Goal: Task Accomplishment & Management: Complete application form

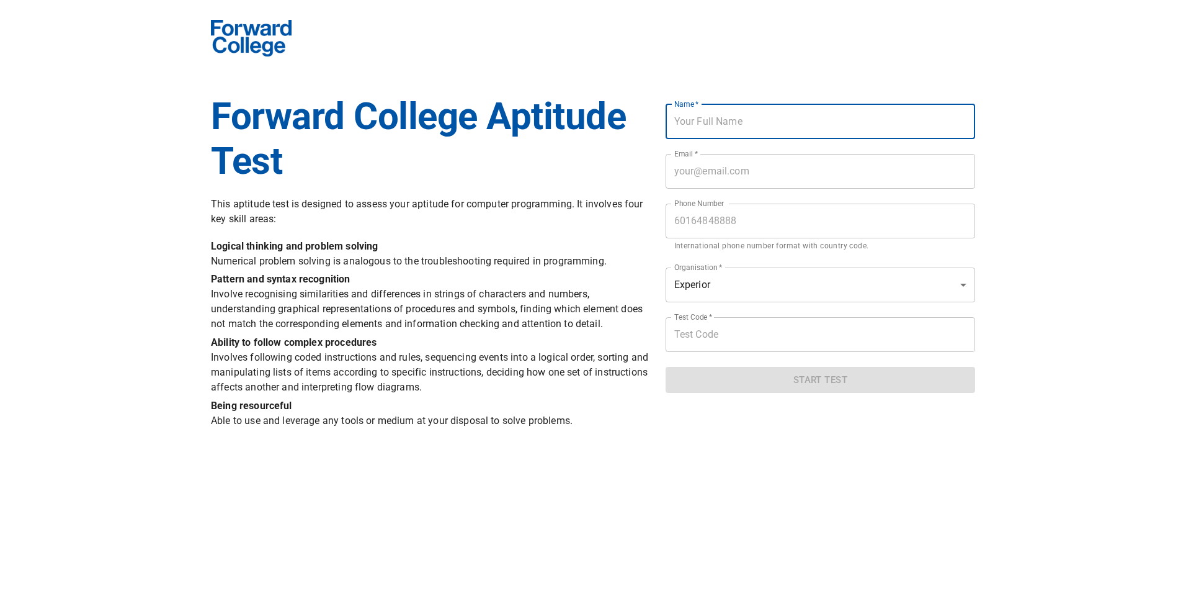
click at [705, 116] on input "text" at bounding box center [821, 121] width 310 height 35
type input "Sheh [PERSON_NAME]"
type input "0125570383"
drag, startPoint x: 743, startPoint y: 123, endPoint x: 728, endPoint y: 125, distance: 15.7
click at [728, 125] on input "Sheh [PERSON_NAME]" at bounding box center [821, 121] width 310 height 35
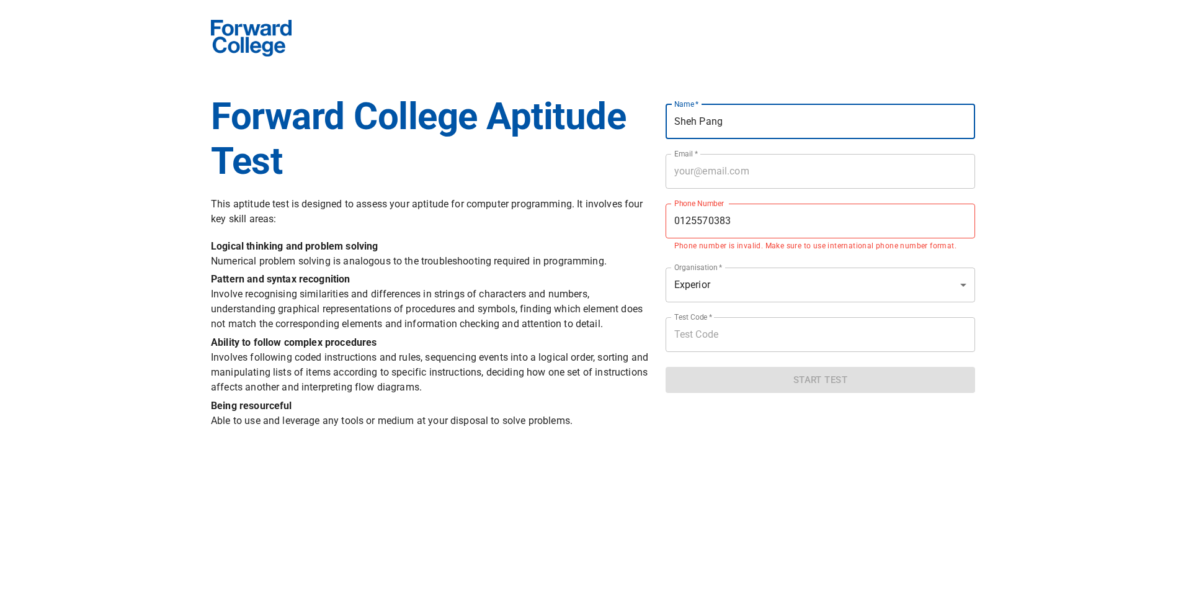
click at [672, 122] on input "Sheh Pang" at bounding box center [821, 121] width 310 height 35
paste input "Ooi"
type input "Ooi Sheh Pang"
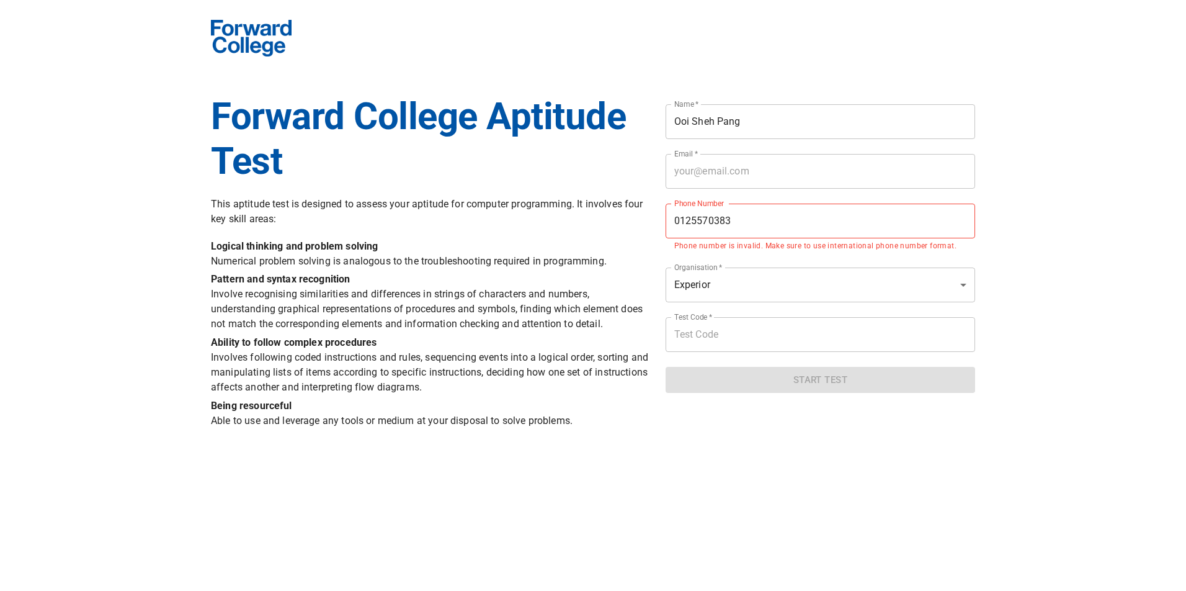
click at [694, 189] on form "Name   * [PERSON_NAME] [PERSON_NAME] Name * Email   * Email * Phone Number [PHO…" at bounding box center [821, 243] width 310 height 298
click at [734, 169] on input "email" at bounding box center [821, 171] width 310 height 35
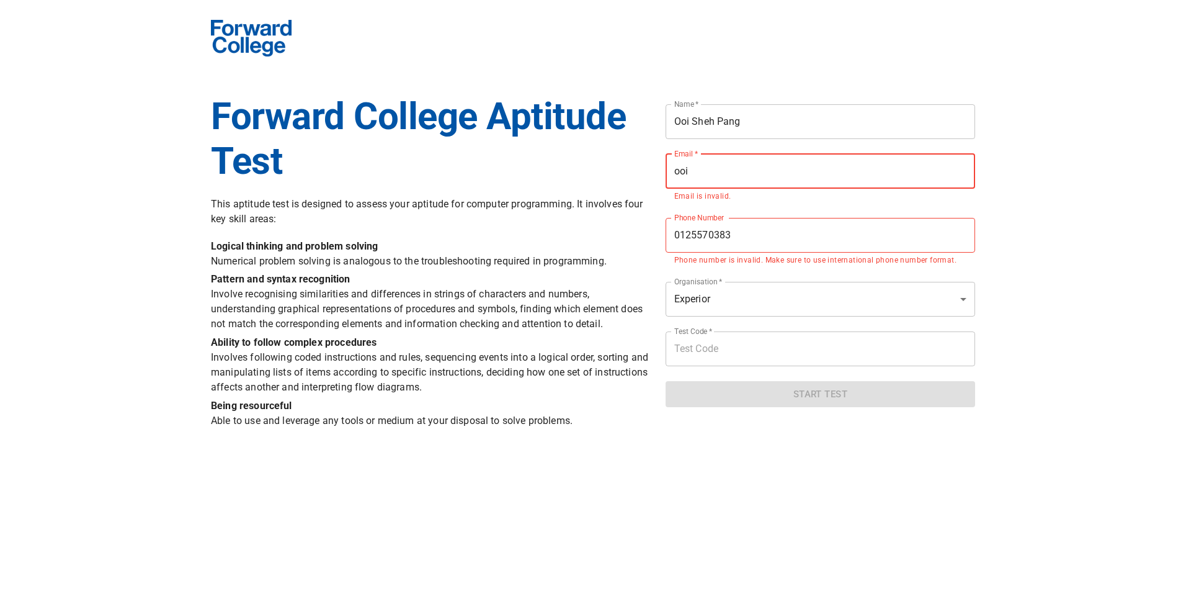
type input "ooi"
click at [699, 280] on form "Name   * Ooi Sheh Pang Name * Email   * ooi Email * Email is invalid. Phone Num…" at bounding box center [821, 250] width 310 height 313
click at [763, 239] on input "0125570383" at bounding box center [821, 235] width 310 height 35
click at [679, 236] on input "0125570383" at bounding box center [821, 235] width 310 height 35
type input "[PHONE_NUMBER]"
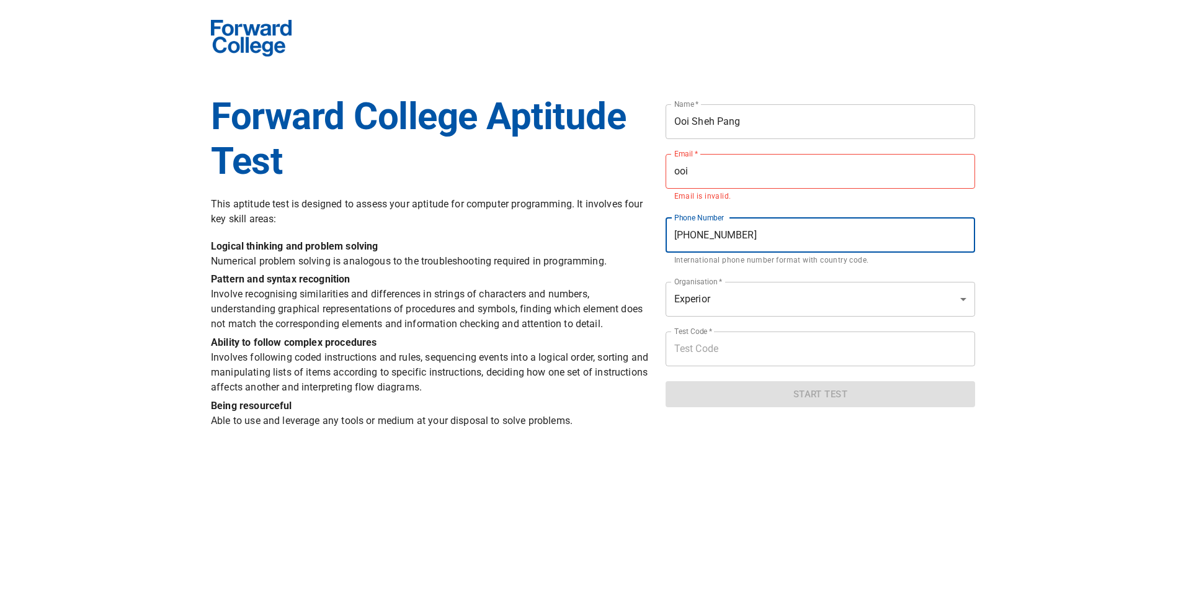
click at [777, 276] on form "Name   * Ooi Sheh Pang Name * Email   * ooi Email * Email is invalid. Phone Num…" at bounding box center [821, 250] width 310 height 313
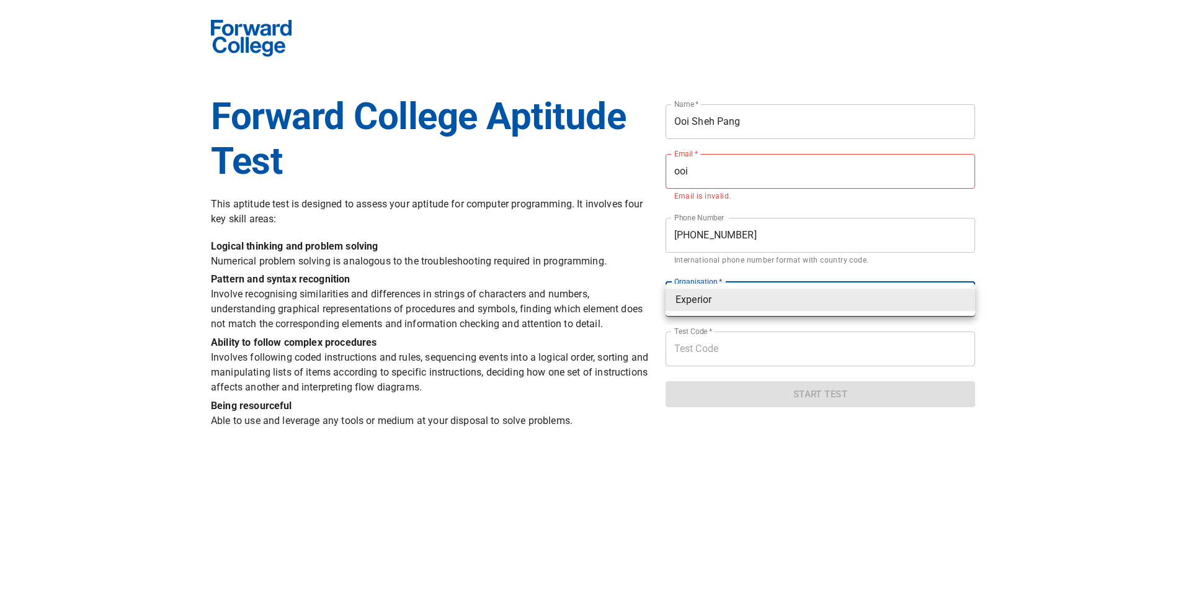
click at [744, 298] on body "Forward College Aptitude Test This aptitude test is designed to assess your apt…" at bounding box center [593, 216] width 1186 height 446
click at [743, 186] on div at bounding box center [593, 295] width 1186 height 591
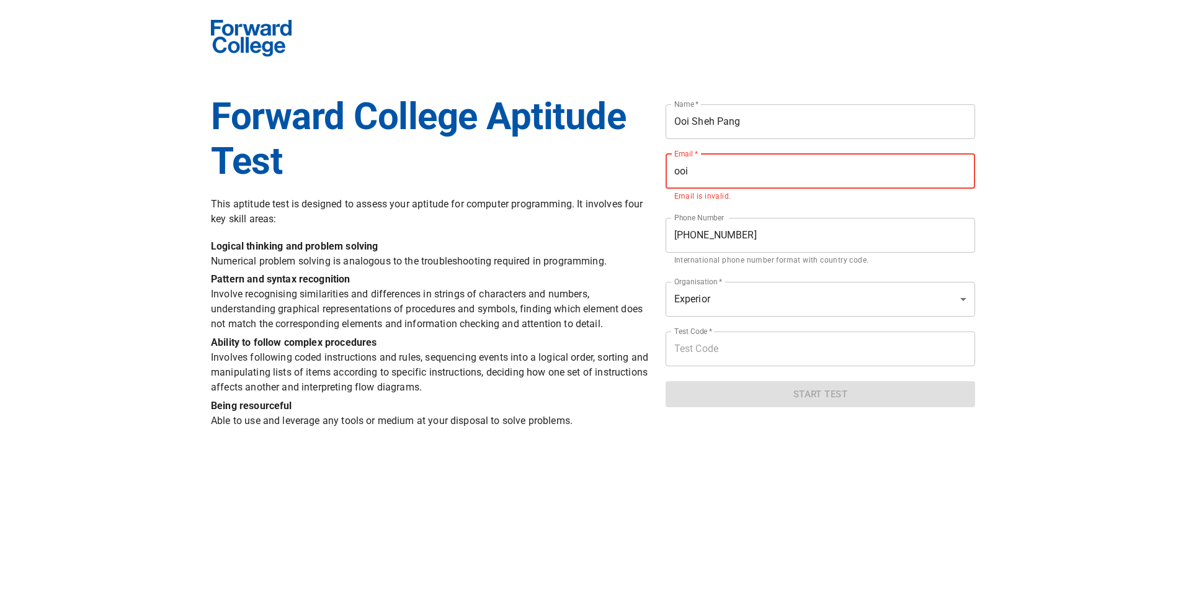
click at [743, 176] on input "ooi" at bounding box center [821, 171] width 310 height 35
type input "[EMAIL_ADDRESS][DOMAIN_NAME]"
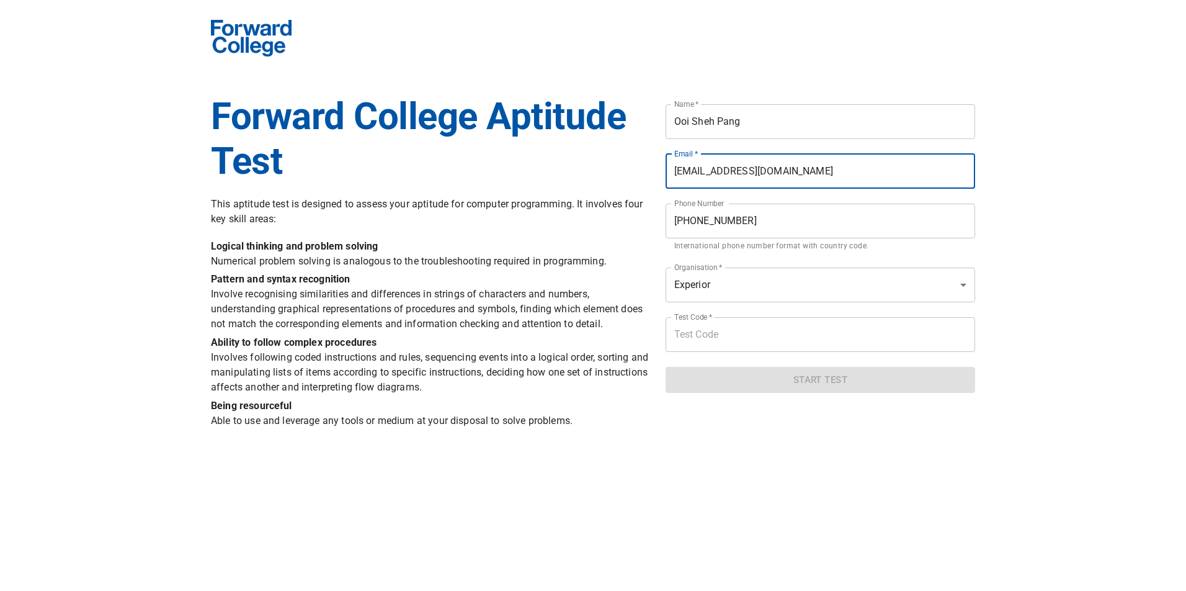
click at [734, 284] on body "Forward College Aptitude Test This aptitude test is designed to assess your apt…" at bounding box center [593, 216] width 1186 height 446
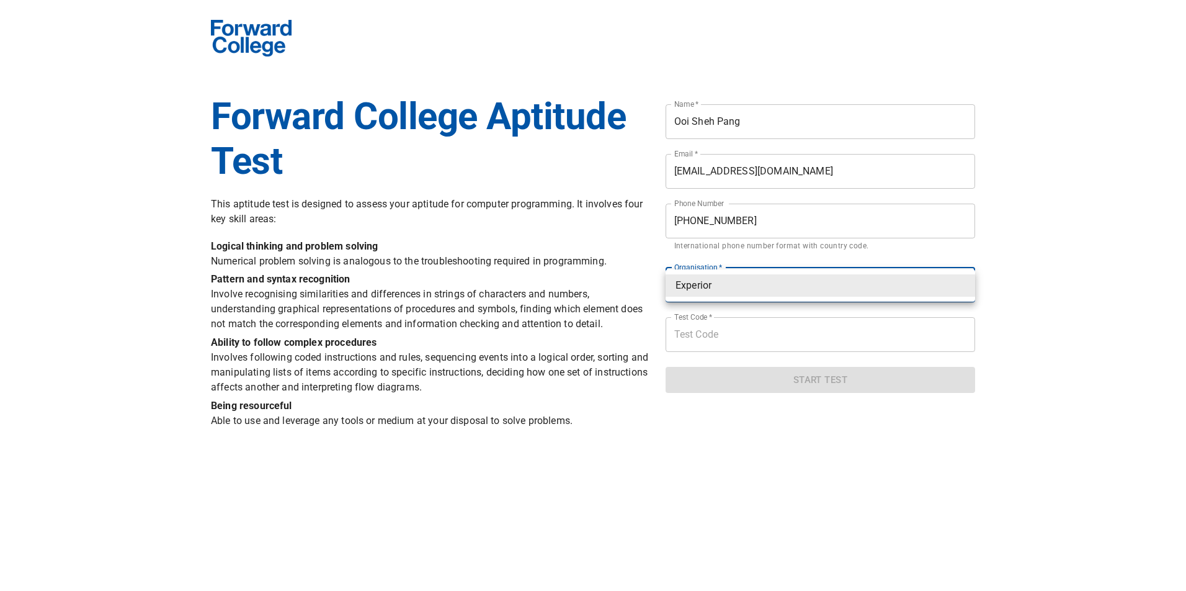
click at [576, 318] on div at bounding box center [593, 295] width 1186 height 591
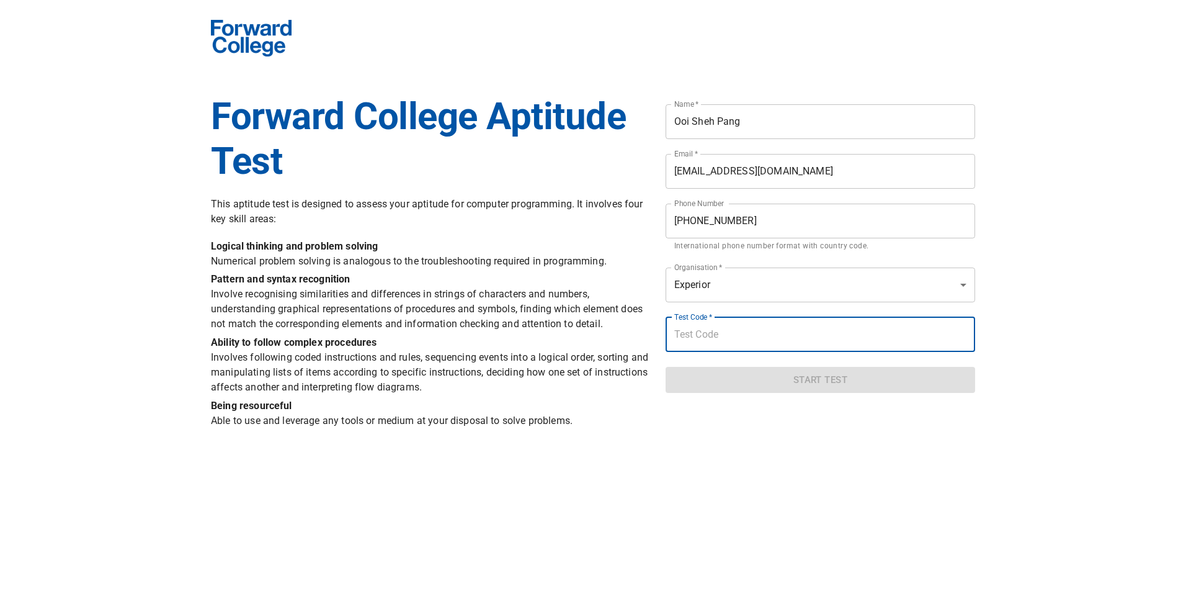
click at [712, 334] on input "text" at bounding box center [821, 334] width 310 height 35
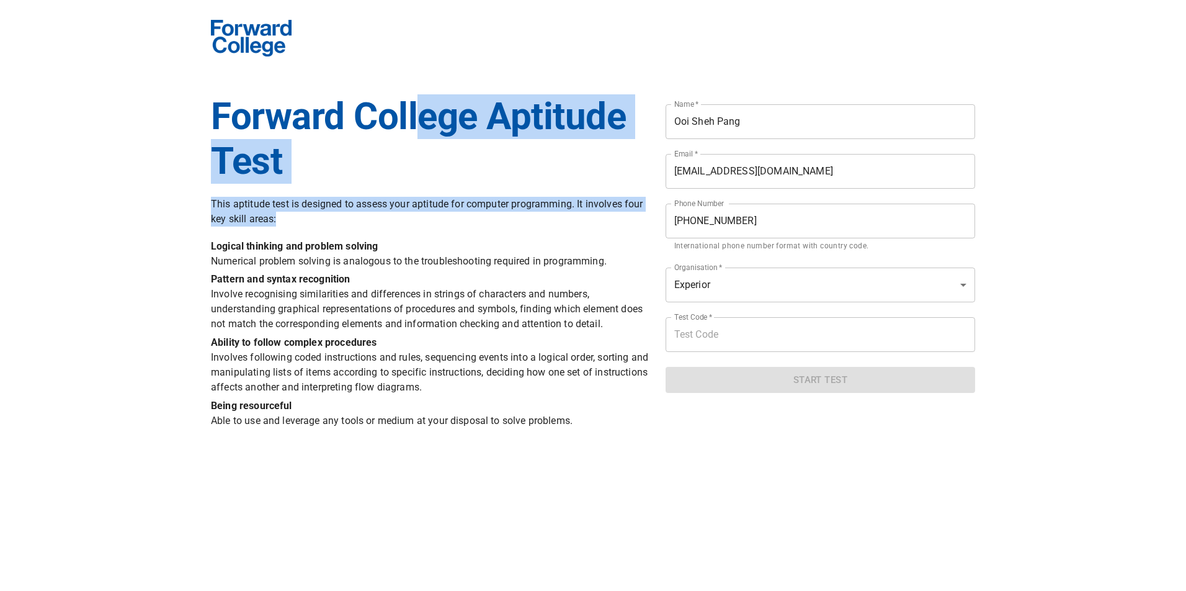
drag, startPoint x: 426, startPoint y: 105, endPoint x: 465, endPoint y: 221, distance: 123.0
click at [465, 221] on div "Forward College Aptitude Test This aptitude test is designed to assess your apt…" at bounding box center [431, 263] width 455 height 352
click at [465, 221] on p "This aptitude test is designed to assess your aptitude for computer programming…" at bounding box center [431, 212] width 440 height 30
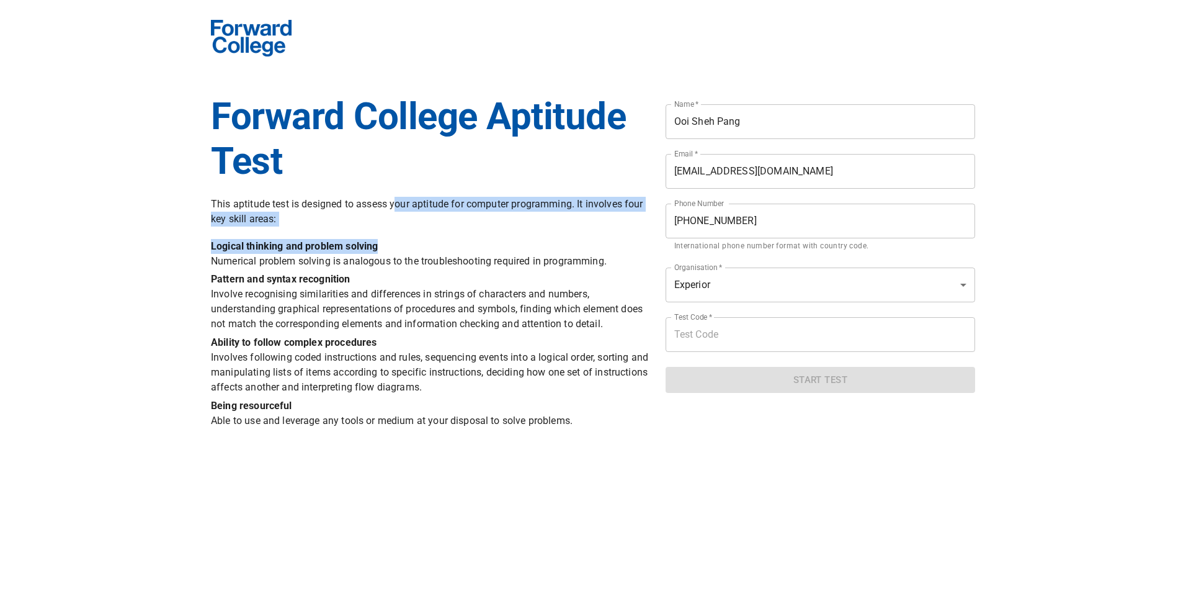
drag, startPoint x: 398, startPoint y: 191, endPoint x: 408, endPoint y: 235, distance: 44.7
click at [408, 235] on div "Forward College Aptitude Test This aptitude test is designed to assess your apt…" at bounding box center [431, 263] width 455 height 352
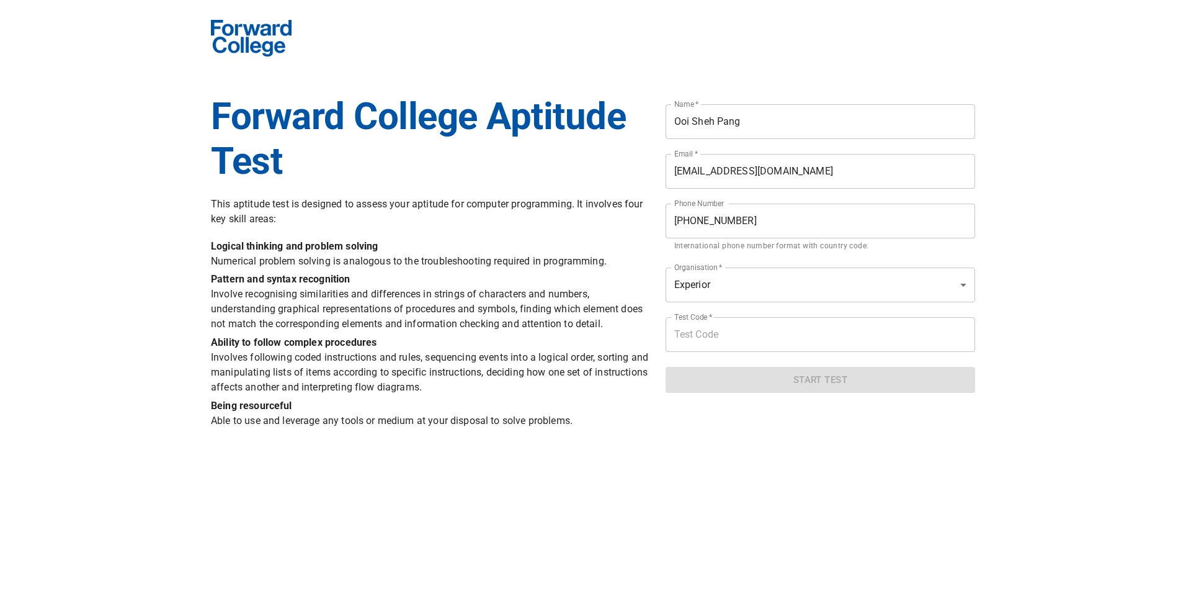
click at [409, 231] on div "Forward College Aptitude Test This aptitude test is designed to assess your apt…" at bounding box center [431, 263] width 455 height 352
click at [420, 262] on p "Logical thinking and problem solving Numerical problem solving is analogous to …" at bounding box center [431, 254] width 440 height 30
click at [338, 306] on p "Pattern and syntax recognition Involve recognising similarities and differences…" at bounding box center [431, 302] width 440 height 60
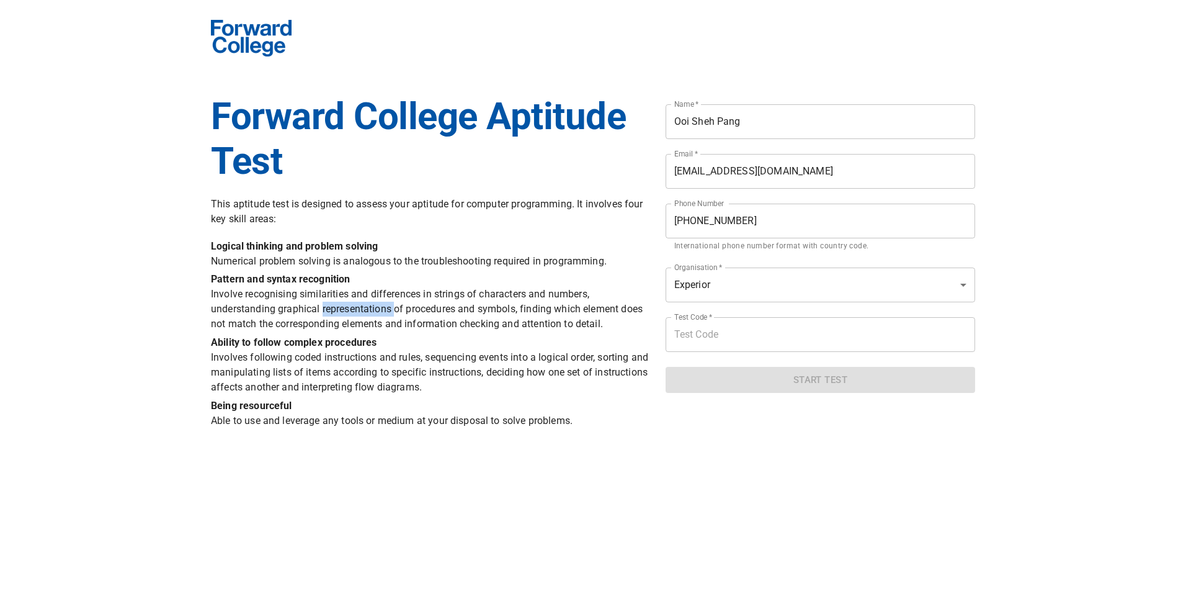
click at [338, 306] on p "Pattern and syntax recognition Involve recognising similarities and differences…" at bounding box center [431, 302] width 440 height 60
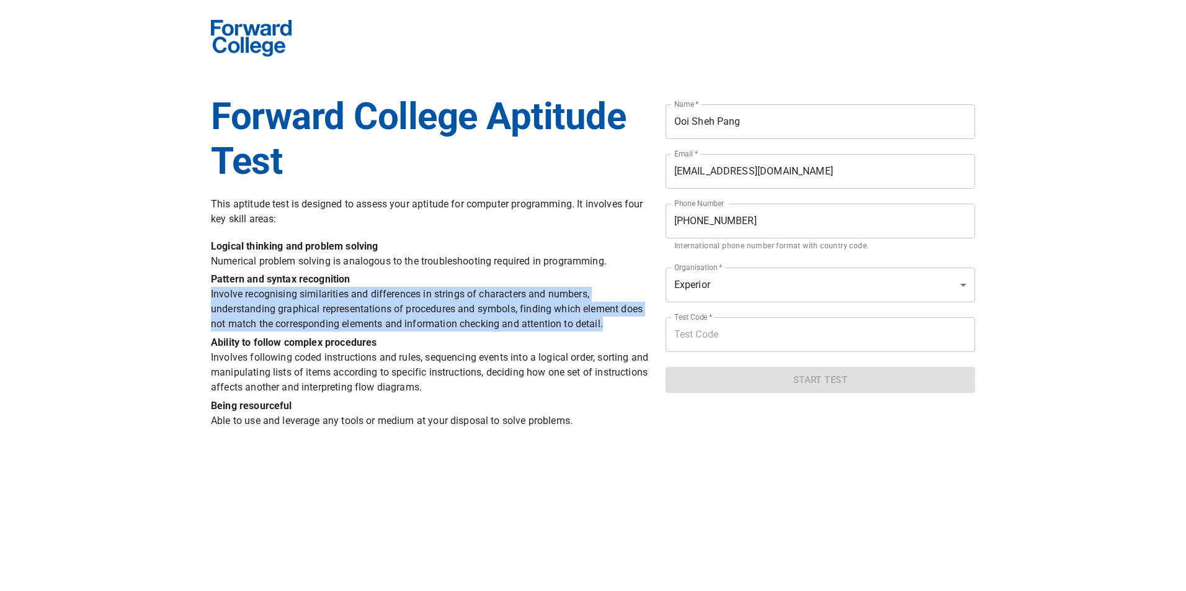
click at [338, 306] on p "Pattern and syntax recognition Involve recognising similarities and differences…" at bounding box center [431, 302] width 440 height 60
click at [338, 312] on p "Pattern and syntax recognition Involve recognising similarities and differences…" at bounding box center [431, 302] width 440 height 60
click at [346, 305] on p "Pattern and syntax recognition Involve recognising similarities and differences…" at bounding box center [431, 302] width 440 height 60
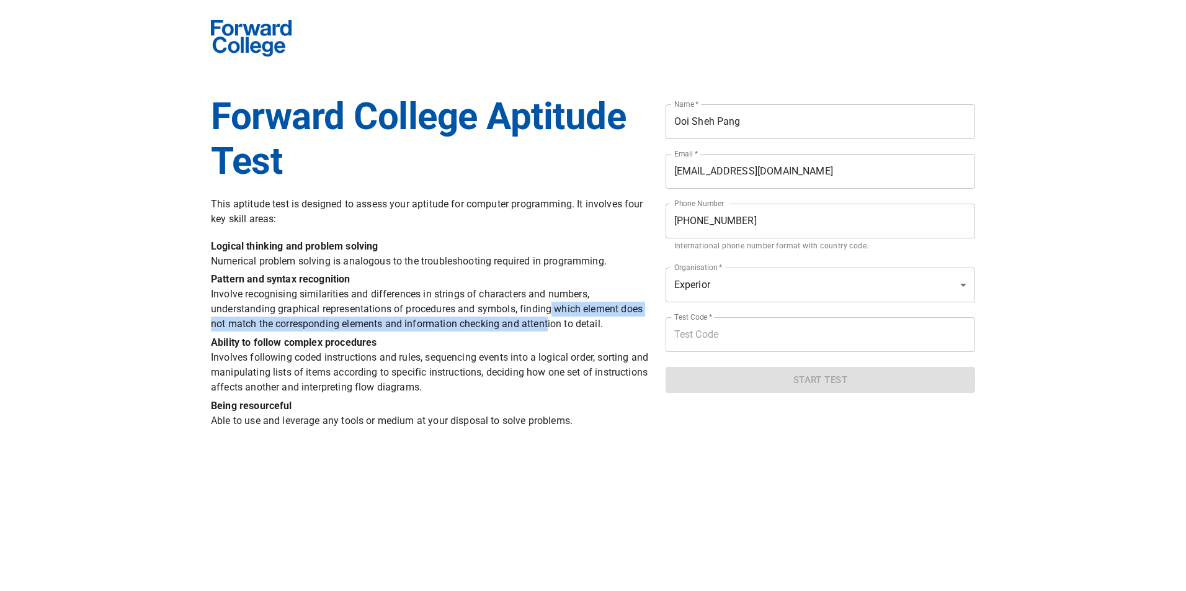
drag, startPoint x: 554, startPoint y: 308, endPoint x: 552, endPoint y: 323, distance: 14.5
click at [552, 323] on p "Pattern and syntax recognition Involve recognising similarities and differences…" at bounding box center [431, 302] width 440 height 60
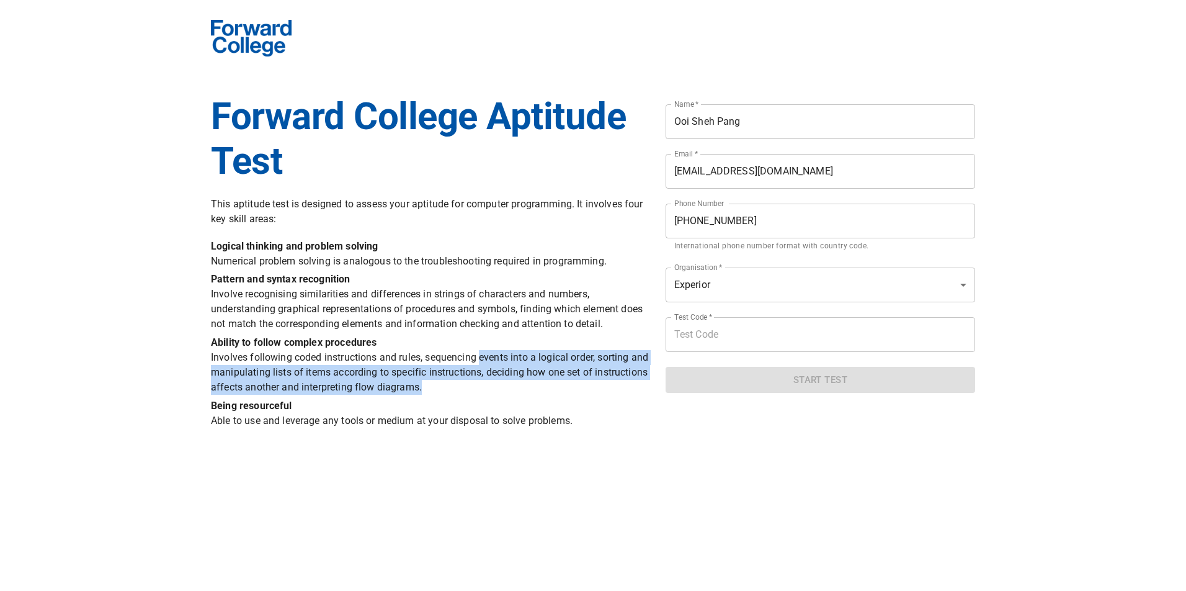
drag, startPoint x: 483, startPoint y: 359, endPoint x: 485, endPoint y: 387, distance: 28.0
click at [485, 387] on p "Ability to follow complex procedures Involves following coded instructions and …" at bounding box center [431, 365] width 440 height 60
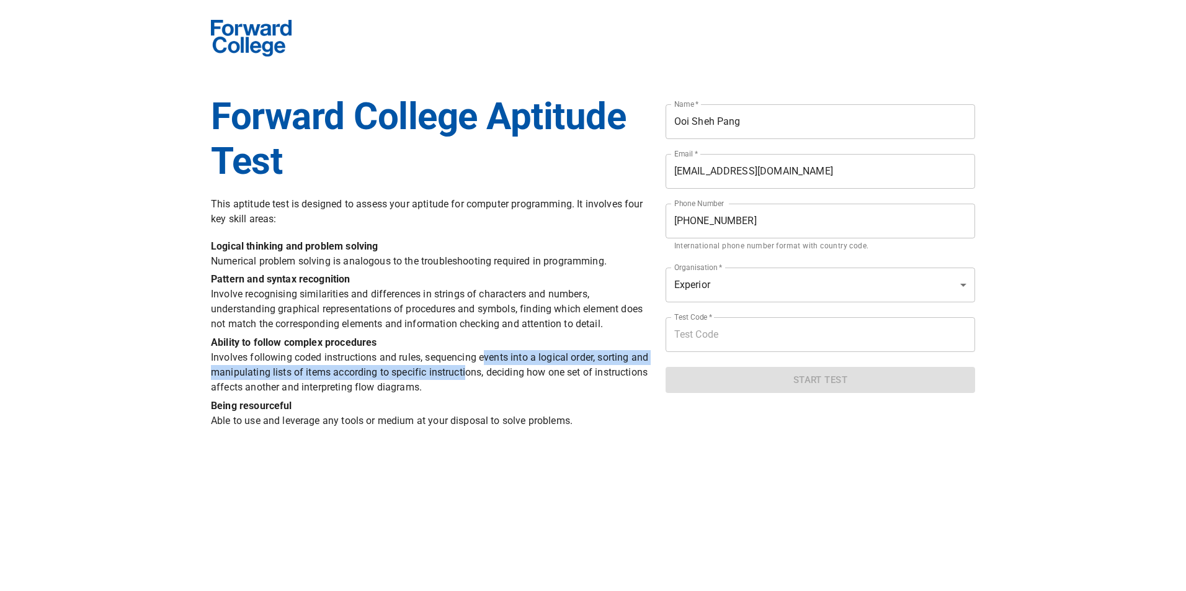
drag, startPoint x: 485, startPoint y: 364, endPoint x: 486, endPoint y: 380, distance: 15.5
click at [486, 380] on p "Ability to follow complex procedures Involves following coded instructions and …" at bounding box center [431, 365] width 440 height 60
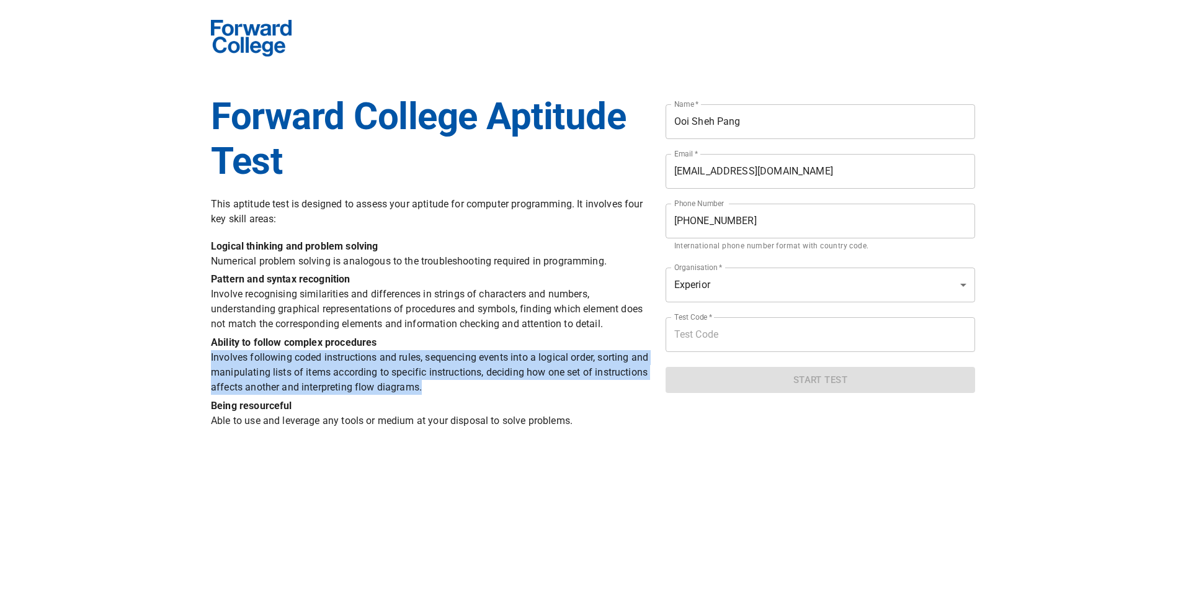
click at [486, 380] on p "Ability to follow complex procedures Involves following coded instructions and …" at bounding box center [431, 365] width 440 height 60
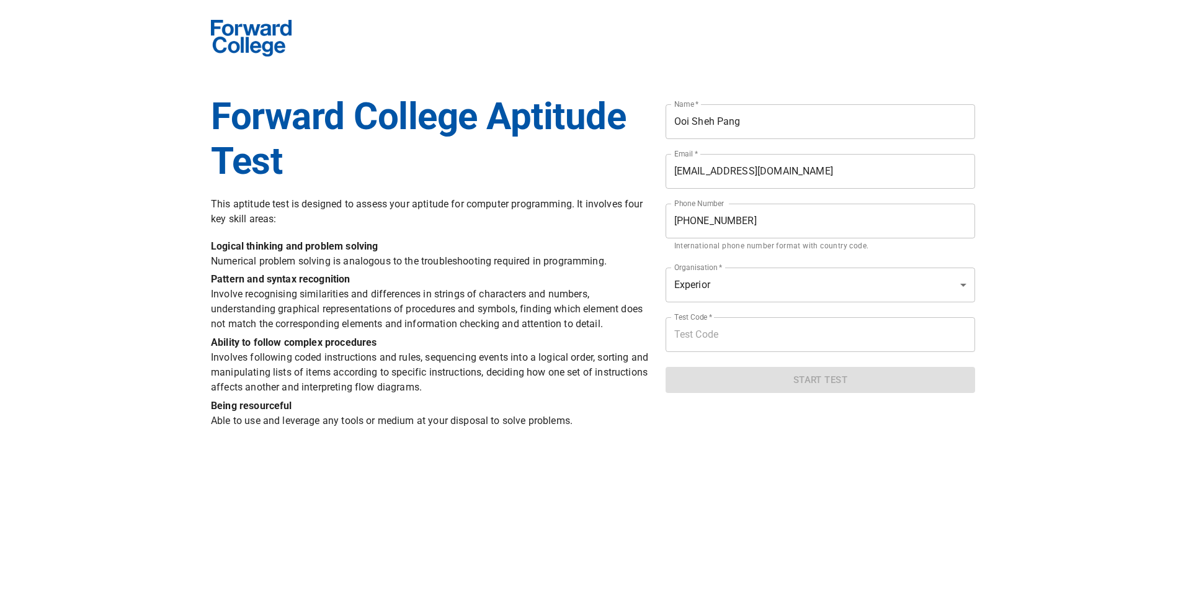
click at [522, 423] on p "Being resourceful Able to use and leverage any tools or medium at your disposal…" at bounding box center [431, 413] width 440 height 30
click at [547, 431] on html "Forward College Aptitude Test This aptitude test is designed to assess your apt…" at bounding box center [593, 215] width 1186 height 431
click at [738, 337] on input "text" at bounding box center [821, 334] width 310 height 35
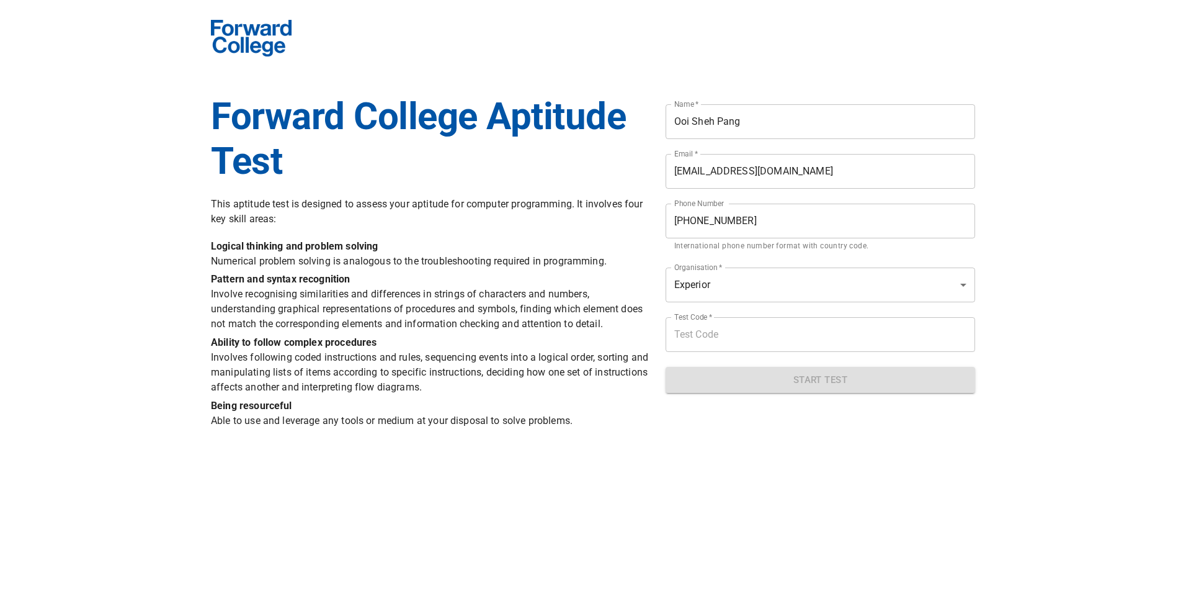
paste input "experior2021"
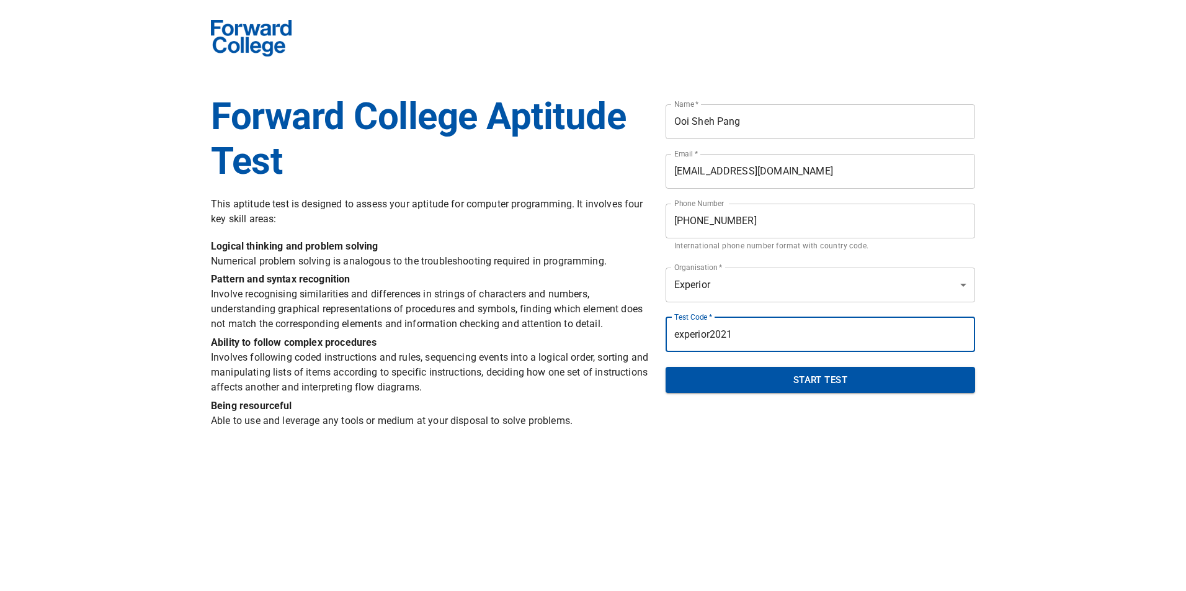
type input "experior2021"
click at [772, 385] on span "Start Test" at bounding box center [820, 380] width 282 height 16
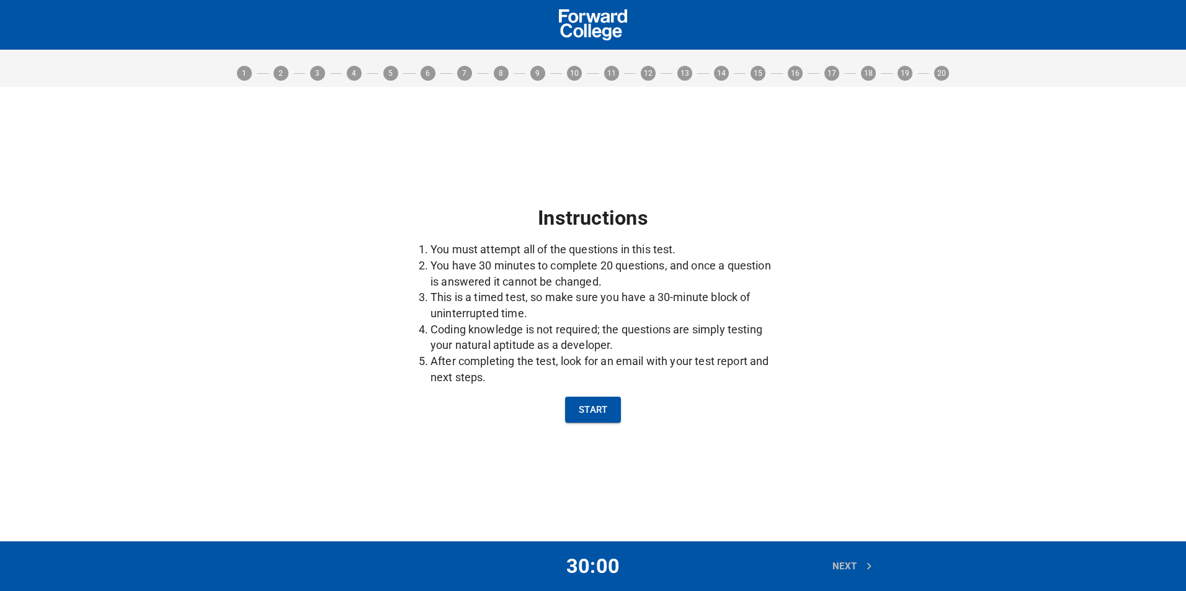
click at [635, 287] on li "You have 30 minutes to complete 20 questions, and once a question is answered i…" at bounding box center [606, 273] width 350 height 32
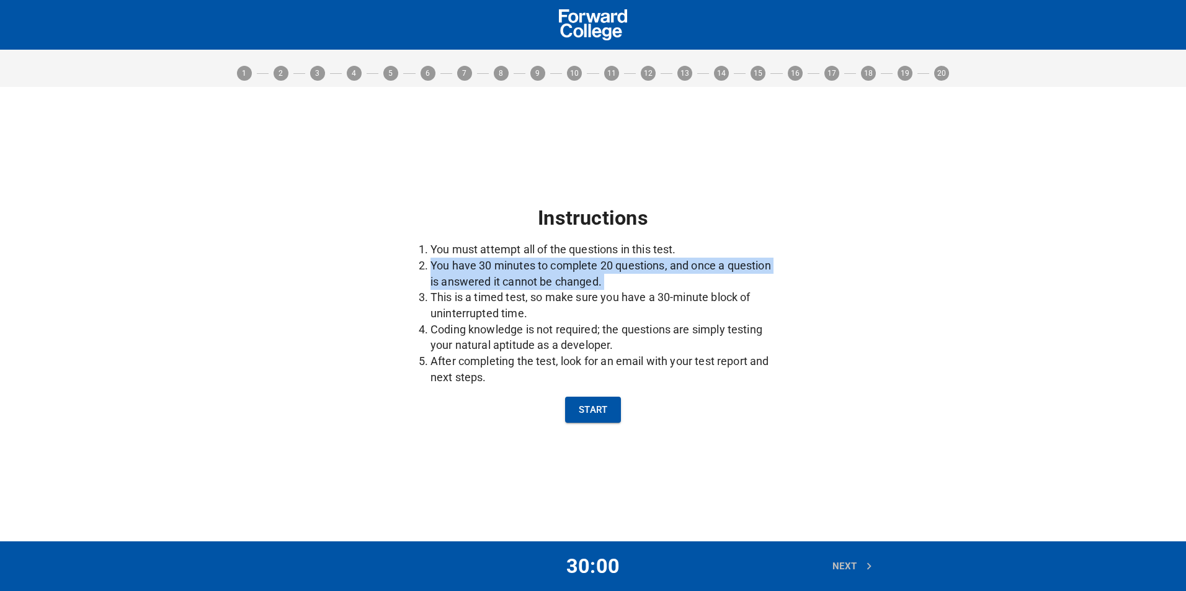
click at [635, 287] on li "You have 30 minutes to complete 20 questions, and once a question is answered i…" at bounding box center [606, 273] width 350 height 32
click at [598, 414] on span "Start" at bounding box center [593, 409] width 29 height 16
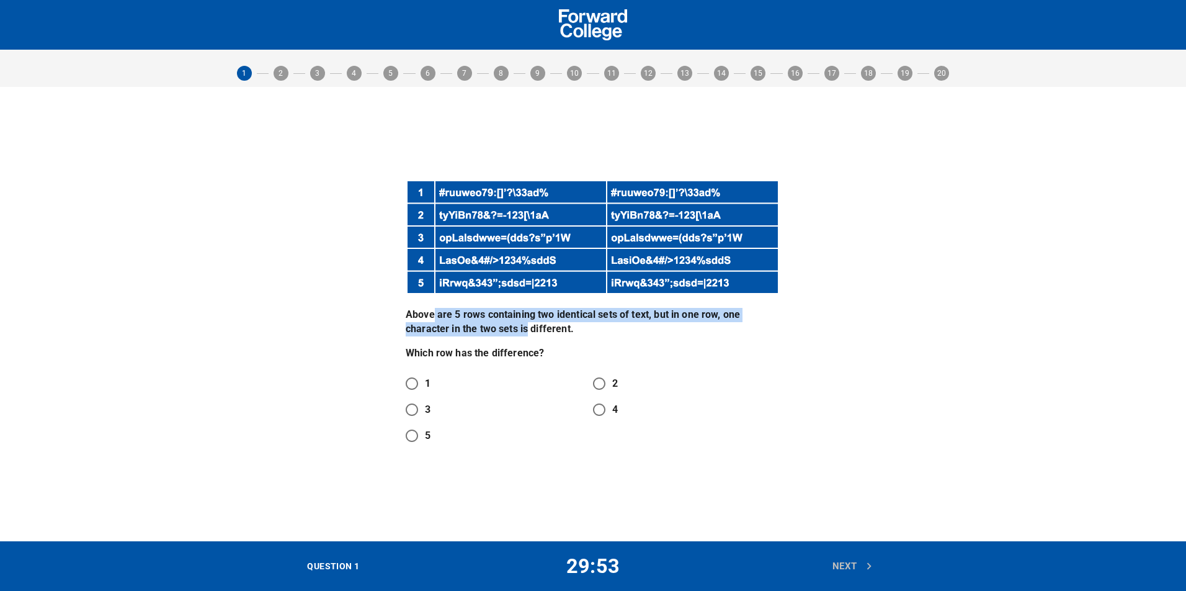
drag, startPoint x: 432, startPoint y: 313, endPoint x: 527, endPoint y: 326, distance: 96.4
click at [527, 326] on p "Above are 5 rows containing two identical sets of text, but in one row, one cha…" at bounding box center [593, 322] width 375 height 29
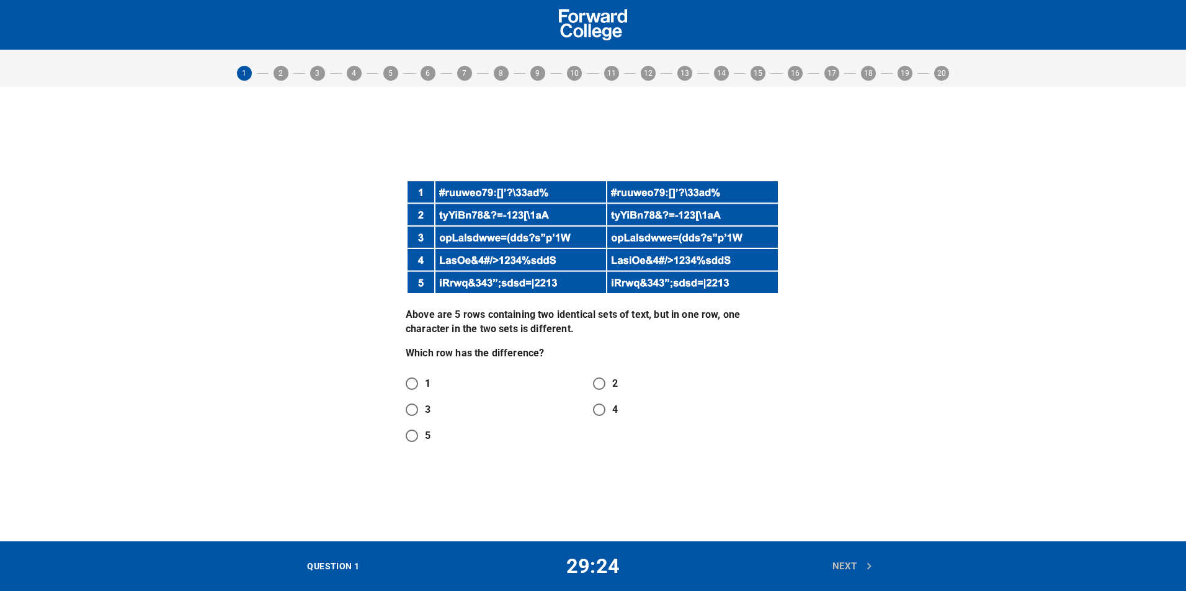
click at [558, 257] on img at bounding box center [593, 236] width 375 height 115
click at [562, 261] on img at bounding box center [593, 236] width 375 height 115
click at [602, 412] on input "4" at bounding box center [599, 409] width 26 height 26
radio input "true"
drag, startPoint x: 720, startPoint y: 364, endPoint x: 677, endPoint y: 411, distance: 63.7
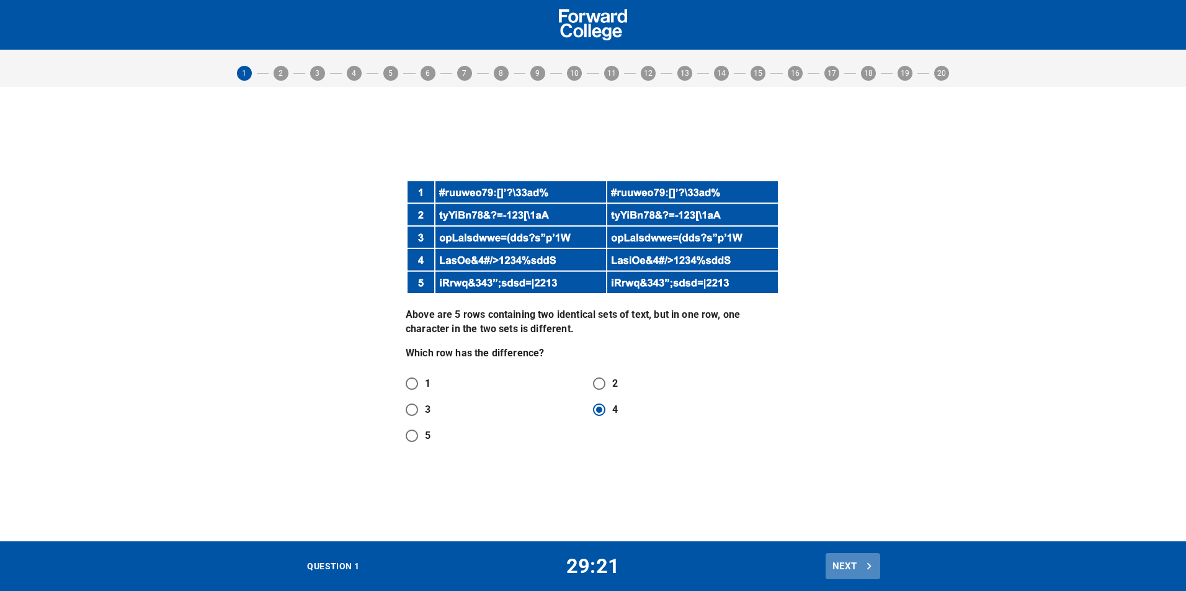
click at [843, 559] on span "Next" at bounding box center [853, 566] width 41 height 16
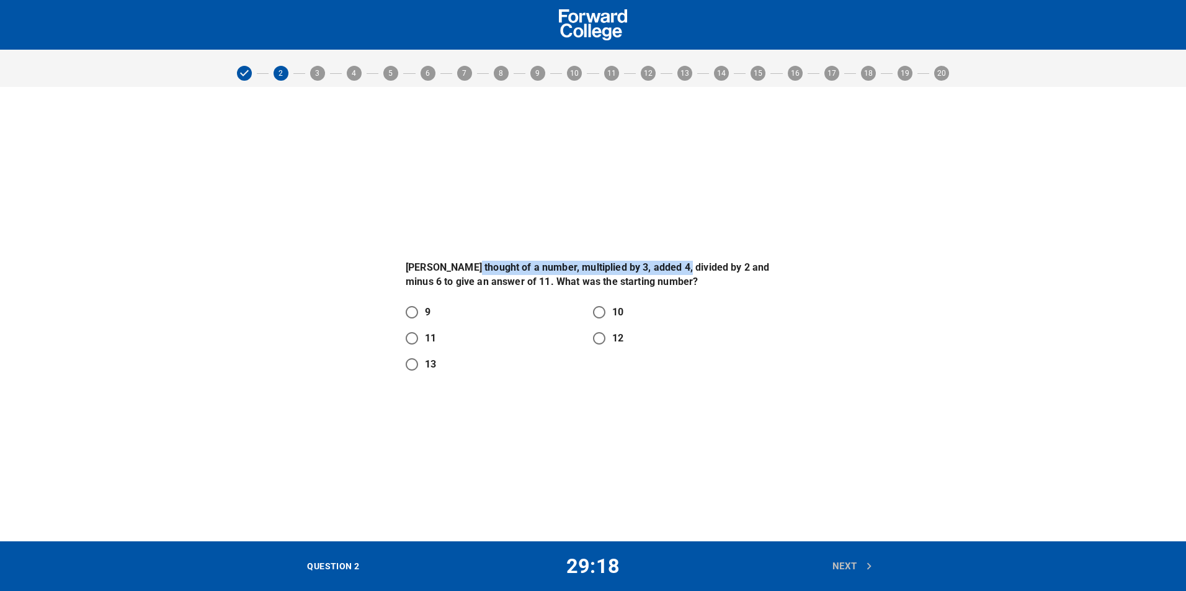
drag, startPoint x: 473, startPoint y: 266, endPoint x: 681, endPoint y: 269, distance: 207.9
click at [681, 269] on p "[PERSON_NAME] thought of a number, multiplied by 3, added 4, divided by 2 and m…" at bounding box center [593, 275] width 375 height 29
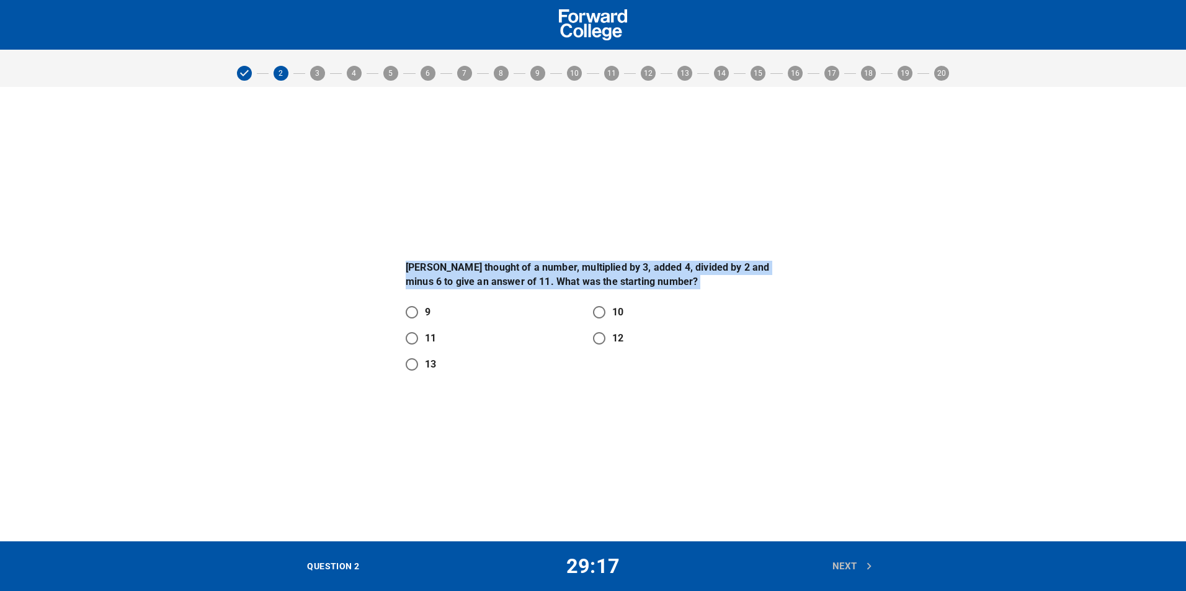
click at [681, 269] on p "[PERSON_NAME] thought of a number, multiplied by 3, added 4, divided by 2 and m…" at bounding box center [593, 275] width 375 height 29
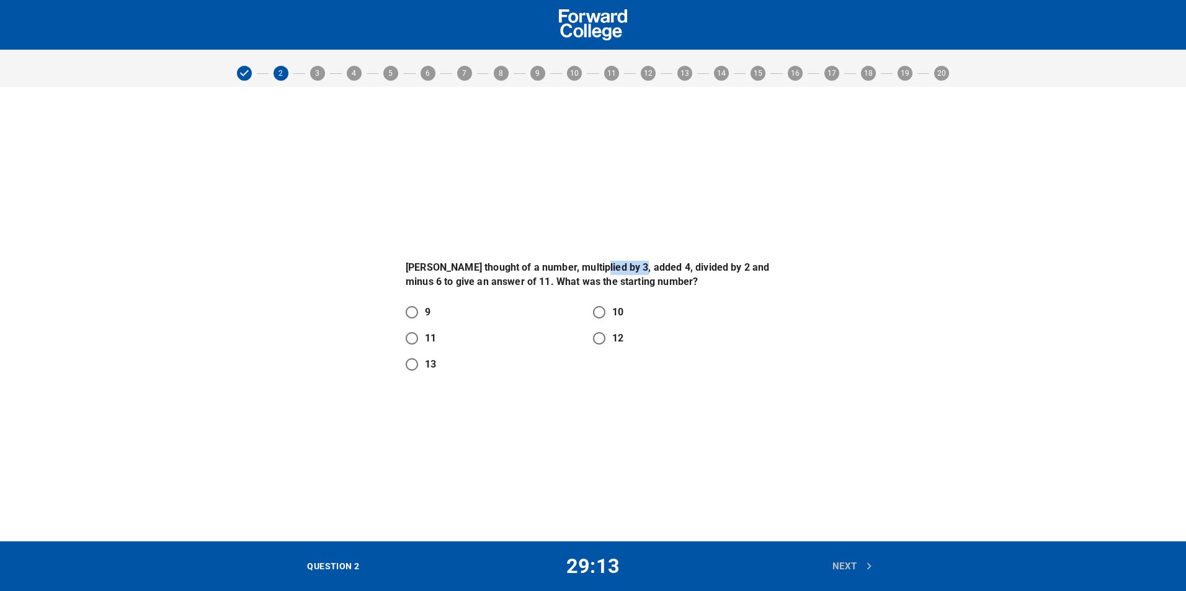
drag, startPoint x: 599, startPoint y: 263, endPoint x: 639, endPoint y: 267, distance: 40.5
click at [639, 267] on p "[PERSON_NAME] thought of a number, multiplied by 3, added 4, divided by 2 and m…" at bounding box center [593, 275] width 375 height 29
click at [700, 267] on p "[PERSON_NAME] thought of a number, multiplied by 3, added 4, divided by 2 and m…" at bounding box center [593, 275] width 375 height 29
click at [757, 266] on p "[PERSON_NAME] thought of a number, multiplied by 3, added 4, divided by 2 and m…" at bounding box center [593, 275] width 375 height 29
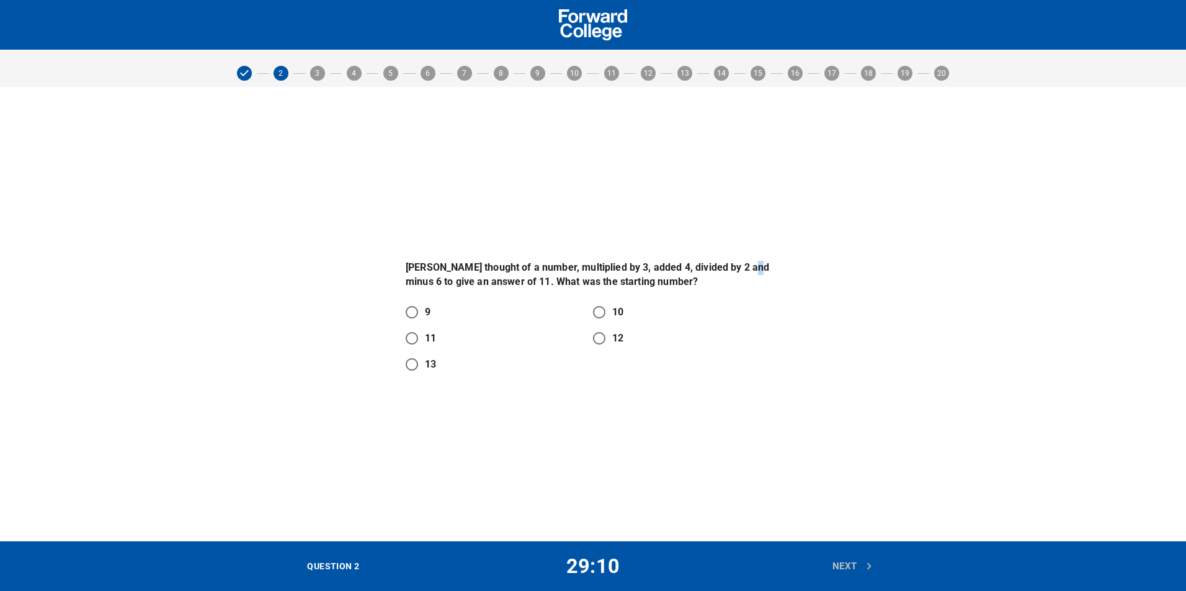
click at [757, 266] on p "[PERSON_NAME] thought of a number, multiplied by 3, added 4, divided by 2 and m…" at bounding box center [593, 275] width 375 height 29
click at [498, 286] on p "[PERSON_NAME] thought of a number, multiplied by 3, added 4, divided by 2 and m…" at bounding box center [593, 275] width 375 height 29
click at [491, 286] on p "[PERSON_NAME] thought of a number, multiplied by 3, added 4, divided by 2 and m…" at bounding box center [593, 275] width 375 height 29
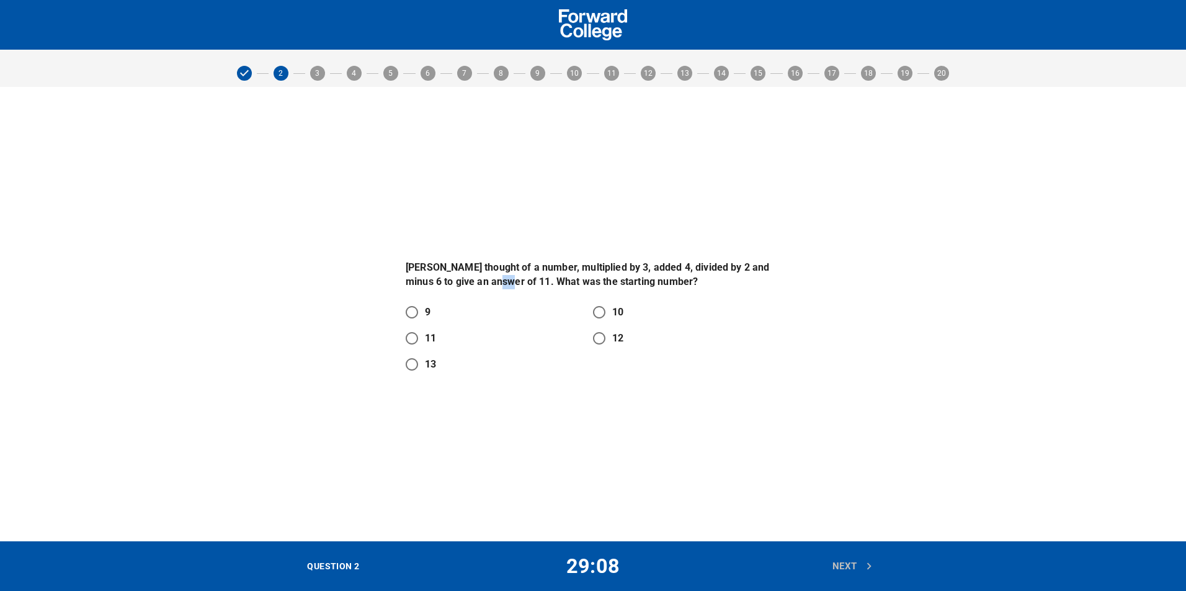
click at [491, 286] on p "[PERSON_NAME] thought of a number, multiplied by 3, added 4, divided by 2 and m…" at bounding box center [593, 275] width 375 height 29
drag, startPoint x: 591, startPoint y: 306, endPoint x: 600, endPoint y: 320, distance: 15.7
click at [592, 306] on input "10" at bounding box center [599, 312] width 26 height 26
radio input "true"
click at [854, 563] on span "Next" at bounding box center [853, 566] width 41 height 16
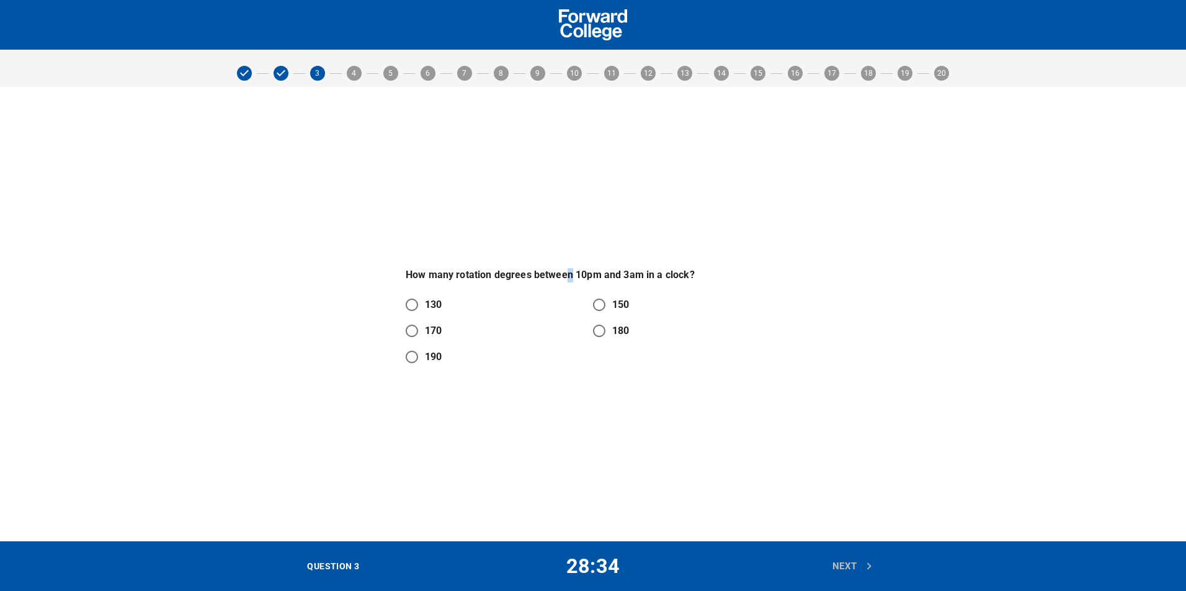
click at [570, 266] on div "How many rotation degrees between 10pm and 3am in a clock? 130 150 170 180 190" at bounding box center [593, 314] width 390 height 127
click at [625, 268] on p "How many rotation degrees between 10pm and 3am in a clock?" at bounding box center [593, 275] width 375 height 14
drag, startPoint x: 406, startPoint y: 275, endPoint x: 691, endPoint y: 272, distance: 284.2
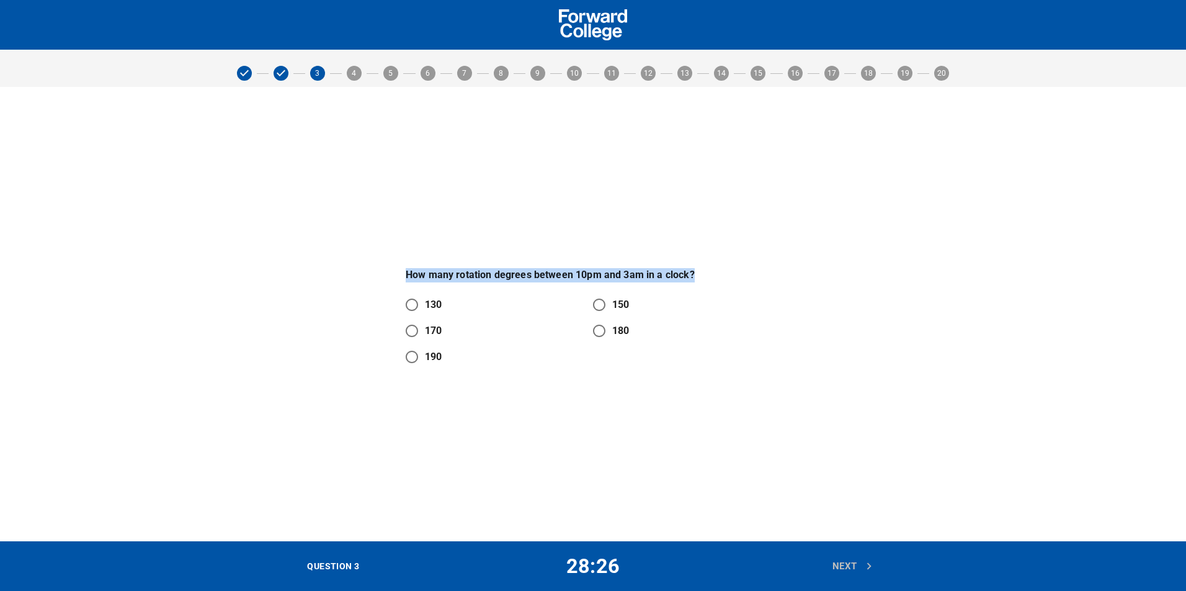
click at [691, 272] on p "How many rotation degrees between 10pm and 3am in a clock?" at bounding box center [593, 275] width 375 height 14
copy p "How many rotation degrees between 10pm and 3am in a clock?"
click at [391, 192] on div "How many rotation degrees between 10pm and 3am in a clock? 130 150 170 180 190" at bounding box center [593, 314] width 1186 height 454
click at [599, 305] on input "150" at bounding box center [599, 305] width 26 height 26
radio input "true"
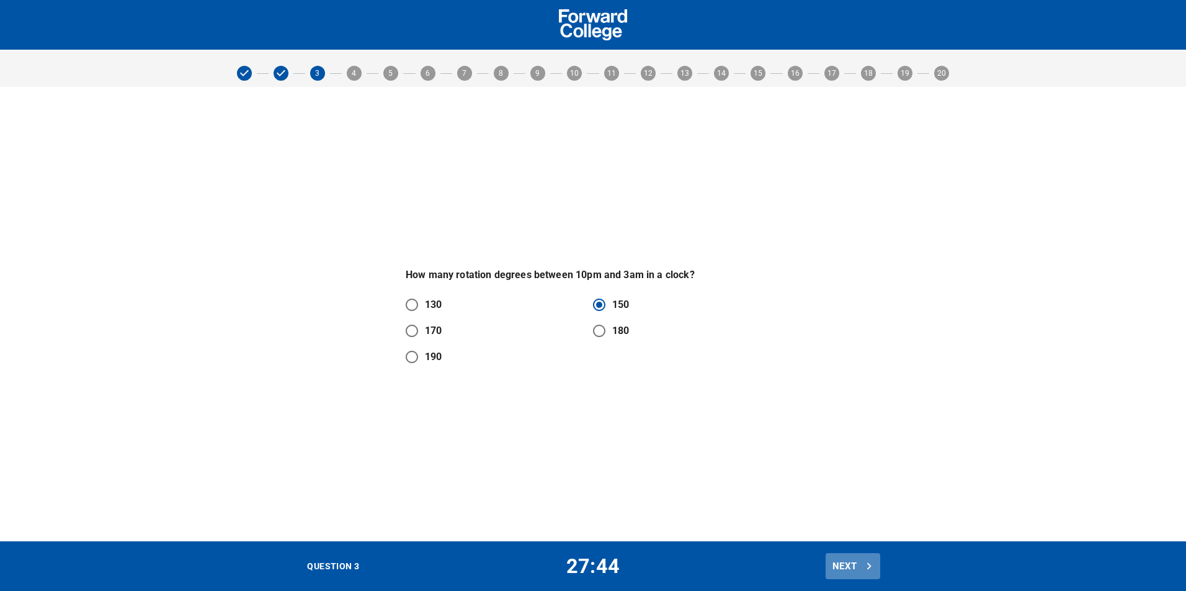
click at [866, 556] on button "Next" at bounding box center [853, 566] width 55 height 26
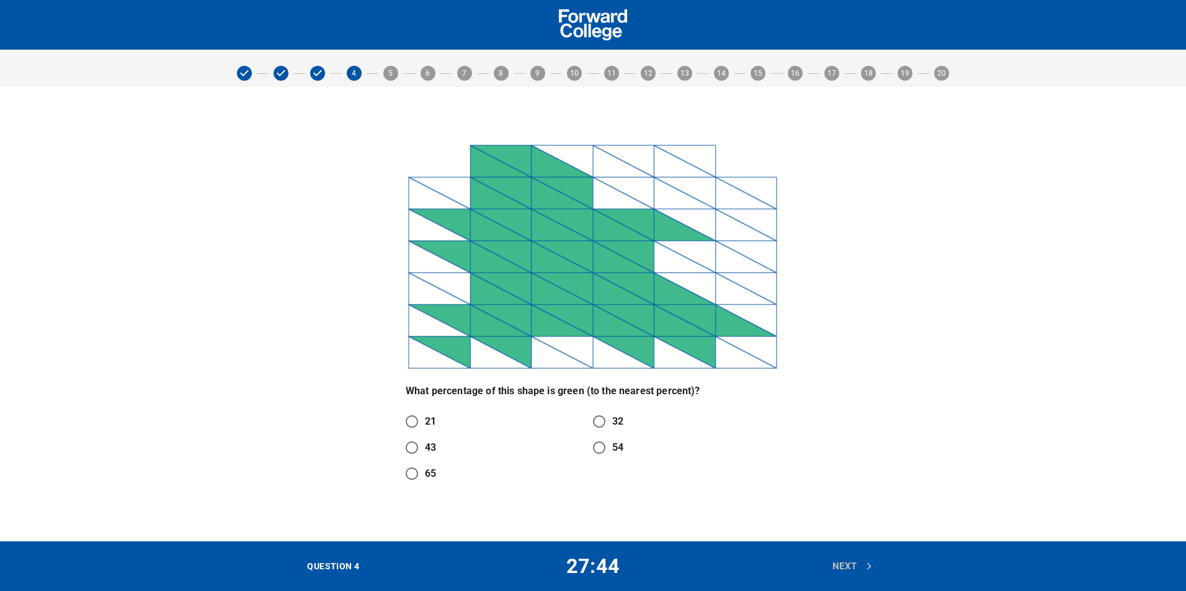
click at [448, 391] on p "What percentage of this shape is green (to the nearest percent)?" at bounding box center [593, 391] width 375 height 14
click at [706, 305] on img at bounding box center [593, 256] width 375 height 230
click at [692, 150] on img at bounding box center [593, 256] width 375 height 230
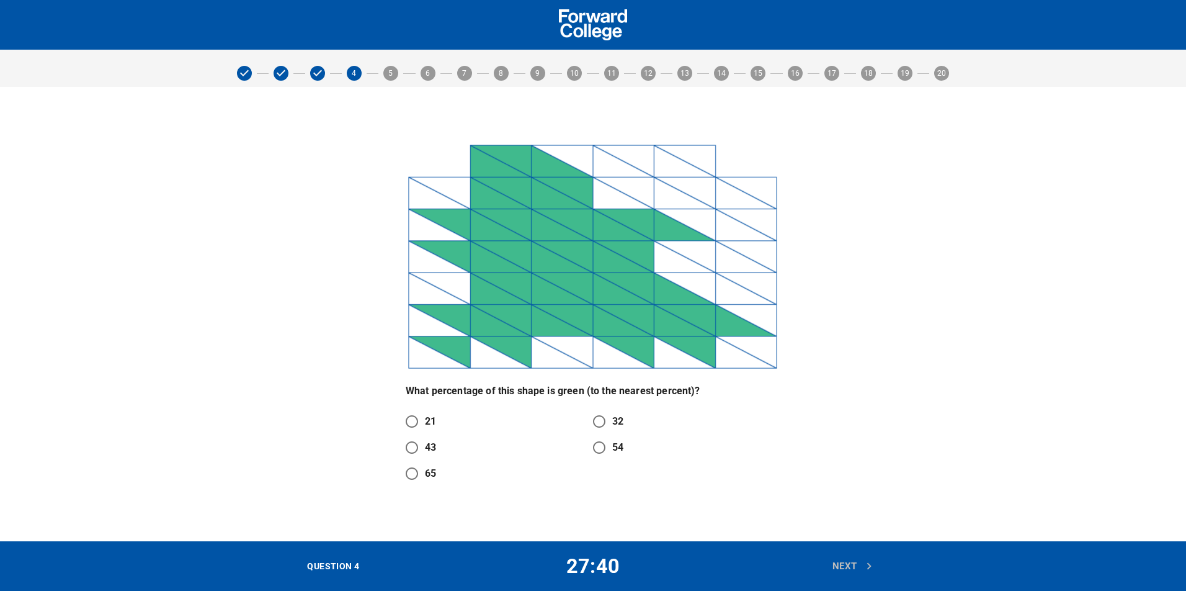
click at [855, 285] on div "What percentage of this shape is green (to the nearest percent)? 21 32 43 54 65" at bounding box center [593, 314] width 779 height 360
click at [597, 450] on input "54" at bounding box center [599, 447] width 26 height 26
radio input "true"
click at [853, 565] on span "Next" at bounding box center [853, 566] width 41 height 16
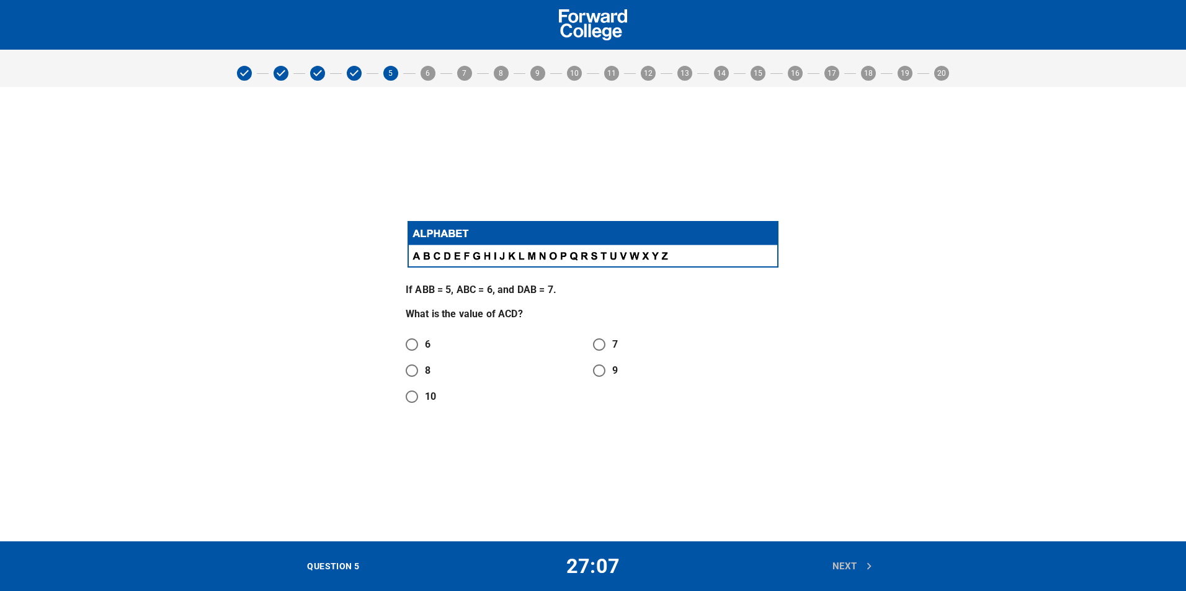
click at [381, 200] on div "If ABB = 5, ABC = 6, and DAB = 7. What is the value of ACD? 6 7 8 9 10" at bounding box center [593, 314] width 1186 height 454
click at [465, 325] on div "If ABB = 5, ABC = 6, and DAB = 7. What is the value of ACD? 6 7 8 9 10" at bounding box center [593, 314] width 390 height 206
click at [487, 313] on p "What is the value of ACD?" at bounding box center [593, 314] width 375 height 14
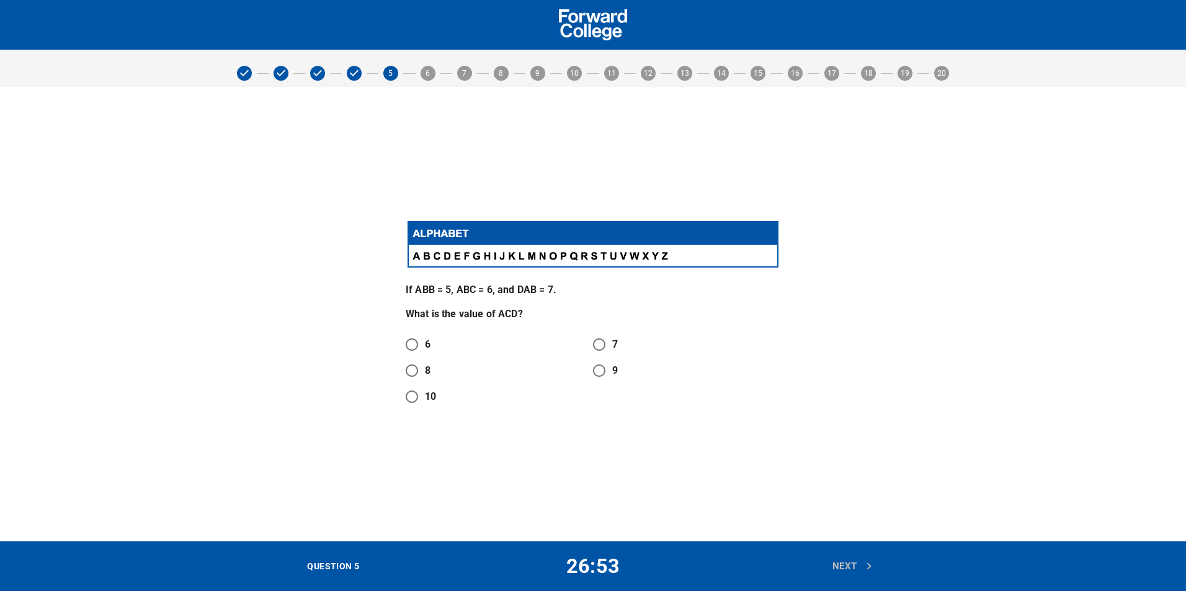
click at [475, 285] on p "If ABB = 5, ABC = 6, and DAB = 7." at bounding box center [593, 290] width 375 height 14
click at [419, 259] on img at bounding box center [593, 243] width 375 height 51
click at [426, 246] on img at bounding box center [593, 243] width 375 height 51
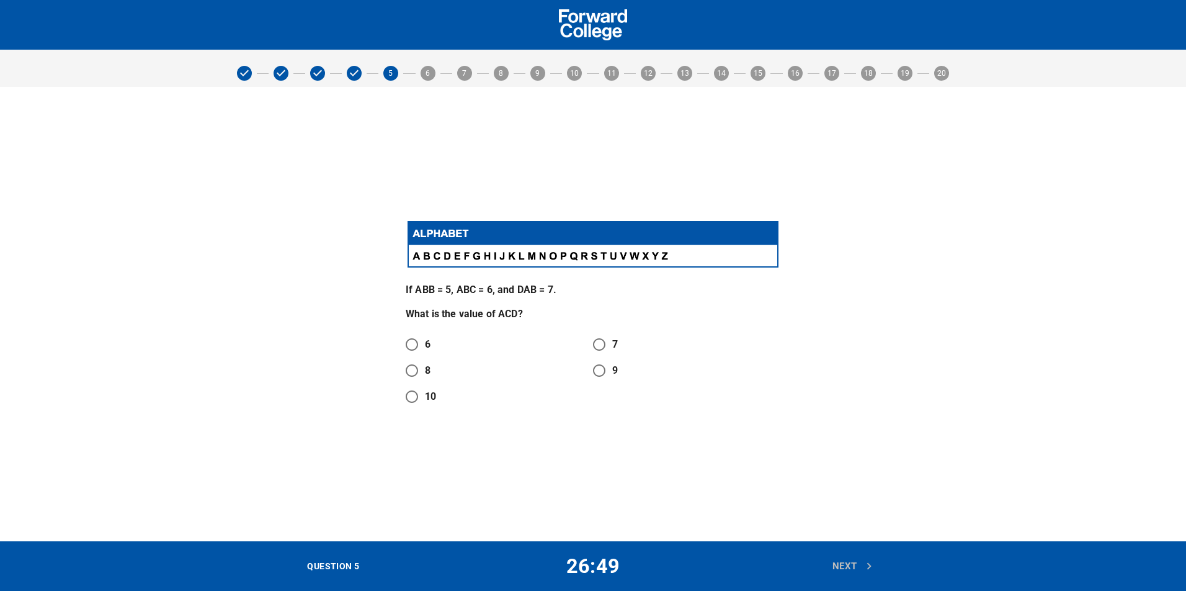
click at [490, 319] on p "What is the value of ACD?" at bounding box center [593, 314] width 375 height 14
click at [414, 369] on input "8" at bounding box center [412, 370] width 26 height 26
radio input "true"
click at [854, 561] on span "Next" at bounding box center [853, 566] width 41 height 16
click at [457, 286] on p "If APPLE = 100, ORANGE = 120 and NANAS = 98." at bounding box center [593, 290] width 375 height 14
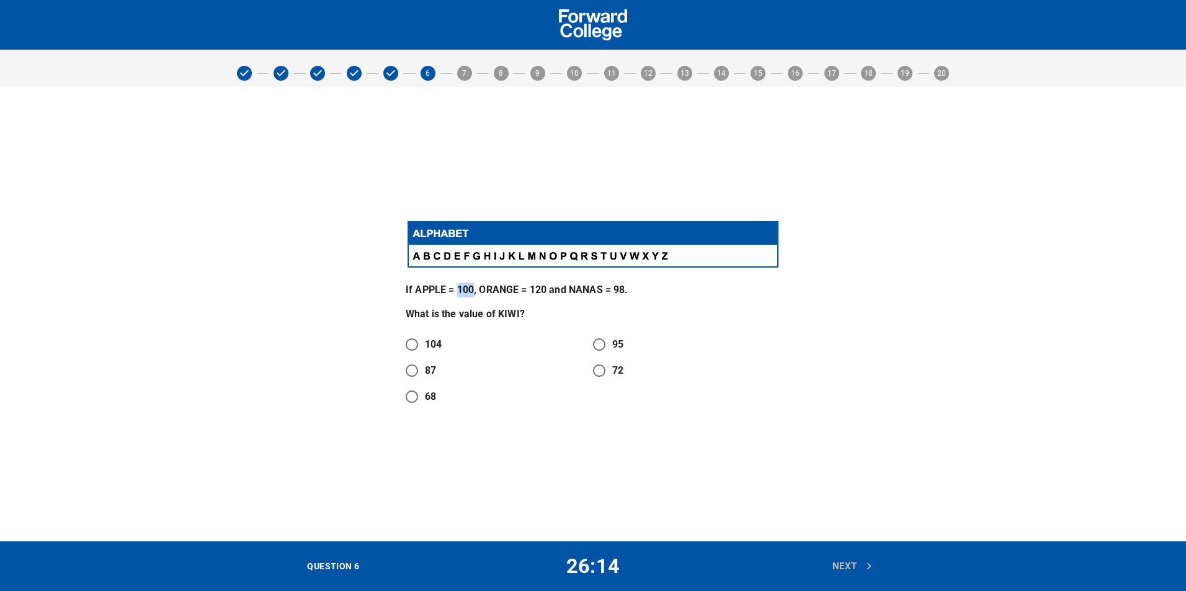
click at [457, 286] on p "If APPLE = 100, ORANGE = 120 and NANAS = 98." at bounding box center [593, 290] width 375 height 14
click at [405, 279] on div "If APPLE = 100, ORANGE = 120 and NANAS = 98. What is the value of KIWI? 104 95 …" at bounding box center [593, 314] width 390 height 206
drag, startPoint x: 460, startPoint y: 289, endPoint x: 494, endPoint y: 294, distance: 34.6
click at [494, 294] on p "If APPLE = 100, ORANGE = 120 and NANAS = 98." at bounding box center [593, 290] width 375 height 14
click at [495, 294] on p "If APPLE = 100, ORANGE = 120 and NANAS = 98." at bounding box center [593, 290] width 375 height 14
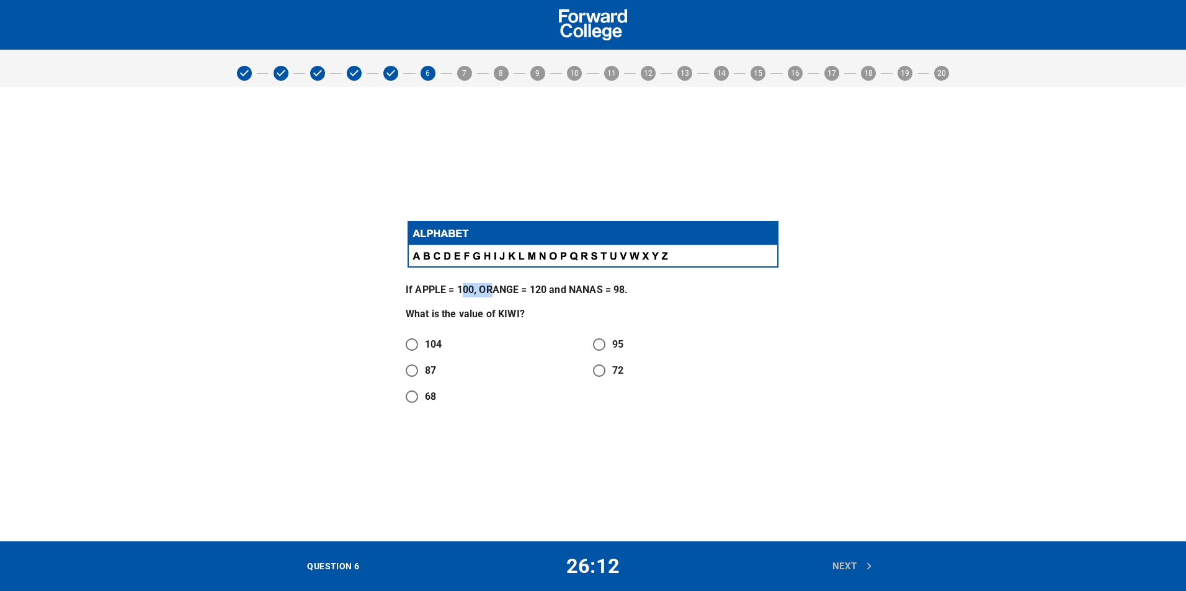
click at [495, 294] on p "If APPLE = 100, ORANGE = 120 and NANAS = 98." at bounding box center [593, 290] width 375 height 14
click at [496, 317] on p "What is the value of KIWI?" at bounding box center [593, 314] width 375 height 14
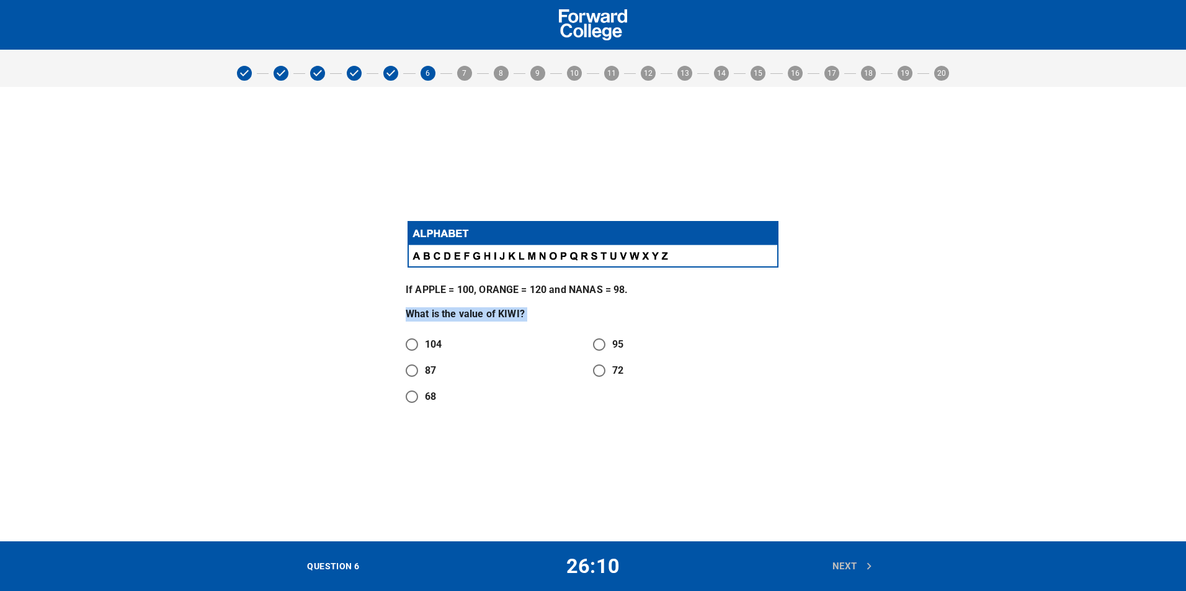
click at [452, 300] on div "If APPLE = 100, ORANGE = 120 and NANAS = 98. What is the value of KIWI?" at bounding box center [593, 302] width 375 height 38
click at [539, 292] on p "If APPLE = 100, ORANGE = 120 and NANAS = 98." at bounding box center [593, 290] width 375 height 14
click at [417, 251] on img at bounding box center [593, 243] width 375 height 51
click at [568, 262] on img at bounding box center [593, 243] width 375 height 51
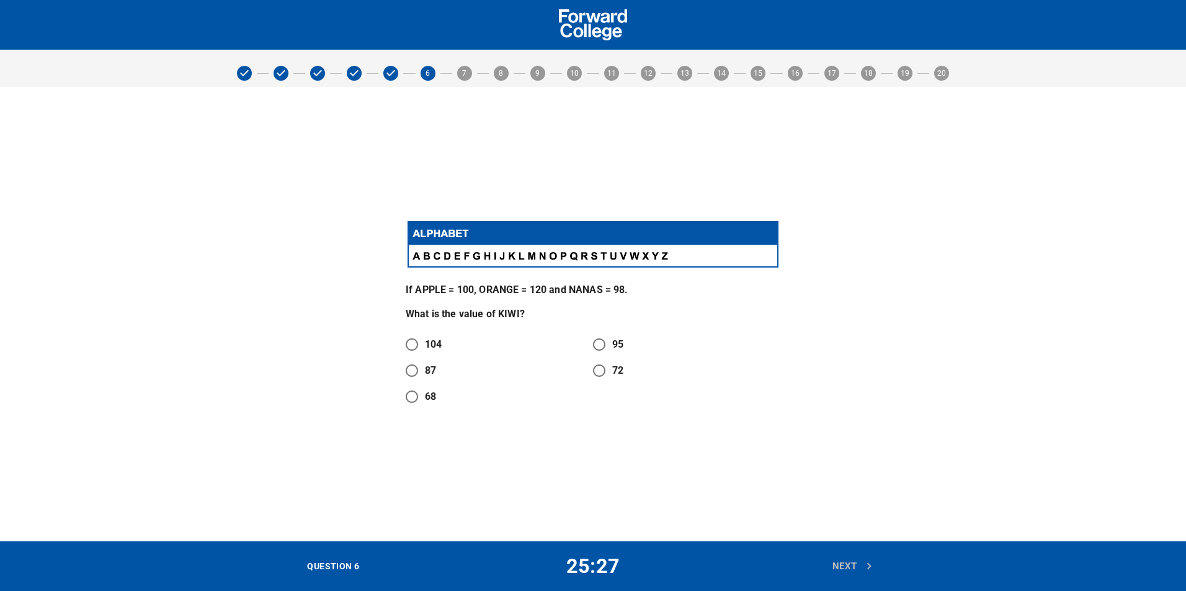
click at [614, 359] on label "72" at bounding box center [604, 370] width 37 height 26
click at [612, 359] on input "72" at bounding box center [599, 370] width 26 height 26
radio input "true"
click at [414, 257] on img at bounding box center [593, 243] width 375 height 51
click at [426, 253] on img at bounding box center [593, 243] width 375 height 51
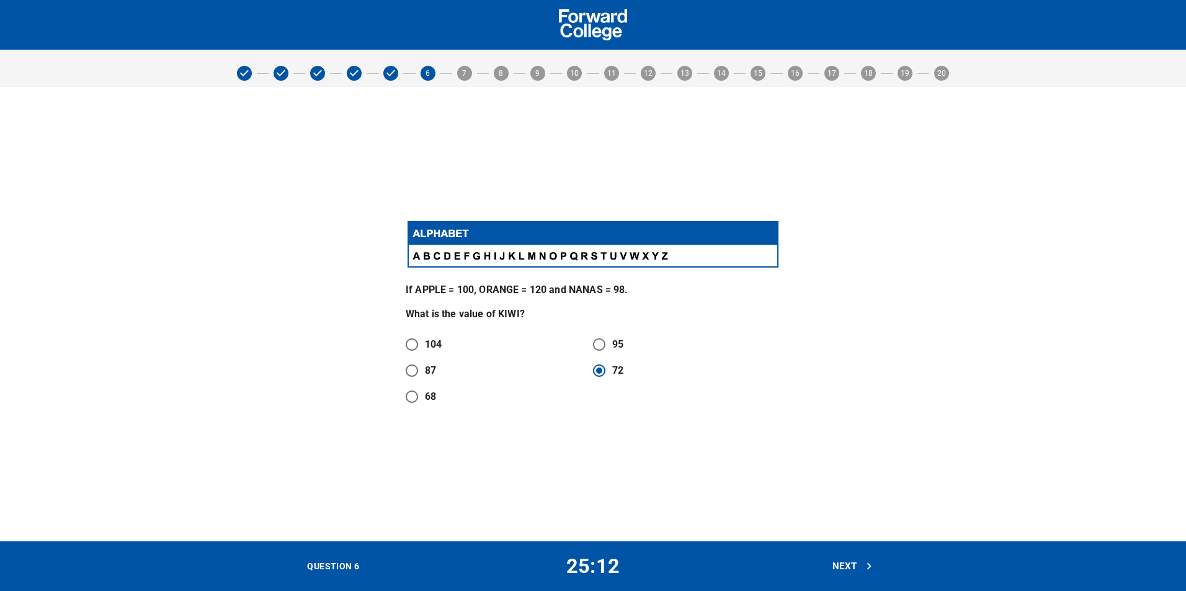
click at [441, 256] on img at bounding box center [593, 243] width 375 height 51
click at [448, 254] on img at bounding box center [593, 243] width 375 height 51
click at [456, 257] on img at bounding box center [593, 243] width 375 height 51
click at [465, 255] on img at bounding box center [593, 243] width 375 height 51
click at [476, 256] on img at bounding box center [593, 243] width 375 height 51
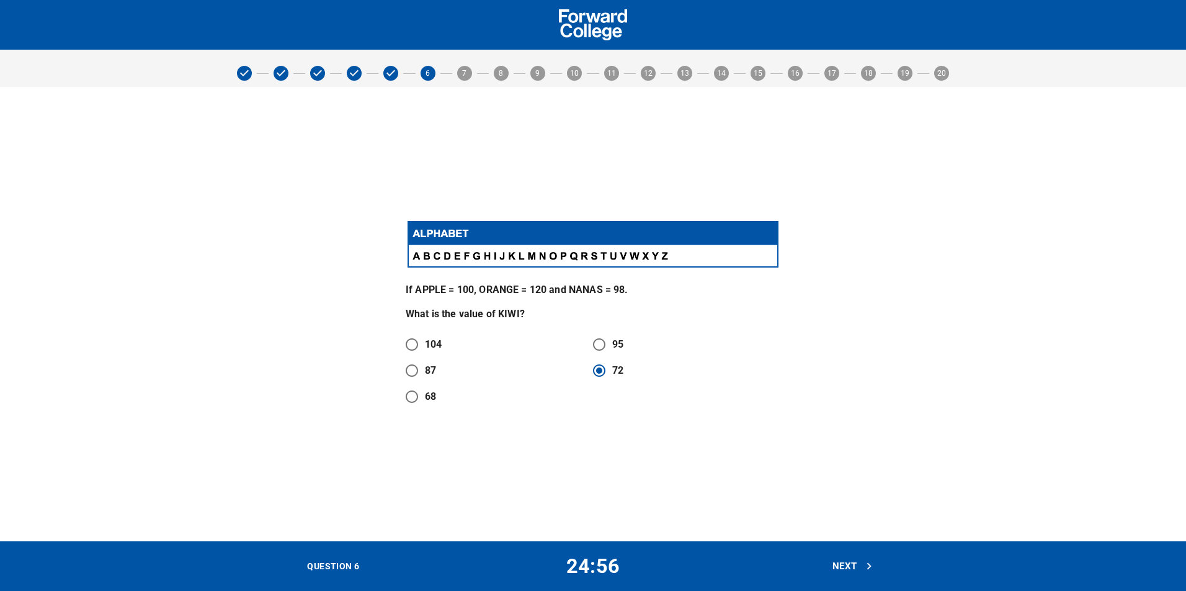
click at [488, 258] on img at bounding box center [593, 243] width 375 height 51
click at [495, 255] on img at bounding box center [593, 243] width 375 height 51
click at [503, 255] on img at bounding box center [593, 243] width 375 height 51
click at [508, 255] on img at bounding box center [593, 243] width 375 height 51
click at [522, 255] on img at bounding box center [593, 243] width 375 height 51
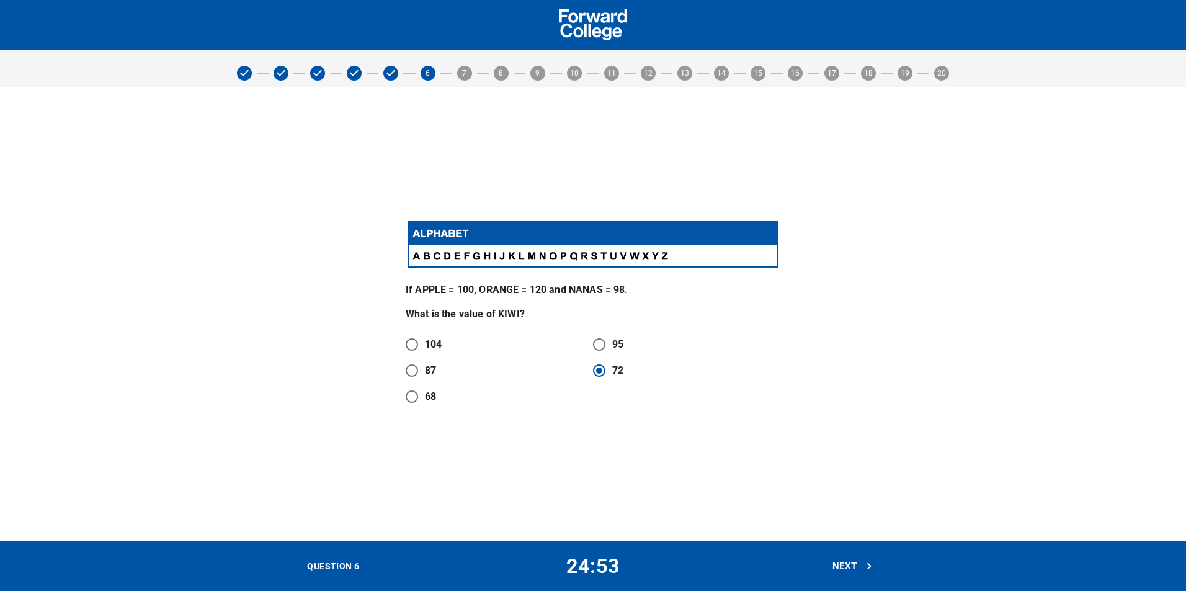
click at [532, 255] on img at bounding box center [593, 243] width 375 height 51
click at [541, 253] on img at bounding box center [593, 243] width 375 height 51
click at [553, 257] on img at bounding box center [593, 243] width 375 height 51
drag, startPoint x: 509, startPoint y: 293, endPoint x: 518, endPoint y: 293, distance: 9.3
click at [518, 293] on p "If APPLE = 100, ORANGE = 120 and NANAS = 98." at bounding box center [593, 290] width 375 height 14
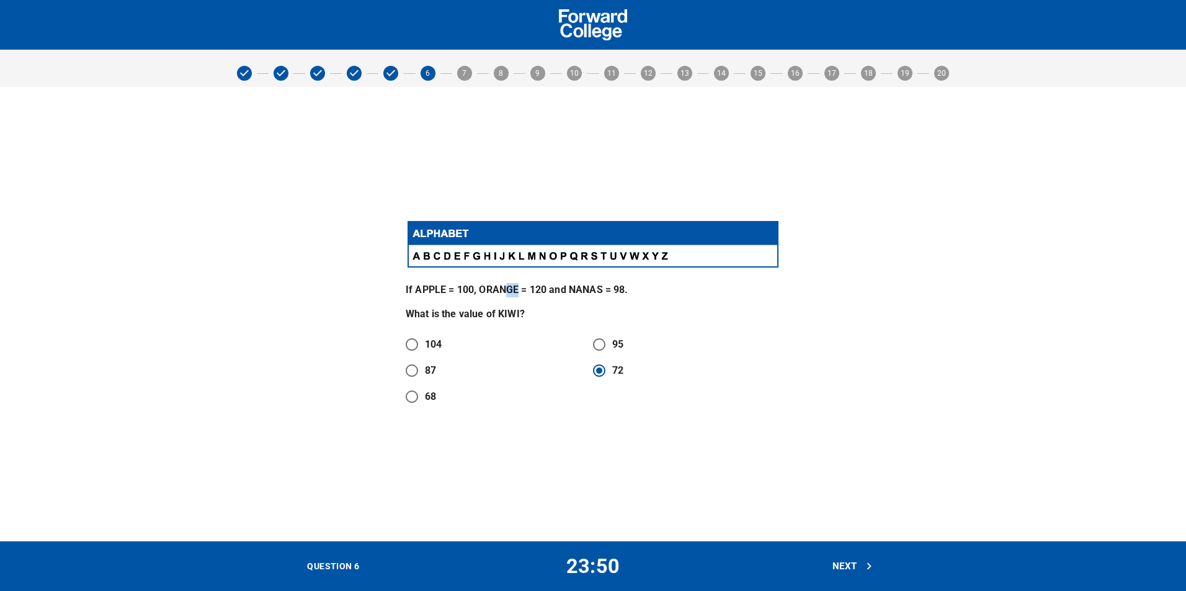
click at [454, 252] on img at bounding box center [593, 243] width 375 height 51
click at [414, 341] on input "104" at bounding box center [412, 344] width 26 height 26
radio input "true"
click at [860, 575] on button "Next" at bounding box center [853, 566] width 55 height 26
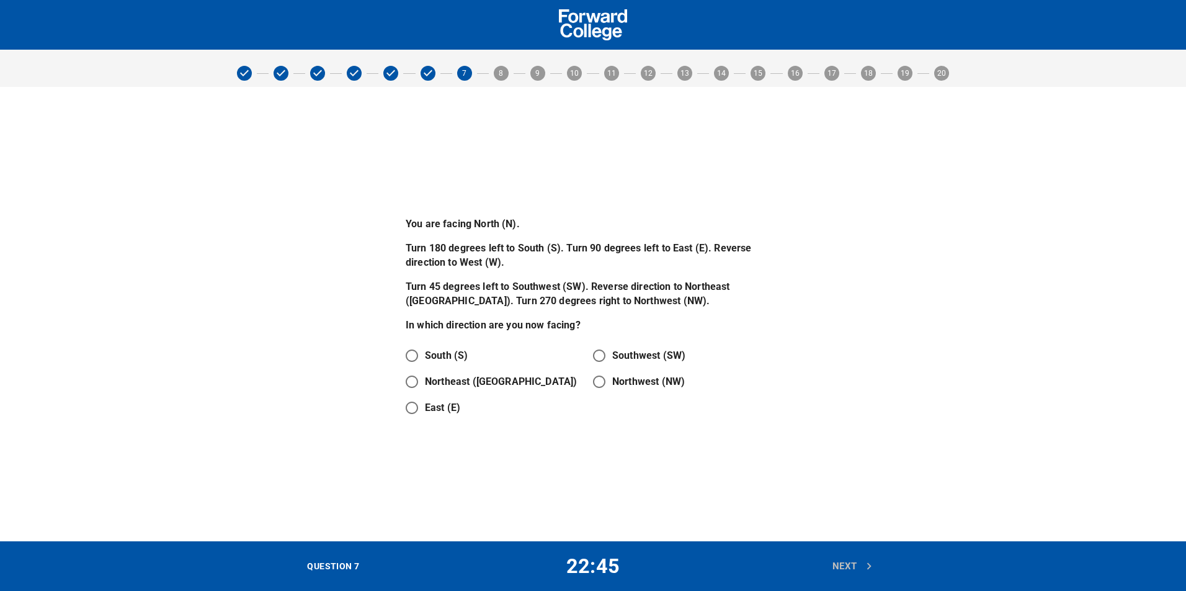
click at [481, 234] on div "You are facing North (N). Turn 180 degrees left to South (S). Turn 90 degrees l…" at bounding box center [593, 274] width 375 height 115
click at [486, 235] on div "You are facing North (N). Turn 180 degrees left to South (S). Turn 90 degrees l…" at bounding box center [593, 274] width 375 height 115
click at [548, 283] on p "Turn 45 degrees left to Southwest (SW). Reverse direction to Northeast ([GEOGRA…" at bounding box center [593, 294] width 375 height 29
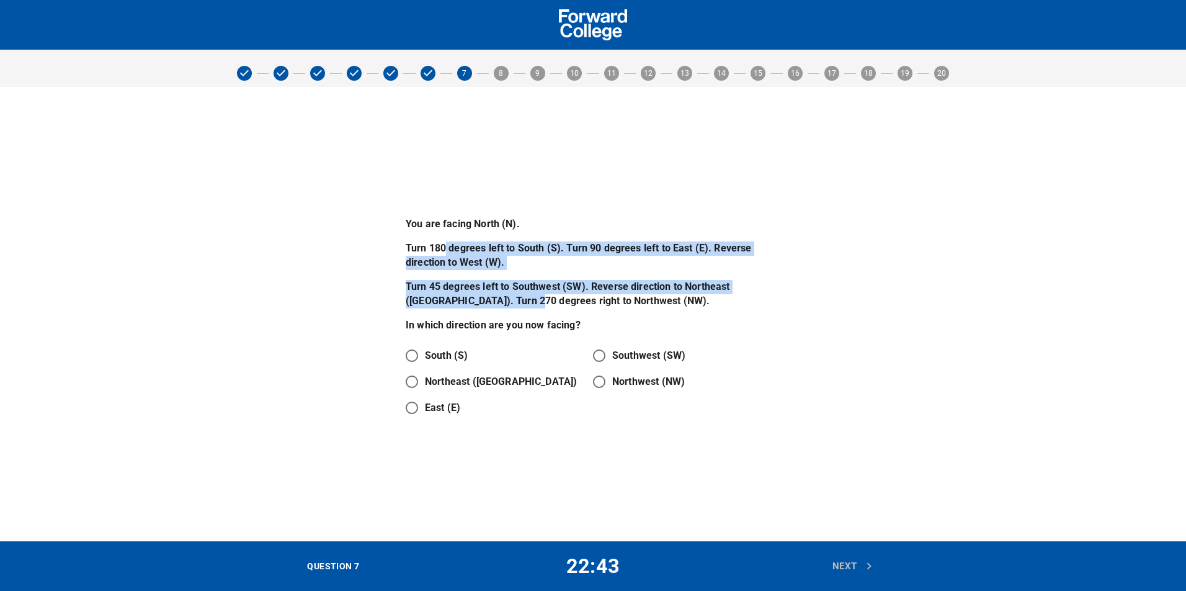
drag, startPoint x: 447, startPoint y: 238, endPoint x: 486, endPoint y: 299, distance: 72.5
click at [486, 299] on div "You are facing North (N). Turn 180 degrees left to South (S). Turn 90 degrees l…" at bounding box center [593, 274] width 375 height 115
click at [487, 300] on p "Turn 45 degrees left to Southwest (SW). Reverse direction to Northeast ([GEOGRA…" at bounding box center [593, 294] width 375 height 29
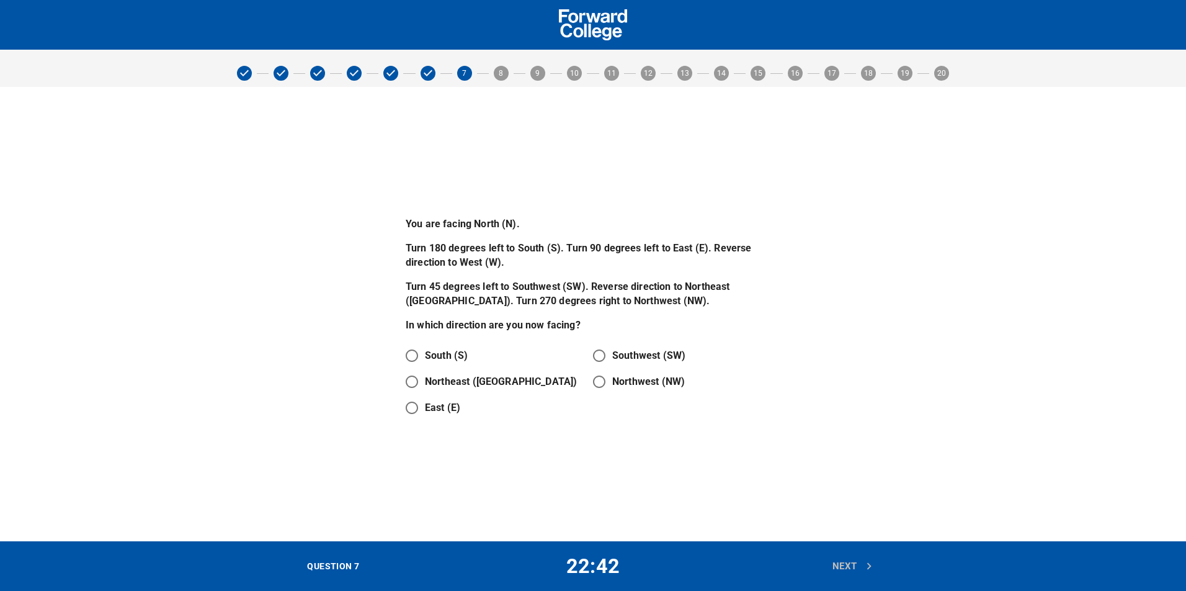
click at [620, 196] on div "You are facing North (N). Turn 180 degrees left to South (S). Turn 90 degrees l…" at bounding box center [593, 314] width 1186 height 454
click at [493, 221] on p "You are facing North (N)." at bounding box center [593, 224] width 375 height 14
click at [548, 249] on p "Turn 180 degrees left to South (S). Turn 90 degrees left to East (E). Reverse d…" at bounding box center [593, 255] width 375 height 29
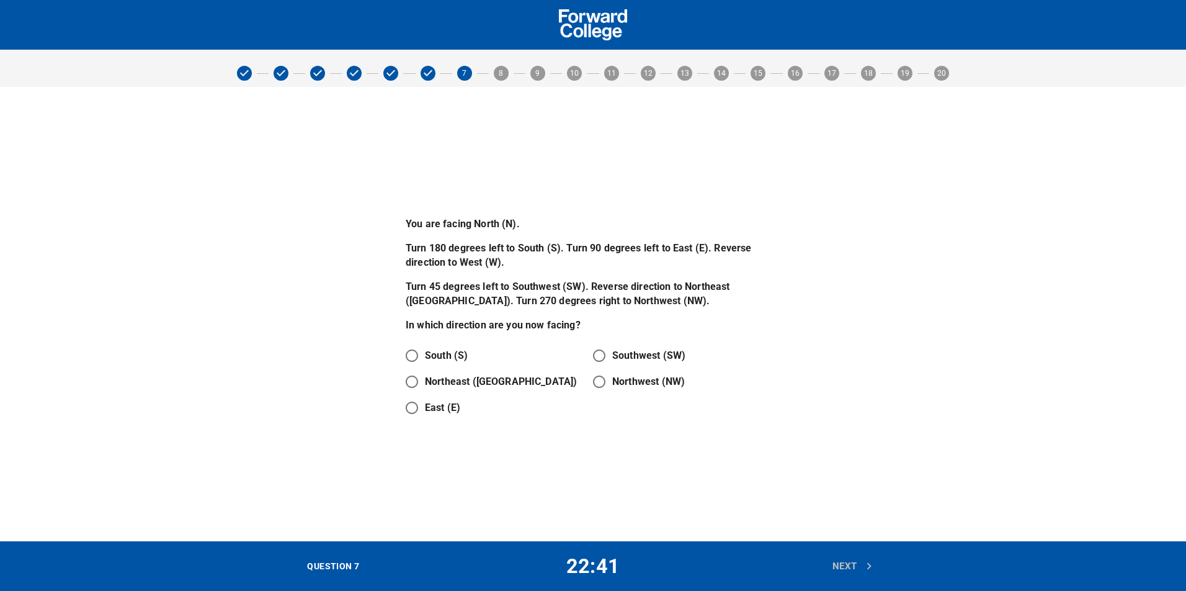
click at [548, 249] on p "Turn 180 degrees left to South (S). Turn 90 degrees left to East (E). Reverse d…" at bounding box center [593, 255] width 375 height 29
click at [550, 210] on div "You are facing North (N). Turn 180 degrees left to South (S). Turn 90 degrees l…" at bounding box center [593, 314] width 390 height 228
click at [554, 218] on p "You are facing North (N)." at bounding box center [593, 224] width 375 height 14
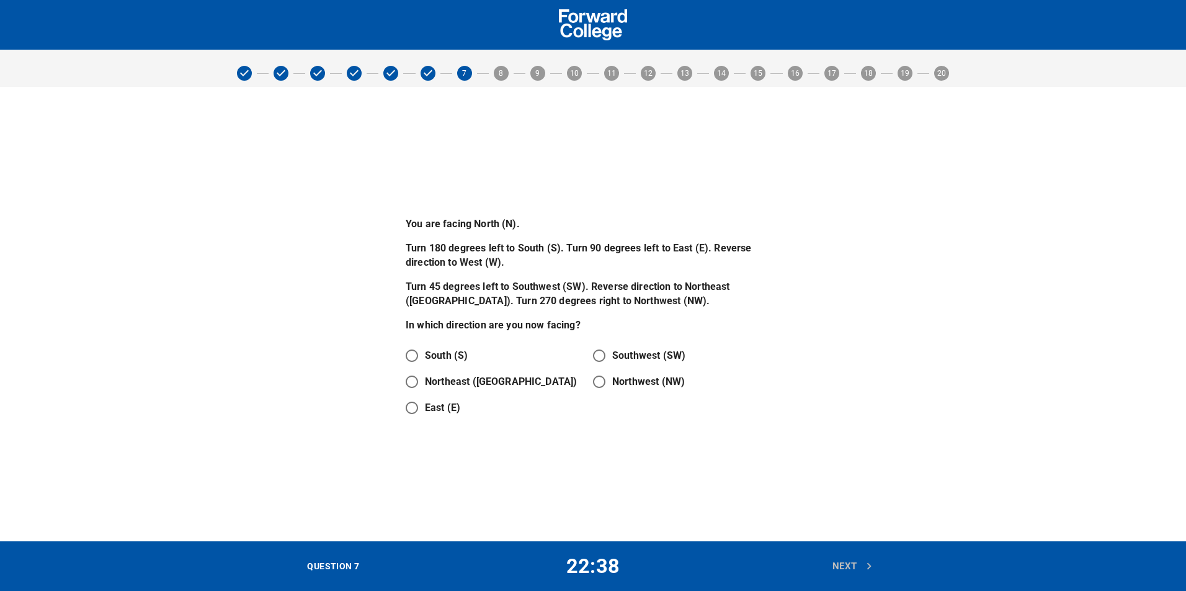
click at [510, 244] on p "Turn 180 degrees left to South (S). Turn 90 degrees left to East (E). Reverse d…" at bounding box center [593, 255] width 375 height 29
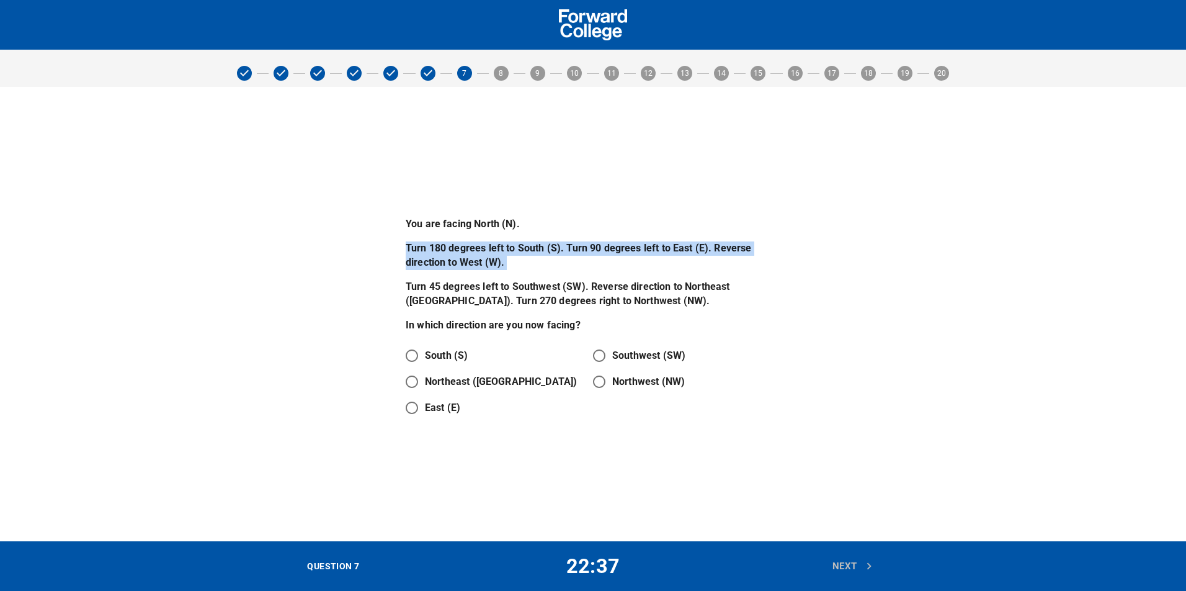
click at [510, 244] on p "Turn 180 degrees left to South (S). Turn 90 degrees left to East (E). Reverse d…" at bounding box center [593, 255] width 375 height 29
click at [547, 262] on p "Turn 180 degrees left to South (S). Turn 90 degrees left to East (E). Reverse d…" at bounding box center [593, 255] width 375 height 29
click at [617, 239] on div "You are facing North (N). Turn 180 degrees left to South (S). Turn 90 degrees l…" at bounding box center [593, 274] width 375 height 115
click at [620, 220] on p "You are facing North (N)." at bounding box center [593, 224] width 375 height 14
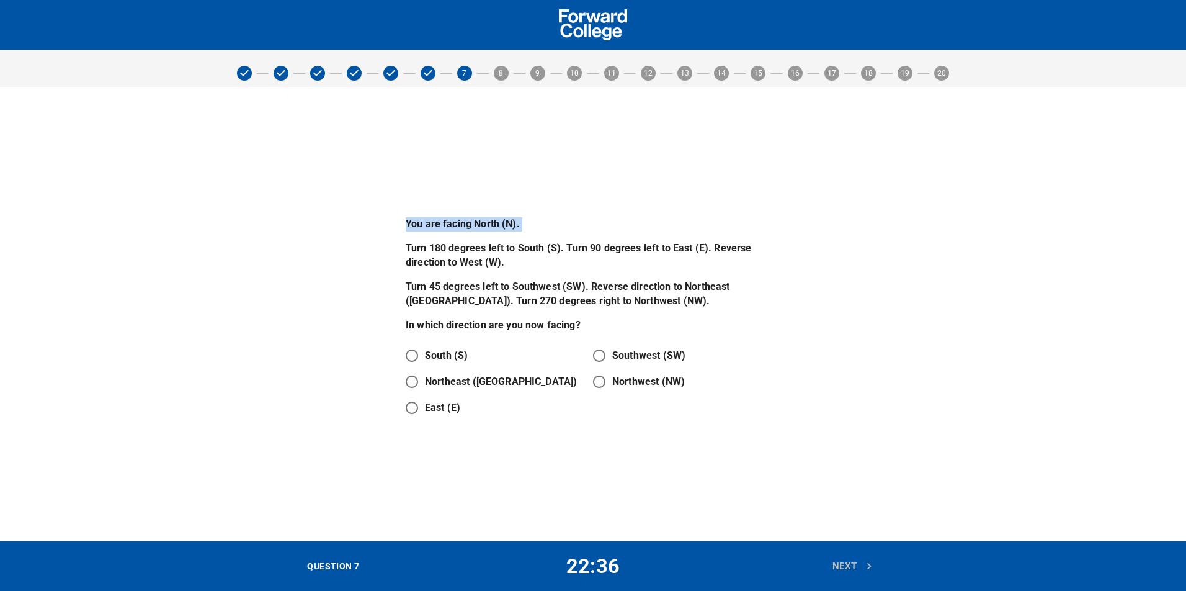
click at [620, 220] on p "You are facing North (N)." at bounding box center [593, 224] width 375 height 14
click at [535, 297] on p "Turn 45 degrees left to Southwest (SW). Reverse direction to Northeast ([GEOGRA…" at bounding box center [593, 294] width 375 height 29
click at [535, 288] on p "Turn 45 degrees left to Southwest (SW). Reverse direction to Northeast ([GEOGRA…" at bounding box center [593, 294] width 375 height 29
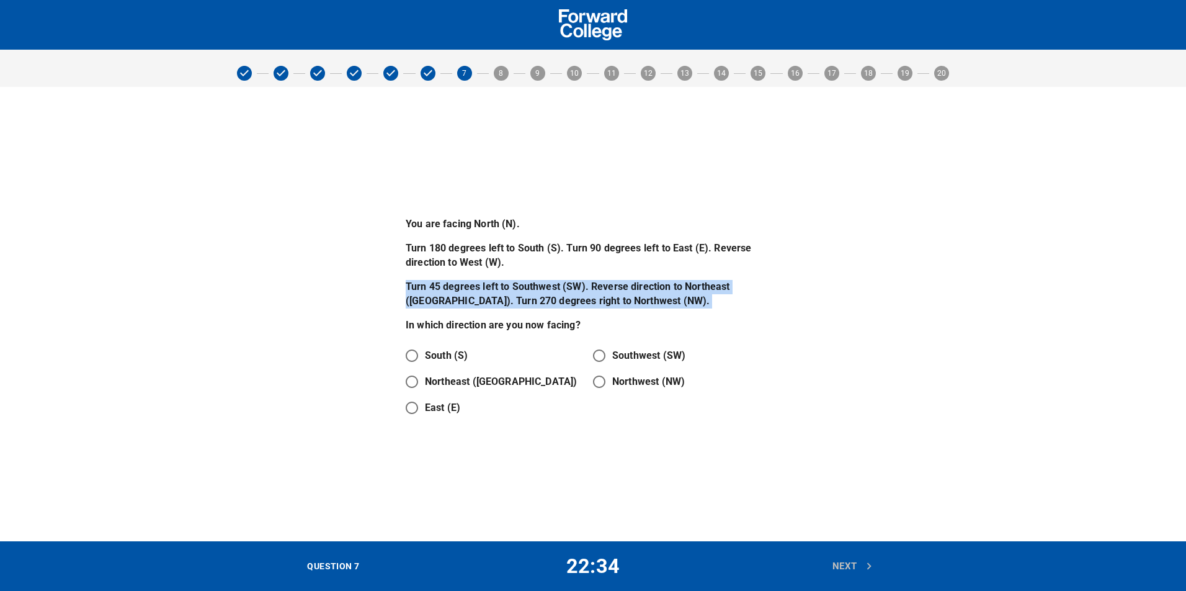
click at [535, 288] on p "Turn 45 degrees left to Southwest (SW). Reverse direction to Northeast ([GEOGRA…" at bounding box center [593, 294] width 375 height 29
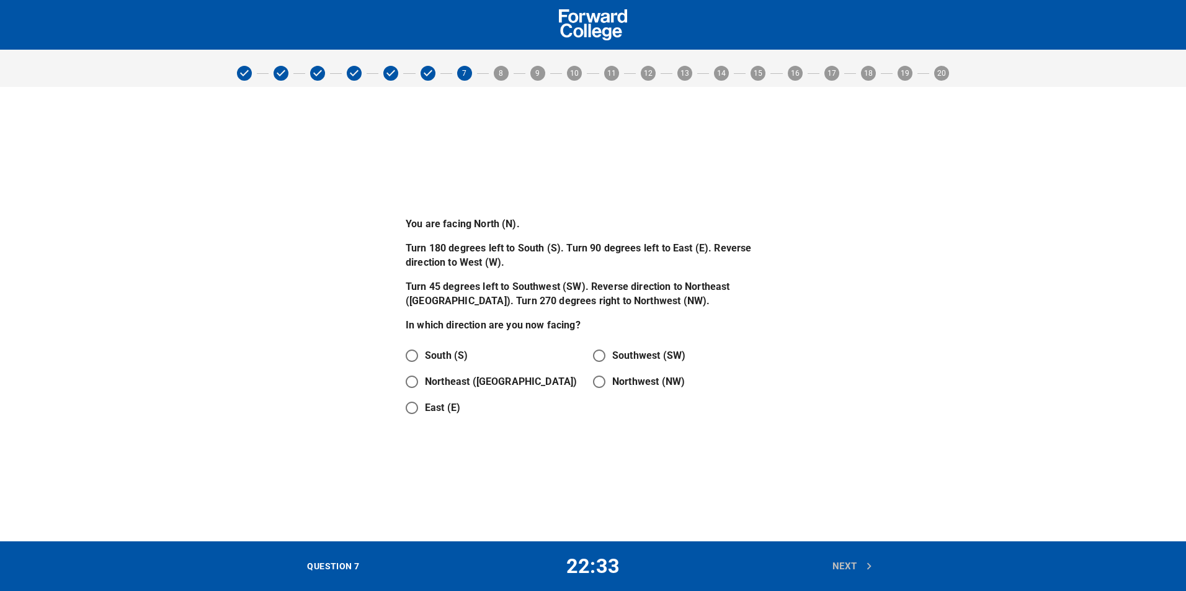
click at [549, 312] on div "You are facing North (N). Turn 180 degrees left to South (S). Turn 90 degrees l…" at bounding box center [593, 274] width 375 height 115
click at [545, 251] on p "Turn 180 degrees left to South (S). Turn 90 degrees left to East (E). Reverse d…" at bounding box center [593, 255] width 375 height 29
click at [607, 383] on input "Northwest (NW)" at bounding box center [599, 382] width 26 height 26
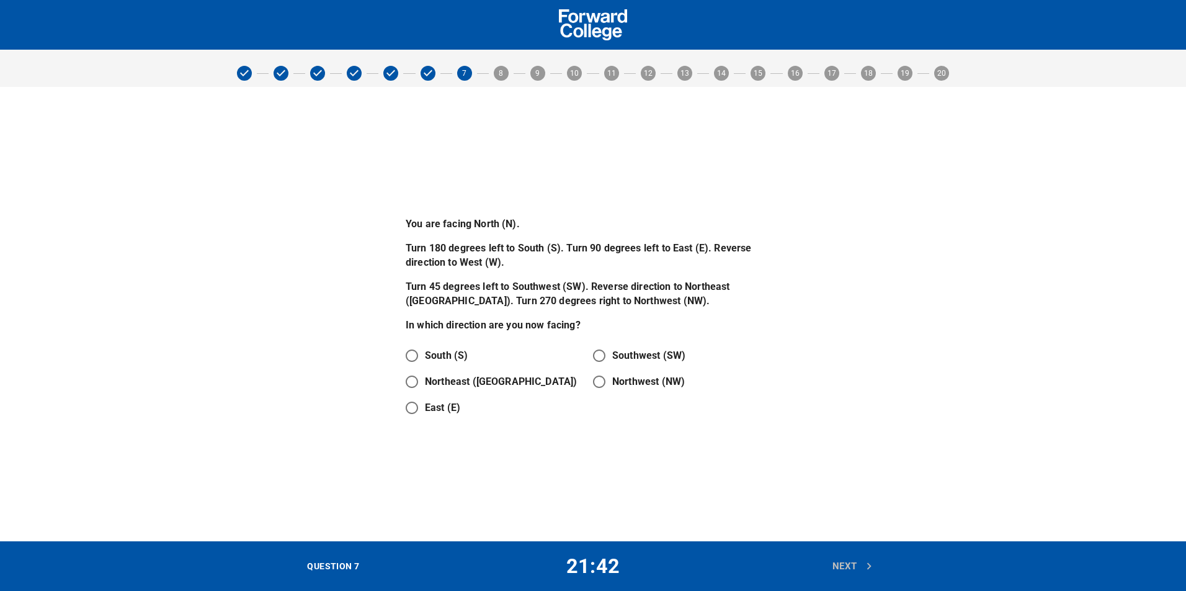
radio input "true"
click at [601, 261] on p "Turn 180 degrees left to South (S). Turn 90 degrees left to East (E). Reverse d…" at bounding box center [593, 255] width 375 height 29
click at [852, 558] on span "Next" at bounding box center [853, 566] width 41 height 16
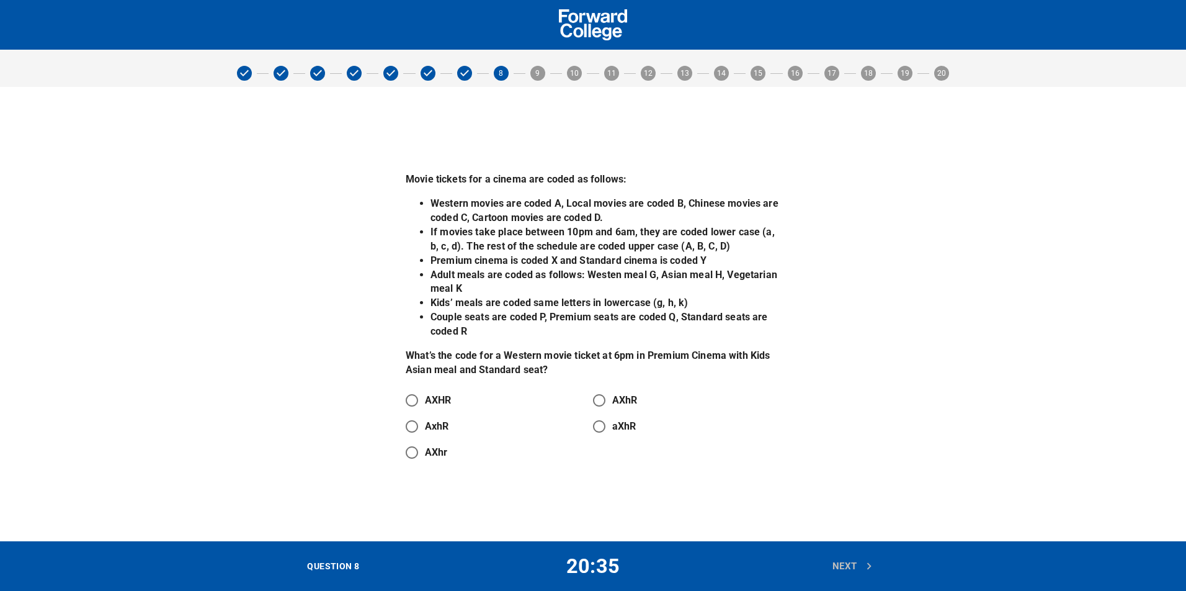
click at [548, 192] on div "Movie tickets for a cinema are coded as follows: Western movies are coded A, Lo…" at bounding box center [593, 274] width 375 height 204
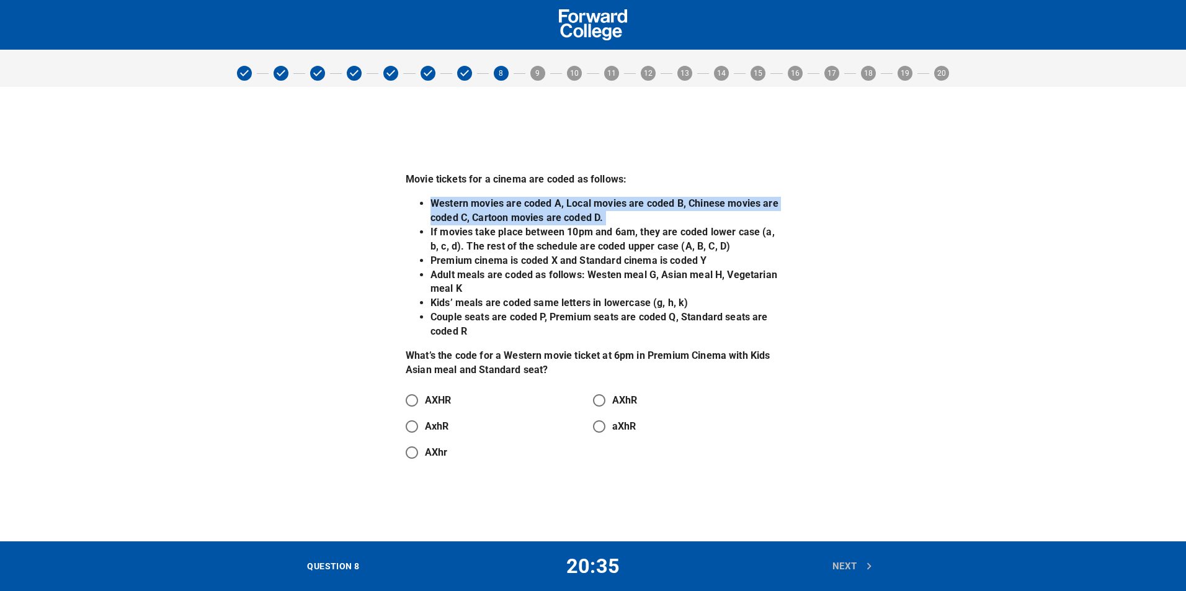
click at [548, 192] on div "Movie tickets for a cinema are coded as follows: Western movies are coded A, Lo…" at bounding box center [593, 274] width 375 height 204
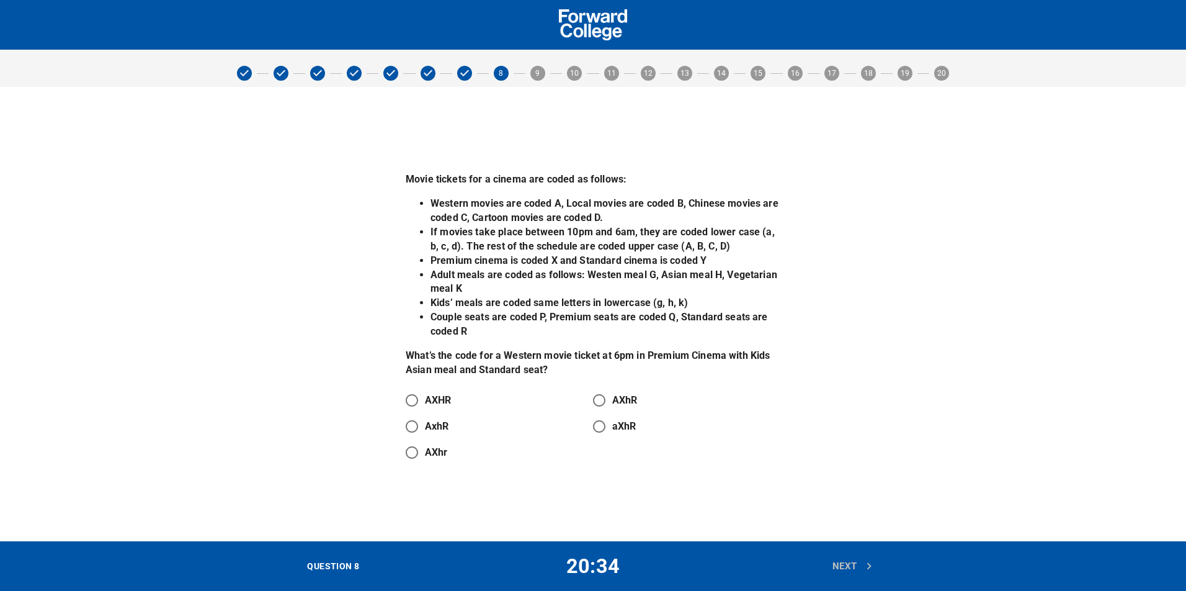
click at [563, 237] on li "If movies take place between 10pm and 6am, they are coded lower case (a, b, c, …" at bounding box center [606, 239] width 350 height 29
click at [557, 184] on p "Movie tickets for a cinema are coded as follows:" at bounding box center [593, 179] width 375 height 14
click at [545, 179] on p "Movie tickets for a cinema are coded as follows:" at bounding box center [593, 179] width 375 height 14
click at [544, 179] on p "Movie tickets for a cinema are coded as follows:" at bounding box center [593, 179] width 375 height 14
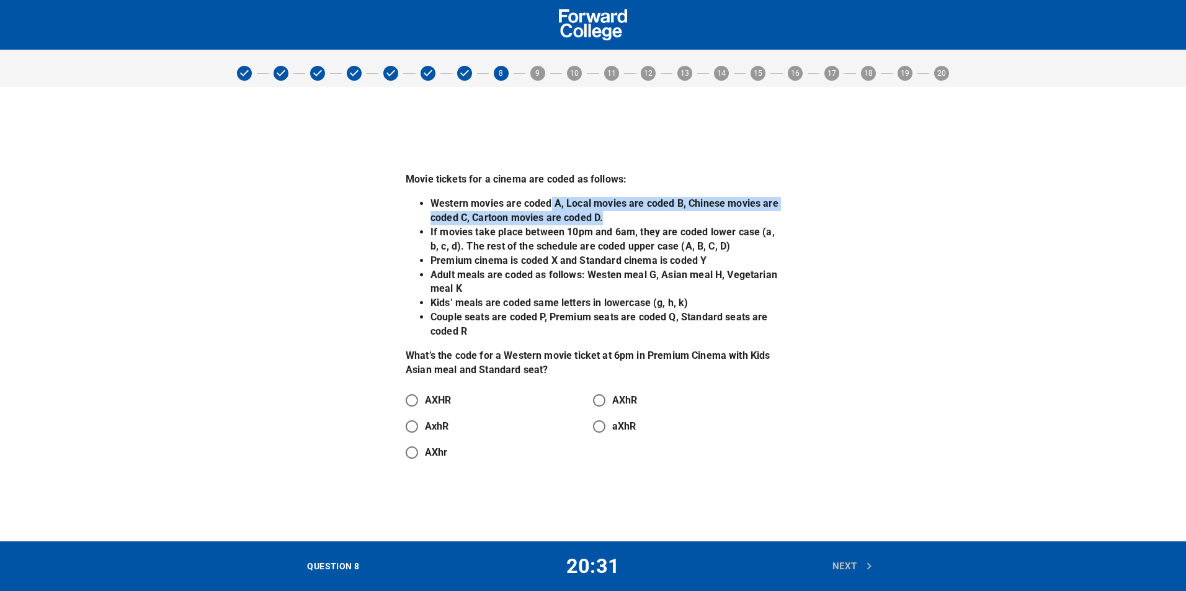
drag, startPoint x: 550, startPoint y: 208, endPoint x: 673, endPoint y: 217, distance: 122.6
click at [673, 217] on li "Western movies are coded A, Local movies are coded B, Chinese movies are coded …" at bounding box center [606, 211] width 350 height 29
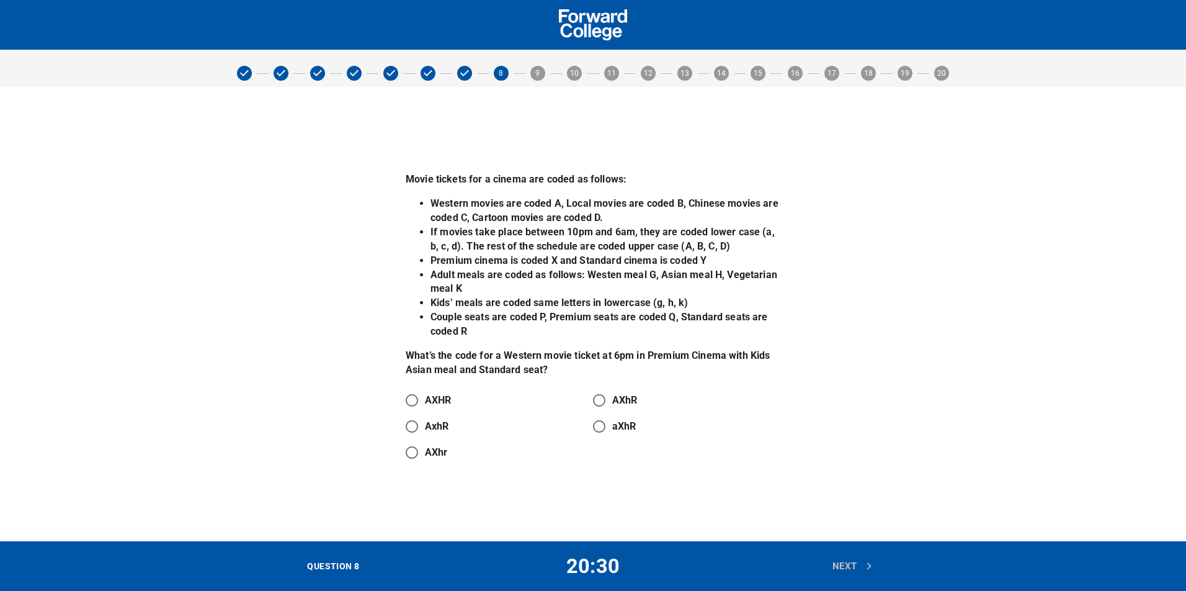
click at [705, 196] on div "Movie tickets for a cinema are coded as follows: Western movies are coded A, Lo…" at bounding box center [593, 274] width 375 height 204
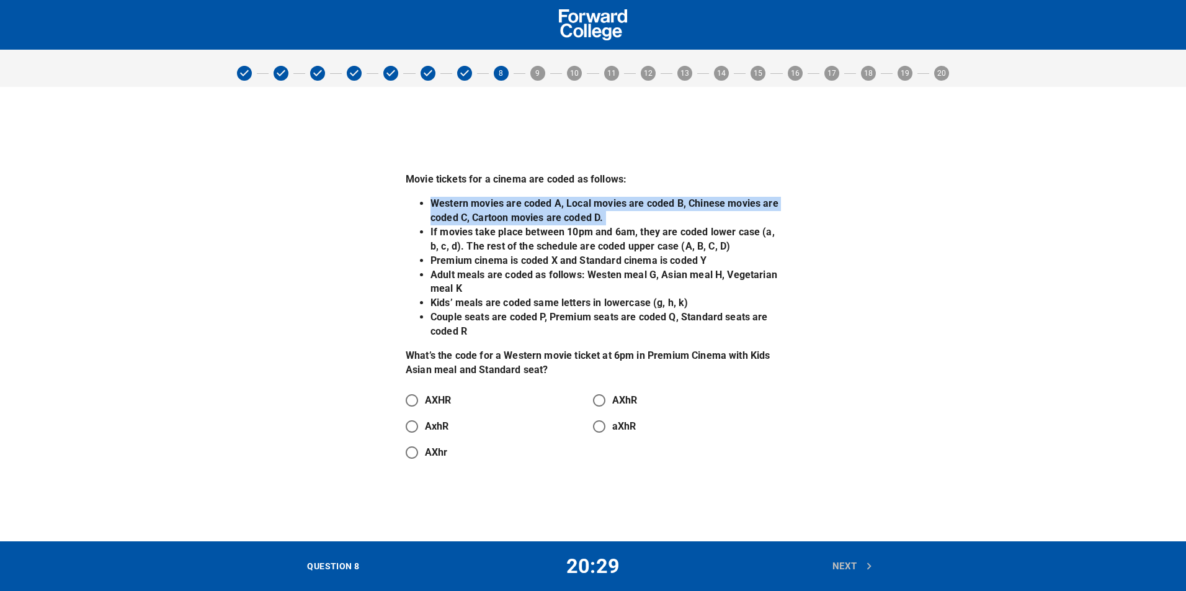
click at [705, 196] on div "Movie tickets for a cinema are coded as follows: Western movies are coded A, Lo…" at bounding box center [593, 274] width 375 height 204
click at [598, 223] on li "Western movies are coded A, Local movies are coded B, Chinese movies are coded …" at bounding box center [606, 211] width 350 height 29
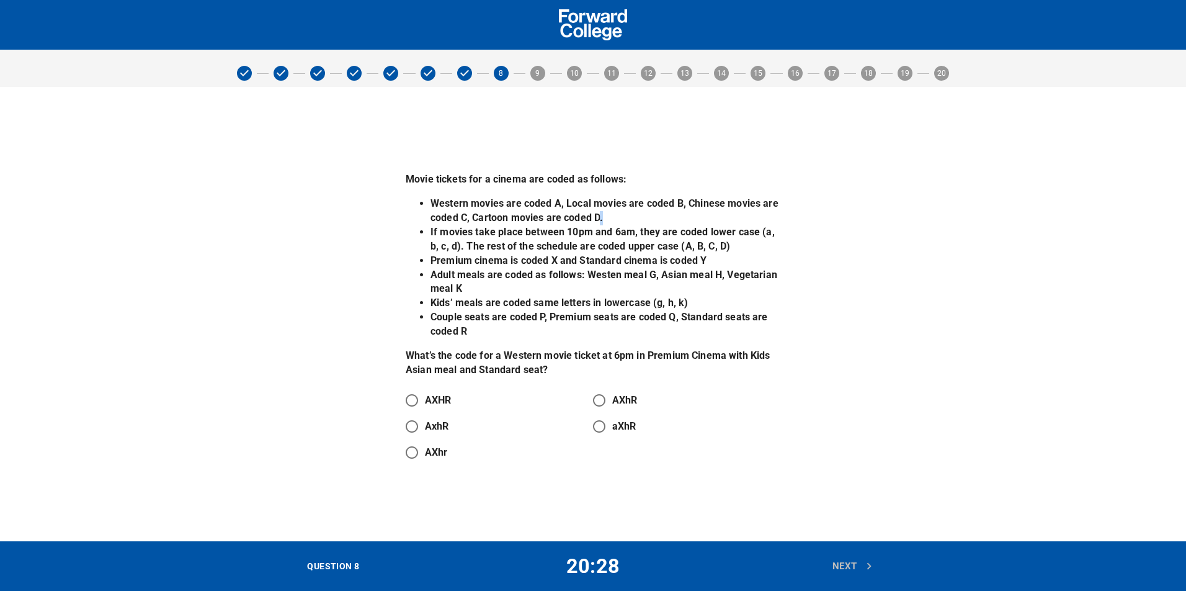
click at [598, 223] on li "Western movies are coded A, Local movies are coded B, Chinese movies are coded …" at bounding box center [606, 211] width 350 height 29
drag, startPoint x: 656, startPoint y: 225, endPoint x: 682, endPoint y: 234, distance: 27.7
click at [682, 234] on li "If movies take place between 10pm and 6am, they are coded lower case (a, b, c, …" at bounding box center [606, 239] width 350 height 29
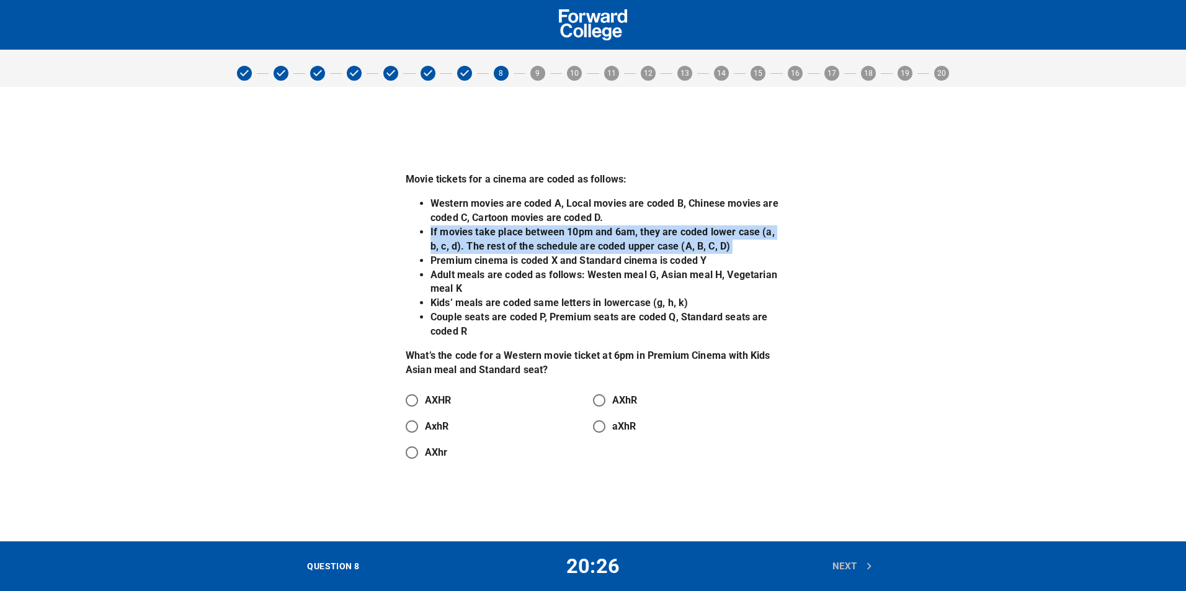
drag, startPoint x: 682, startPoint y: 234, endPoint x: 683, endPoint y: 240, distance: 6.2
click at [683, 240] on li "If movies take place between 10pm and 6am, they are coded lower case (a, b, c, …" at bounding box center [606, 239] width 350 height 29
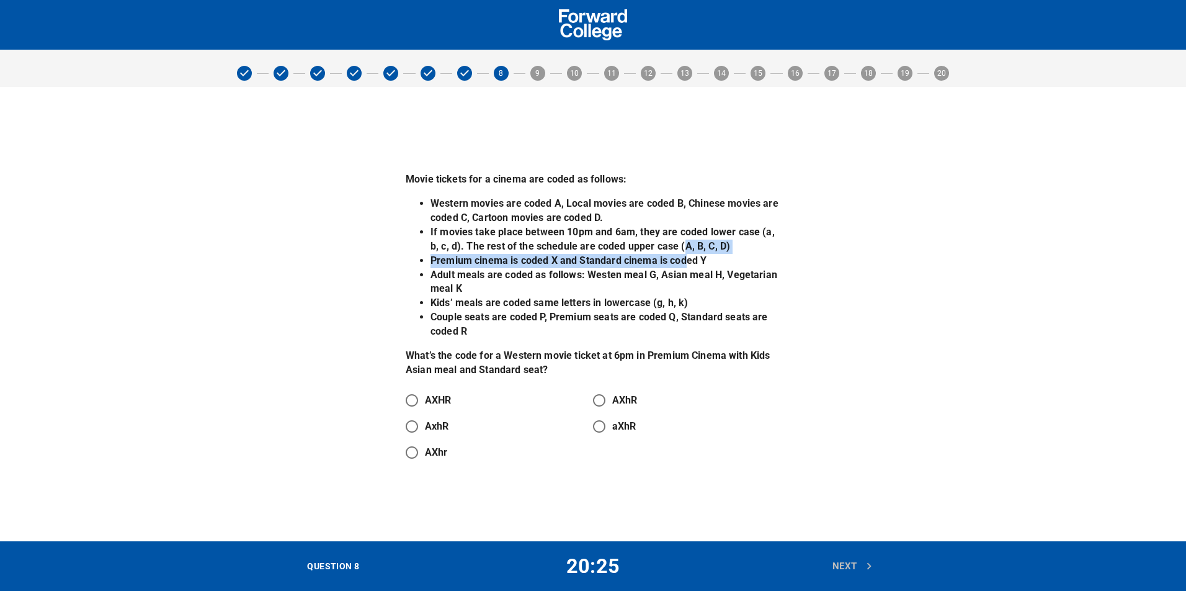
drag, startPoint x: 681, startPoint y: 244, endPoint x: 687, endPoint y: 262, distance: 18.8
click at [687, 262] on ul "Western movies are coded A, Local movies are coded B, Chinese movies are coded …" at bounding box center [593, 268] width 375 height 142
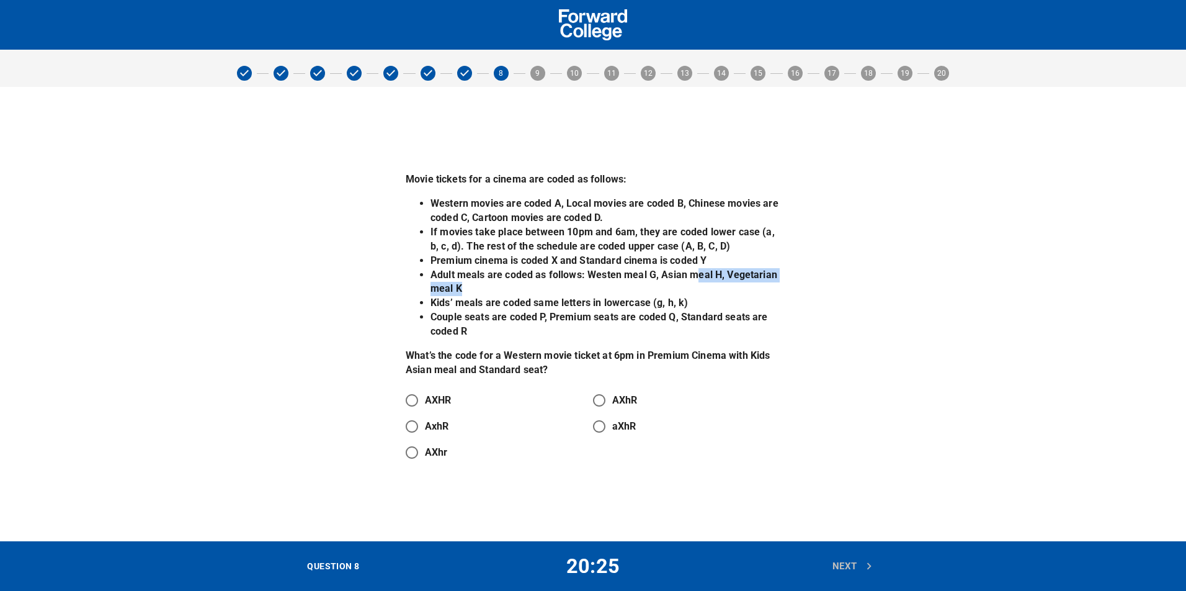
drag, startPoint x: 694, startPoint y: 275, endPoint x: 697, endPoint y: 285, distance: 10.2
click at [697, 285] on li "Adult meals are coded as follows: Westen meal G, Asian meal H, Vegetarian meal K" at bounding box center [606, 282] width 350 height 29
click at [614, 270] on li "Adult meals are coded as follows: Westen meal G, Asian meal H, Vegetarian meal K" at bounding box center [606, 282] width 350 height 29
drag, startPoint x: 614, startPoint y: 270, endPoint x: 586, endPoint y: 258, distance: 30.3
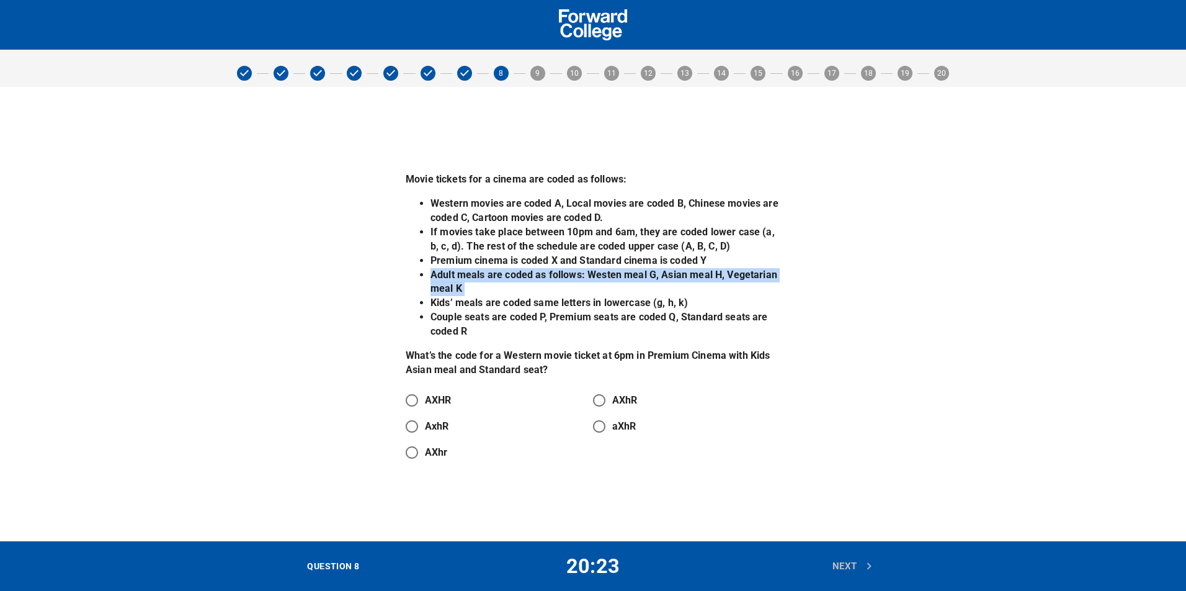
click at [611, 268] on li "Adult meals are coded as follows: Westen meal G, Asian meal H, Vegetarian meal K" at bounding box center [606, 282] width 350 height 29
click at [586, 258] on li "Premium cinema is coded X and Standard cinema is coded Y" at bounding box center [606, 261] width 350 height 14
click at [565, 365] on p "What’s the code for a Western movie ticket at 6pm in Premium Cinema with Kids A…" at bounding box center [593, 363] width 375 height 29
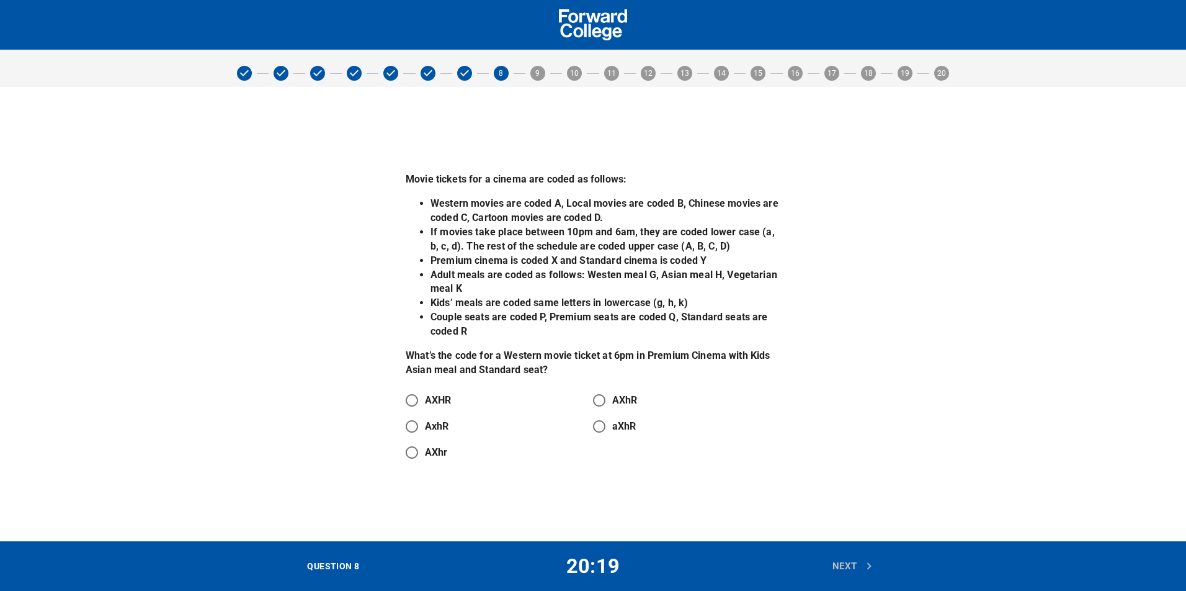
click at [522, 364] on p "What’s the code for a Western movie ticket at 6pm in Premium Cinema with Kids A…" at bounding box center [593, 363] width 375 height 29
click at [520, 364] on p "What’s the code for a Western movie ticket at 6pm in Premium Cinema with Kids A…" at bounding box center [593, 363] width 375 height 29
drag, startPoint x: 570, startPoint y: 354, endPoint x: 608, endPoint y: 355, distance: 38.5
click at [608, 355] on p "What’s the code for a Western movie ticket at 6pm in Premium Cinema with Kids A…" at bounding box center [593, 363] width 375 height 29
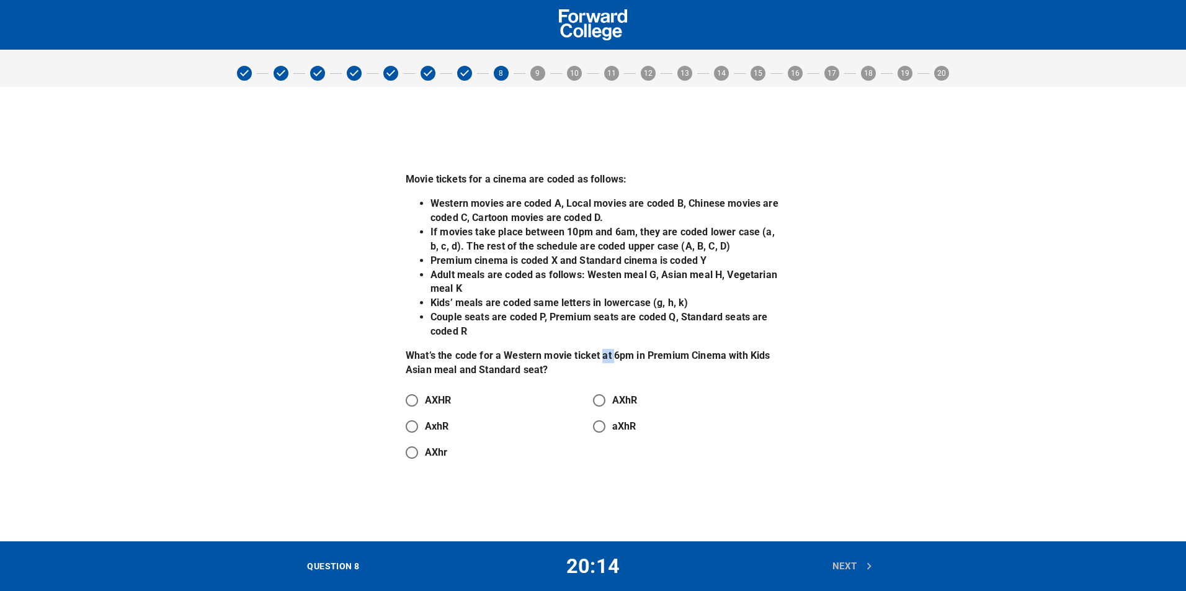
click at [608, 355] on p "What’s the code for a Western movie ticket at 6pm in Premium Cinema with Kids A…" at bounding box center [593, 363] width 375 height 29
click at [612, 236] on li "If movies take place between 10pm and 6am, they are coded lower case (a, b, c, …" at bounding box center [606, 239] width 350 height 29
click at [672, 357] on p "What’s the code for a Western movie ticket at 6pm in Premium Cinema with Kids A…" at bounding box center [593, 363] width 375 height 29
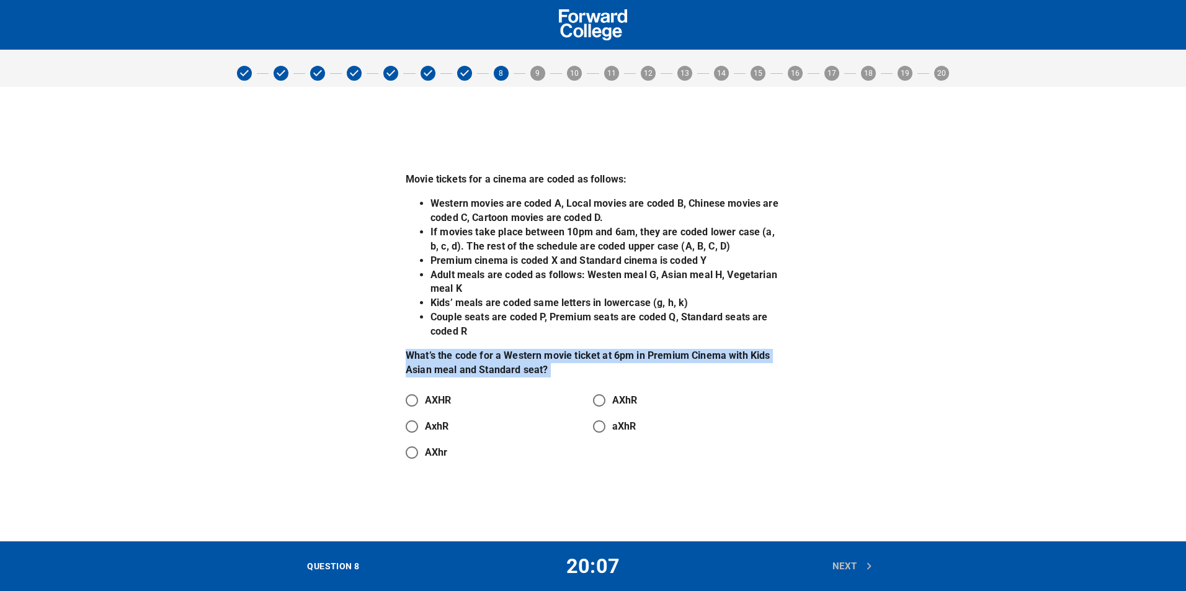
click at [672, 357] on p "What’s the code for a Western movie ticket at 6pm in Premium Cinema with Kids A…" at bounding box center [593, 363] width 375 height 29
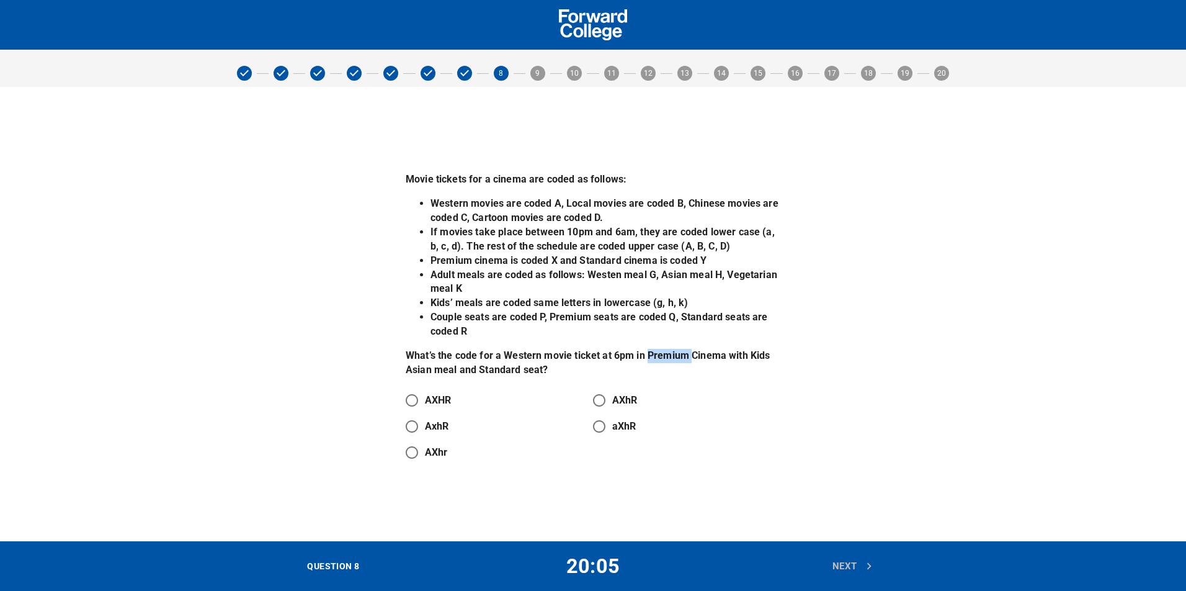
click at [672, 357] on p "What’s the code for a Western movie ticket at 6pm in Premium Cinema with Kids A…" at bounding box center [593, 363] width 375 height 29
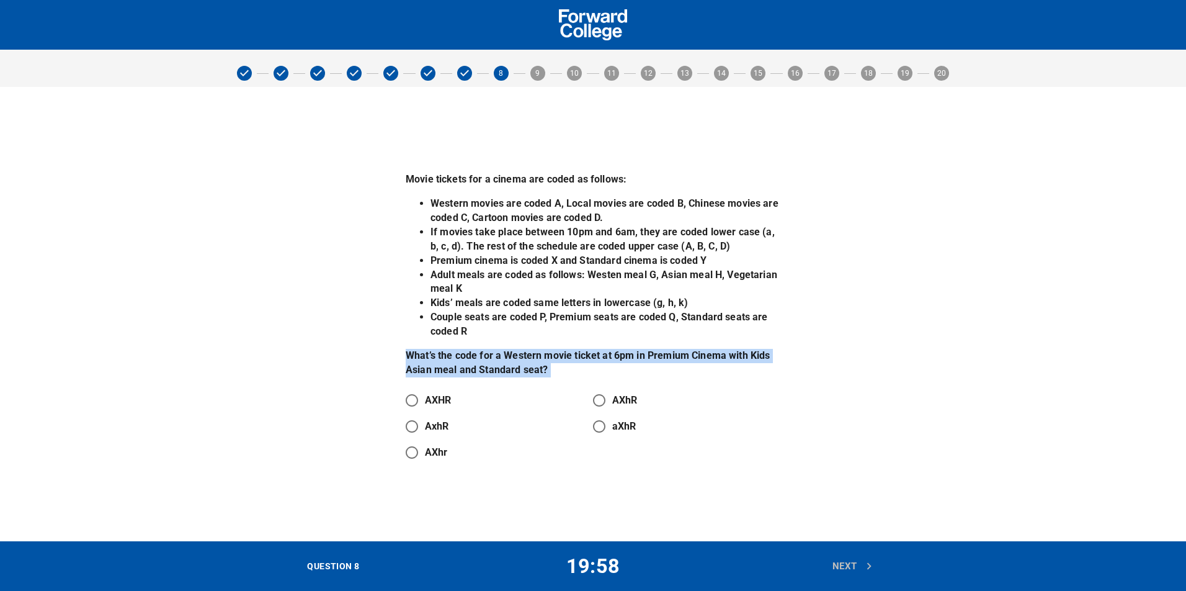
click at [675, 363] on p "What’s the code for a Western movie ticket at 6pm in Premium Cinema with Kids A…" at bounding box center [593, 363] width 375 height 29
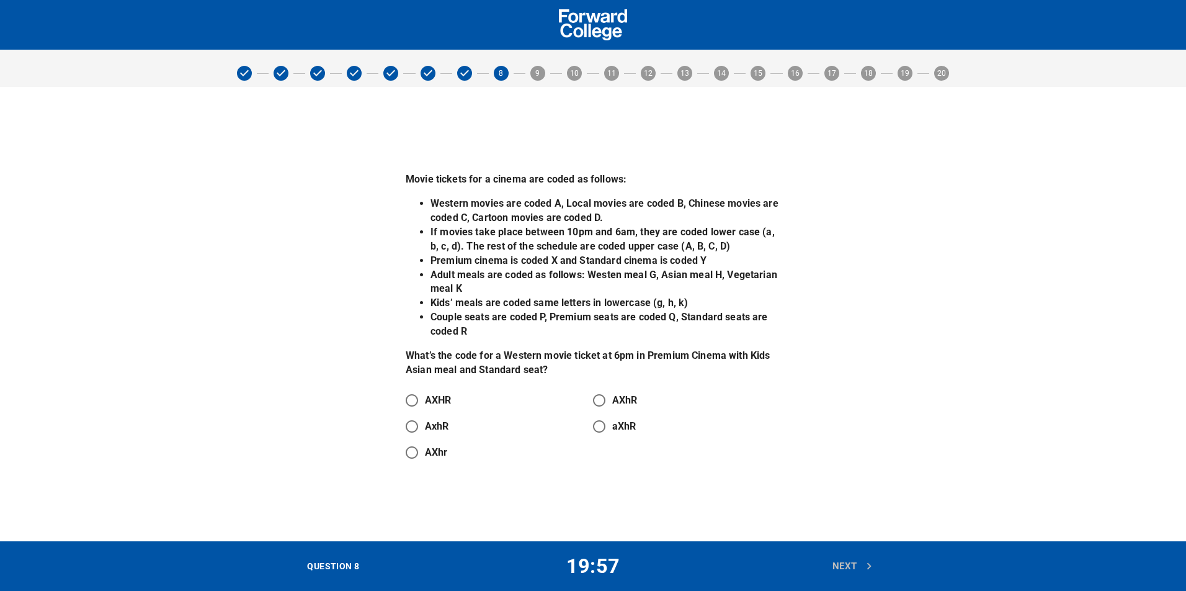
click at [681, 355] on p "What’s the code for a Western movie ticket at 6pm in Premium Cinema with Kids A…" at bounding box center [593, 363] width 375 height 29
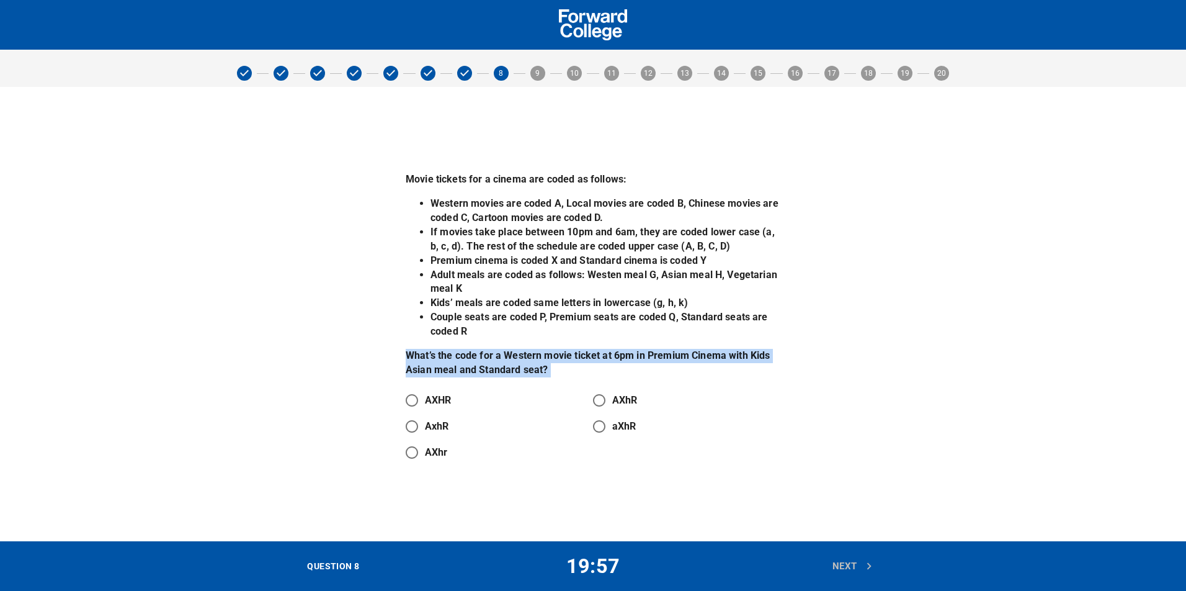
click at [681, 355] on p "What’s the code for a Western movie ticket at 6pm in Premium Cinema with Kids A…" at bounding box center [593, 363] width 375 height 29
click at [741, 349] on p "What’s the code for a Western movie ticket at 6pm in Premium Cinema with Kids A…" at bounding box center [593, 363] width 375 height 29
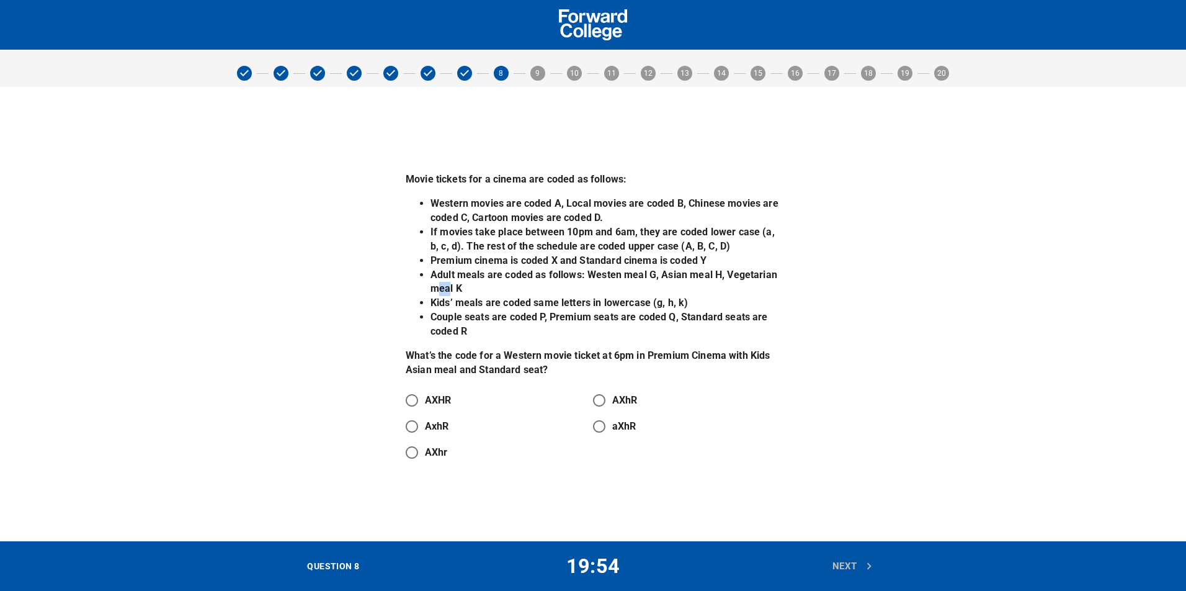
drag, startPoint x: 440, startPoint y: 285, endPoint x: 452, endPoint y: 289, distance: 12.2
click at [452, 289] on li "Adult meals are coded as follows: Westen meal G, Asian meal H, Vegetarian meal K" at bounding box center [606, 282] width 350 height 29
click at [455, 298] on li "Kids’ meals are coded same letters in lowercase (g, h, k)" at bounding box center [606, 303] width 350 height 14
click at [454, 300] on li "Kids’ meals are coded same letters in lowercase (g, h, k)" at bounding box center [606, 303] width 350 height 14
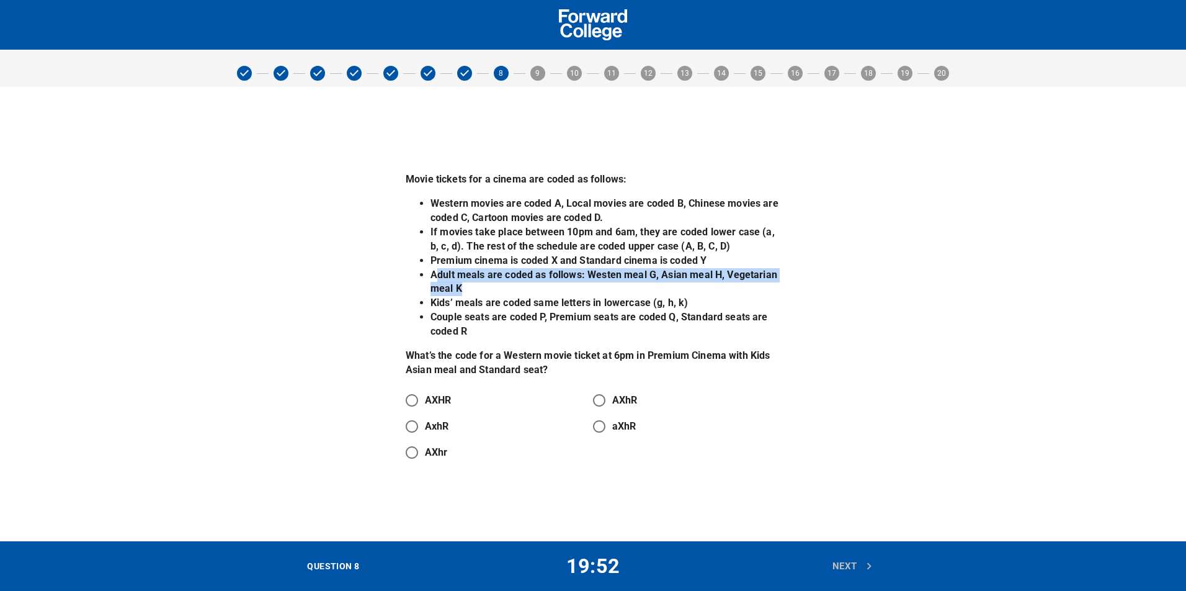
drag, startPoint x: 440, startPoint y: 273, endPoint x: 463, endPoint y: 286, distance: 26.4
click at [463, 286] on li "Adult meals are coded as follows: Westen meal G, Asian meal H, Vegetarian meal K" at bounding box center [606, 282] width 350 height 29
click at [679, 278] on li "Adult meals are coded as follows: Westen meal G, Asian meal H, Vegetarian meal K" at bounding box center [606, 282] width 350 height 29
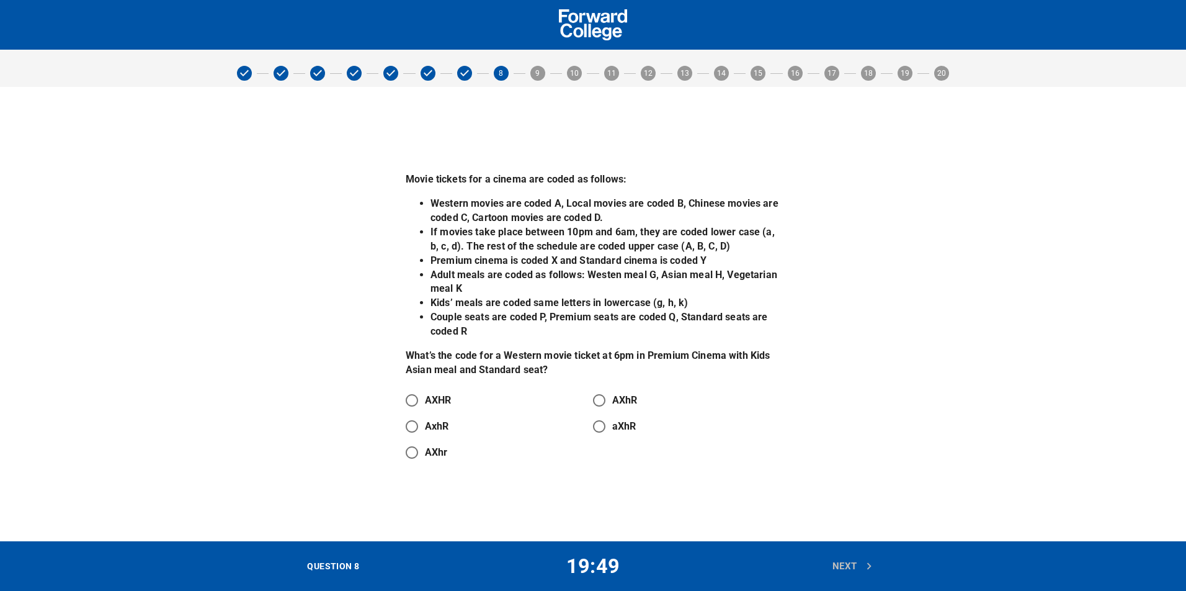
click at [713, 359] on p "What’s the code for a Western movie ticket at 6pm in Premium Cinema with Kids A…" at bounding box center [593, 363] width 375 height 29
click at [665, 294] on li "Adult meals are coded as follows: Westen meal G, Asian meal H, Vegetarian meal K" at bounding box center [606, 282] width 350 height 29
click at [666, 294] on li "Adult meals are coded as follows: Westen meal G, Asian meal H, Vegetarian meal K" at bounding box center [606, 282] width 350 height 29
click at [540, 318] on li "Couple seats are coded P, Premium seats are coded Q, Standard seats are coded R" at bounding box center [606, 324] width 350 height 29
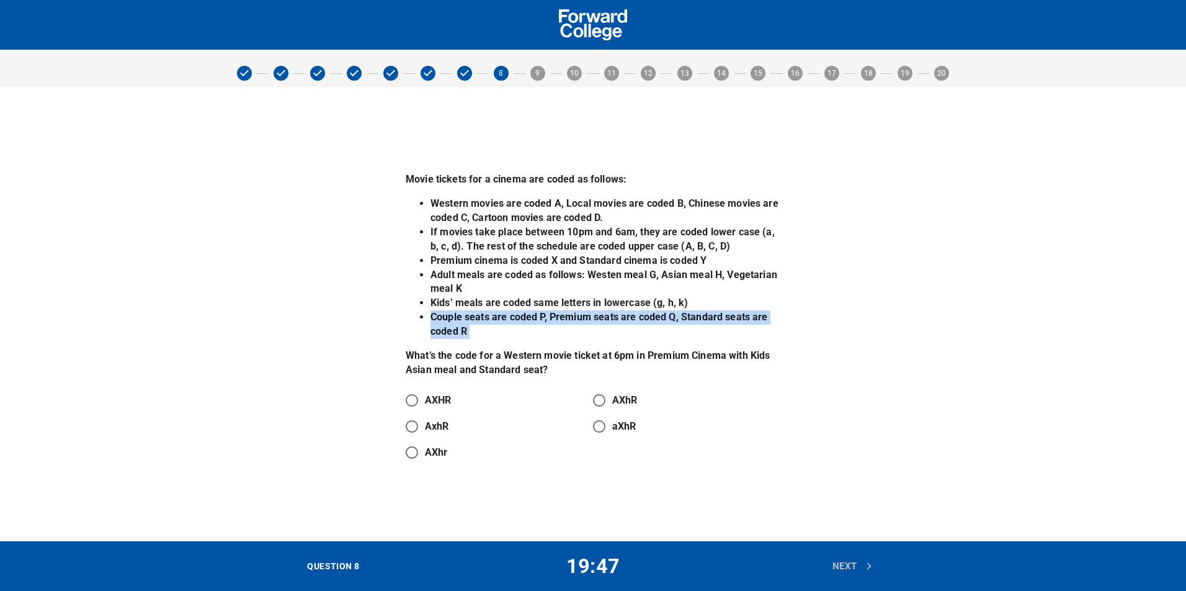
click at [540, 318] on li "Couple seats are coded P, Premium seats are coded Q, Standard seats are coded R" at bounding box center [606, 324] width 350 height 29
click at [612, 399] on input "AXhR" at bounding box center [599, 400] width 26 height 26
radio input "true"
click at [685, 334] on li "Couple seats are coded P, Premium seats are coded Q, Standard seats are coded R" at bounding box center [606, 324] width 350 height 29
click at [679, 323] on li "Couple seats are coded P, Premium seats are coded Q, Standard seats are coded R" at bounding box center [606, 324] width 350 height 29
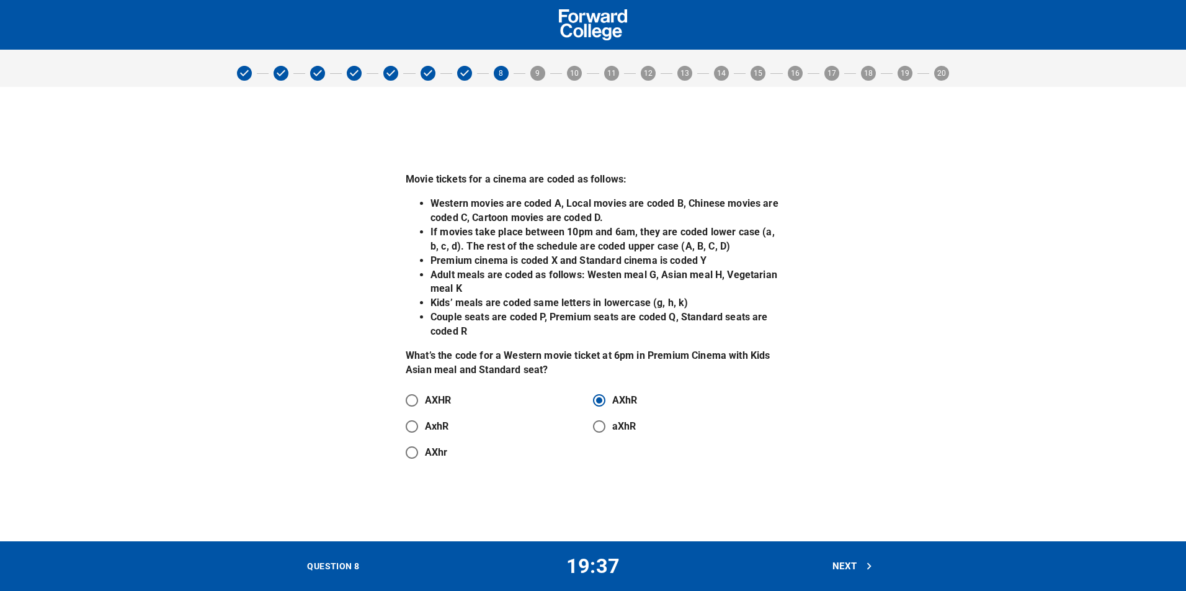
click at [851, 571] on span "Next" at bounding box center [853, 566] width 41 height 16
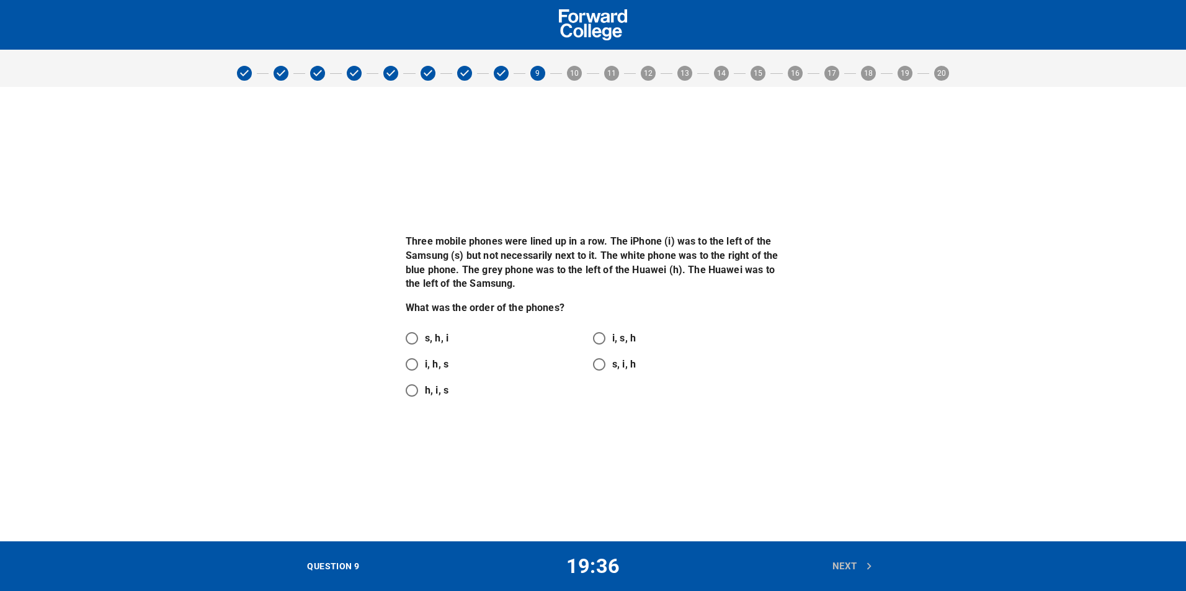
click at [490, 243] on p "Three mobile phones were lined up in a row. The iPhone (i) was to the left of t…" at bounding box center [593, 263] width 375 height 57
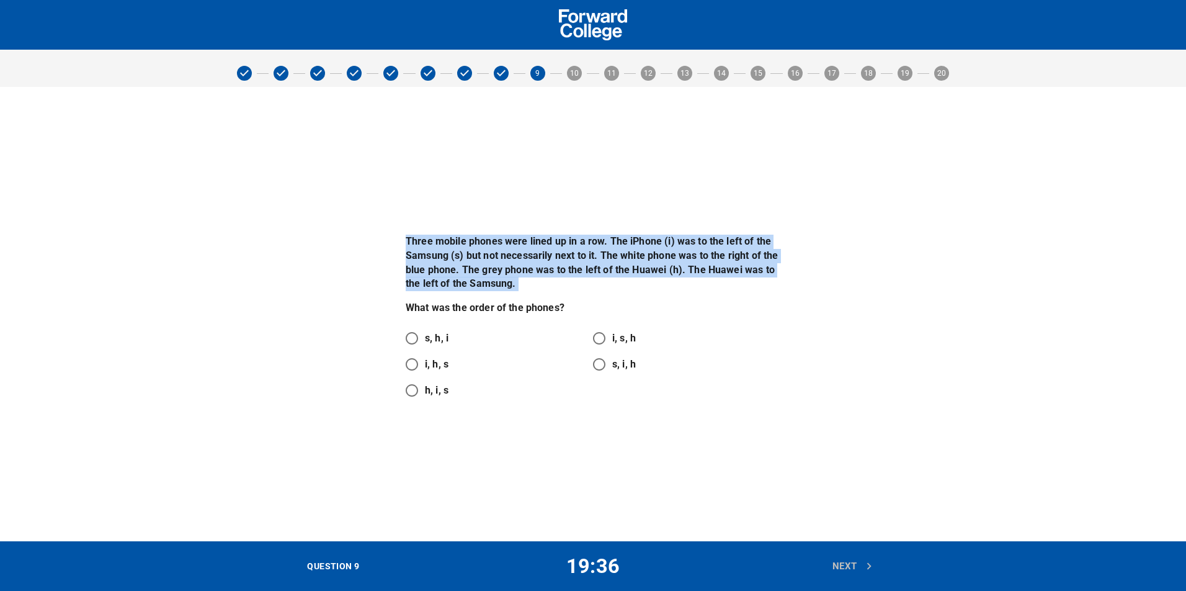
click at [491, 243] on p "Three mobile phones were lined up in a row. The iPhone (i) was to the left of t…" at bounding box center [593, 263] width 375 height 57
click at [553, 289] on p "Three mobile phones were lined up in a row. The iPhone (i) was to the left of t…" at bounding box center [593, 263] width 375 height 57
click at [529, 271] on p "Three mobile phones were lined up in a row. The iPhone (i) was to the left of t…" at bounding box center [593, 263] width 375 height 57
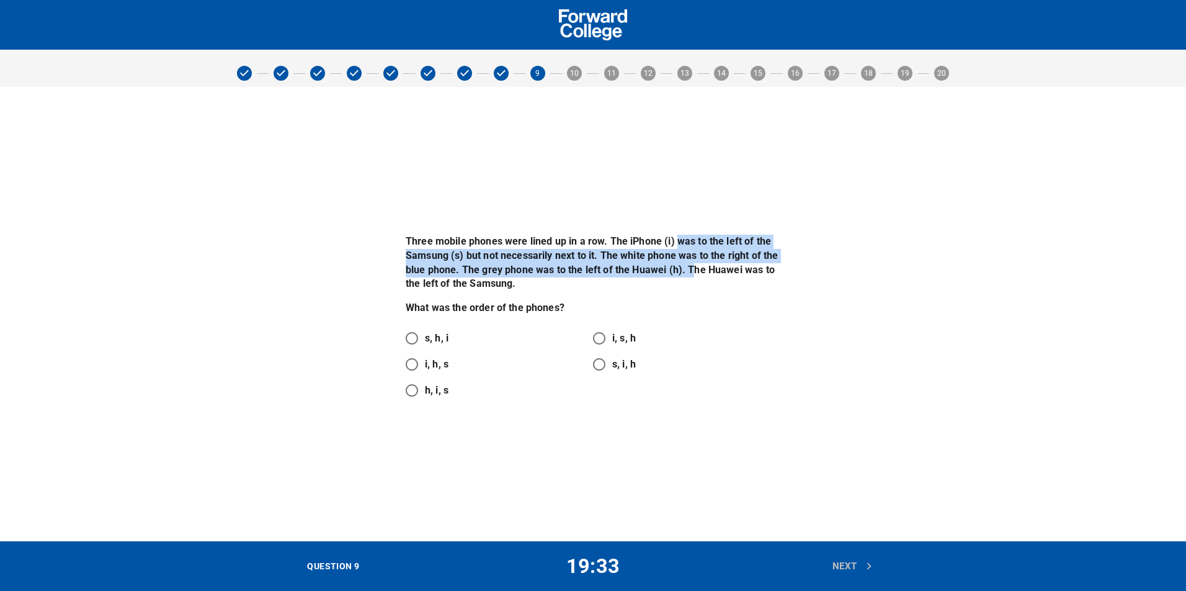
drag, startPoint x: 678, startPoint y: 235, endPoint x: 690, endPoint y: 276, distance: 43.4
click at [690, 276] on p "Three mobile phones were lined up in a row. The iPhone (i) was to the left of t…" at bounding box center [593, 263] width 375 height 57
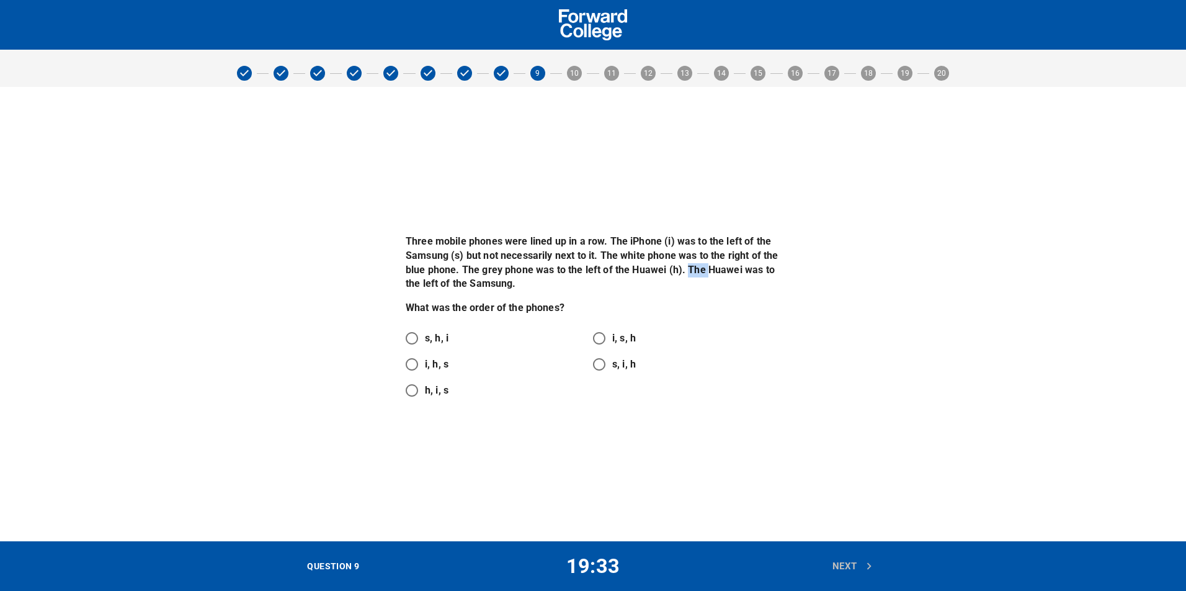
click at [690, 276] on p "Three mobile phones were lined up in a row. The iPhone (i) was to the left of t…" at bounding box center [593, 263] width 375 height 57
click at [687, 256] on p "Three mobile phones were lined up in a row. The iPhone (i) was to the left of t…" at bounding box center [593, 263] width 375 height 57
click at [612, 267] on p "Three mobile phones were lined up in a row. The iPhone (i) was to the left of t…" at bounding box center [593, 263] width 375 height 57
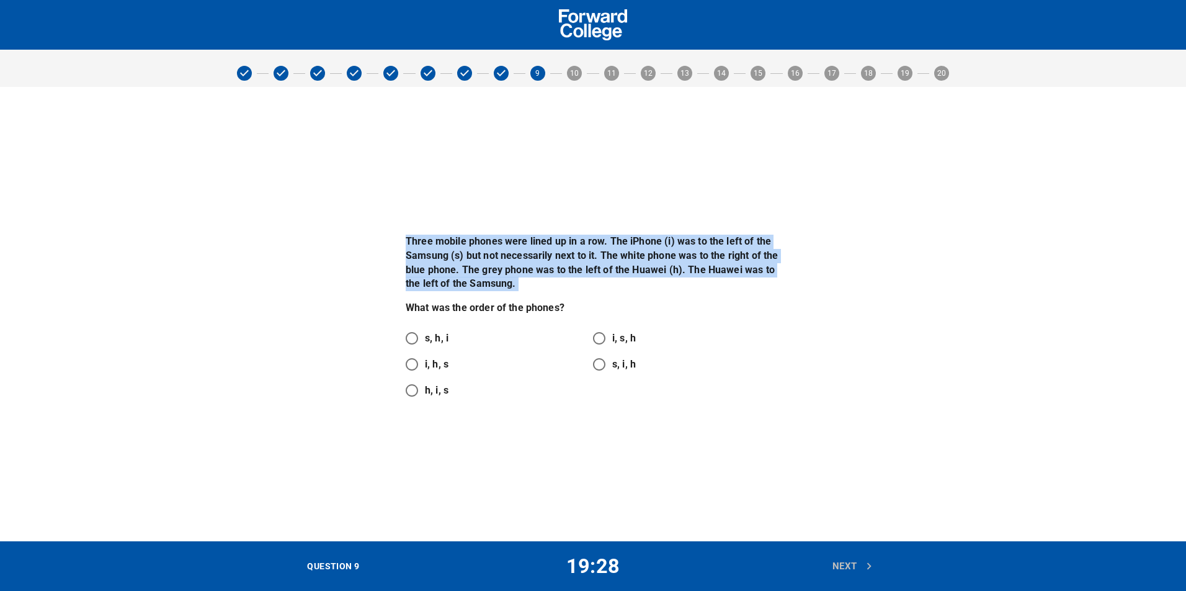
click at [612, 267] on p "Three mobile phones were lined up in a row. The iPhone (i) was to the left of t…" at bounding box center [593, 263] width 375 height 57
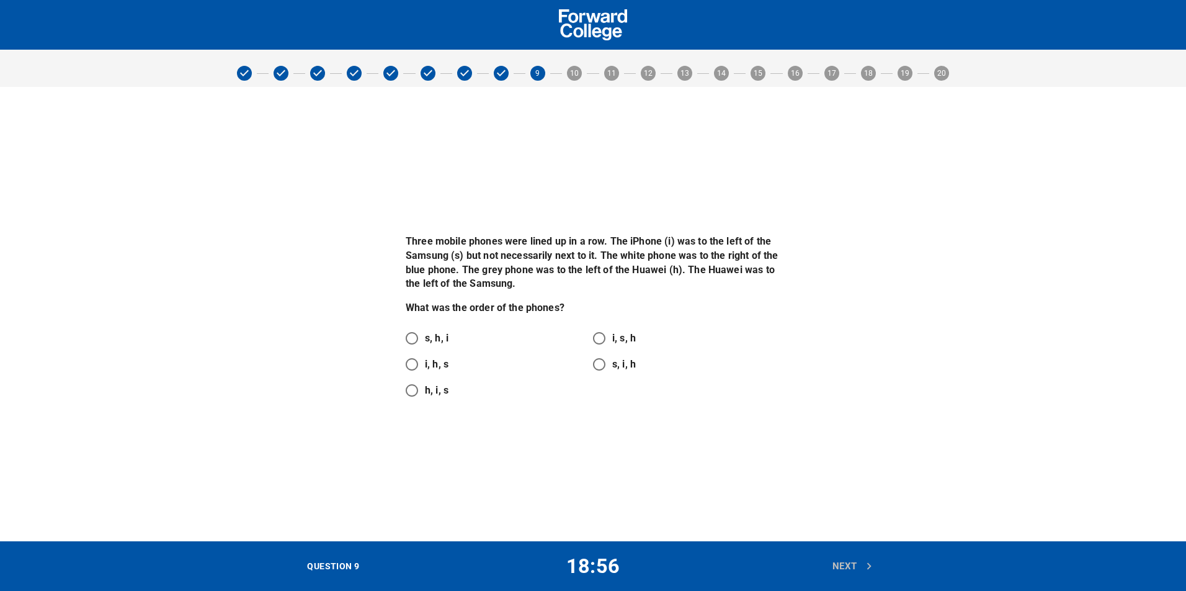
click at [646, 238] on p "Three mobile phones were lined up in a row. The iPhone (i) was to the left of t…" at bounding box center [593, 263] width 375 height 57
click at [647, 262] on p "Three mobile phones were lined up in a row. The iPhone (i) was to the left of t…" at bounding box center [593, 263] width 375 height 57
click at [578, 266] on p "Three mobile phones were lined up in a row. The iPhone (i) was to the left of t…" at bounding box center [593, 263] width 375 height 57
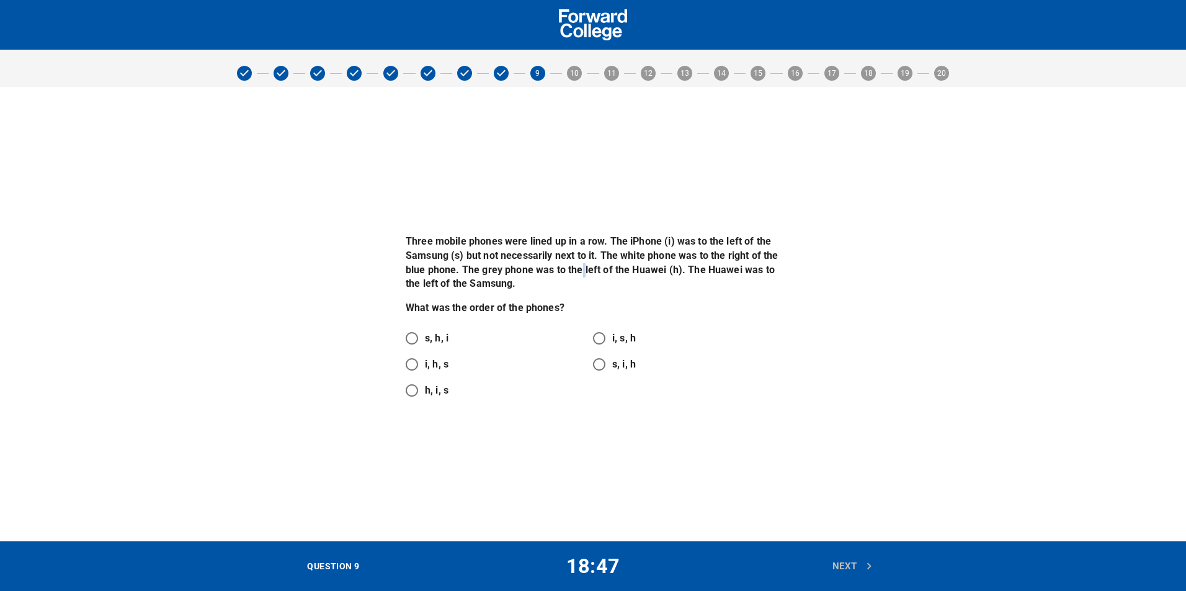
click at [578, 266] on p "Three mobile phones were lined up in a row. The iPhone (i) was to the left of t…" at bounding box center [593, 263] width 375 height 57
click at [657, 244] on p "Three mobile phones were lined up in a row. The iPhone (i) was to the left of t…" at bounding box center [593, 263] width 375 height 57
click at [674, 254] on p "Three mobile phones were lined up in a row. The iPhone (i) was to the left of t…" at bounding box center [593, 263] width 375 height 57
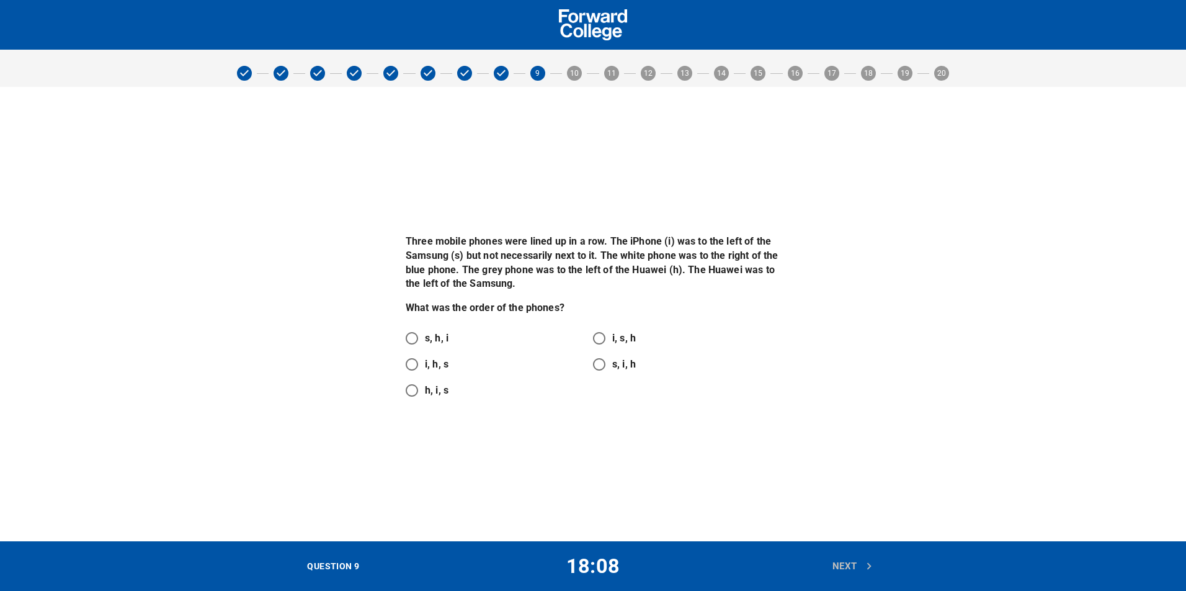
click at [661, 267] on p "Three mobile phones were lined up in a row. The iPhone (i) was to the left of t…" at bounding box center [593, 263] width 375 height 57
click at [699, 256] on p "Three mobile phones were lined up in a row. The iPhone (i) was to the left of t…" at bounding box center [593, 263] width 375 height 57
click at [627, 248] on p "Three mobile phones were lined up in a row. The iPhone (i) was to the left of t…" at bounding box center [593, 263] width 375 height 57
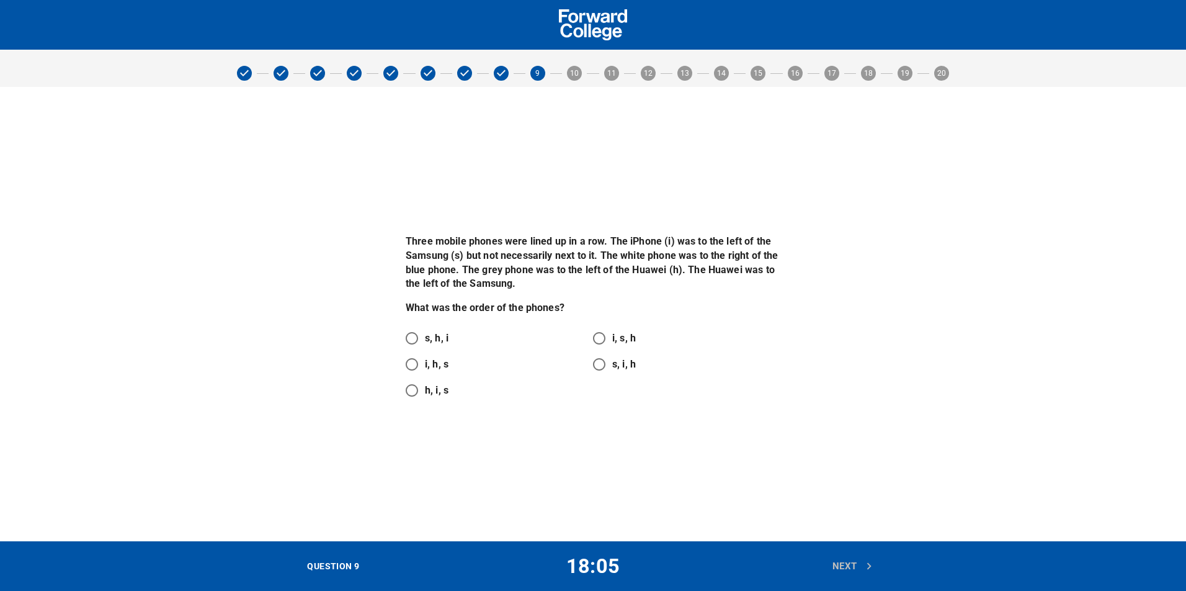
click at [648, 258] on p "Three mobile phones were lined up in a row. The iPhone (i) was to the left of t…" at bounding box center [593, 263] width 375 height 57
click at [419, 359] on input "i, h, s" at bounding box center [412, 364] width 26 height 26
radio input "true"
click at [842, 567] on span "Next" at bounding box center [853, 566] width 41 height 16
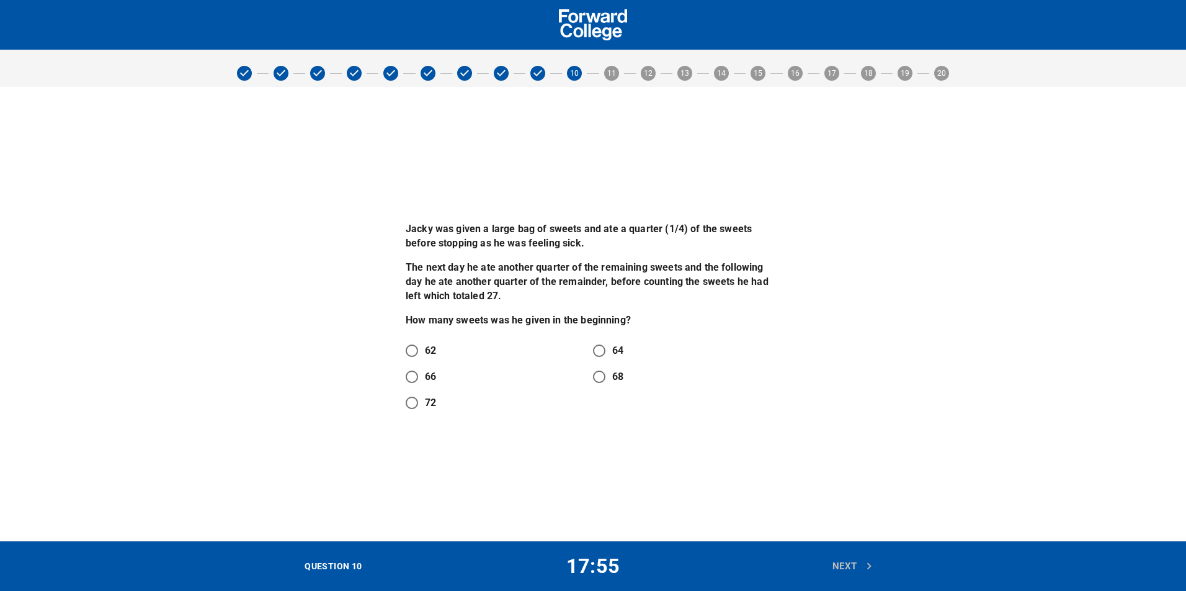
click at [452, 224] on p "Jacky was given a large bag of sweets and ate a quarter (1/4) of the sweets bef…" at bounding box center [593, 236] width 375 height 29
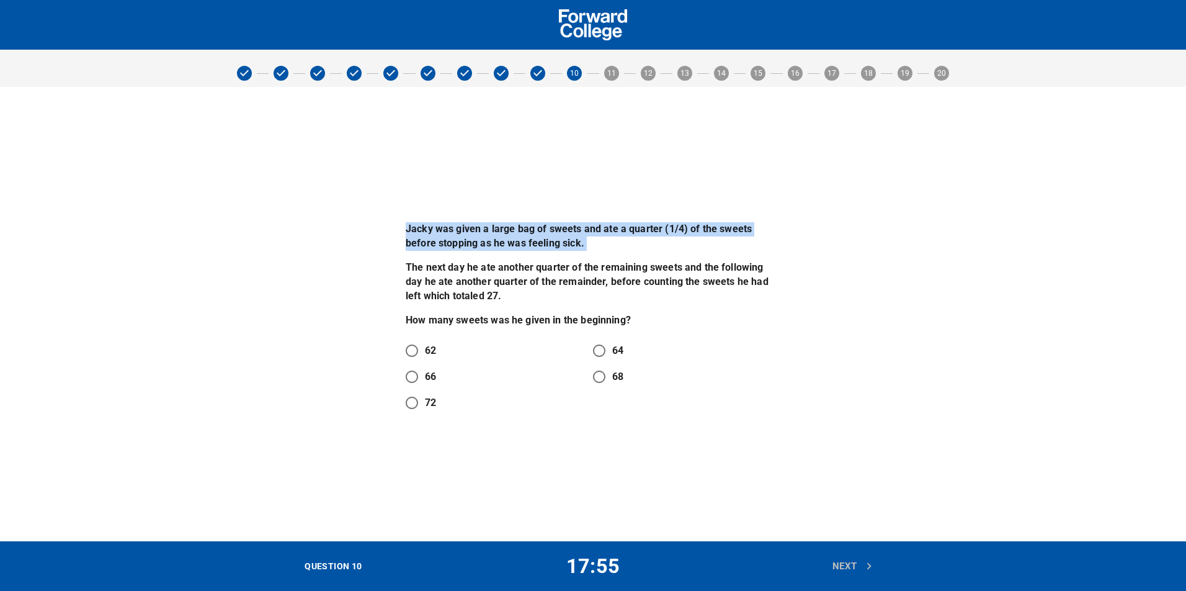
click at [452, 224] on p "Jacky was given a large bag of sweets and ate a quarter (1/4) of the sweets bef…" at bounding box center [593, 236] width 375 height 29
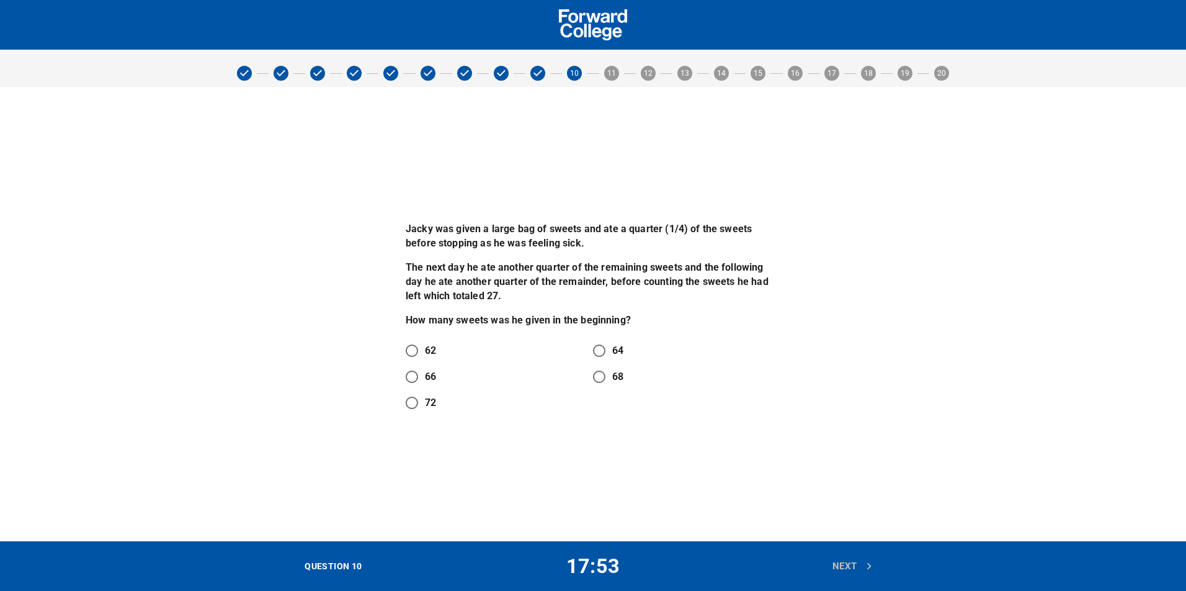
click at [623, 256] on div "Jacky was given a large bag of sweets and ate a quarter (1/4) of the sweets bef…" at bounding box center [593, 274] width 375 height 105
click at [622, 256] on div "Jacky was given a large bag of sweets and ate a quarter (1/4) of the sweets bef…" at bounding box center [593, 274] width 375 height 105
click at [448, 236] on p "Jacky was given a large bag of sweets and ate a quarter (1/4) of the sweets bef…" at bounding box center [593, 236] width 375 height 29
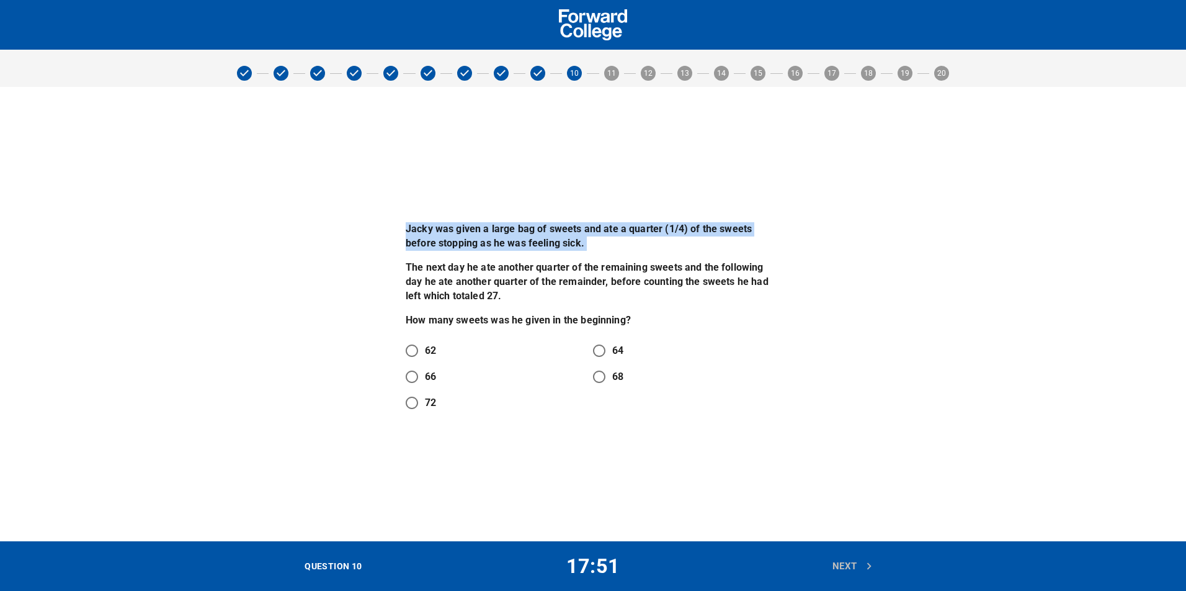
click at [448, 236] on p "Jacky was given a large bag of sweets and ate a quarter (1/4) of the sweets bef…" at bounding box center [593, 236] width 375 height 29
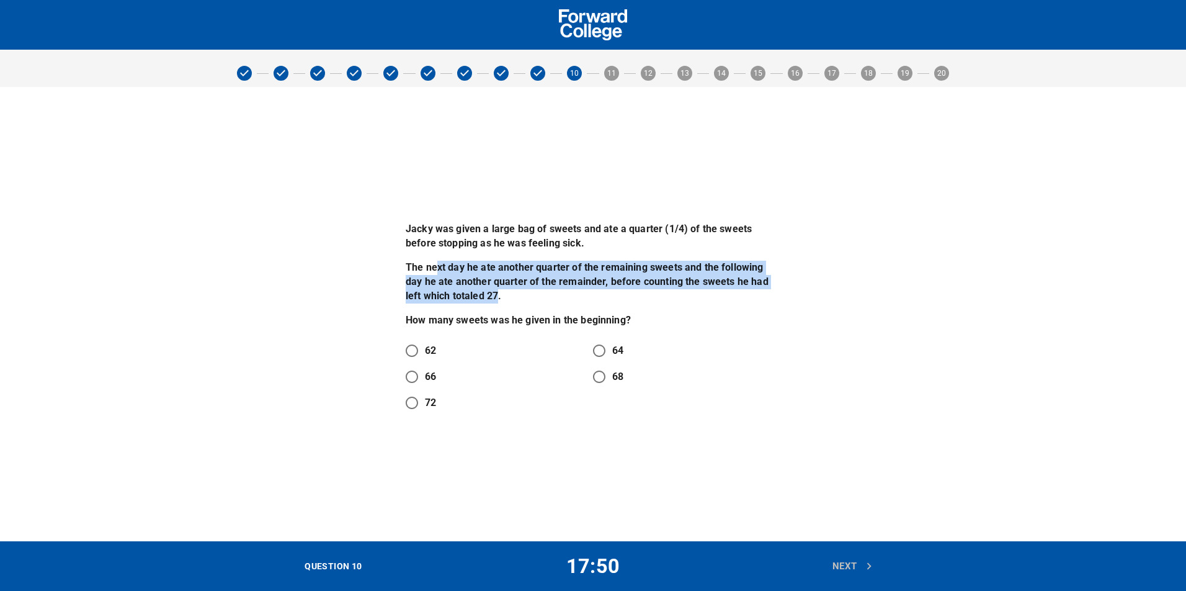
drag, startPoint x: 469, startPoint y: 280, endPoint x: 481, endPoint y: 294, distance: 18.0
click at [481, 294] on p "The next day he ate another quarter of the remaining sweets and the following d…" at bounding box center [593, 282] width 375 height 43
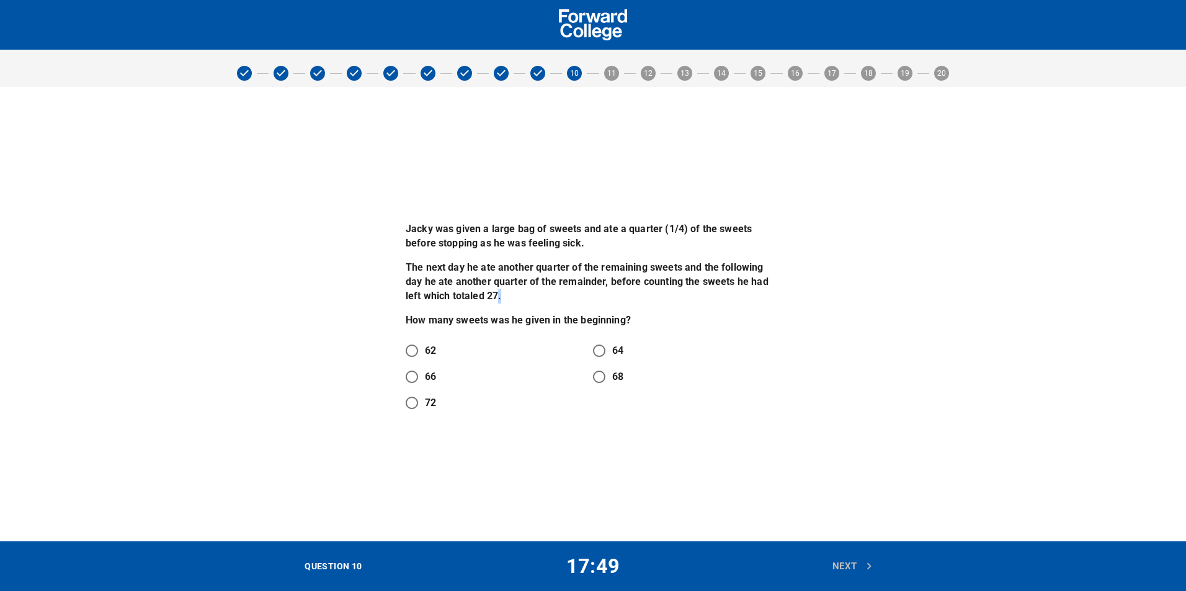
click at [481, 294] on p "The next day he ate another quarter of the remaining sweets and the following d…" at bounding box center [593, 282] width 375 height 43
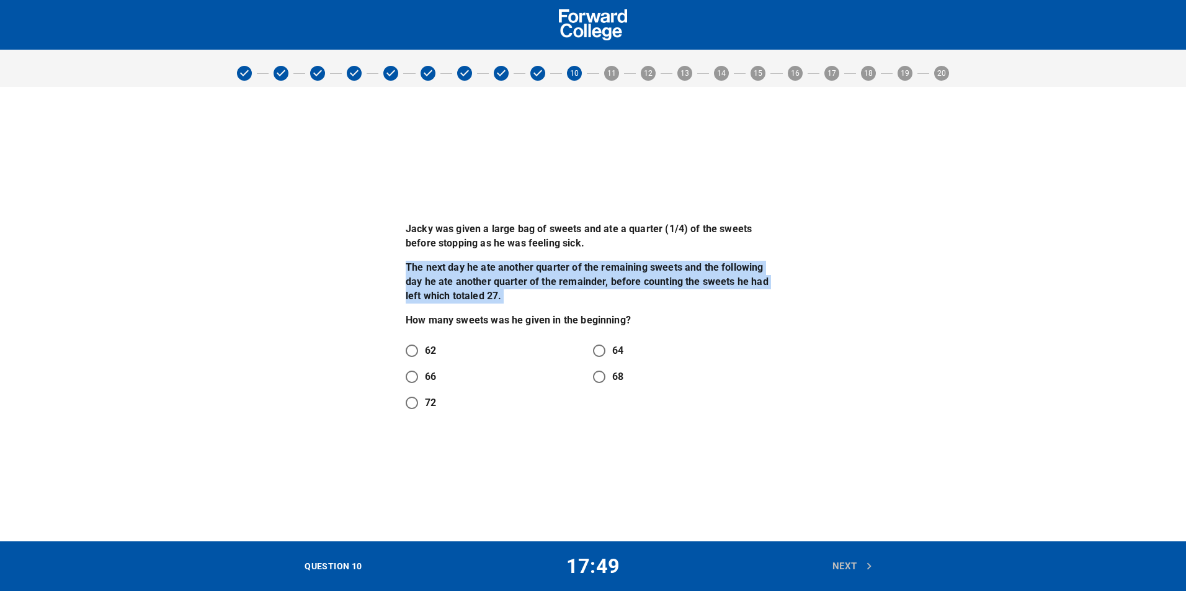
click at [481, 294] on p "The next day he ate another quarter of the remaining sweets and the following d…" at bounding box center [593, 282] width 375 height 43
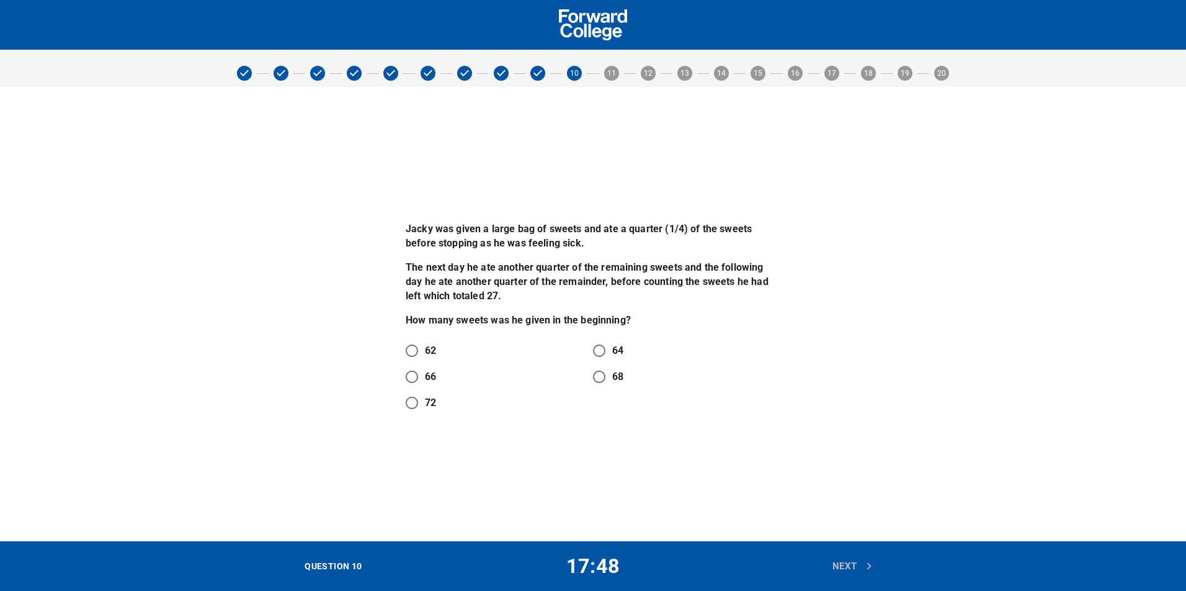
click at [481, 294] on p "The next day he ate another quarter of the remaining sweets and the following d…" at bounding box center [593, 282] width 375 height 43
click at [497, 329] on div "Jacky was given a large bag of sweets and ate a quarter (1/4) of the sweets bef…" at bounding box center [593, 314] width 390 height 218
click at [496, 326] on p "How many sweets was he given in the beginning?" at bounding box center [593, 320] width 375 height 14
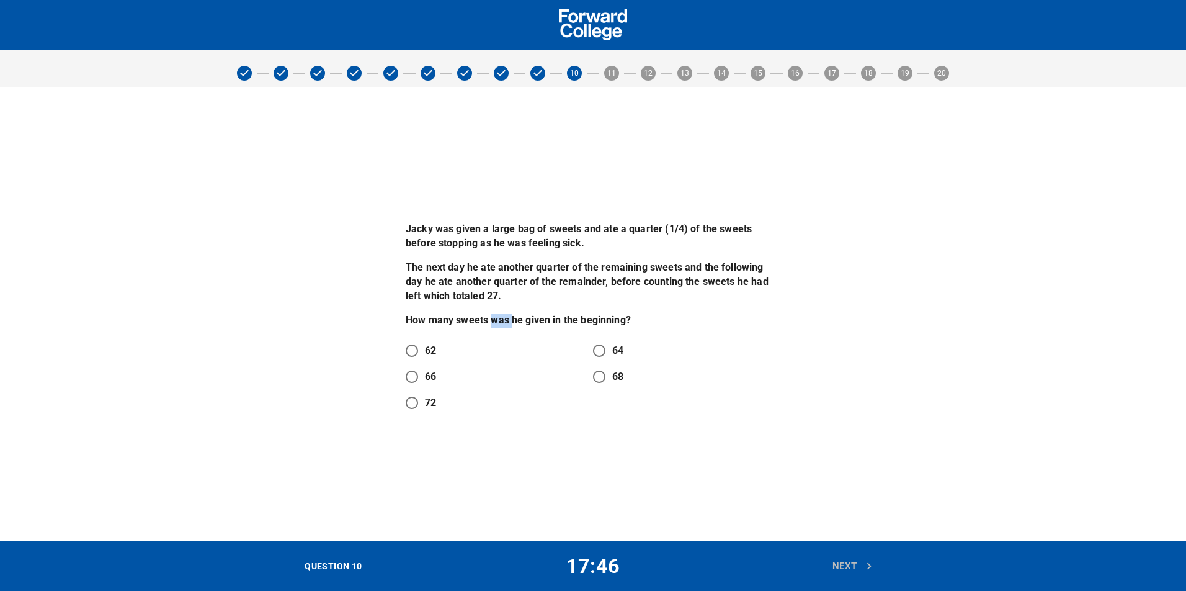
click at [496, 326] on p "How many sweets was he given in the beginning?" at bounding box center [593, 320] width 375 height 14
click at [495, 326] on p "How many sweets was he given in the beginning?" at bounding box center [593, 320] width 375 height 14
click at [596, 292] on p "The next day he ate another quarter of the remaining sweets and the following d…" at bounding box center [593, 282] width 375 height 43
drag, startPoint x: 598, startPoint y: 277, endPoint x: 596, endPoint y: 293, distance: 16.9
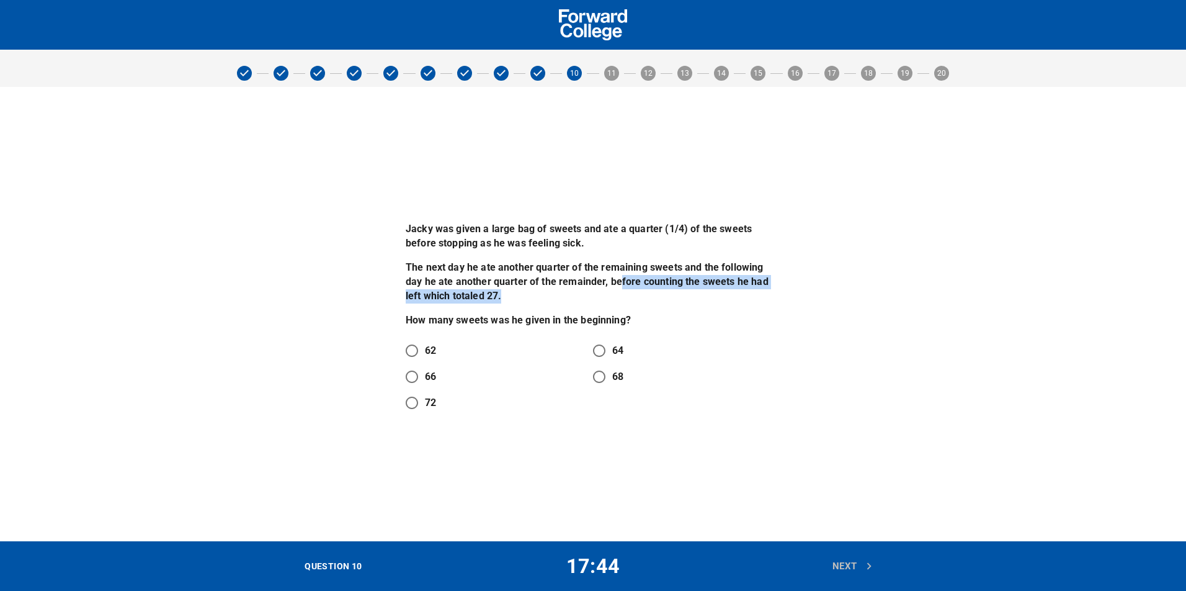
click at [596, 293] on p "The next day he ate another quarter of the remaining sweets and the following d…" at bounding box center [593, 282] width 375 height 43
click at [677, 277] on p "The next day he ate another quarter of the remaining sweets and the following d…" at bounding box center [593, 282] width 375 height 43
drag, startPoint x: 609, startPoint y: 282, endPoint x: 616, endPoint y: 287, distance: 8.1
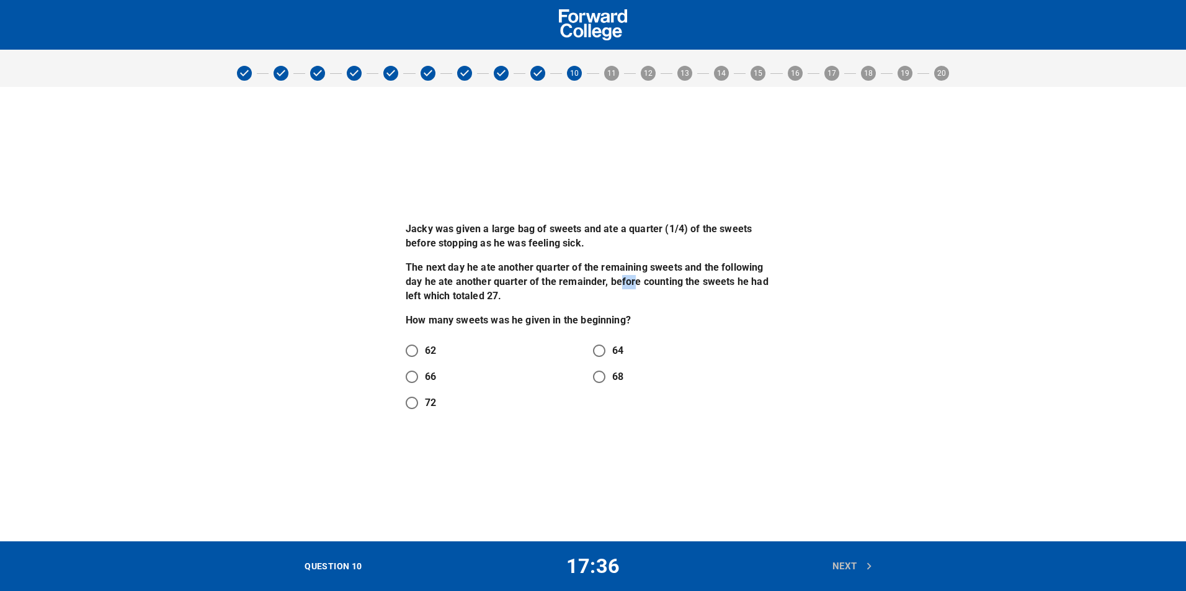
click at [616, 287] on p "The next day he ate another quarter of the remaining sweets and the following d…" at bounding box center [593, 282] width 375 height 43
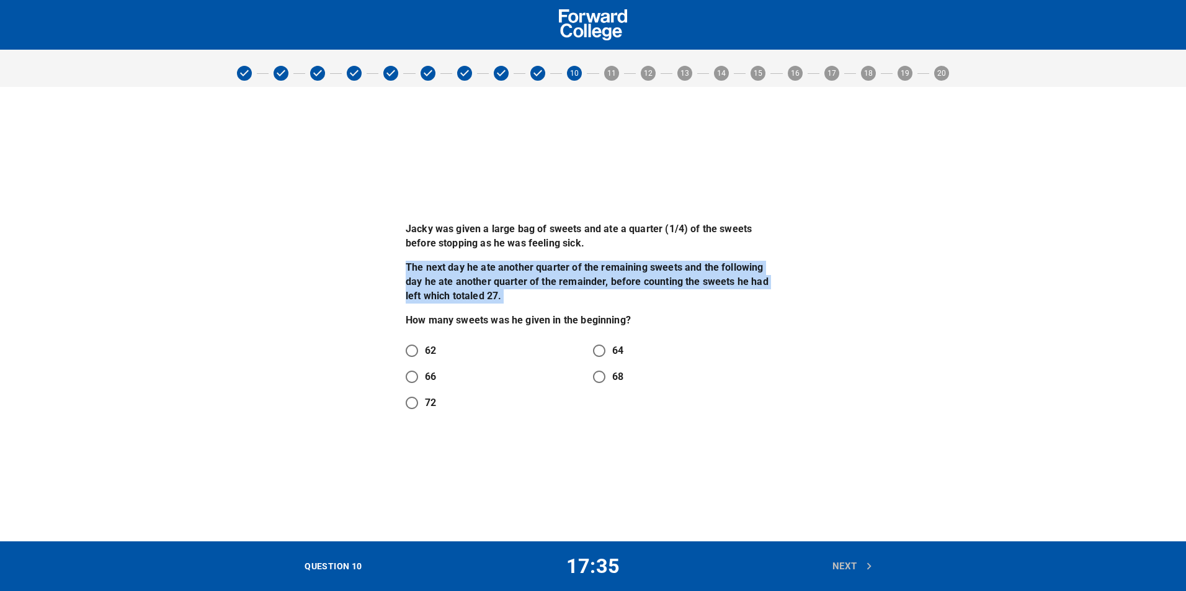
click at [616, 287] on p "The next day he ate another quarter of the remaining sweets and the following d…" at bounding box center [593, 282] width 375 height 43
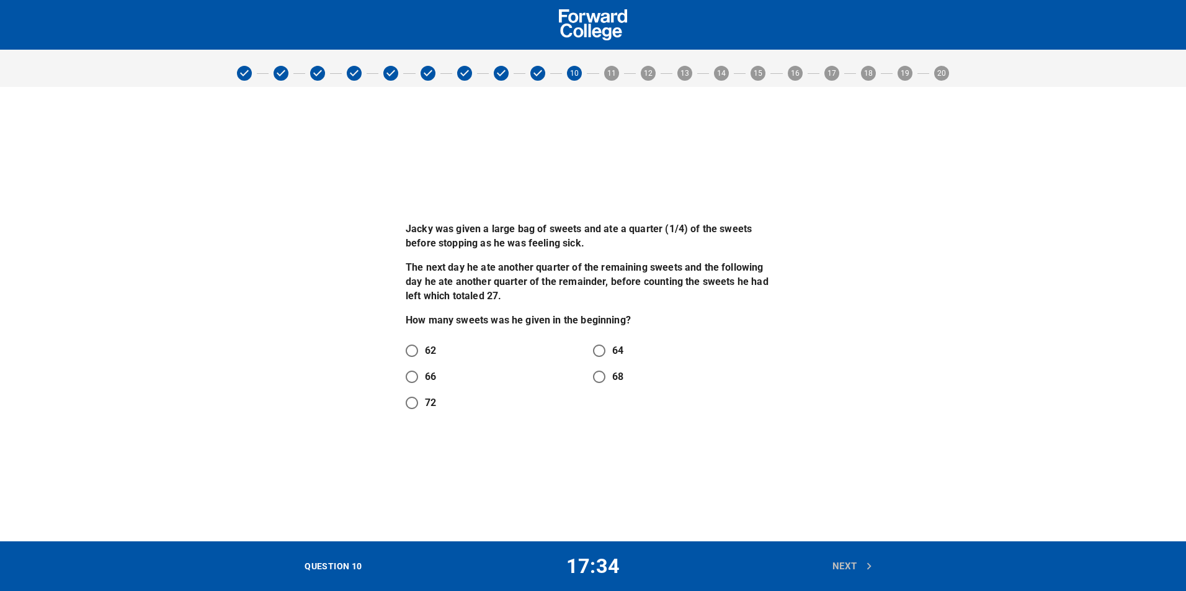
click at [616, 287] on p "The next day he ate another quarter of the remaining sweets and the following d…" at bounding box center [593, 282] width 375 height 43
click at [606, 292] on p "The next day he ate another quarter of the remaining sweets and the following d…" at bounding box center [593, 282] width 375 height 43
click at [478, 300] on p "The next day he ate another quarter of the remaining sweets and the following d…" at bounding box center [593, 282] width 375 height 43
click at [473, 300] on p "The next day he ate another quarter of the remaining sweets and the following d…" at bounding box center [593, 282] width 375 height 43
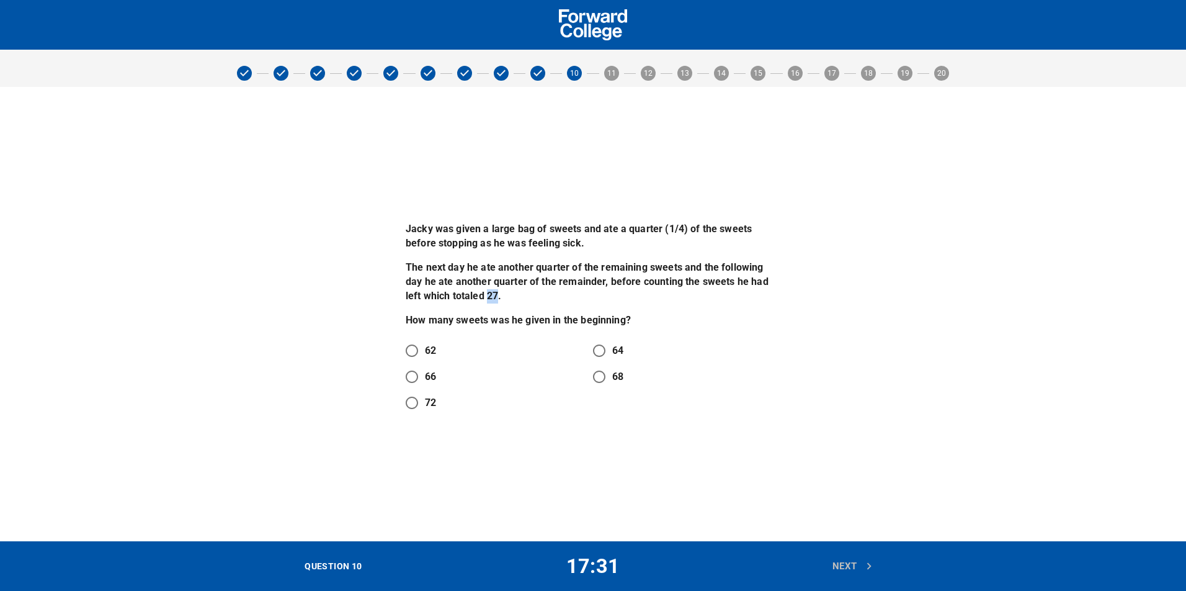
click at [473, 300] on p "The next day he ate another quarter of the remaining sweets and the following d…" at bounding box center [593, 282] width 375 height 43
click at [540, 194] on div "Jacky was given a large bag of sweets and ate a quarter (1/4) of the sweets bef…" at bounding box center [593, 314] width 1186 height 454
click at [612, 347] on p "64" at bounding box center [617, 350] width 11 height 15
click at [612, 347] on input "64" at bounding box center [599, 351] width 26 height 26
radio input "true"
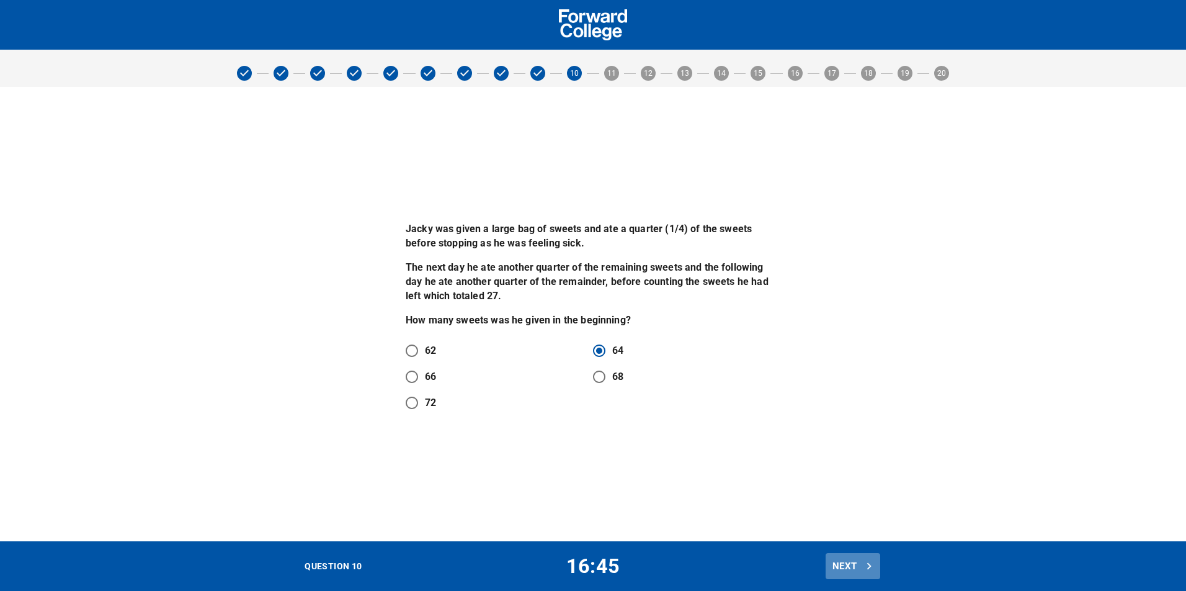
click at [851, 567] on span "Next" at bounding box center [853, 566] width 41 height 16
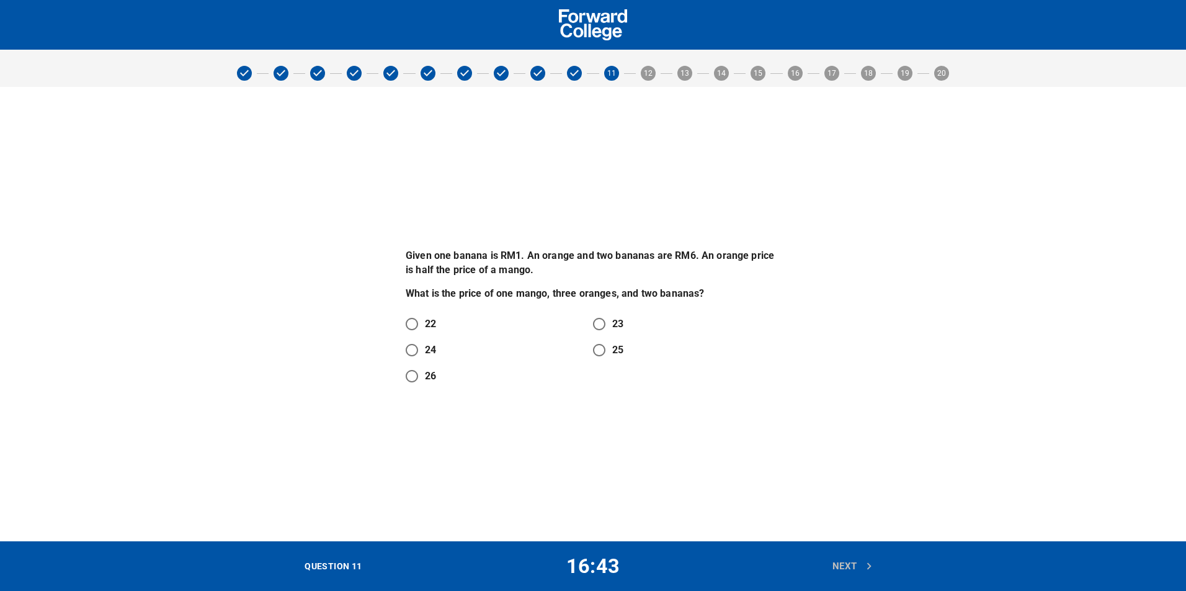
click at [445, 265] on p "Given one banana is RM1. An orange and two bananas are RM6. An orange price is …" at bounding box center [593, 263] width 375 height 29
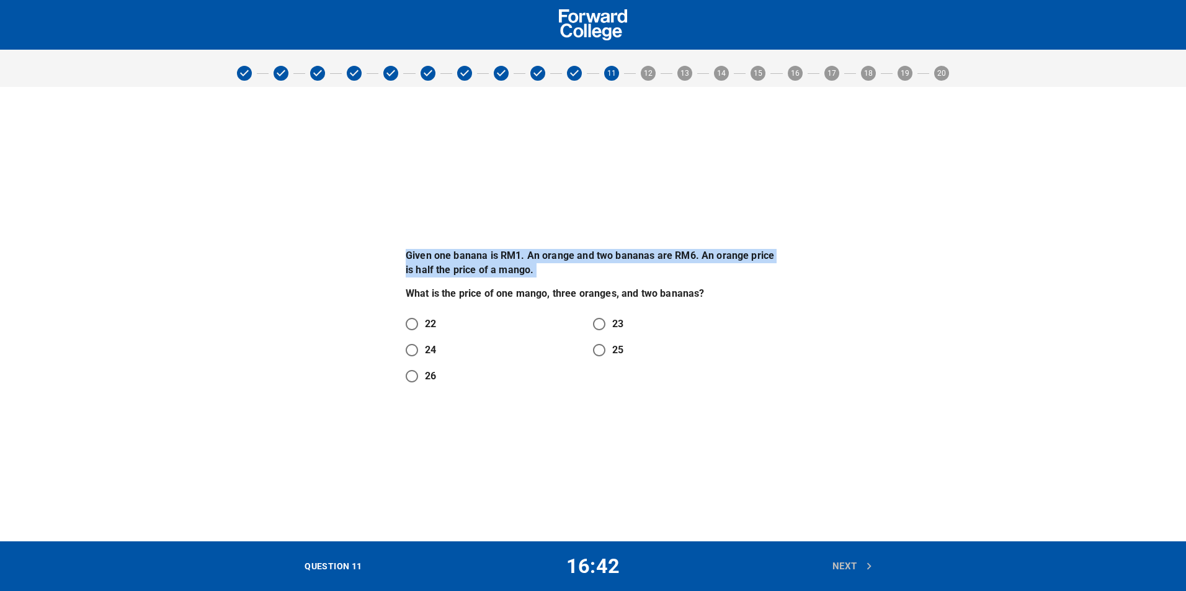
click at [445, 265] on p "Given one banana is RM1. An orange and two bananas are RM6. An orange price is …" at bounding box center [593, 263] width 375 height 29
click at [521, 269] on p "Given one banana is RM1. An orange and two bananas are RM6. An orange price is …" at bounding box center [593, 263] width 375 height 29
drag, startPoint x: 546, startPoint y: 249, endPoint x: 558, endPoint y: 269, distance: 22.9
click at [558, 269] on p "Given one banana is RM1. An orange and two bananas are RM6. An orange price is …" at bounding box center [593, 263] width 375 height 29
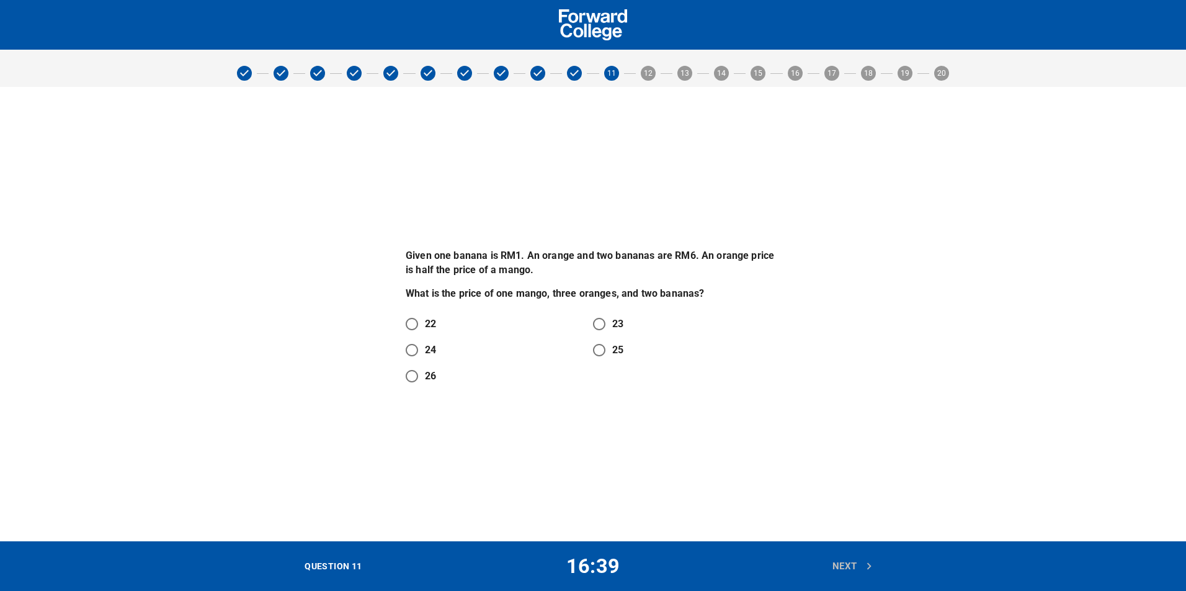
click at [566, 234] on div "Given one banana is RM1. An orange and two bananas are RM6. An orange price is …" at bounding box center [593, 314] width 390 height 166
drag, startPoint x: 434, startPoint y: 255, endPoint x: 511, endPoint y: 259, distance: 77.1
click at [511, 259] on p "Given one banana is RM1. An orange and two bananas are RM6. An orange price is …" at bounding box center [593, 263] width 375 height 29
click at [571, 265] on p "Given one banana is RM1. An orange and two bananas are RM6. An orange price is …" at bounding box center [593, 263] width 375 height 29
click at [589, 259] on p "Given one banana is RM1. An orange and two bananas are RM6. An orange price is …" at bounding box center [593, 263] width 375 height 29
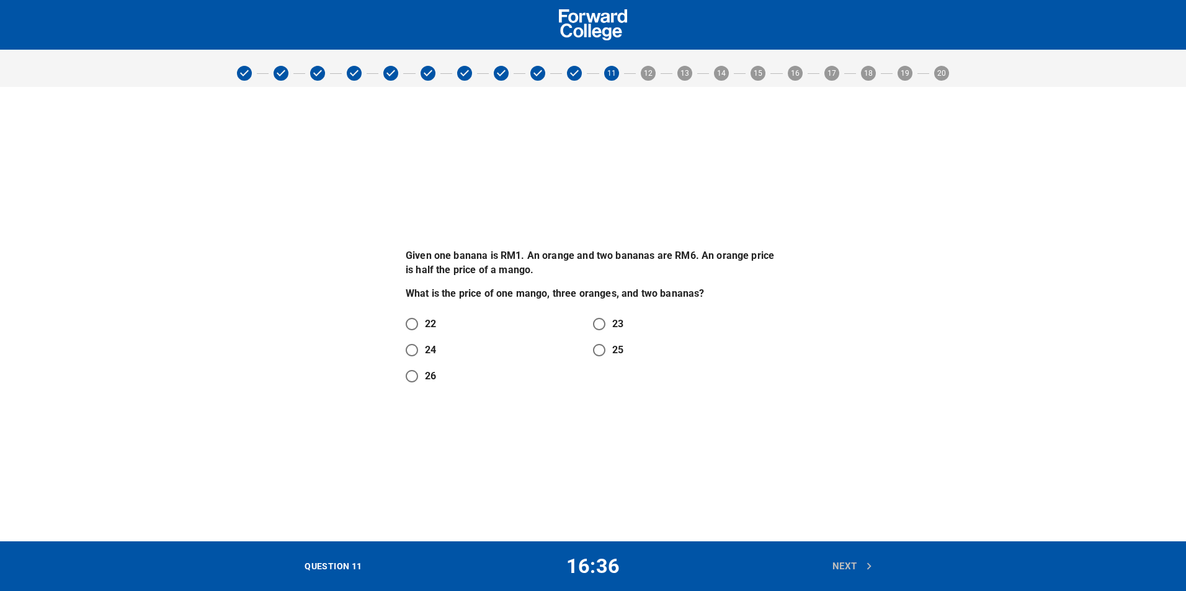
click at [651, 255] on p "Given one banana is RM1. An orange and two bananas are RM6. An orange price is …" at bounding box center [593, 263] width 375 height 29
click at [693, 259] on p "Given one banana is RM1. An orange and two bananas are RM6. An orange price is …" at bounding box center [593, 263] width 375 height 29
click at [683, 257] on p "Given one banana is RM1. An orange and two bananas are RM6. An orange price is …" at bounding box center [593, 263] width 375 height 29
click at [740, 251] on p "Given one banana is RM1. An orange and two bananas are RM6. An orange price is …" at bounding box center [593, 263] width 375 height 29
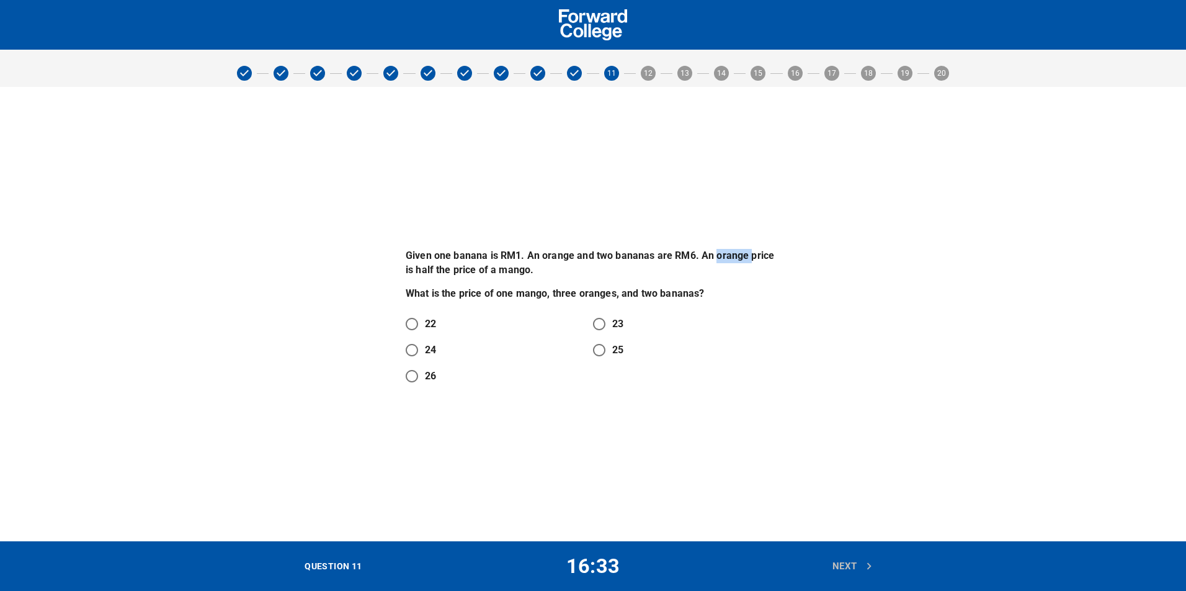
click at [740, 251] on p "Given one banana is RM1. An orange and two bananas are RM6. An orange price is …" at bounding box center [593, 263] width 375 height 29
click at [737, 268] on p "Given one banana is RM1. An orange and two bananas are RM6. An orange price is …" at bounding box center [593, 263] width 375 height 29
click at [734, 289] on p "What is the price of one mango, three oranges, and two bananas?" at bounding box center [593, 294] width 375 height 14
click at [735, 258] on p "Given one banana is RM1. An orange and two bananas are RM6. An orange price is …" at bounding box center [593, 263] width 375 height 29
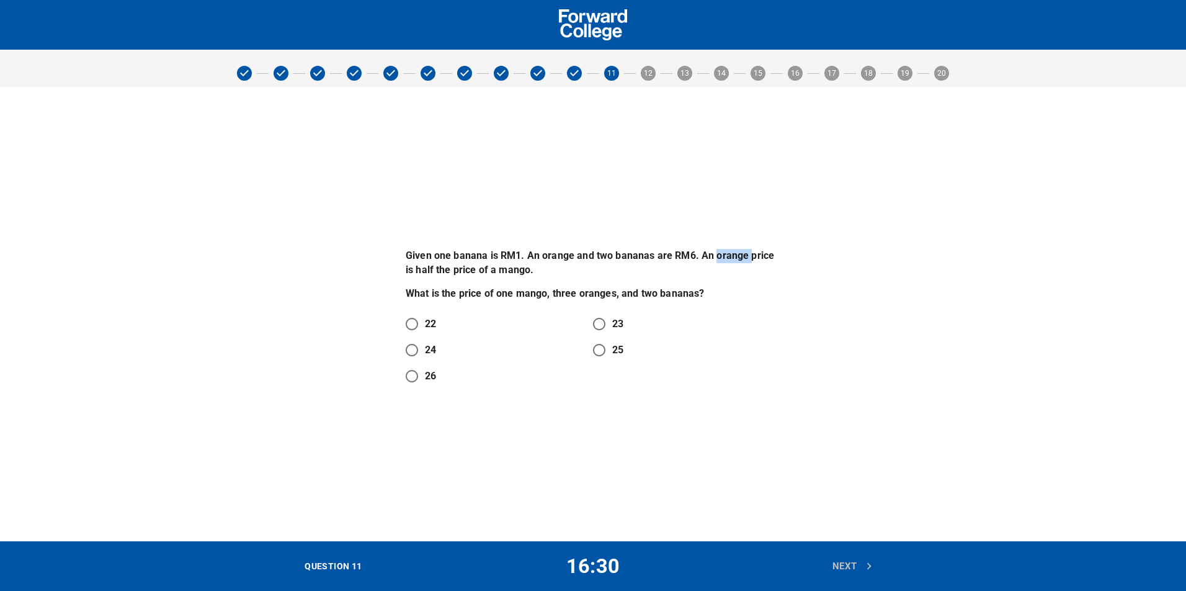
click at [735, 258] on p "Given one banana is RM1. An orange and two bananas are RM6. An orange price is …" at bounding box center [593, 263] width 375 height 29
click at [493, 262] on p "Given one banana is RM1. An orange and two bananas are RM6. An orange price is …" at bounding box center [593, 263] width 375 height 29
click at [494, 262] on p "Given one banana is RM1. An orange and two bananas are RM6. An orange price is …" at bounding box center [593, 263] width 375 height 29
click at [427, 328] on p "22" at bounding box center [430, 323] width 11 height 15
click at [425, 328] on input "22" at bounding box center [412, 324] width 26 height 26
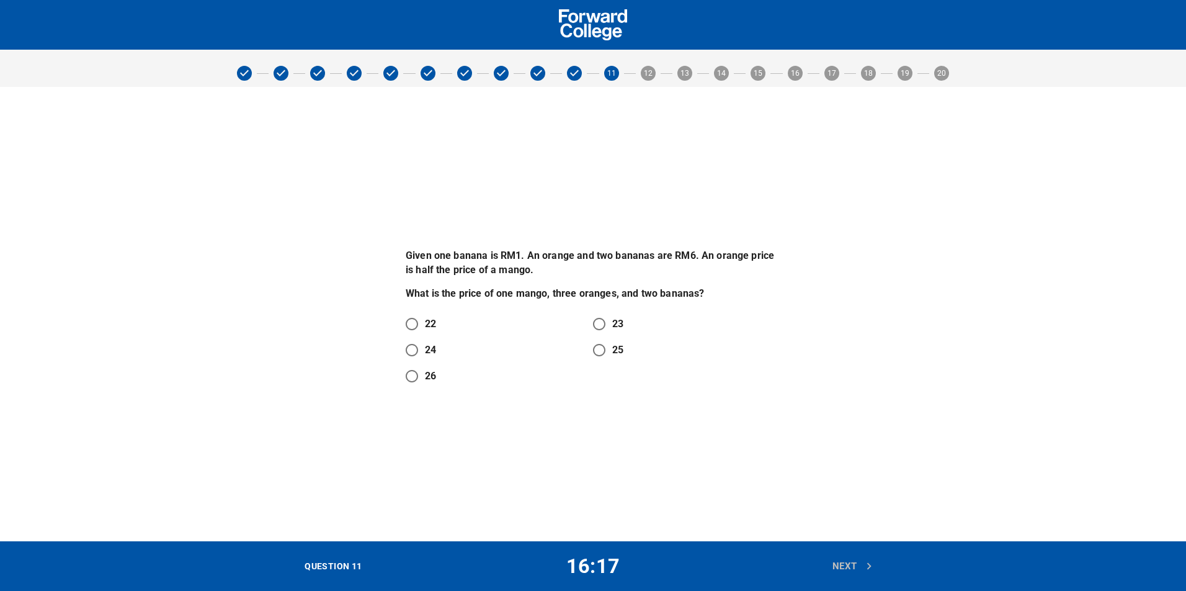
radio input "true"
click at [857, 566] on span "Next" at bounding box center [853, 566] width 41 height 16
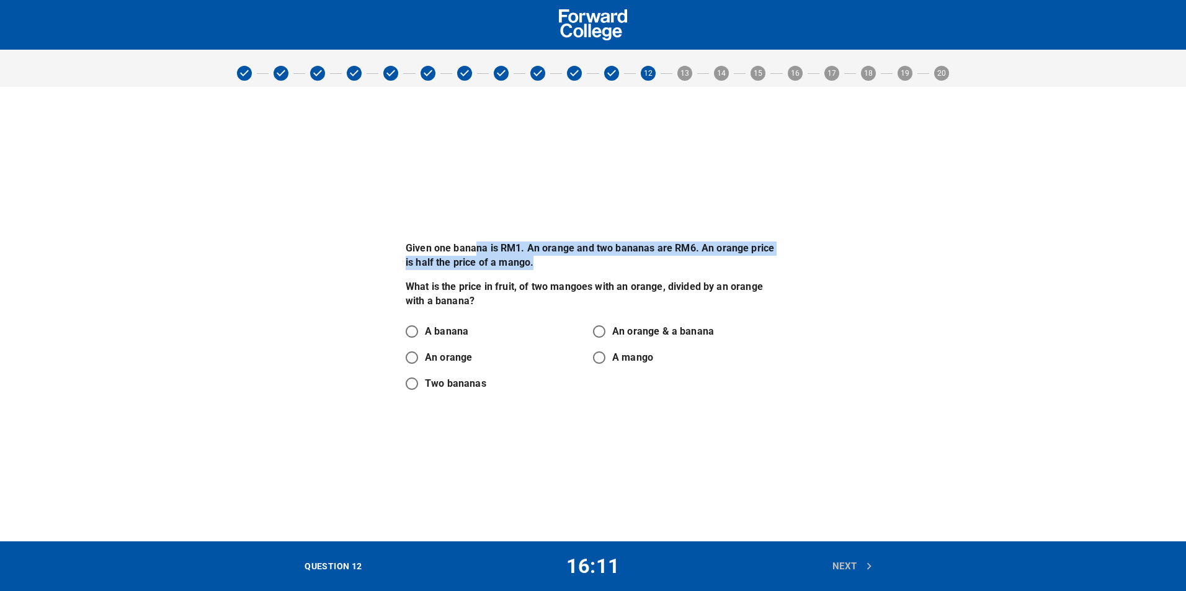
drag, startPoint x: 473, startPoint y: 242, endPoint x: 528, endPoint y: 262, distance: 58.3
click at [528, 262] on p "Given one banana is RM1. An orange and two bananas are RM6. An orange price is …" at bounding box center [593, 255] width 375 height 29
drag, startPoint x: 535, startPoint y: 248, endPoint x: 586, endPoint y: 254, distance: 51.3
click at [586, 254] on p "Given one banana is RM1. An orange and two bananas are RM6. An orange price is …" at bounding box center [593, 255] width 375 height 29
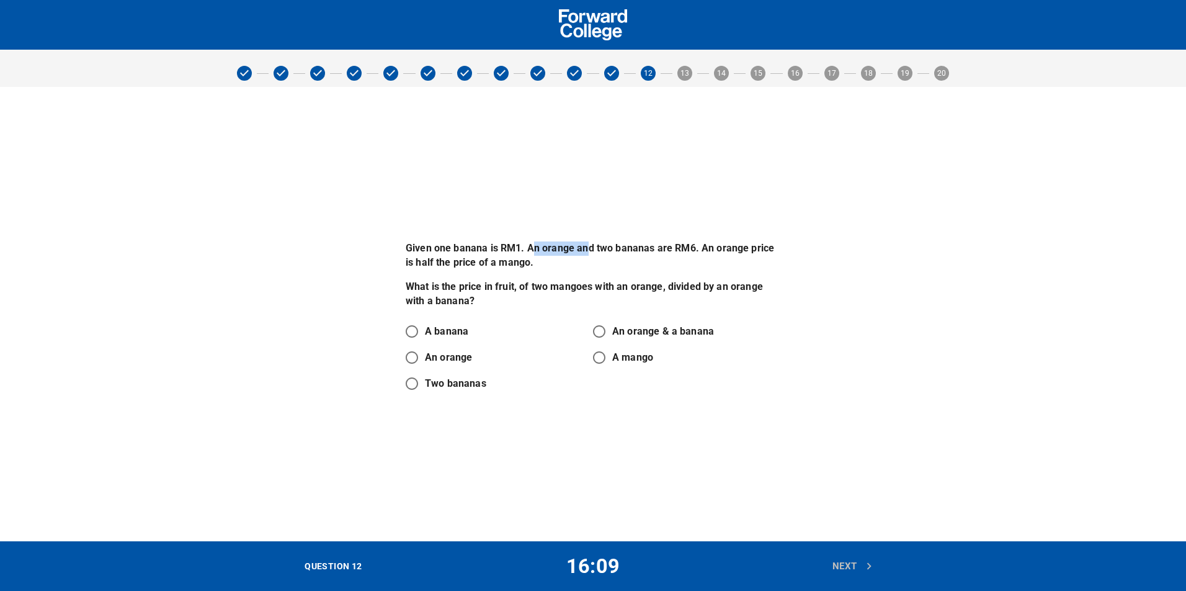
click at [587, 254] on p "Given one banana is RM1. An orange and two bananas are RM6. An orange price is …" at bounding box center [593, 255] width 375 height 29
click at [606, 253] on p "Given one banana is RM1. An orange and two bananas are RM6. An orange price is …" at bounding box center [593, 255] width 375 height 29
click at [682, 248] on p "Given one banana is RM1. An orange and two bananas are RM6. An orange price is …" at bounding box center [593, 255] width 375 height 29
drag, startPoint x: 737, startPoint y: 250, endPoint x: 735, endPoint y: 264, distance: 14.4
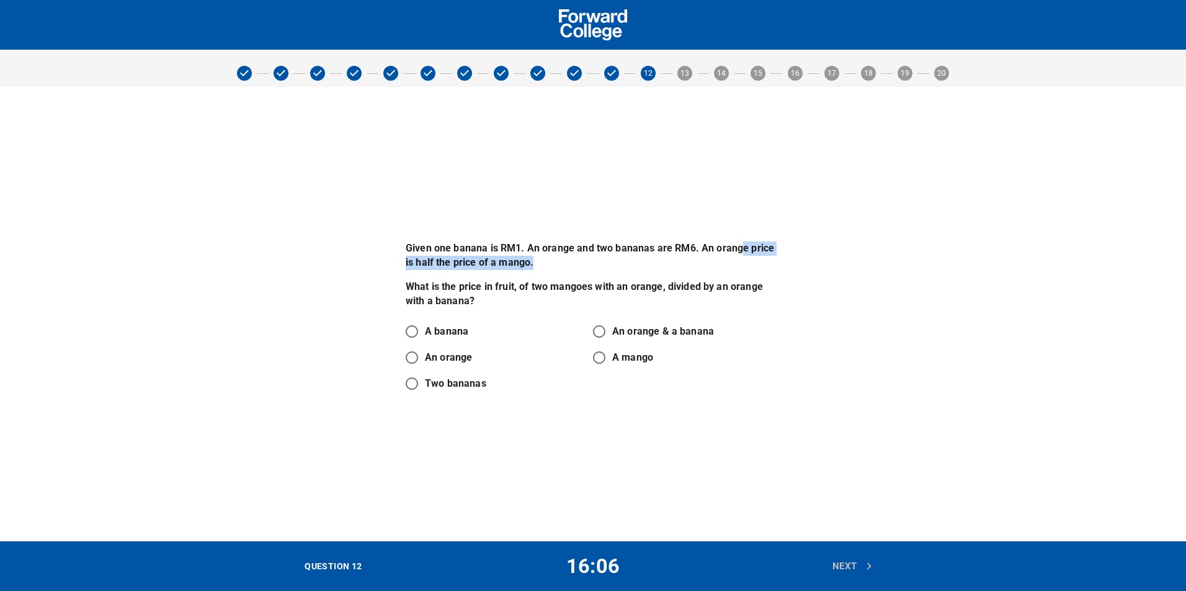
click at [735, 264] on p "Given one banana is RM1. An orange and two bananas are RM6. An orange price is …" at bounding box center [593, 255] width 375 height 29
drag, startPoint x: 523, startPoint y: 279, endPoint x: 533, endPoint y: 288, distance: 13.6
click at [533, 288] on div "Given one banana is RM1. An orange and two bananas are RM6. An orange price is …" at bounding box center [593, 274] width 375 height 67
click at [533, 288] on p "What is the price in fruit, of two mangoes with an orange, divided by an orange…" at bounding box center [593, 294] width 375 height 29
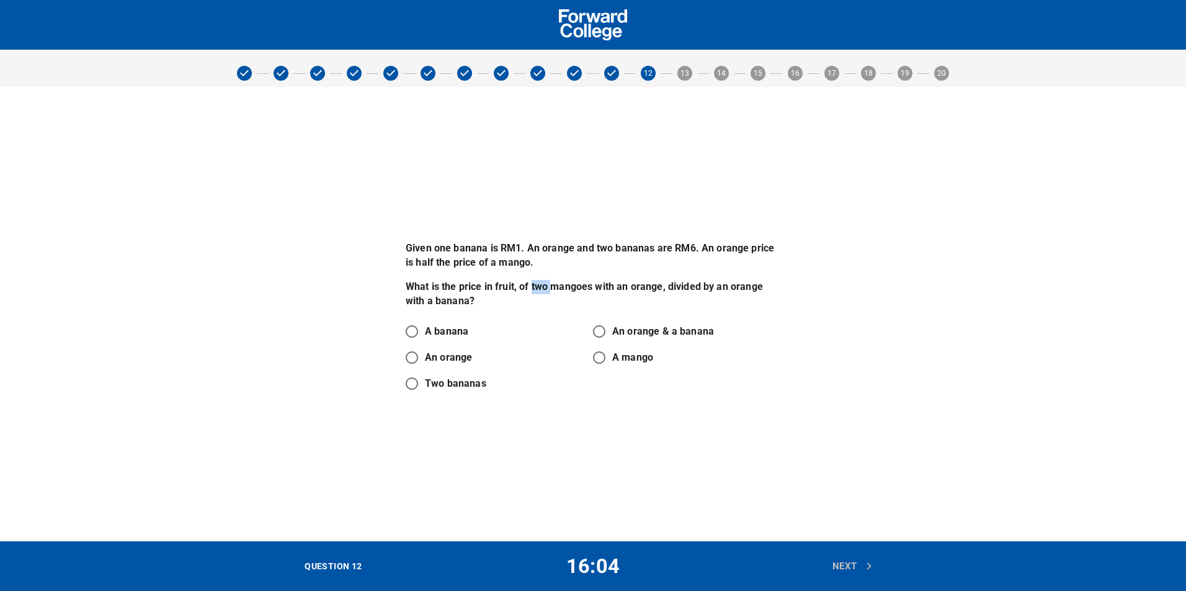
click at [533, 288] on p "What is the price in fruit, of two mangoes with an orange, divided by an orange…" at bounding box center [593, 294] width 375 height 29
click at [539, 288] on p "What is the price in fruit, of two mangoes with an orange, divided by an orange…" at bounding box center [593, 294] width 375 height 29
drag, startPoint x: 536, startPoint y: 285, endPoint x: 638, endPoint y: 294, distance: 102.8
click at [638, 294] on p "What is the price in fruit, of two mangoes with an orange, divided by an orange…" at bounding box center [593, 294] width 375 height 29
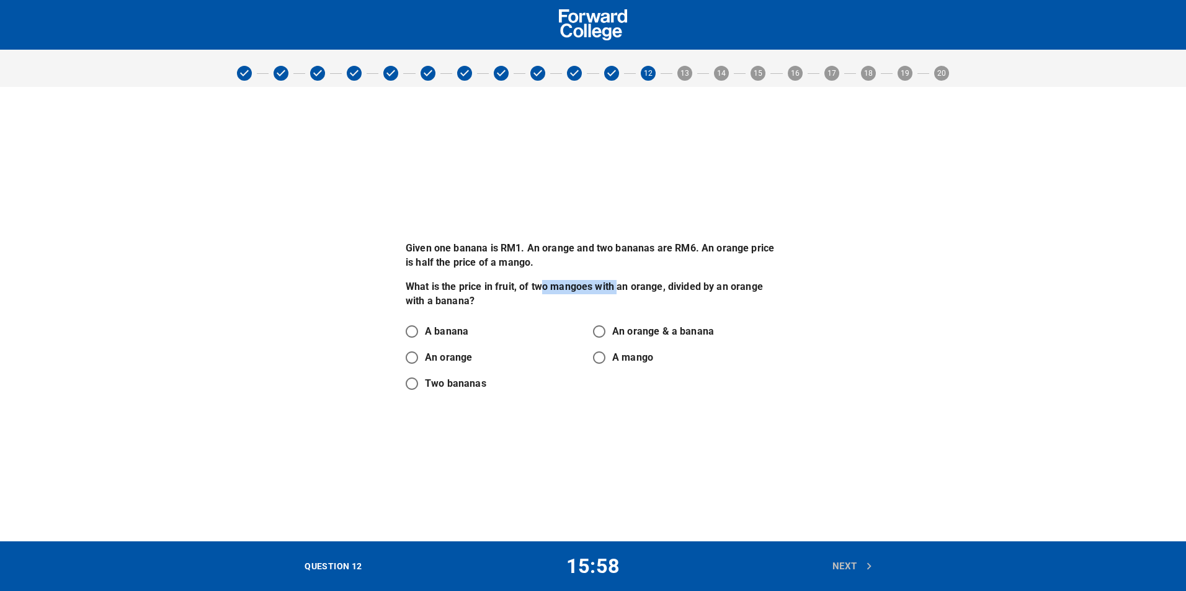
drag, startPoint x: 544, startPoint y: 282, endPoint x: 622, endPoint y: 282, distance: 78.8
click at [622, 282] on p "What is the price in fruit, of two mangoes with an orange, divided by an orange…" at bounding box center [593, 294] width 375 height 29
click at [624, 281] on p "What is the price in fruit, of two mangoes with an orange, divided by an orange…" at bounding box center [593, 294] width 375 height 29
click at [414, 357] on input "An orange" at bounding box center [412, 357] width 26 height 26
radio input "true"
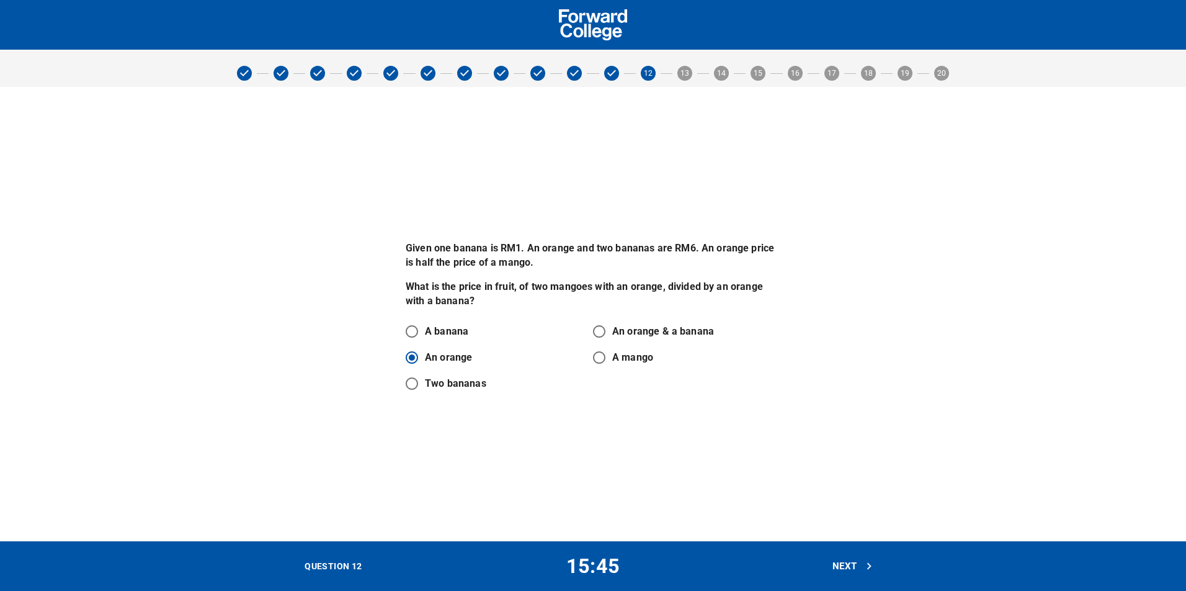
click at [839, 563] on span "Next" at bounding box center [853, 566] width 41 height 16
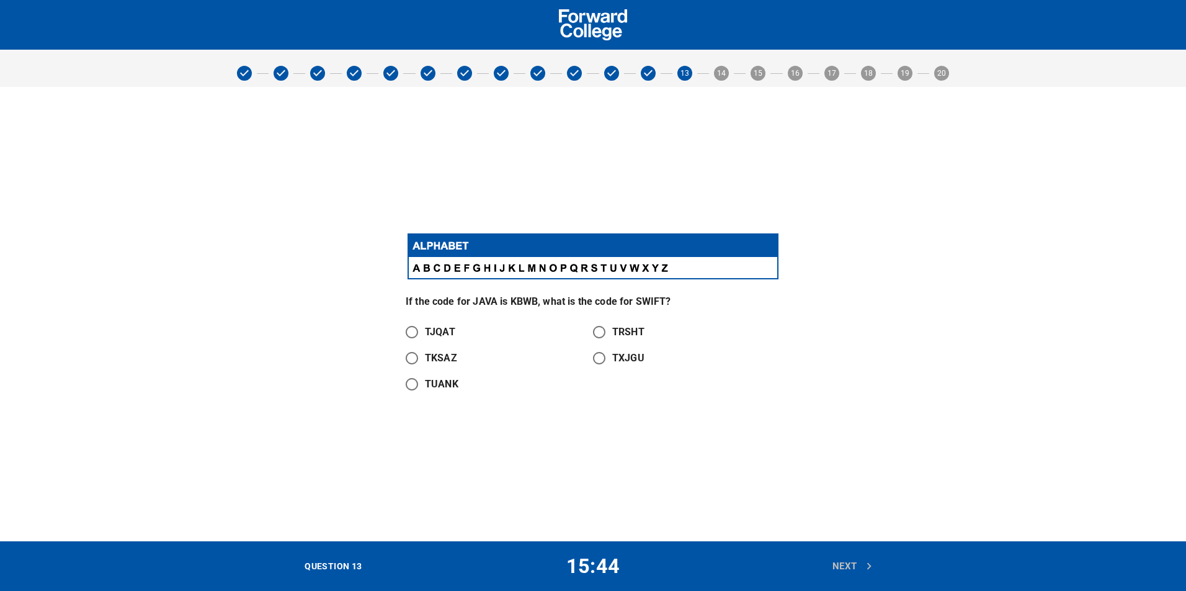
click at [462, 256] on img at bounding box center [593, 256] width 375 height 51
click at [486, 292] on div "If the code for JAVA is KBWB, what is the code for SWIFT? TJQAT TRSHT TKSAZ TXJ…" at bounding box center [593, 314] width 390 height 182
click at [531, 302] on p "If the code for JAVA is KBWB, what is the code for SWIFT?" at bounding box center [593, 302] width 375 height 14
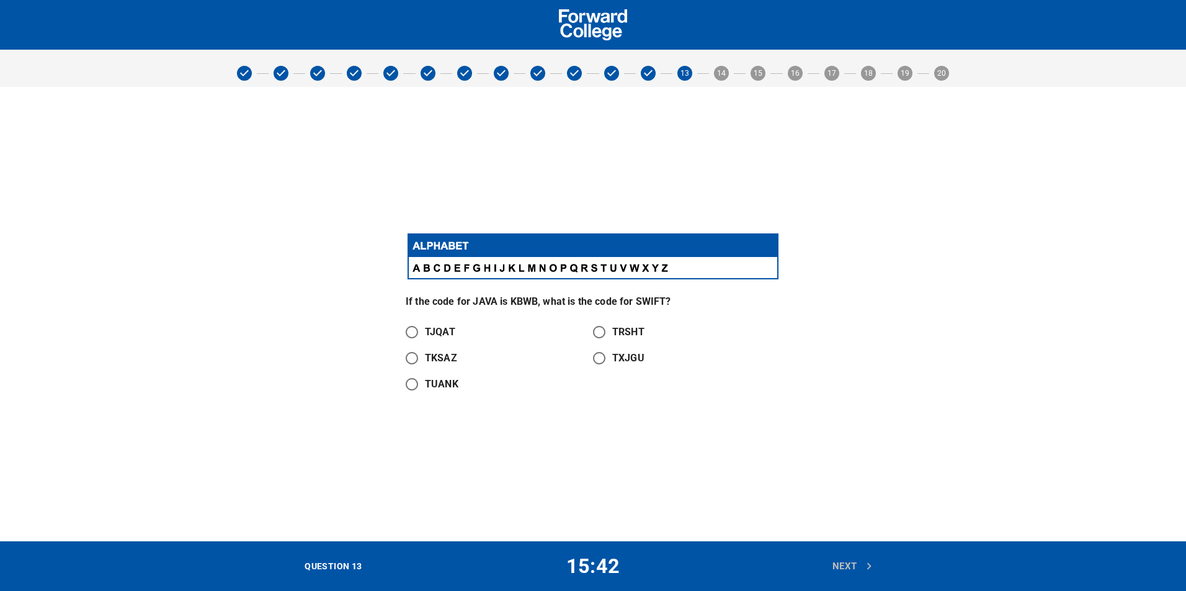
click at [583, 303] on p "If the code for JAVA is KBWB, what is the code for SWIFT?" at bounding box center [593, 302] width 375 height 14
click at [518, 303] on p "If the code for JAVA is KBWB, what is the code for SWIFT?" at bounding box center [593, 302] width 375 height 14
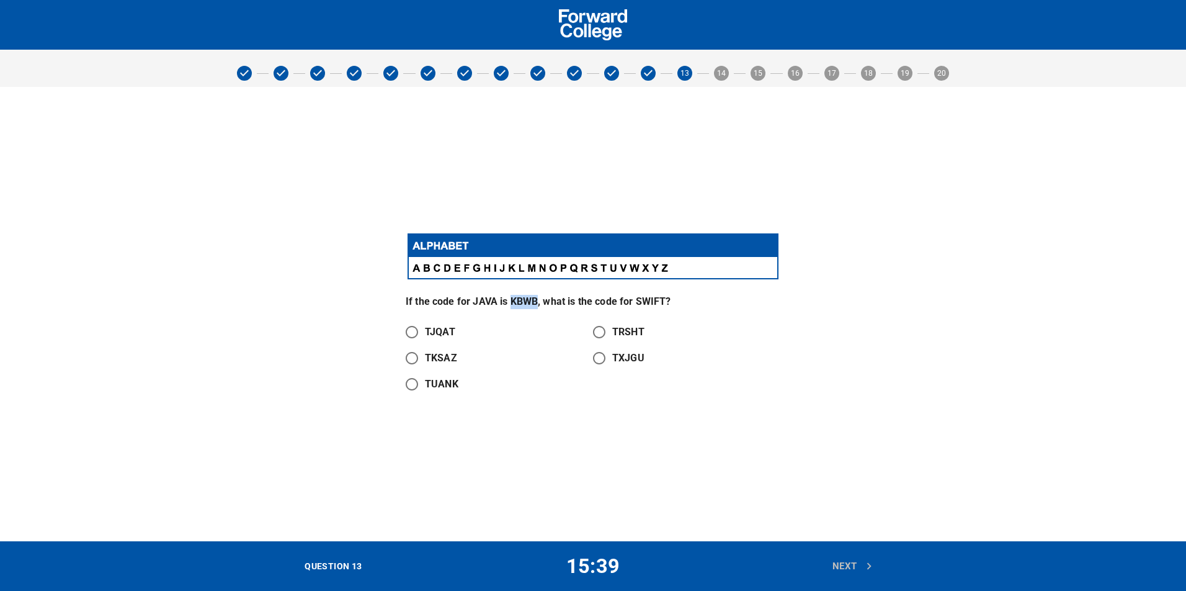
click at [518, 303] on p "If the code for JAVA is KBWB, what is the code for SWIFT?" at bounding box center [593, 302] width 375 height 14
click at [478, 300] on p "If the code for JAVA is KBWB, what is the code for SWIFT?" at bounding box center [593, 302] width 375 height 14
click at [517, 302] on p "If the code for JAVA is KBWB, what is the code for SWIFT?" at bounding box center [593, 302] width 375 height 14
click at [602, 350] on input "TXJGU" at bounding box center [599, 358] width 26 height 26
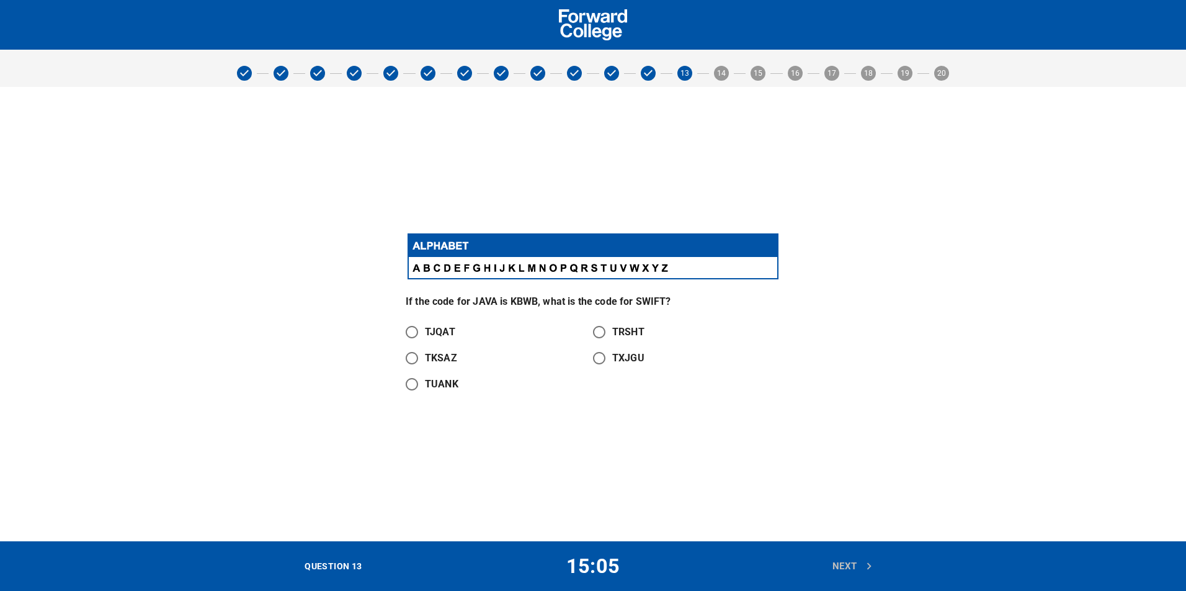
radio input "true"
click at [851, 561] on span "Next" at bounding box center [853, 566] width 41 height 16
click at [476, 301] on p "If the code for JPEG is KNHC, what is the code for TIFF?" at bounding box center [593, 302] width 375 height 14
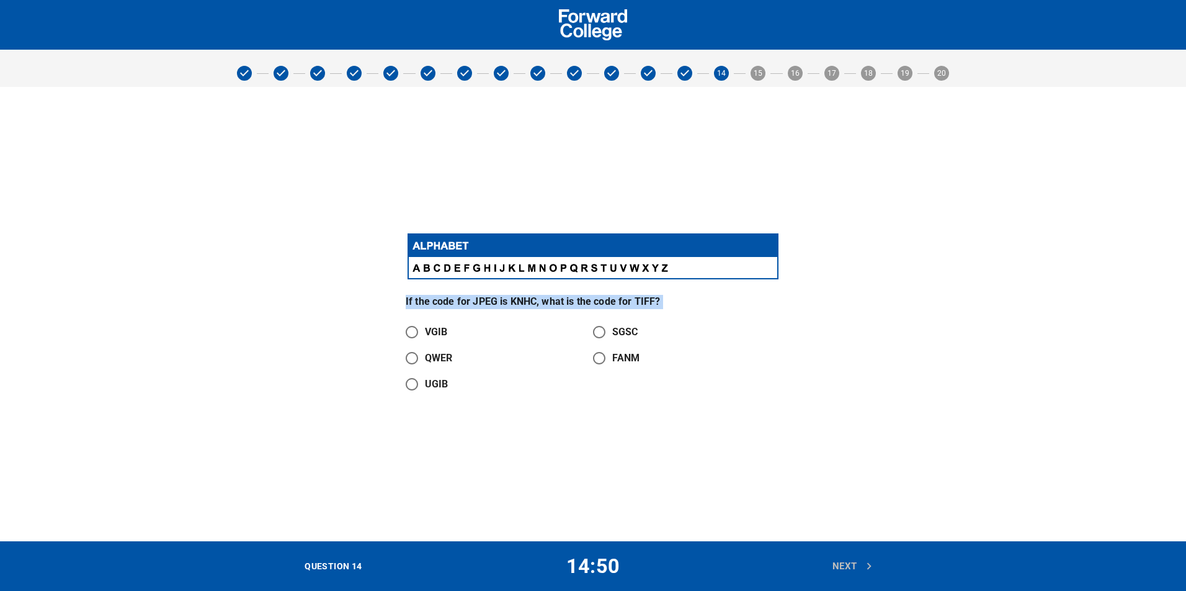
click at [544, 298] on p "If the code for JPEG is KNHC, what is the code for TIFF?" at bounding box center [593, 302] width 375 height 14
click at [504, 272] on img at bounding box center [593, 256] width 375 height 51
click at [562, 268] on img at bounding box center [593, 256] width 375 height 51
drag, startPoint x: 530, startPoint y: 302, endPoint x: 522, endPoint y: 302, distance: 8.1
click at [522, 302] on p "If the code for JPEG is KNHC, what is the code for TIFF?" at bounding box center [593, 302] width 375 height 14
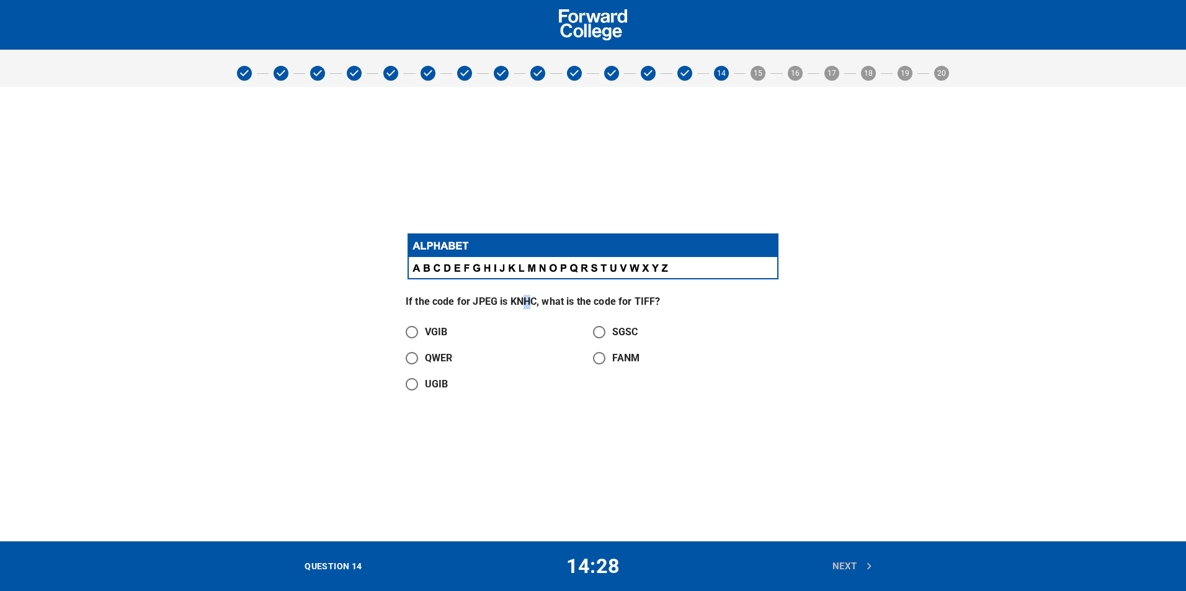
click at [437, 264] on img at bounding box center [593, 256] width 375 height 51
click at [475, 271] on img at bounding box center [593, 256] width 375 height 51
click at [530, 307] on p "If the code for JPEG is KNHC, what is the code for TIFF?" at bounding box center [593, 302] width 375 height 14
click at [496, 308] on p "If the code for JPEG is KNHC, what is the code for TIFF?" at bounding box center [593, 302] width 375 height 14
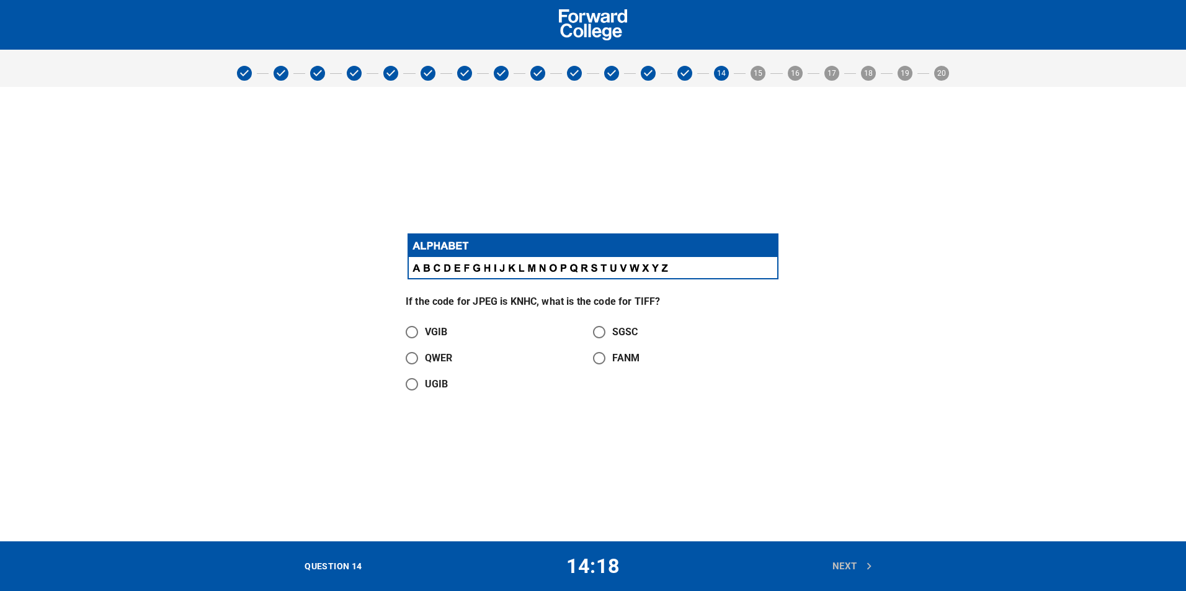
click at [475, 298] on p "If the code for JPEG is KNHC, what is the code for TIFF?" at bounding box center [593, 302] width 375 height 14
click at [476, 298] on p "If the code for JPEG is KNHC, what is the code for TIFF?" at bounding box center [593, 302] width 375 height 14
click at [505, 269] on img at bounding box center [593, 256] width 375 height 51
drag, startPoint x: 486, startPoint y: 302, endPoint x: 498, endPoint y: 291, distance: 16.3
click at [485, 300] on p "If the code for JPEG is KNHC, what is the code for TIFF?" at bounding box center [593, 302] width 375 height 14
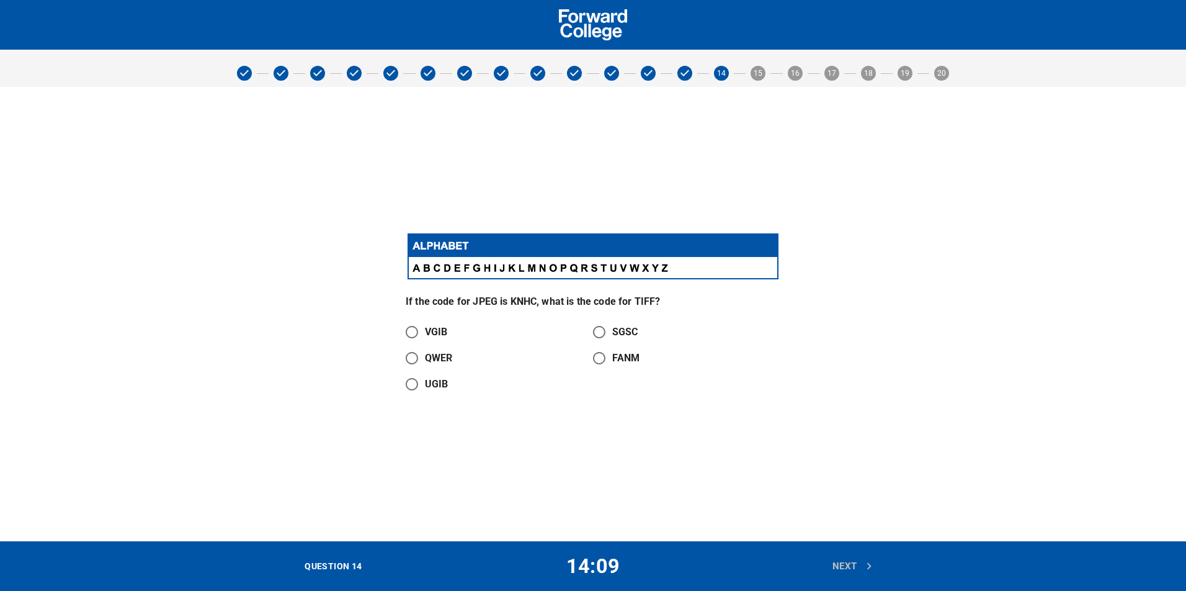
click at [563, 271] on img at bounding box center [593, 256] width 375 height 51
click at [636, 298] on p "If the code for JPEG is KNHC, what is the code for TIFF?" at bounding box center [593, 302] width 375 height 14
click at [604, 273] on img at bounding box center [593, 256] width 375 height 51
click at [413, 384] on input "UGIB" at bounding box center [412, 384] width 26 height 26
radio input "true"
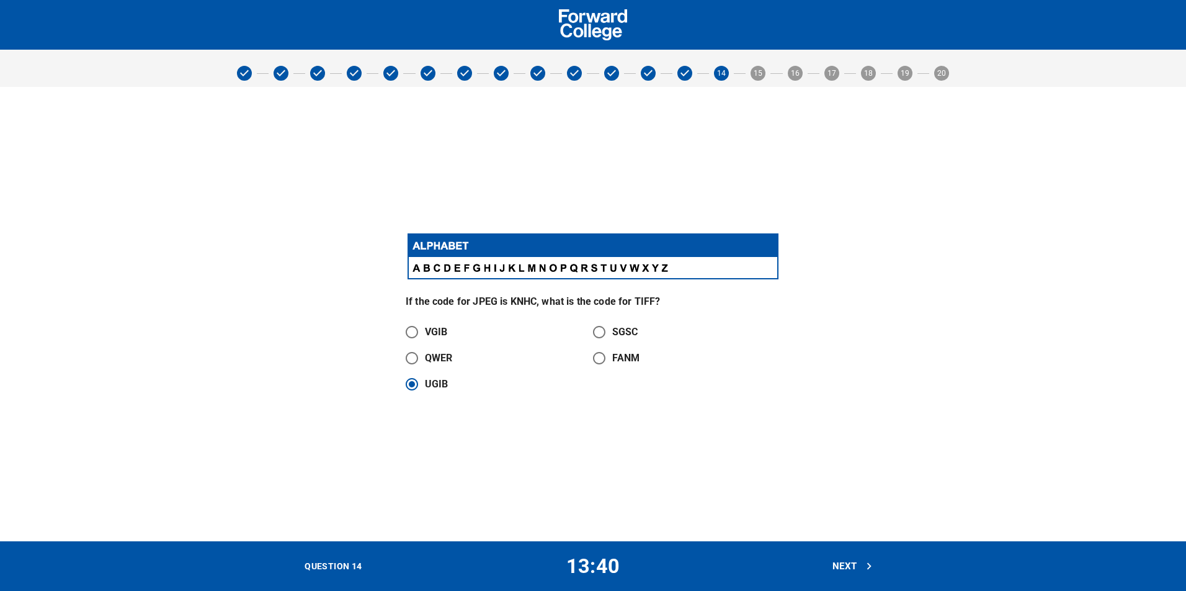
click at [852, 570] on span "Next" at bounding box center [853, 566] width 41 height 16
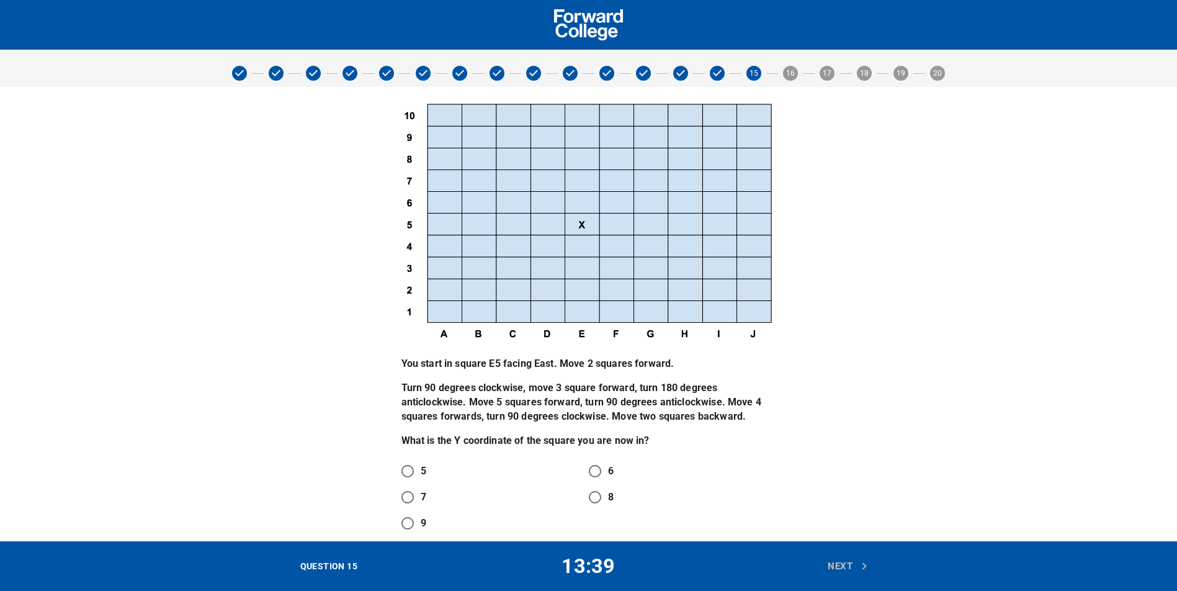
drag, startPoint x: 360, startPoint y: 294, endPoint x: 354, endPoint y: 323, distance: 29.2
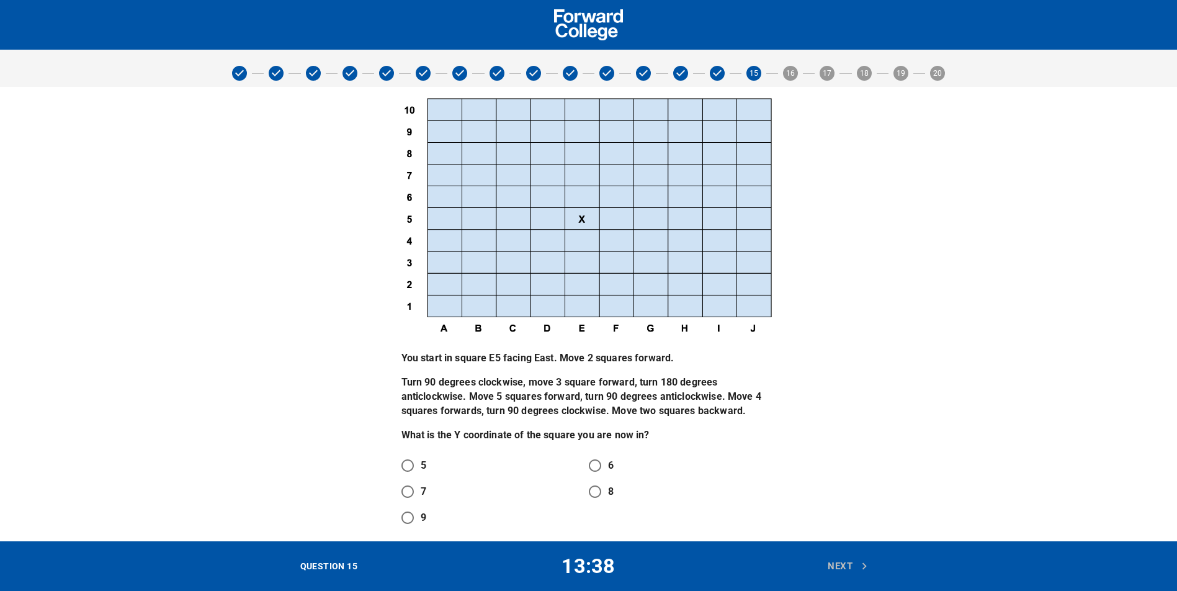
click at [456, 367] on div "You start in square E5 facing East. Move 2 squares forward. Turn 90 degrees clo…" at bounding box center [588, 396] width 375 height 91
click at [457, 367] on div "You start in square E5 facing East. Move 2 squares forward. Turn 90 degrees clo…" at bounding box center [588, 396] width 375 height 91
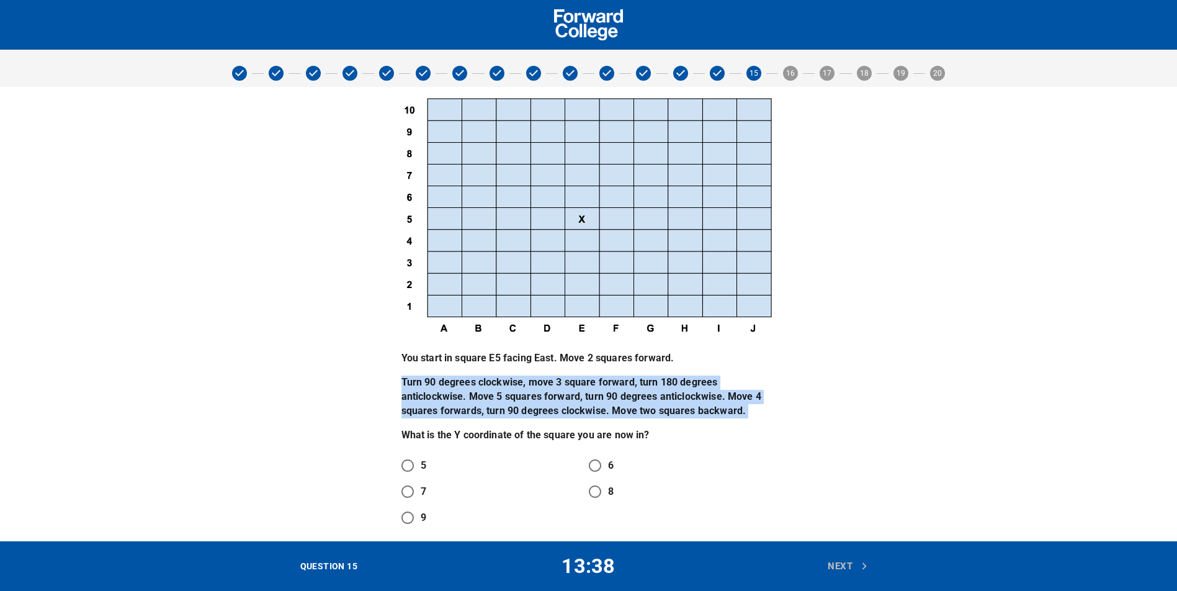
click at [457, 367] on div "You start in square E5 facing East. Move 2 squares forward. Turn 90 degrees clo…" at bounding box center [588, 396] width 375 height 91
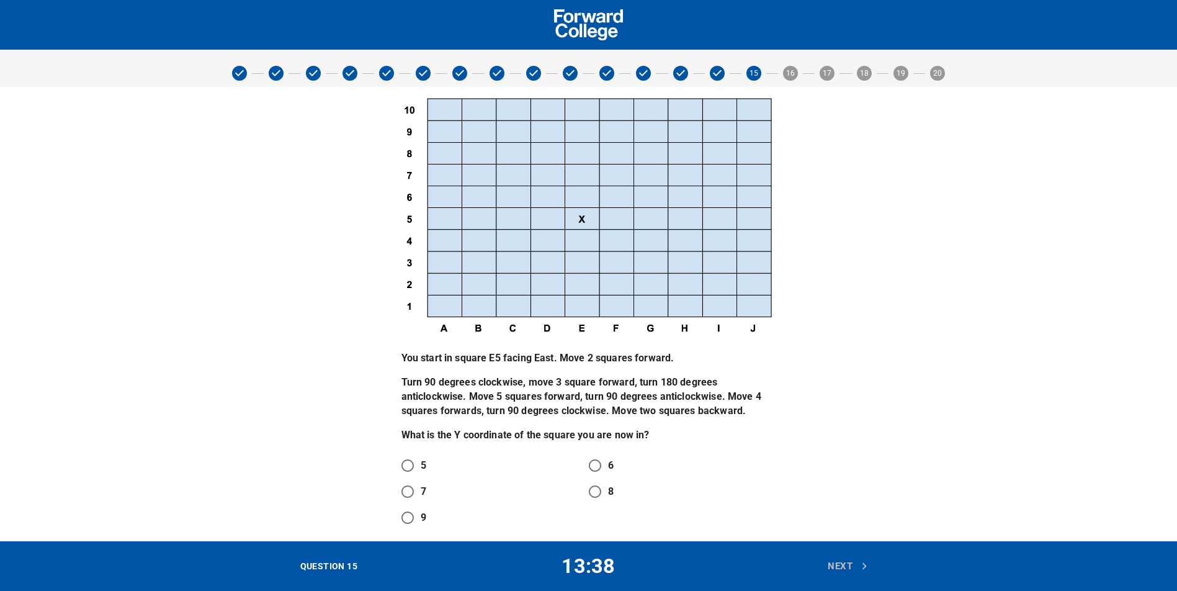
click at [454, 357] on p "You start in square E5 facing East. Move 2 squares forward." at bounding box center [588, 358] width 375 height 14
click at [453, 356] on p "You start in square E5 facing East. Move 2 squares forward." at bounding box center [588, 358] width 375 height 14
click at [460, 380] on p "Turn 90 degrees clockwise, move 3 square forward, turn 180 degrees anticlockwis…" at bounding box center [588, 396] width 375 height 43
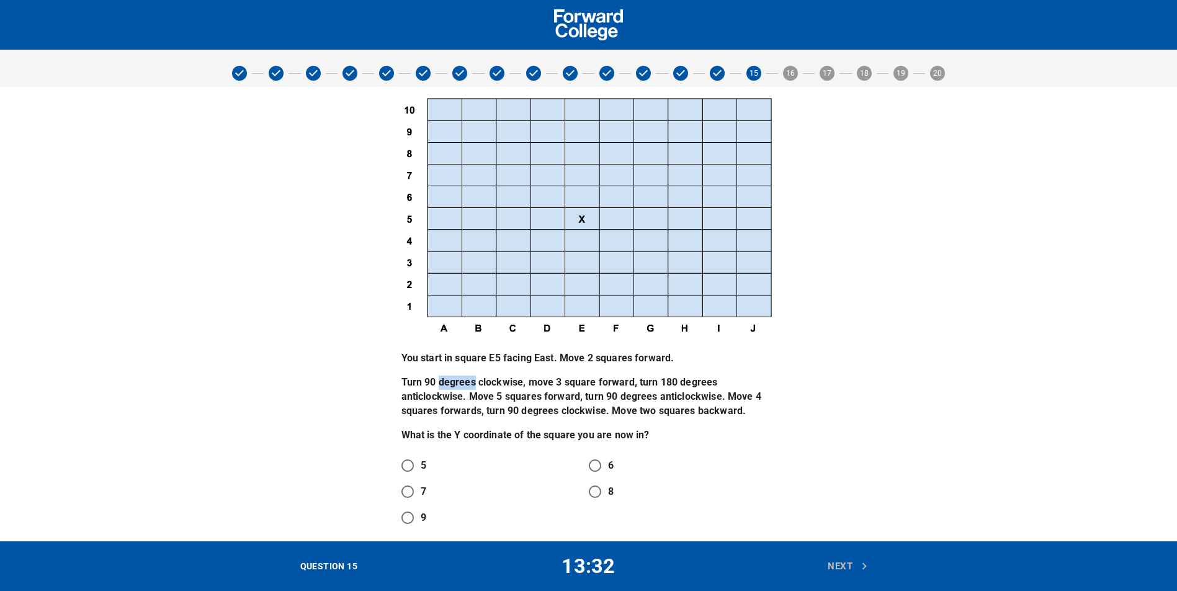
click at [461, 380] on p "Turn 90 degrees clockwise, move 3 square forward, turn 180 degrees anticlockwis…" at bounding box center [588, 396] width 375 height 43
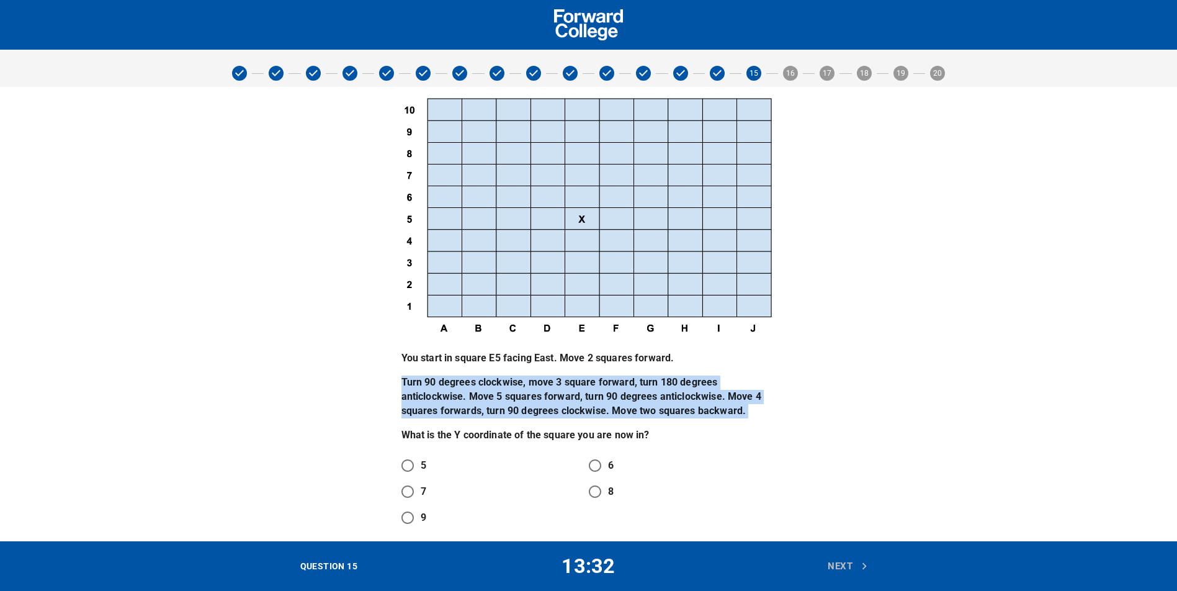
click at [462, 380] on p "Turn 90 degrees clockwise, move 3 square forward, turn 180 degrees anticlockwis…" at bounding box center [588, 396] width 375 height 43
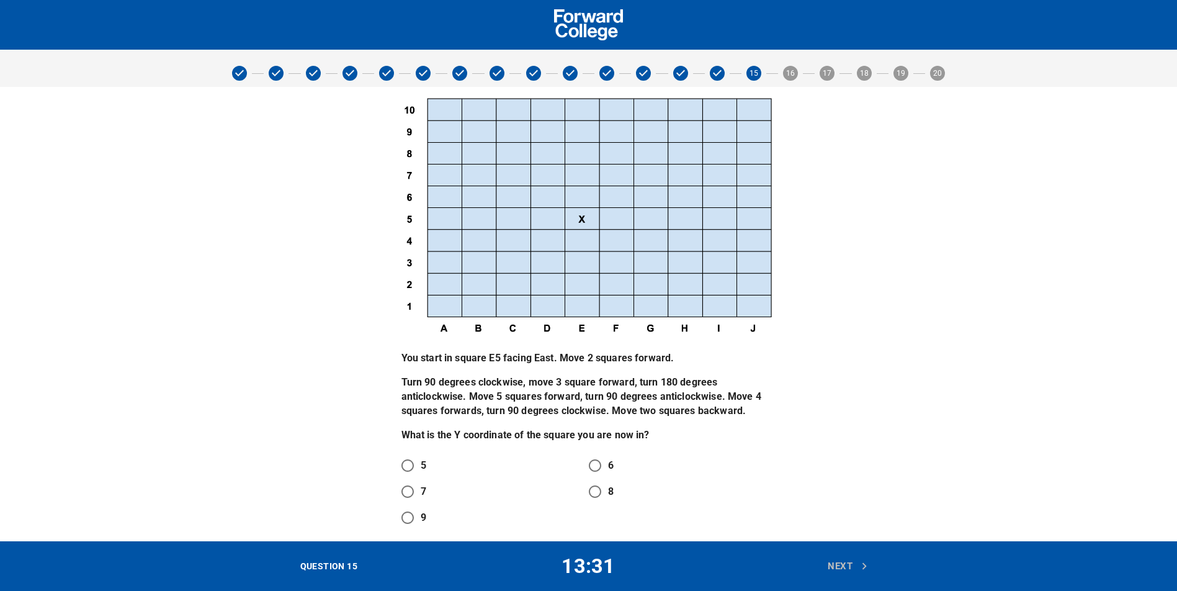
click at [586, 407] on p "Turn 90 degrees clockwise, move 3 square forward, turn 180 degrees anticlockwis…" at bounding box center [588, 396] width 375 height 43
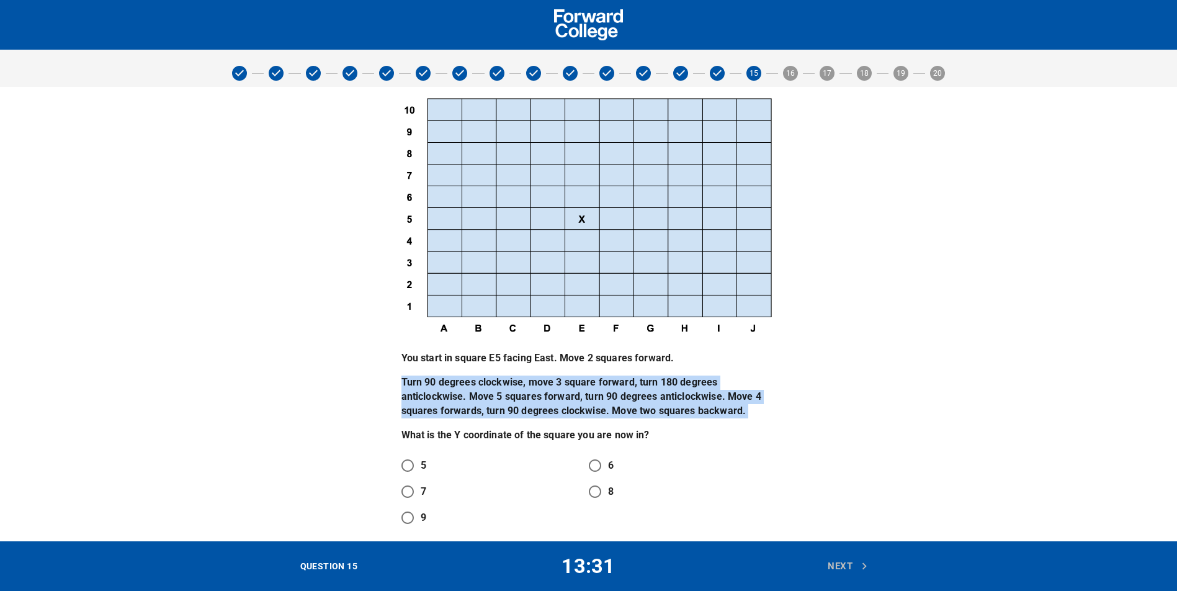
click at [586, 407] on p "Turn 90 degrees clockwise, move 3 square forward, turn 180 degrees anticlockwis…" at bounding box center [588, 396] width 375 height 43
click at [681, 399] on p "Turn 90 degrees clockwise, move 3 square forward, turn 180 degrees anticlockwis…" at bounding box center [588, 396] width 375 height 43
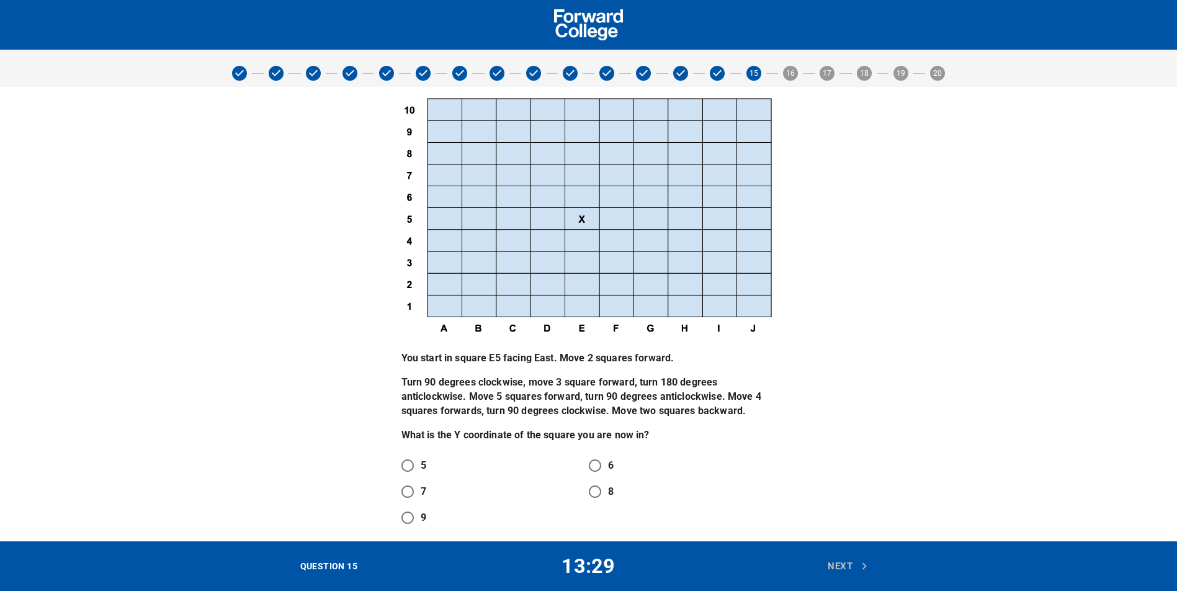
scroll to position [8, 0]
drag, startPoint x: 671, startPoint y: 385, endPoint x: 602, endPoint y: 408, distance: 72.0
click at [552, 388] on p "Turn 90 degrees clockwise, move 3 square forward, turn 180 degrees anticlockwis…" at bounding box center [588, 395] width 375 height 43
click at [551, 388] on p "Turn 90 degrees clockwise, move 3 square forward, turn 180 degrees anticlockwis…" at bounding box center [588, 395] width 375 height 43
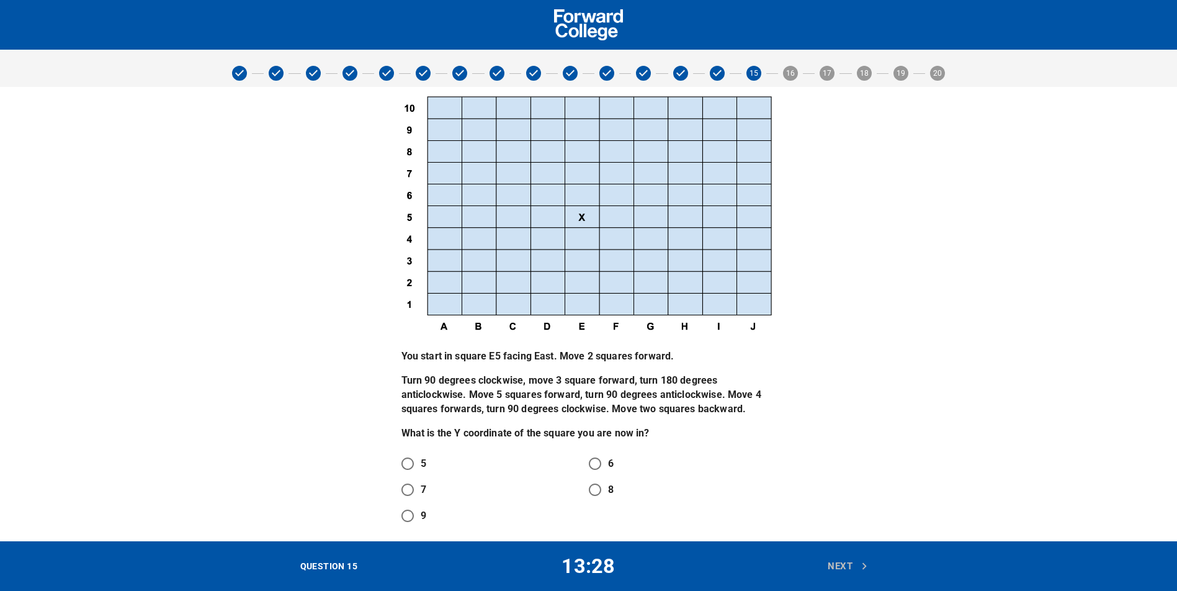
click at [553, 379] on p "Turn 90 degrees clockwise, move 3 square forward, turn 180 degrees anticlockwis…" at bounding box center [588, 395] width 375 height 43
click at [552, 378] on p "Turn 90 degrees clockwise, move 3 square forward, turn 180 degrees anticlockwis…" at bounding box center [588, 395] width 375 height 43
click at [494, 356] on p "You start in square E5 facing East. Move 2 squares forward." at bounding box center [588, 356] width 375 height 14
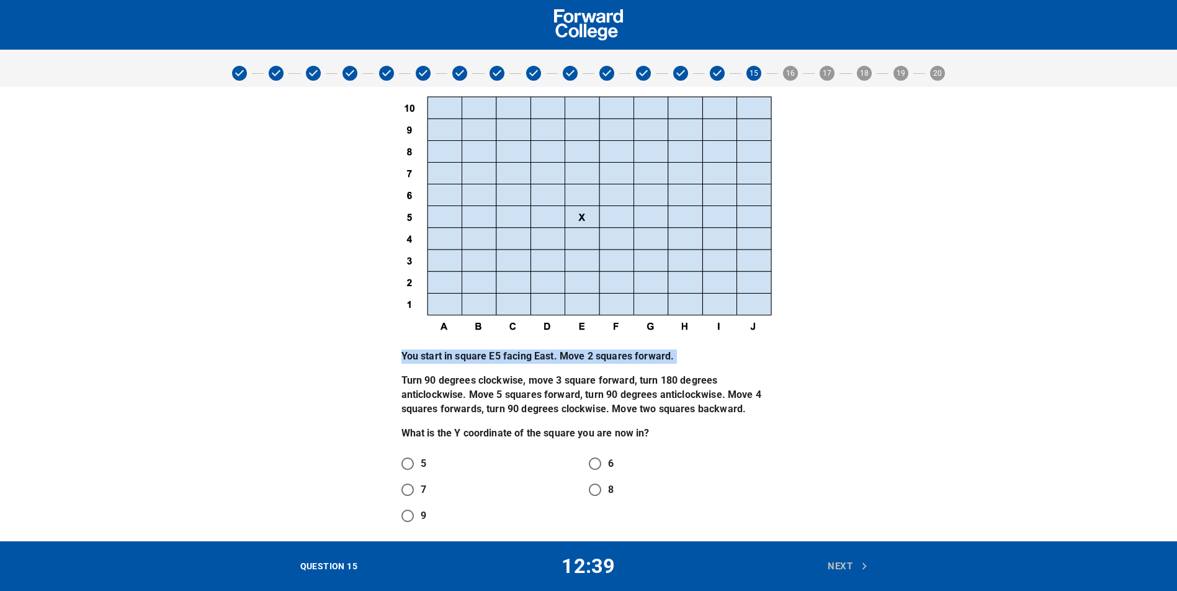
click at [572, 254] on img at bounding box center [588, 214] width 375 height 244
click at [556, 306] on img at bounding box center [588, 214] width 375 height 244
click at [527, 363] on p "You start in square E5 facing East. Move 2 squares forward." at bounding box center [588, 356] width 375 height 14
click at [528, 354] on p "You start in square E5 facing East. Move 2 squares forward." at bounding box center [588, 356] width 375 height 14
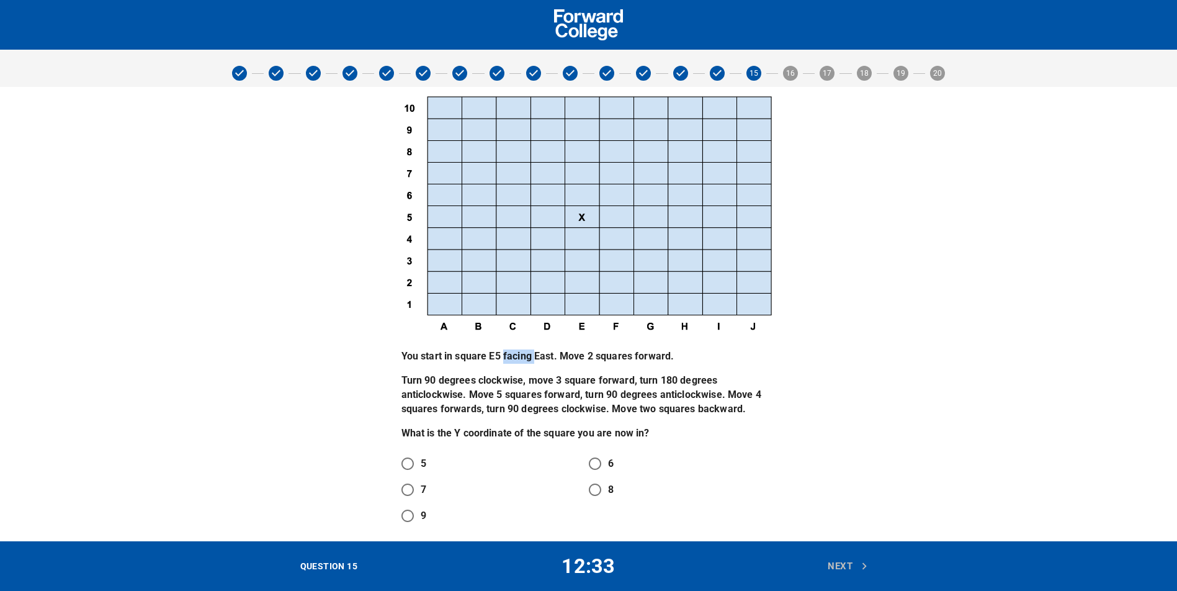
click at [528, 354] on p "You start in square E5 facing East. Move 2 squares forward." at bounding box center [588, 356] width 375 height 14
click at [509, 405] on p "Turn 90 degrees clockwise, move 3 square forward, turn 180 degrees anticlockwis…" at bounding box center [588, 395] width 375 height 43
click at [412, 464] on input "5" at bounding box center [408, 463] width 26 height 26
radio input "true"
click at [846, 567] on span "Next" at bounding box center [848, 566] width 41 height 16
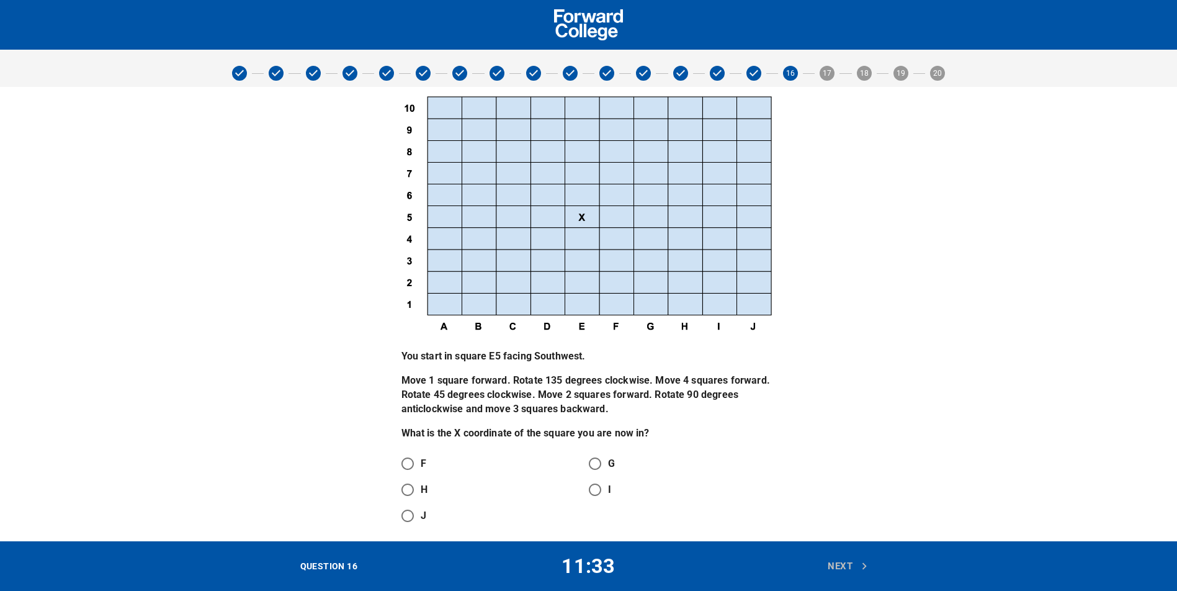
drag, startPoint x: 415, startPoint y: 282, endPoint x: 422, endPoint y: 308, distance: 26.3
click at [455, 379] on p "Move 1 square forward. Rotate 135 degrees clockwise. Move 4 squares forward. Ro…" at bounding box center [588, 395] width 375 height 43
click at [465, 369] on div "You start in square E5 facing Southwest. Move 1 square forward. Rotate 135 degr…" at bounding box center [588, 394] width 375 height 91
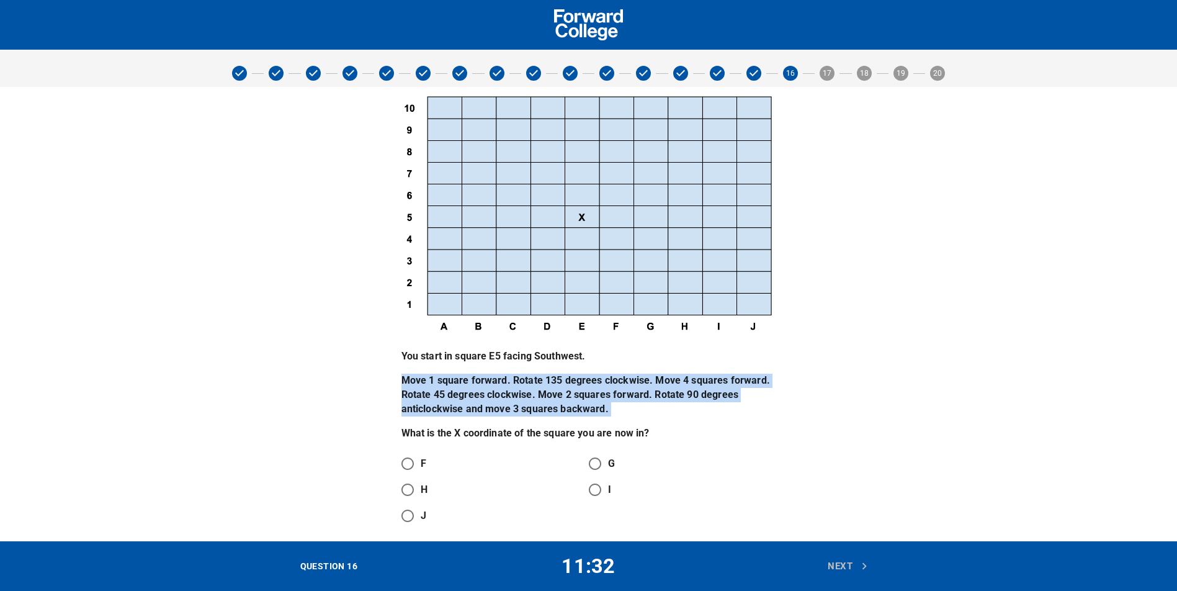
click at [465, 369] on div "You start in square E5 facing Southwest. Move 1 square forward. Rotate 135 degr…" at bounding box center [588, 394] width 375 height 91
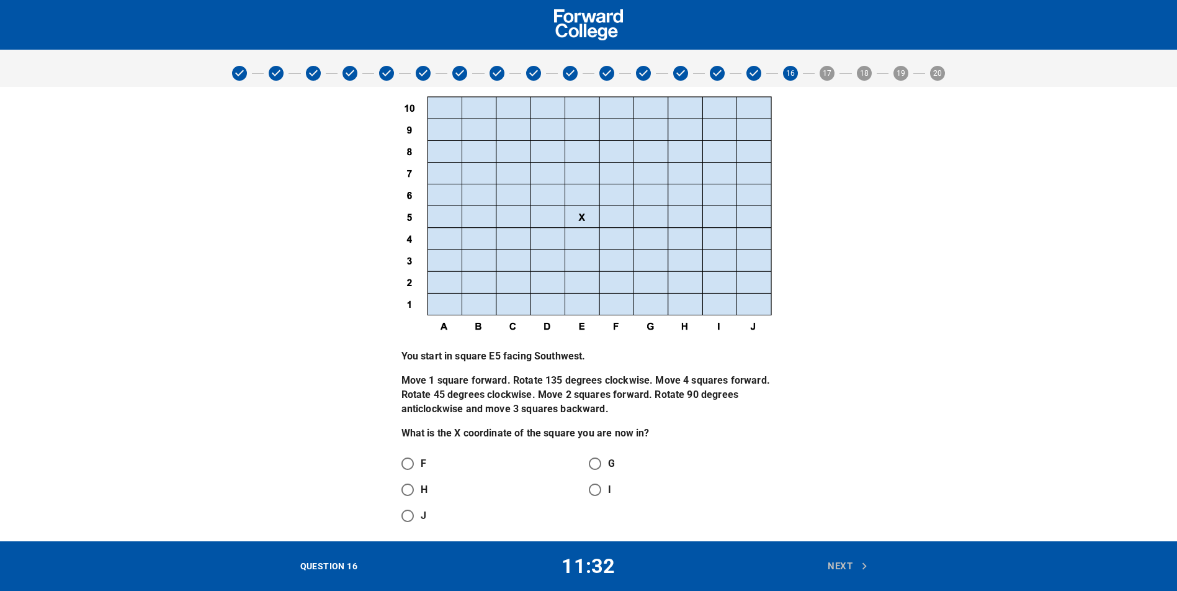
click at [494, 359] on p "You start in square E5 facing Southwest." at bounding box center [588, 356] width 375 height 14
click at [576, 322] on img at bounding box center [588, 214] width 375 height 244
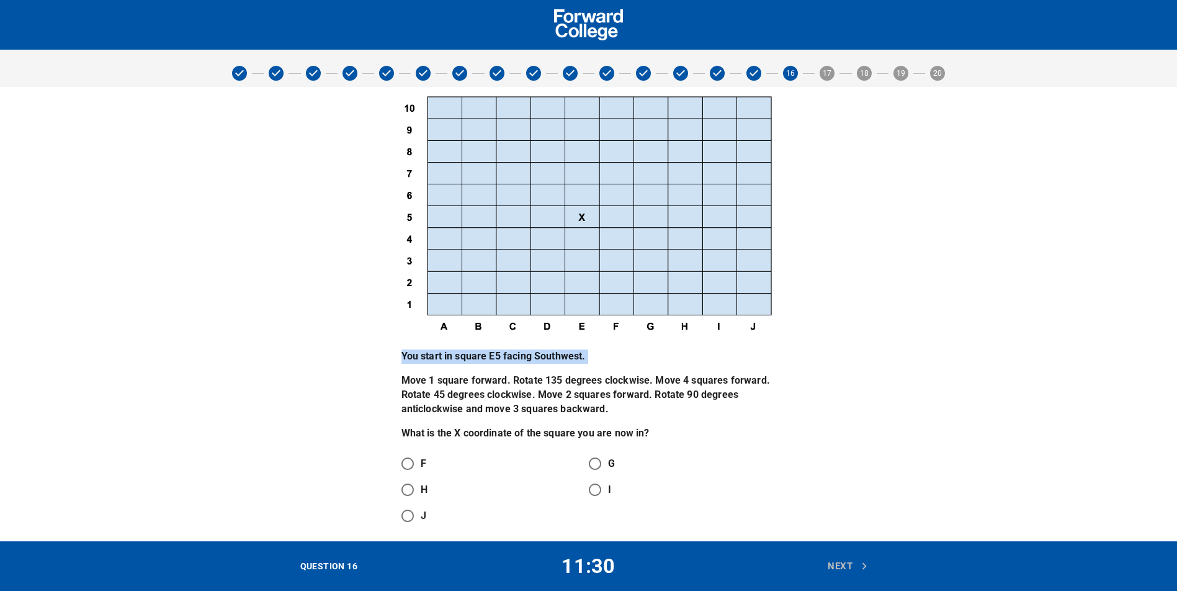
click at [589, 323] on img at bounding box center [588, 214] width 375 height 244
click at [586, 326] on img at bounding box center [588, 214] width 375 height 244
click at [580, 204] on img at bounding box center [588, 214] width 375 height 244
click at [581, 216] on img at bounding box center [588, 214] width 375 height 244
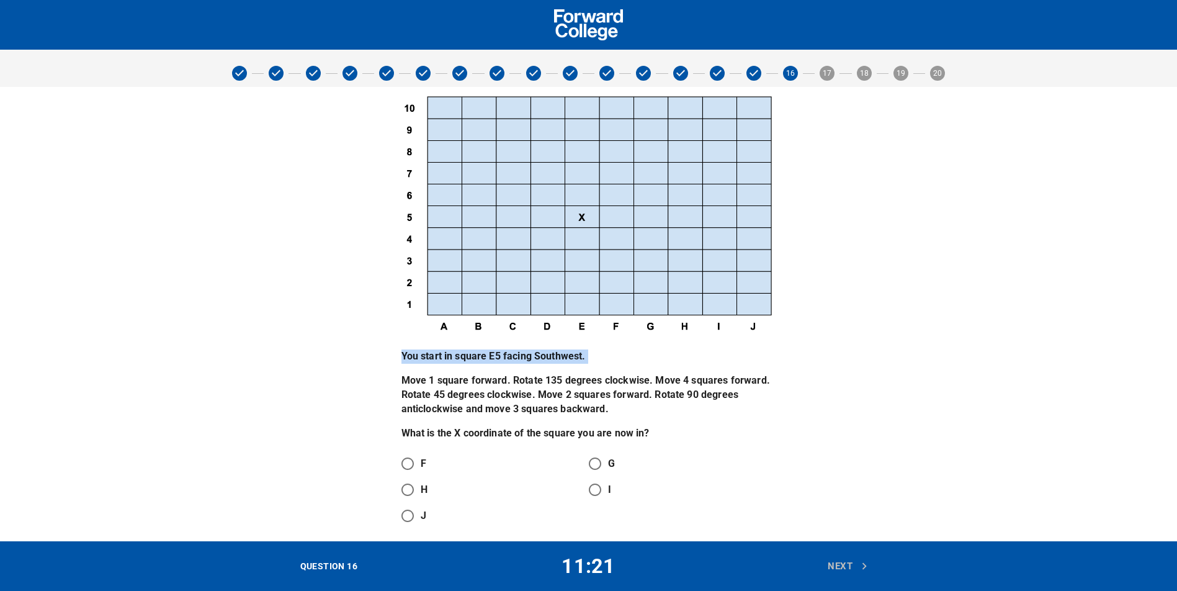
click at [539, 239] on img at bounding box center [588, 214] width 375 height 244
drag, startPoint x: 550, startPoint y: 377, endPoint x: 571, endPoint y: 375, distance: 20.6
click at [571, 375] on p "Move 1 square forward. Rotate 135 degrees clockwise. Move 4 squares forward. Ro…" at bounding box center [588, 395] width 375 height 43
click at [542, 238] on img at bounding box center [588, 214] width 375 height 244
click at [547, 236] on img at bounding box center [588, 214] width 375 height 244
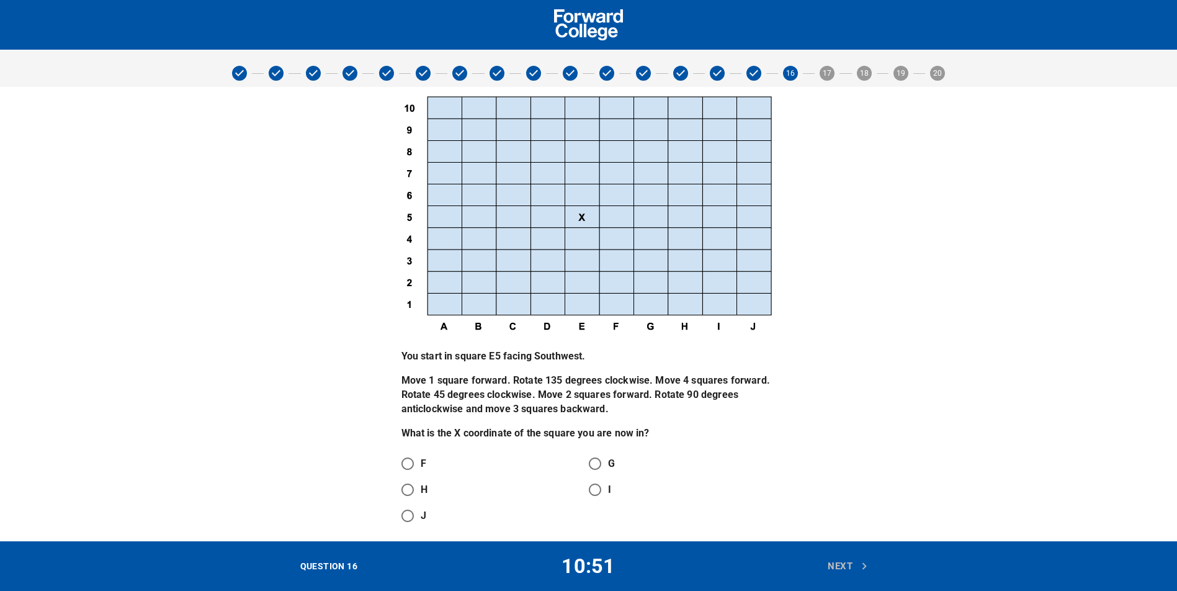
click at [581, 427] on p "What is the X coordinate of the square you are now in?" at bounding box center [588, 433] width 375 height 14
click at [722, 176] on img at bounding box center [588, 214] width 375 height 244
click at [597, 488] on input "I" at bounding box center [595, 489] width 26 height 26
radio input "true"
drag, startPoint x: 867, startPoint y: 444, endPoint x: 844, endPoint y: 590, distance: 147.6
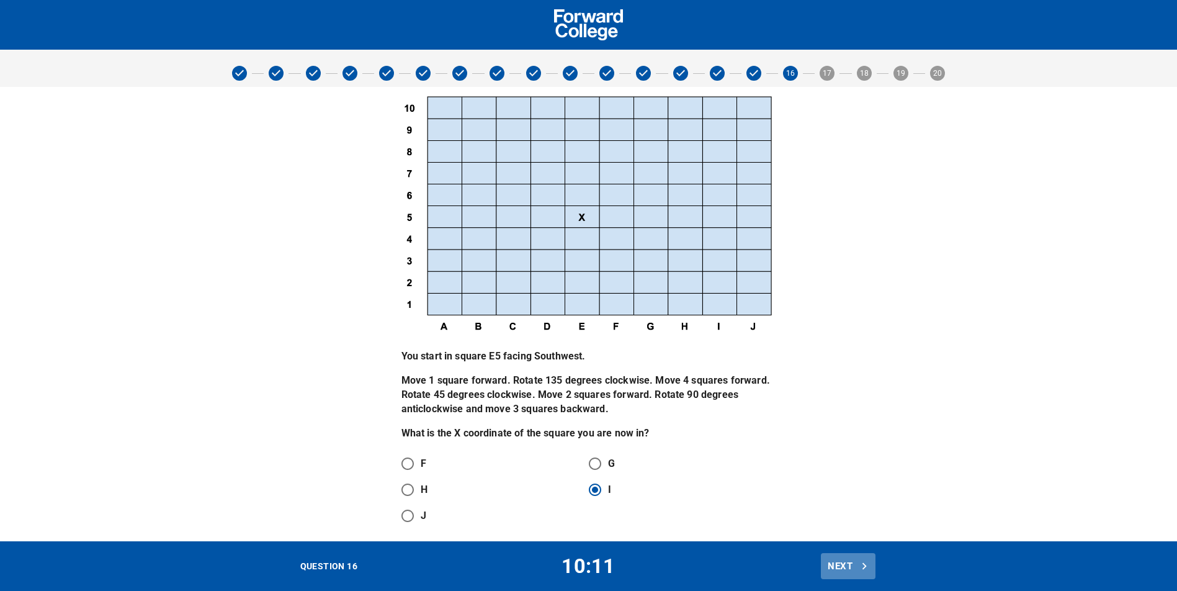
click at [835, 562] on span "Next" at bounding box center [848, 566] width 41 height 16
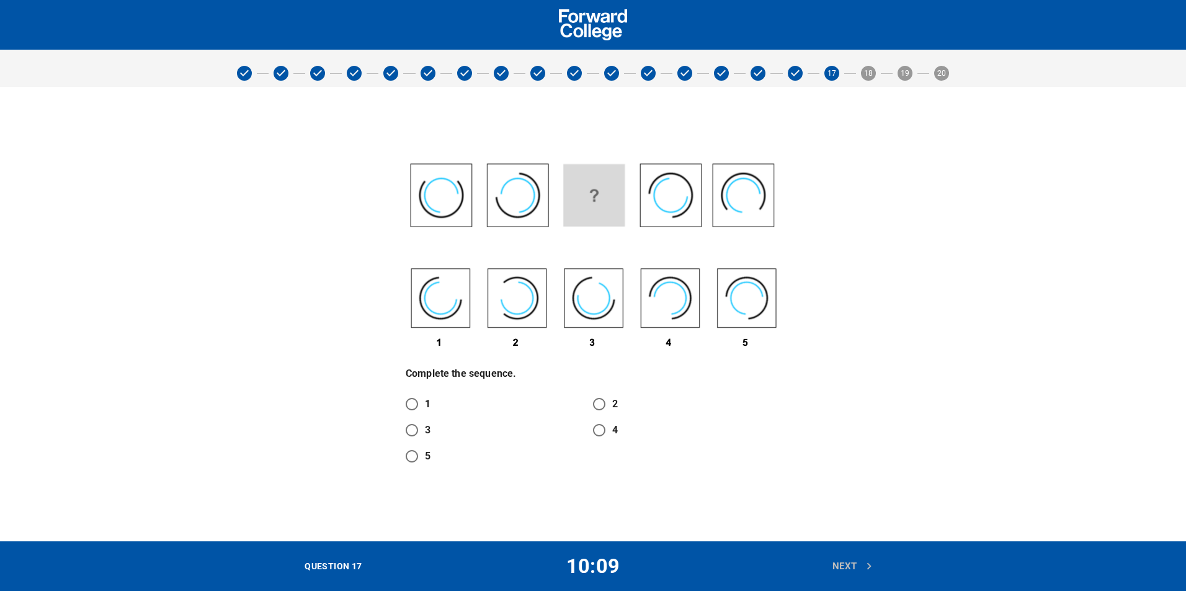
click at [468, 367] on p "Complete the sequence." at bounding box center [593, 374] width 375 height 14
click at [854, 194] on div "Complete the sequence. 1 2 3 4 5" at bounding box center [593, 313] width 779 height 324
click at [521, 297] on img at bounding box center [593, 256] width 375 height 194
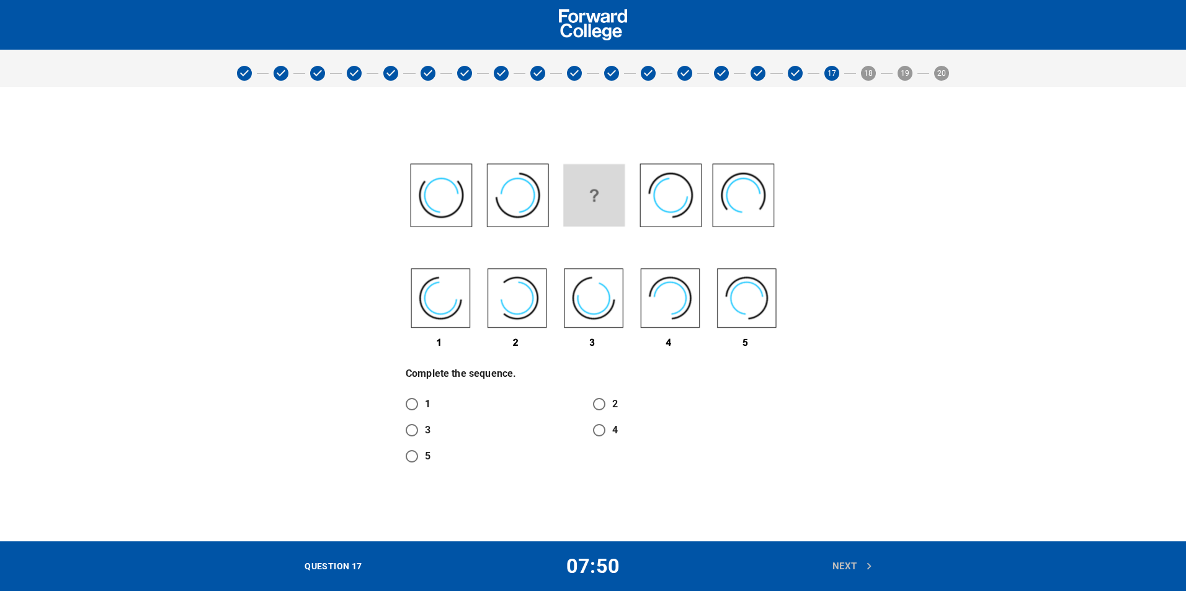
click at [513, 328] on img at bounding box center [593, 256] width 375 height 194
click at [597, 395] on input "2" at bounding box center [599, 404] width 26 height 26
radio input "true"
click at [849, 553] on button "Next" at bounding box center [853, 566] width 55 height 26
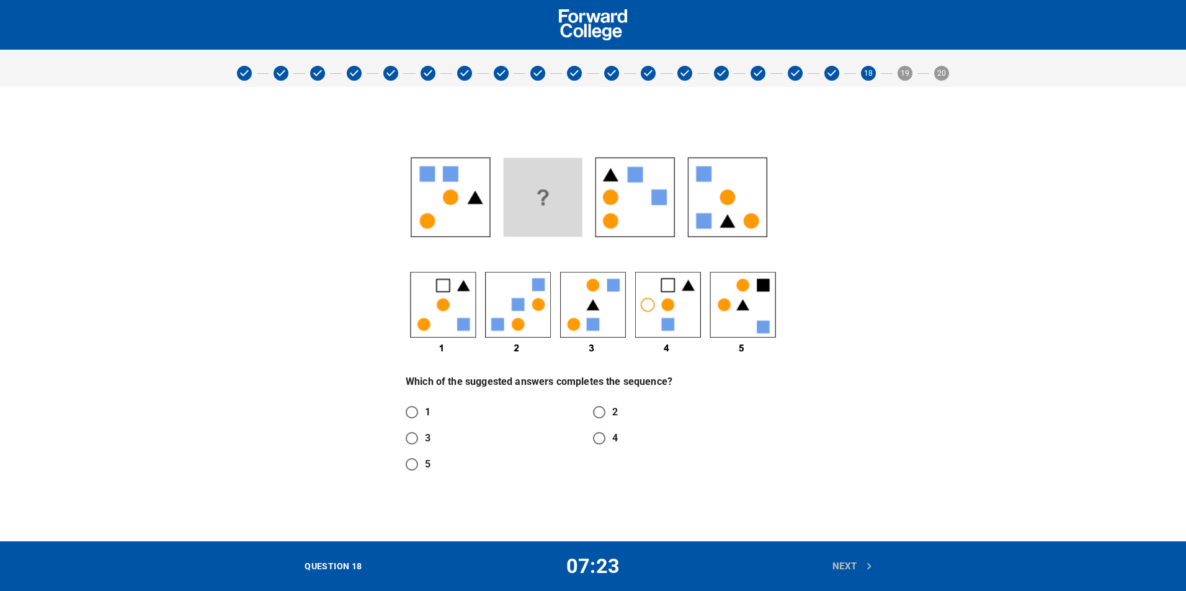
click at [766, 398] on div "Which of the suggested answers completes the sequence? 1 2 3 4 5" at bounding box center [593, 313] width 390 height 341
click at [597, 319] on img at bounding box center [593, 256] width 375 height 210
click at [414, 439] on input "3" at bounding box center [412, 438] width 26 height 26
radio input "true"
click at [601, 323] on img at bounding box center [593, 256] width 375 height 210
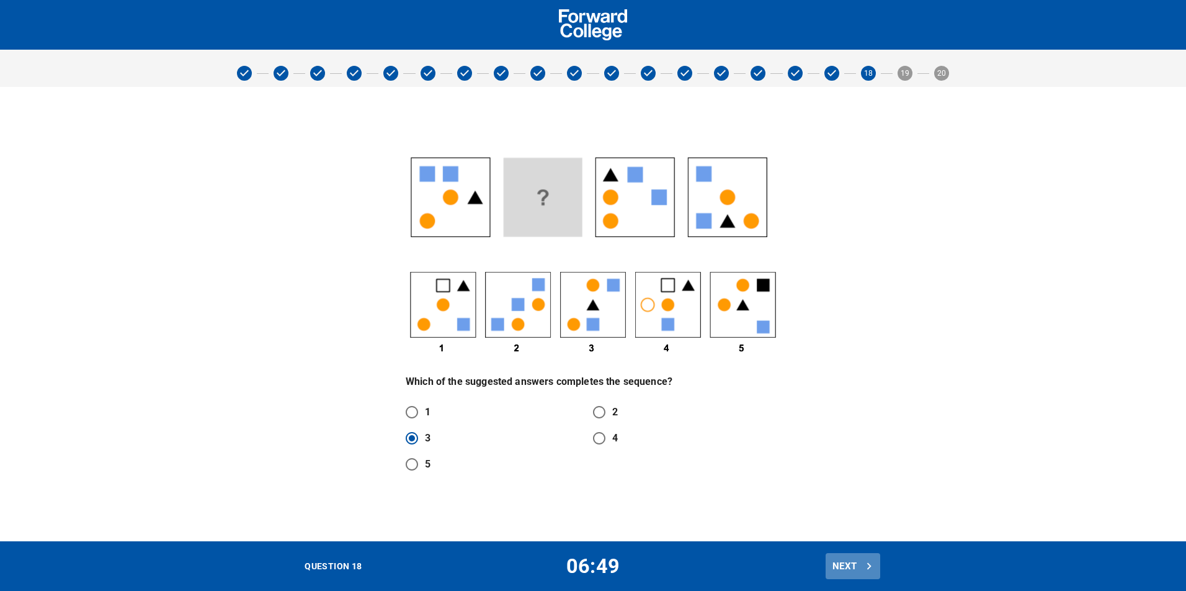
drag, startPoint x: 840, startPoint y: 569, endPoint x: 866, endPoint y: 470, distance: 102.0
click at [866, 470] on div "18 19 20 Which of the suggested answers completes the sequence? 1 2 3 4 5 QUEST…" at bounding box center [593, 314] width 1186 height 454
click at [885, 422] on div "Which of the suggested answers completes the sequence? 1 2 3 4 5" at bounding box center [593, 313] width 779 height 341
click at [839, 564] on span "Next" at bounding box center [853, 566] width 41 height 16
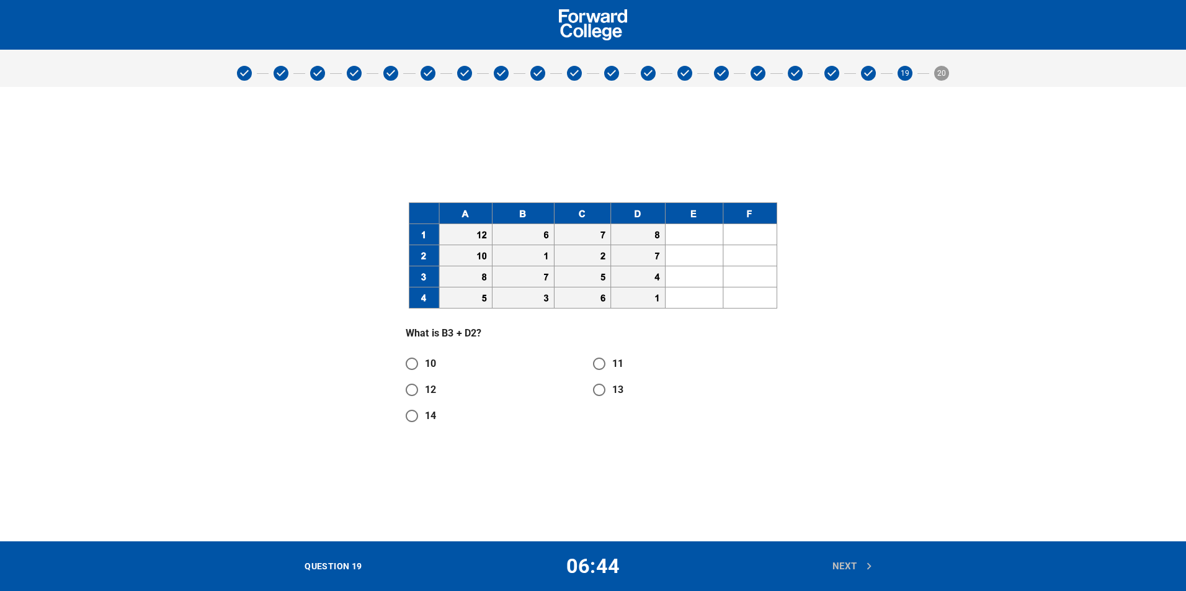
click at [501, 289] on img at bounding box center [593, 256] width 375 height 114
click at [499, 287] on img at bounding box center [593, 256] width 375 height 114
click at [465, 248] on img at bounding box center [593, 256] width 375 height 114
click at [532, 294] on img at bounding box center [593, 256] width 375 height 114
click at [533, 196] on div "What is B3 + D2? 10 11 12 13 14" at bounding box center [593, 314] width 390 height 244
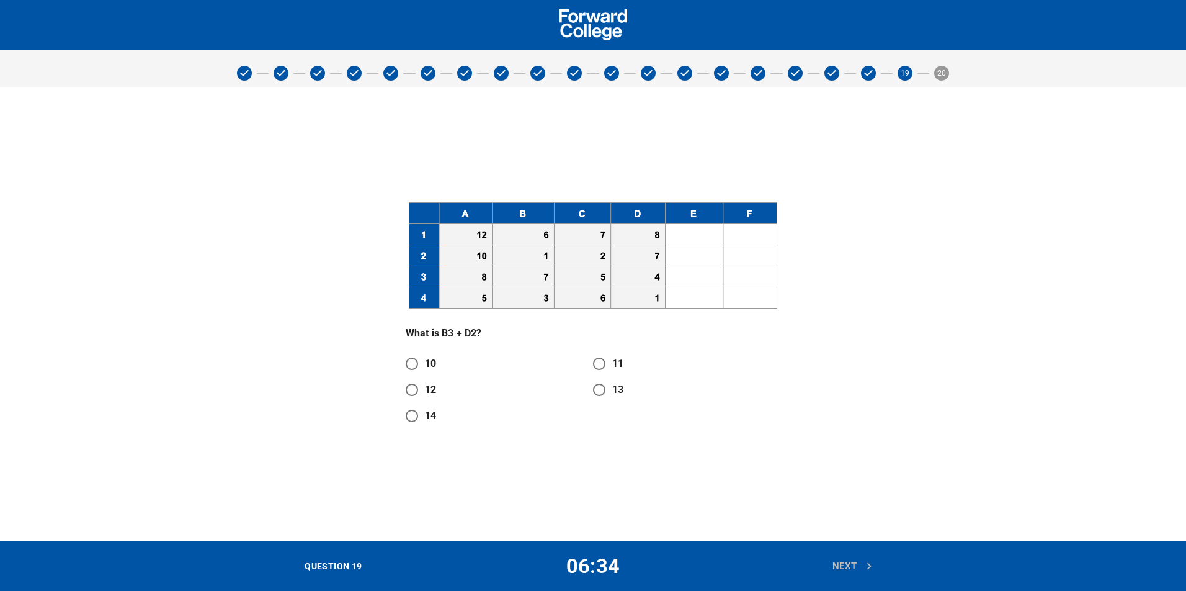
click at [537, 275] on img at bounding box center [593, 256] width 375 height 114
click at [540, 287] on img at bounding box center [593, 256] width 375 height 114
click at [540, 278] on img at bounding box center [593, 256] width 375 height 114
click at [655, 253] on img at bounding box center [593, 256] width 375 height 114
click at [419, 416] on input "14" at bounding box center [412, 416] width 26 height 26
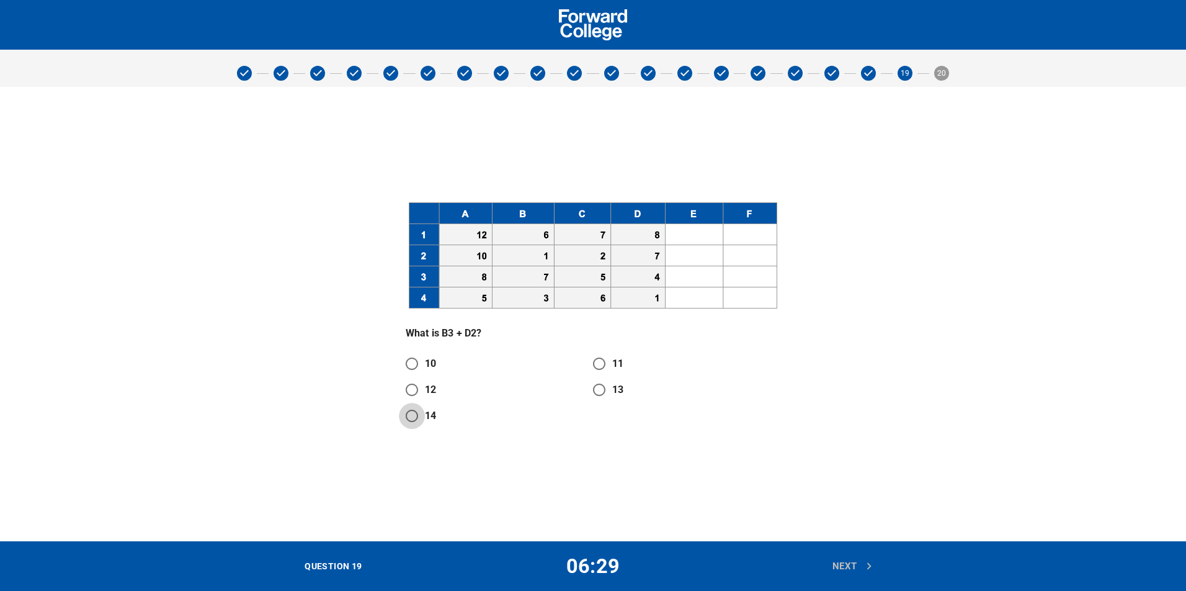
radio input "true"
click at [514, 212] on img at bounding box center [593, 256] width 375 height 114
click at [532, 280] on img at bounding box center [593, 256] width 375 height 114
click at [635, 210] on img at bounding box center [593, 256] width 375 height 114
click at [542, 275] on img at bounding box center [593, 256] width 375 height 114
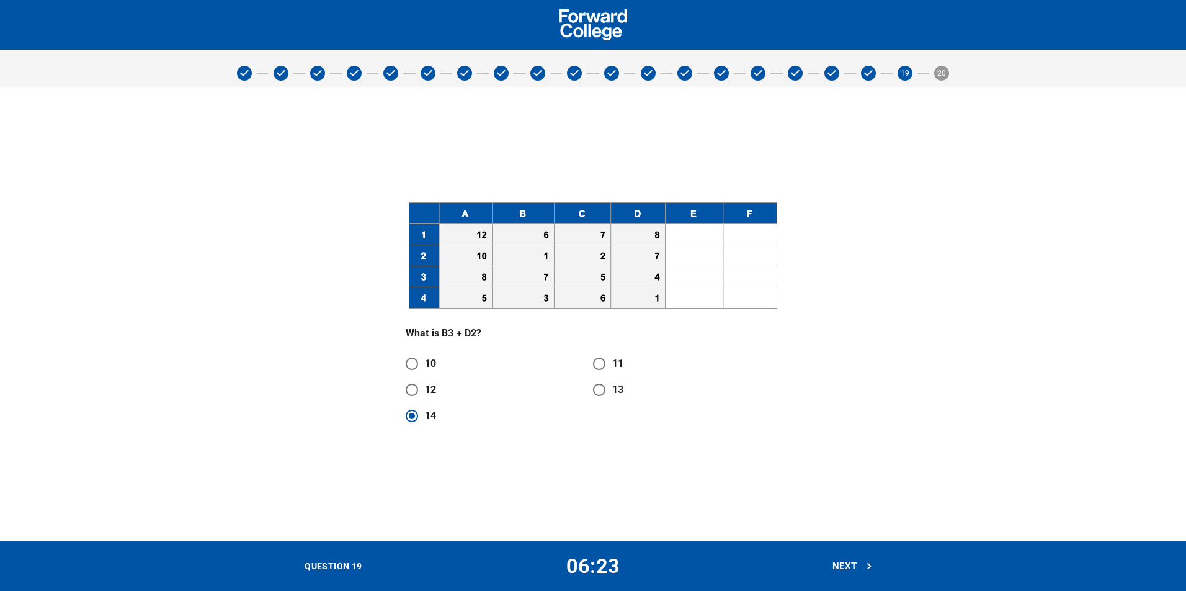
click at [838, 553] on button "Next" at bounding box center [853, 566] width 55 height 26
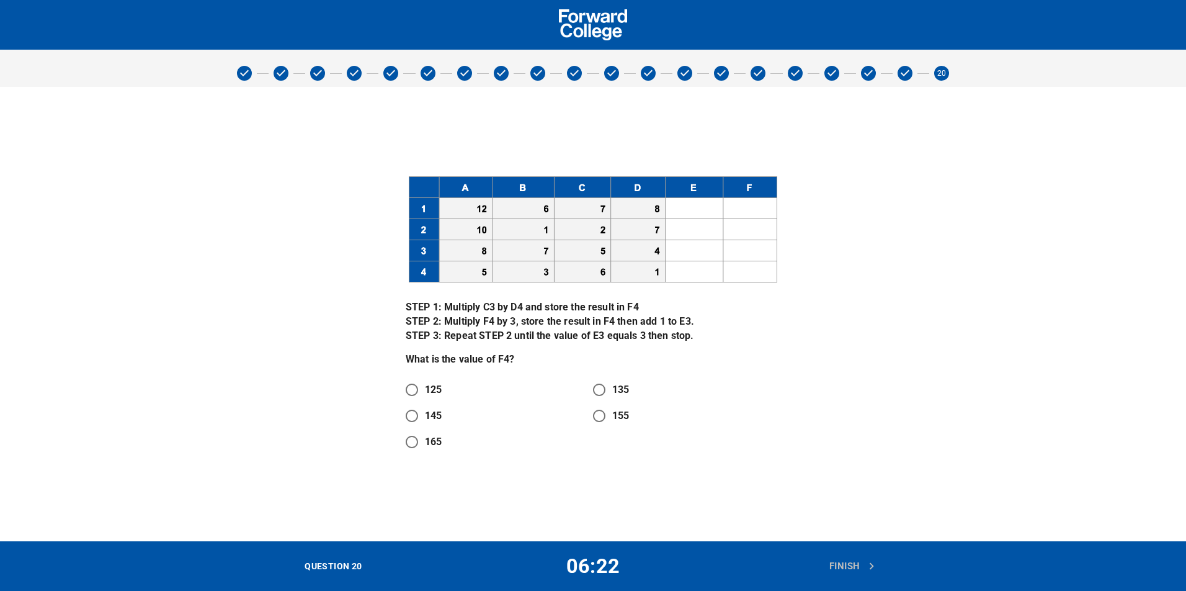
click at [510, 306] on p "STEP 1: Multiply C3 by D4 and store the result in F4 STEP 2: Multiply F4 by 3, …" at bounding box center [593, 321] width 375 height 43
click at [495, 324] on p "STEP 1: Multiply C3 by D4 and store the result in F4 STEP 2: Multiply F4 by 3, …" at bounding box center [593, 321] width 375 height 43
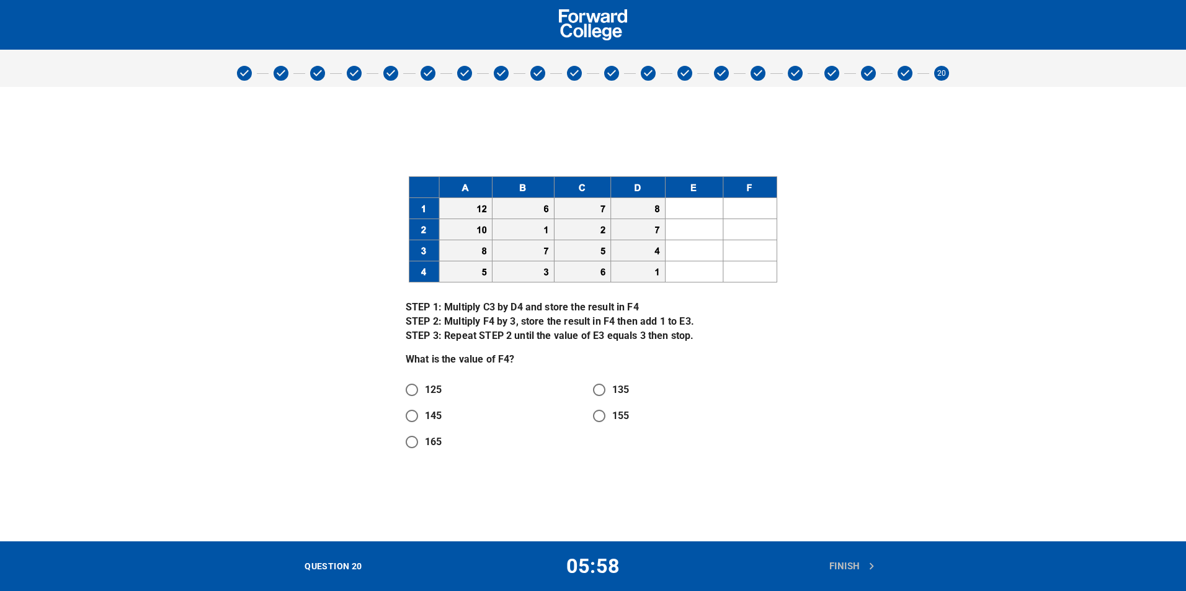
click at [486, 301] on p "STEP 1: Multiply C3 by D4 and store the result in F4 STEP 2: Multiply F4 by 3, …" at bounding box center [593, 321] width 375 height 43
click at [480, 292] on div "STEP 1: Multiply C3 by D4 and store the result in F4 STEP 2: Multiply F4 by 3, …" at bounding box center [593, 314] width 390 height 297
click at [508, 302] on p "STEP 1: Multiply C3 by D4 and store the result in F4 STEP 2: Multiply F4 by 3, …" at bounding box center [593, 321] width 375 height 43
click at [585, 184] on img at bounding box center [593, 230] width 375 height 114
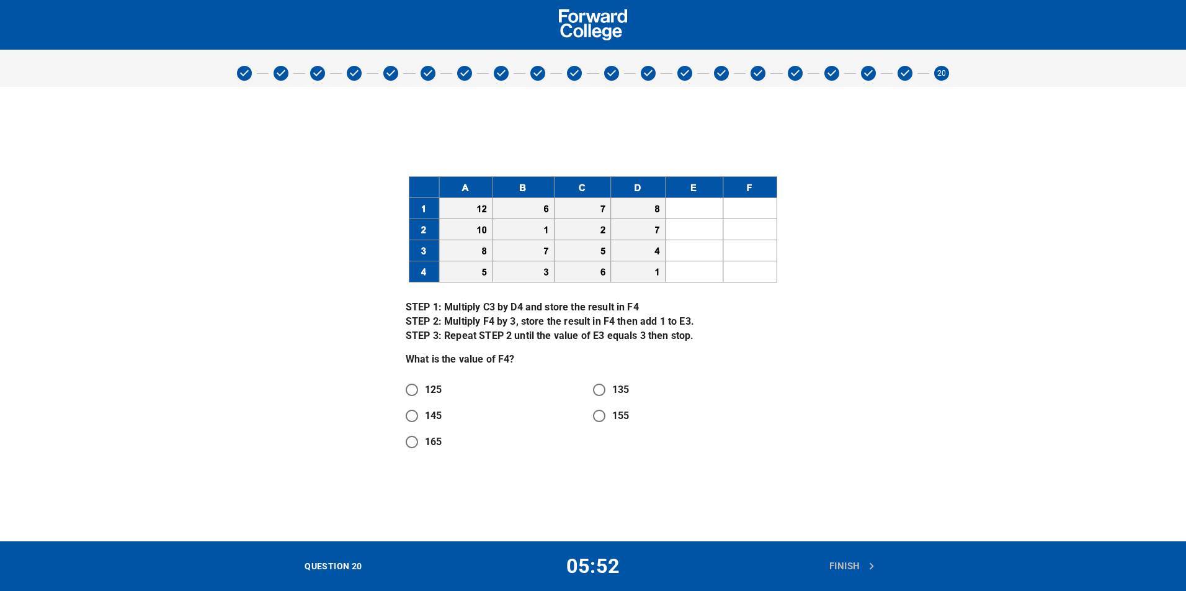
click at [585, 184] on img at bounding box center [593, 230] width 375 height 114
click at [613, 305] on p "STEP 1: Multiply C3 by D4 and store the result in F4 STEP 2: Multiply F4 by 3, …" at bounding box center [593, 321] width 375 height 43
click at [739, 218] on img at bounding box center [593, 230] width 375 height 114
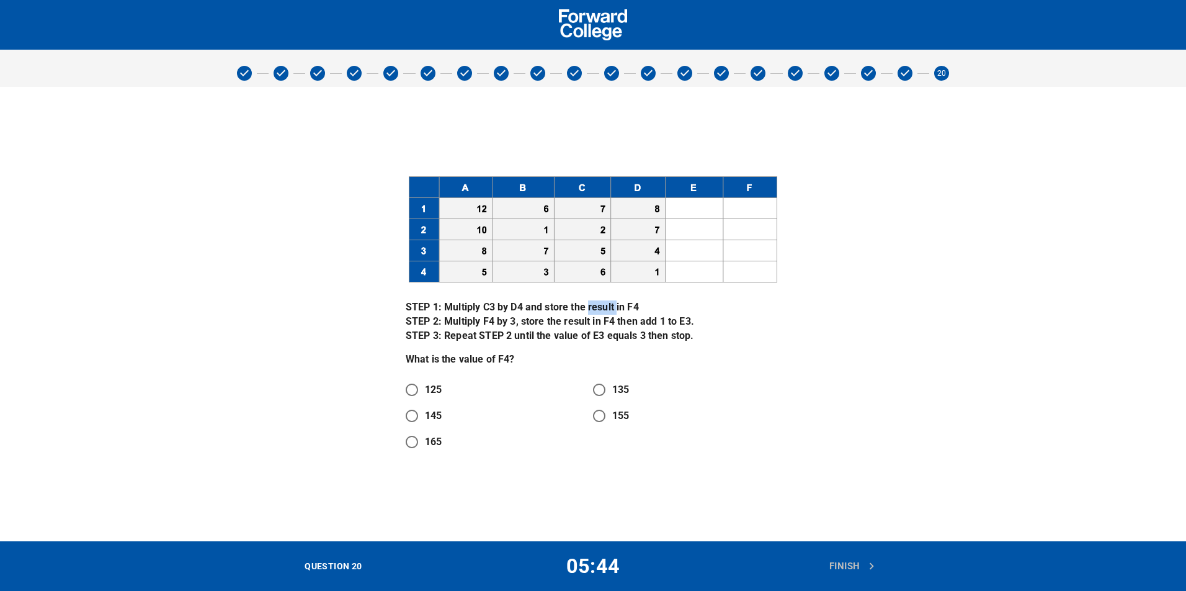
click at [743, 272] on img at bounding box center [593, 230] width 375 height 114
click at [747, 273] on img at bounding box center [593, 230] width 375 height 114
click at [581, 312] on p "STEP 1: Multiply C3 by D4 and store the result in F4 STEP 2: Multiply F4 by 3, …" at bounding box center [593, 321] width 375 height 43
click at [472, 294] on div "STEP 1: Multiply C3 by D4 and store the result in F4 STEP 2: Multiply F4 by 3, …" at bounding box center [593, 314] width 390 height 297
click at [493, 316] on p "STEP 1: Multiply C3 by D4 and store the result in F4 STEP 2: Multiply F4 by 3, …" at bounding box center [593, 321] width 375 height 43
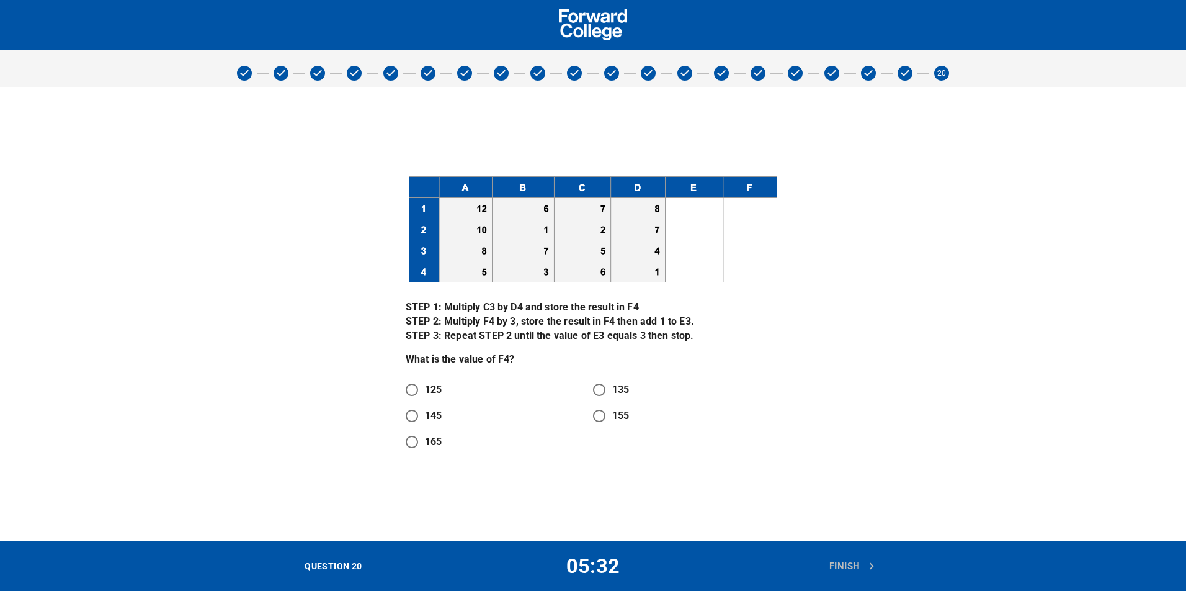
click at [510, 328] on p "STEP 1: Multiply C3 by D4 and store the result in F4 STEP 2: Multiply F4 by 3, …" at bounding box center [593, 321] width 375 height 43
click at [499, 325] on p "STEP 1: Multiply C3 by D4 and store the result in F4 STEP 2: Multiply F4 by 3, …" at bounding box center [593, 321] width 375 height 43
click at [520, 347] on div "STEP 1: Multiply C3 by D4 and store the result in F4 STEP 2: Multiply F4 by 3, …" at bounding box center [593, 333] width 375 height 67
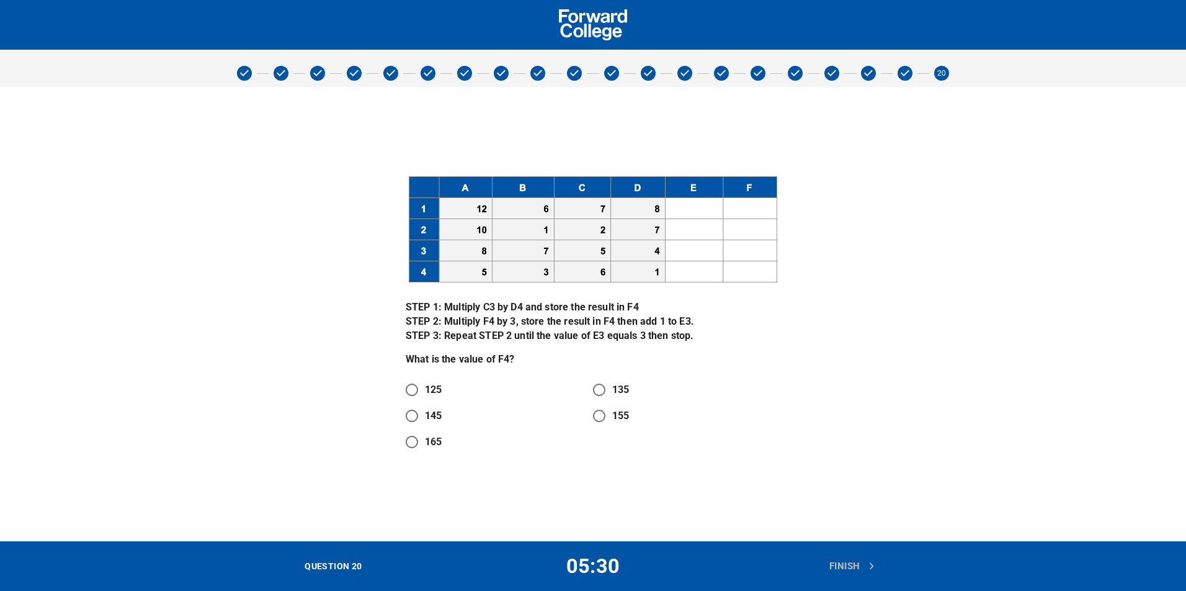
click at [560, 320] on p "STEP 1: Multiply C3 by D4 and store the result in F4 STEP 2: Multiply F4 by 3, …" at bounding box center [593, 321] width 375 height 43
click at [612, 330] on p "STEP 1: Multiply C3 by D4 and store the result in F4 STEP 2: Multiply F4 by 3, …" at bounding box center [593, 321] width 375 height 43
click at [597, 390] on input "135" at bounding box center [599, 390] width 26 height 26
radio input "true"
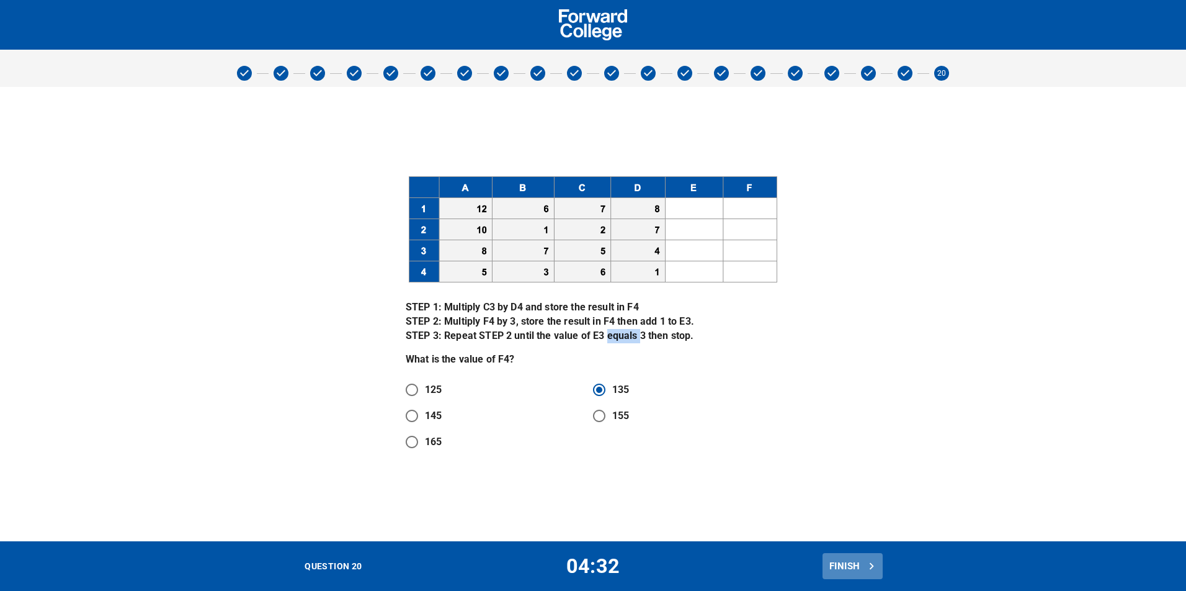
click at [854, 566] on span "Finish" at bounding box center [853, 566] width 47 height 16
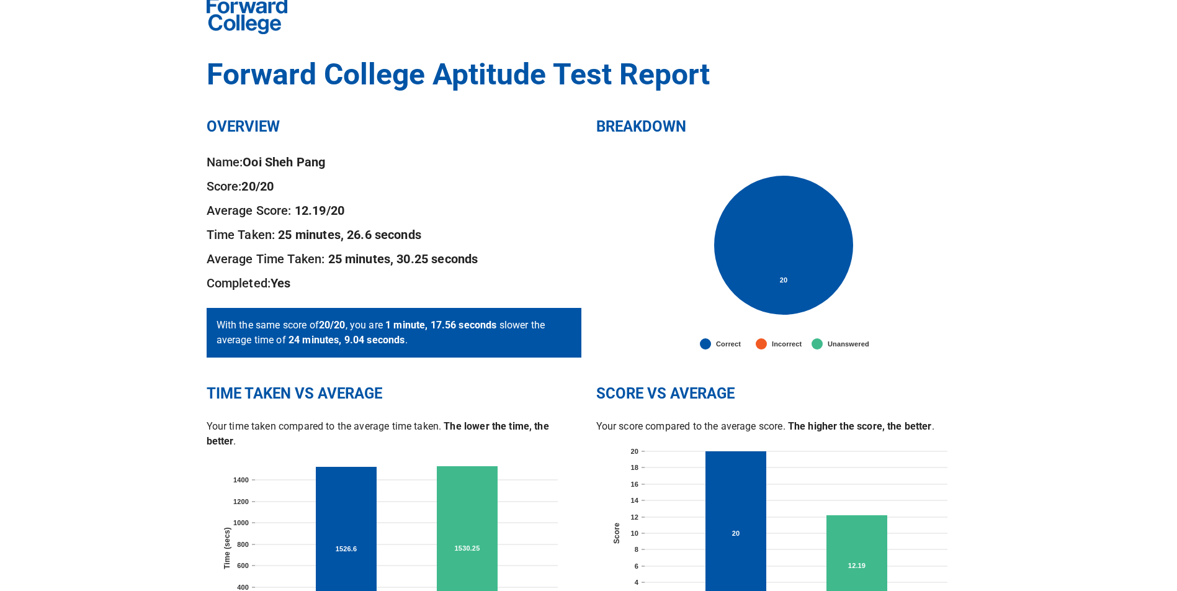
drag, startPoint x: 986, startPoint y: 408, endPoint x: 971, endPoint y: 388, distance: 25.7
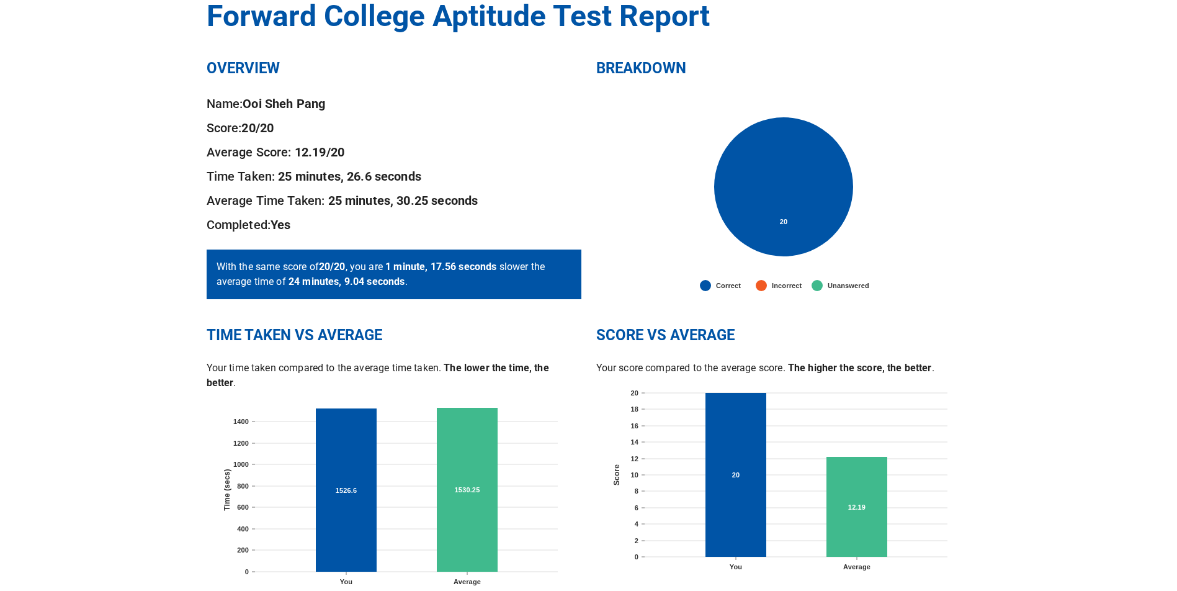
drag, startPoint x: 1024, startPoint y: 327, endPoint x: 1006, endPoint y: 374, distance: 49.9
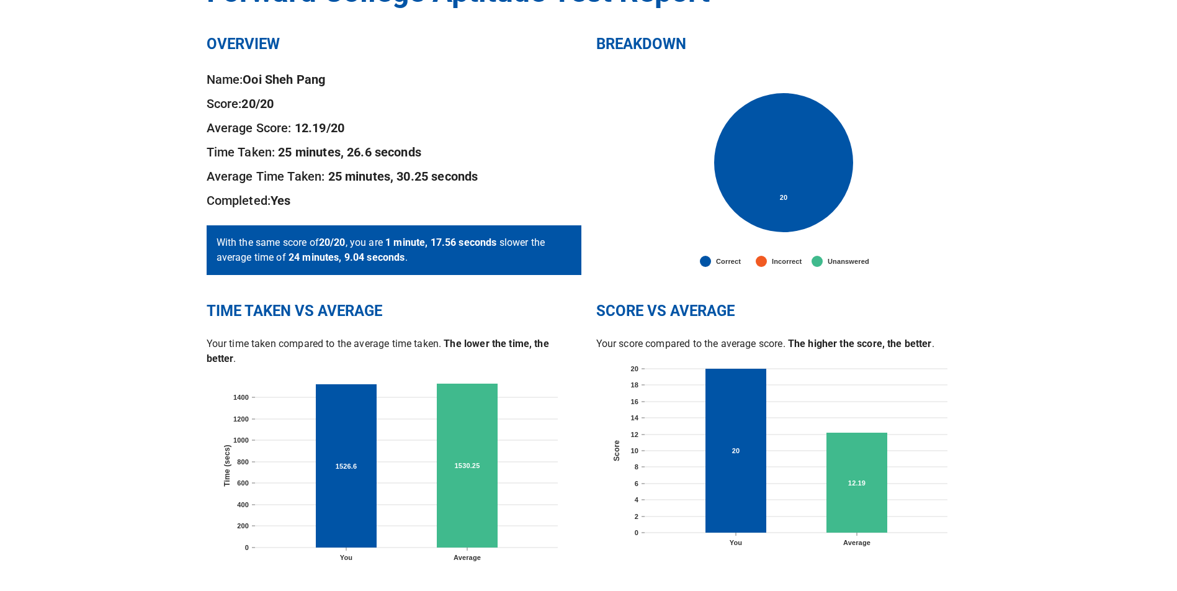
drag, startPoint x: 1006, startPoint y: 374, endPoint x: 902, endPoint y: 516, distance: 176.3
drag, startPoint x: 915, startPoint y: 291, endPoint x: 918, endPoint y: 324, distance: 33.0
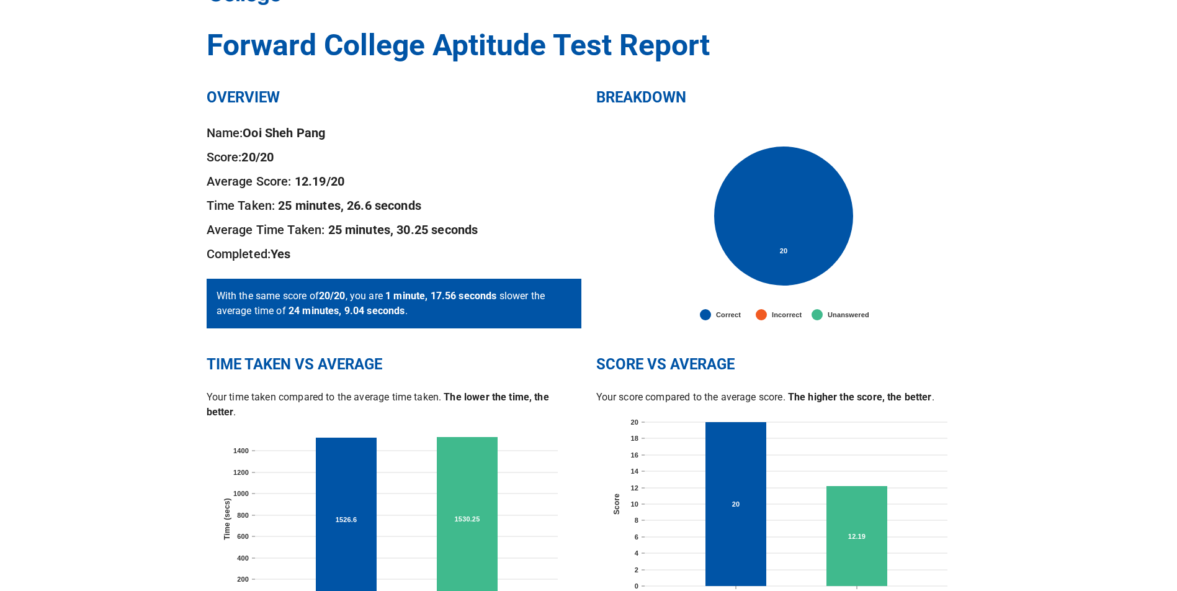
drag, startPoint x: 133, startPoint y: 452, endPoint x: 130, endPoint y: 434, distance: 18.3
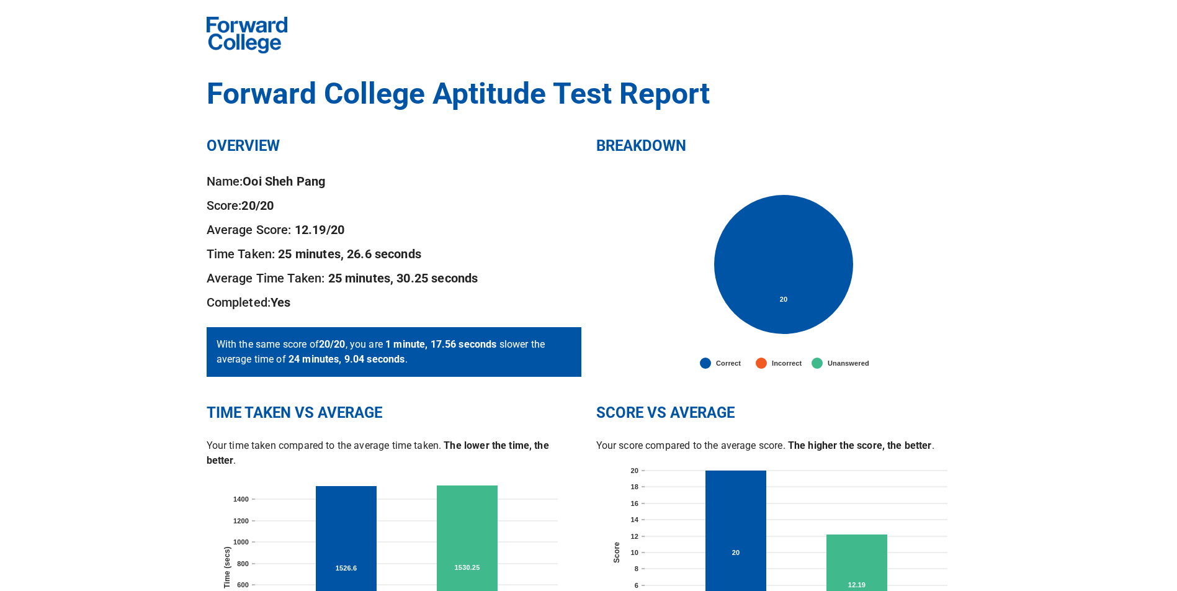
scroll to position [0, 0]
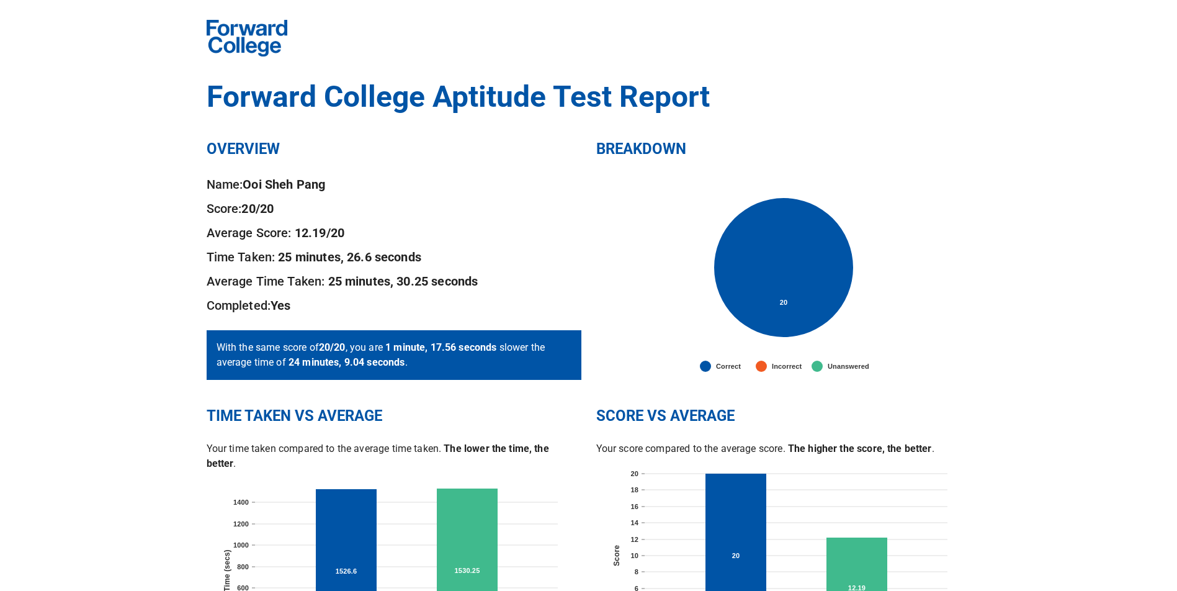
drag, startPoint x: 127, startPoint y: 328, endPoint x: 127, endPoint y: 238, distance: 90.0
click at [235, 141] on h2 "OVERVIEW" at bounding box center [394, 150] width 375 height 20
click at [267, 84] on h1 "Forward College Aptitude Test Report" at bounding box center [589, 96] width 764 height 35
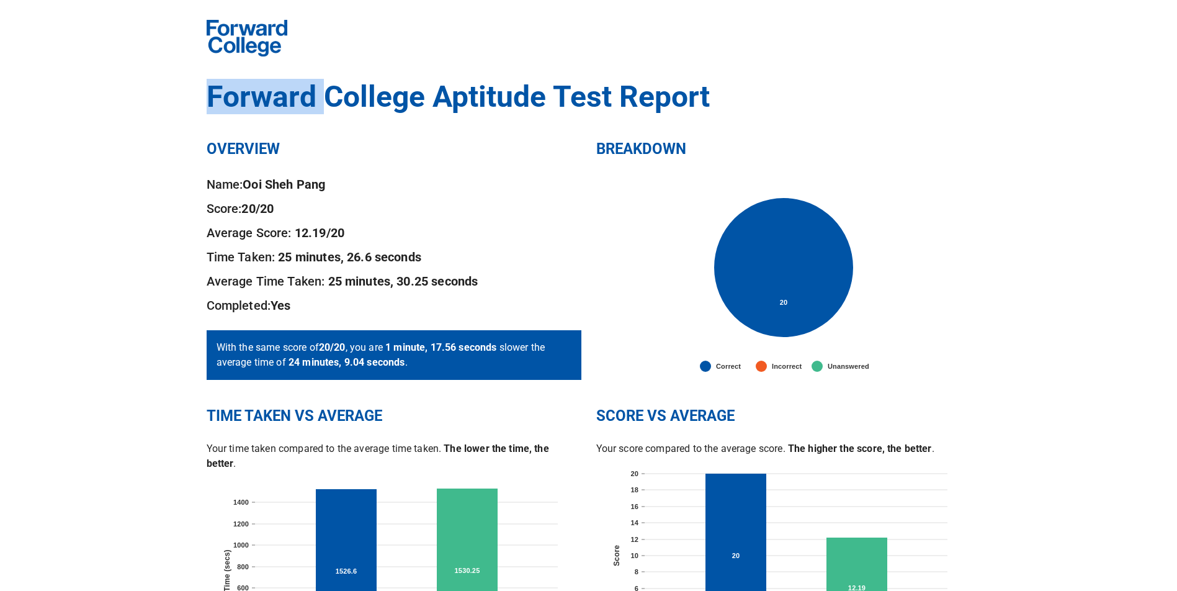
click at [267, 84] on h1 "Forward College Aptitude Test Report" at bounding box center [589, 96] width 764 height 35
click at [162, 213] on div "Forward College Aptitude Test Report OVERVIEW Name: Ooi Sheh Pang Score: 20 /20…" at bounding box center [588, 344] width 1177 height 688
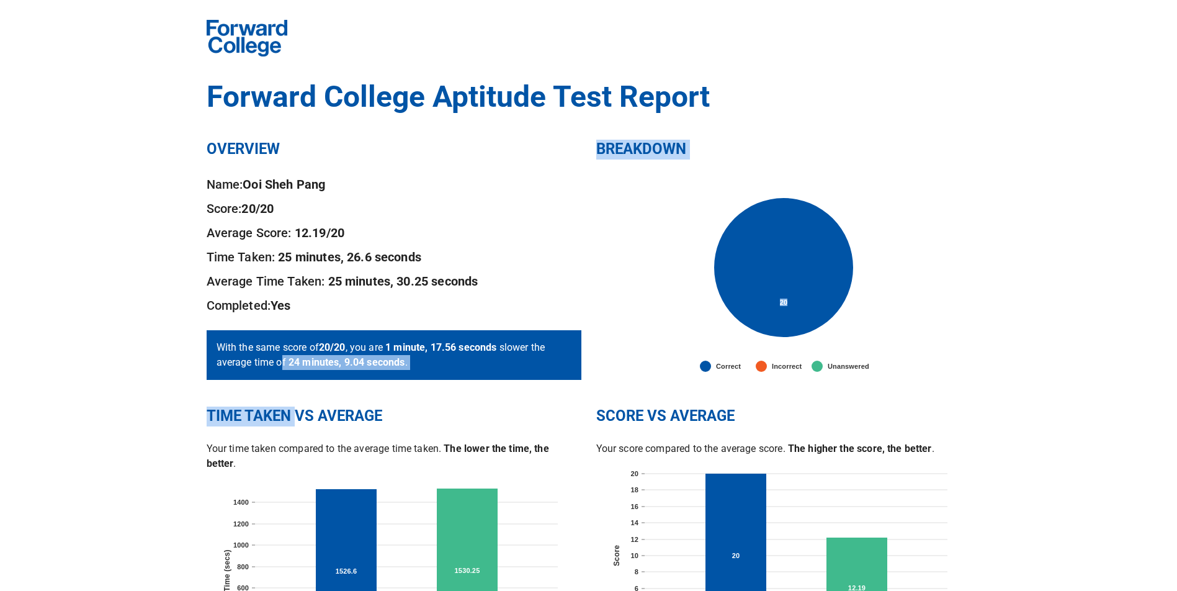
drag, startPoint x: 287, startPoint y: 374, endPoint x: 294, endPoint y: 414, distance: 41.5
click at [294, 414] on div "Forward College Aptitude Test Report OVERVIEW Name: Ooi Sheh Pang Score: 20 /20…" at bounding box center [589, 344] width 764 height 688
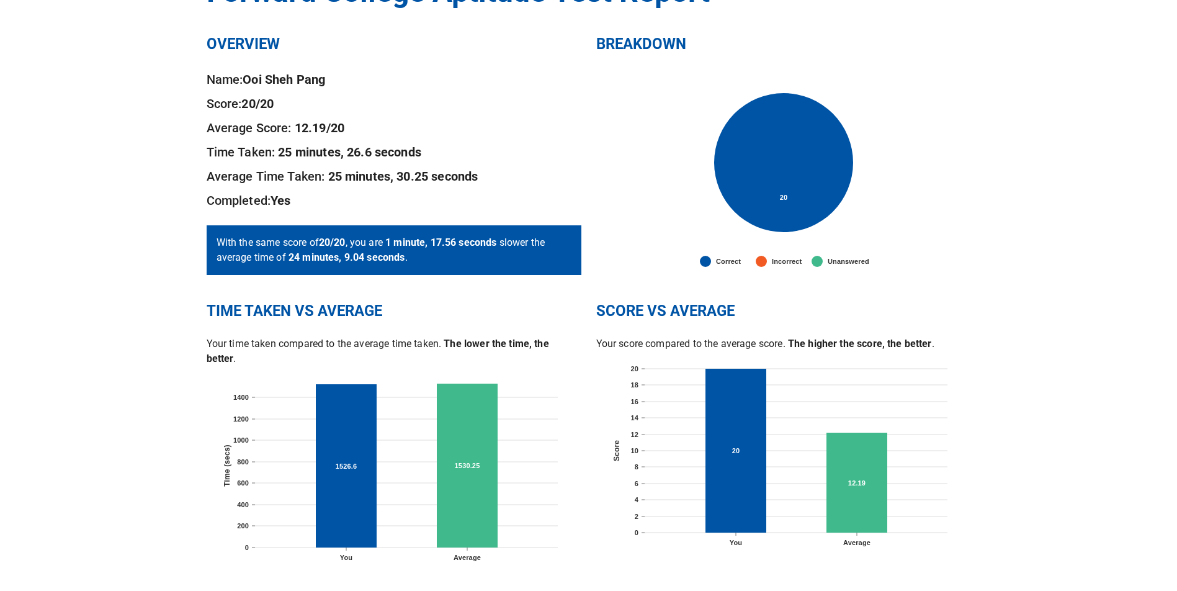
drag, startPoint x: 157, startPoint y: 381, endPoint x: 117, endPoint y: 532, distance: 156.1
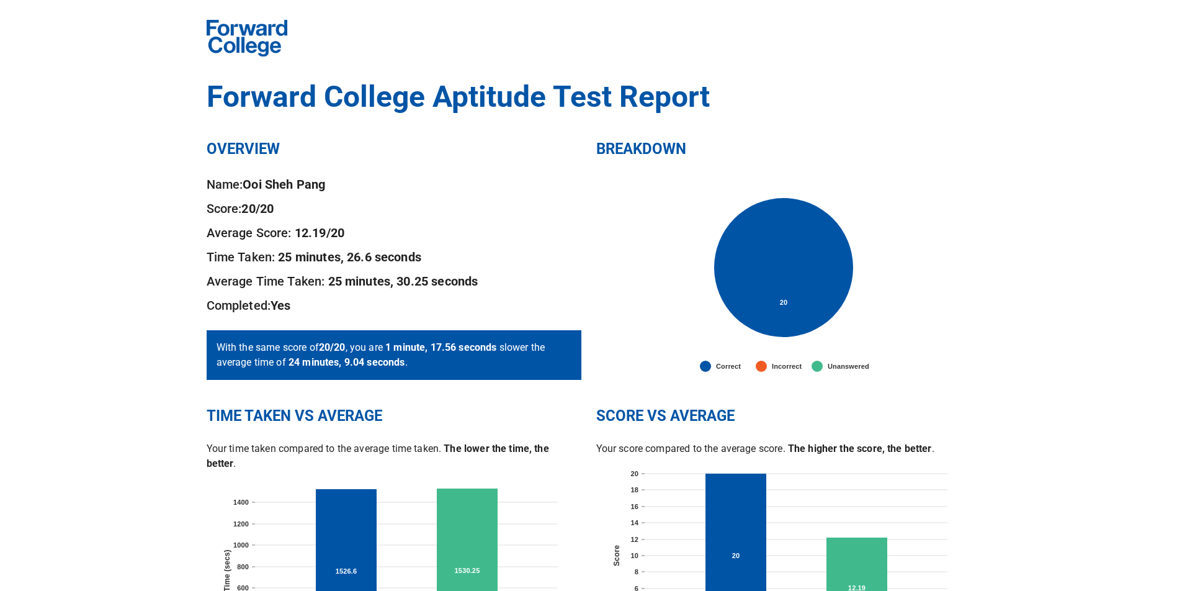
drag, startPoint x: 119, startPoint y: 525, endPoint x: 151, endPoint y: 424, distance: 105.6
click at [474, 350] on b "1 minute, 17.56 seconds" at bounding box center [440, 347] width 111 height 12
click at [475, 350] on b "1 minute, 17.56 seconds" at bounding box center [440, 347] width 111 height 12
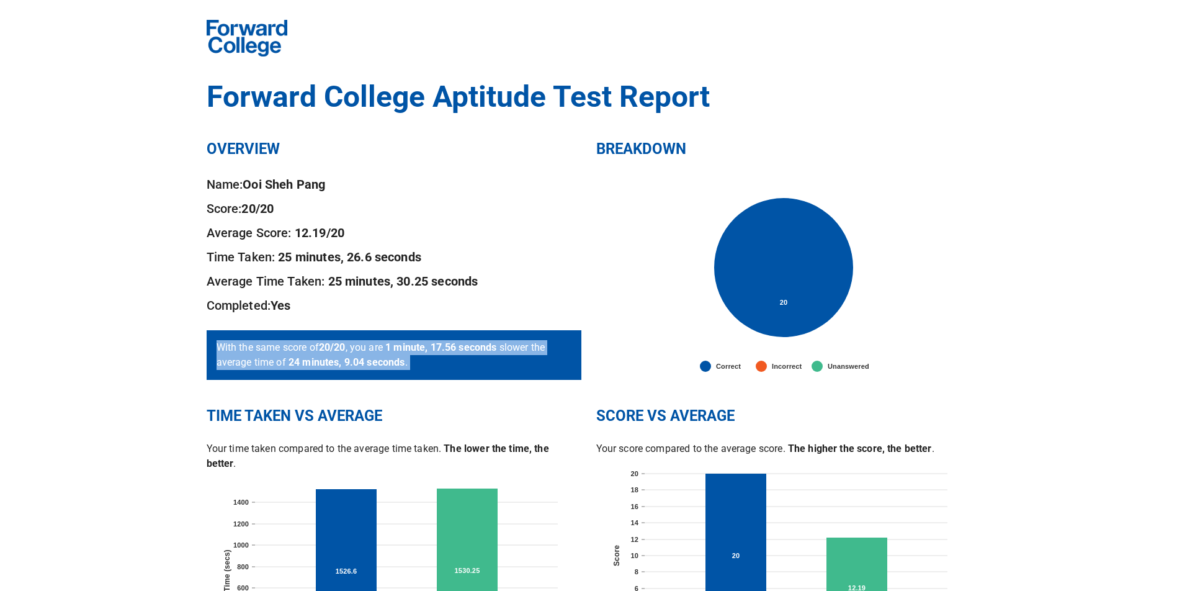
click at [475, 350] on b "1 minute, 17.56 seconds" at bounding box center [440, 347] width 111 height 12
click at [468, 369] on p "With the same score of 20 /20 , you are 1 minute, 17.56 seconds slower the aver…" at bounding box center [394, 355] width 355 height 30
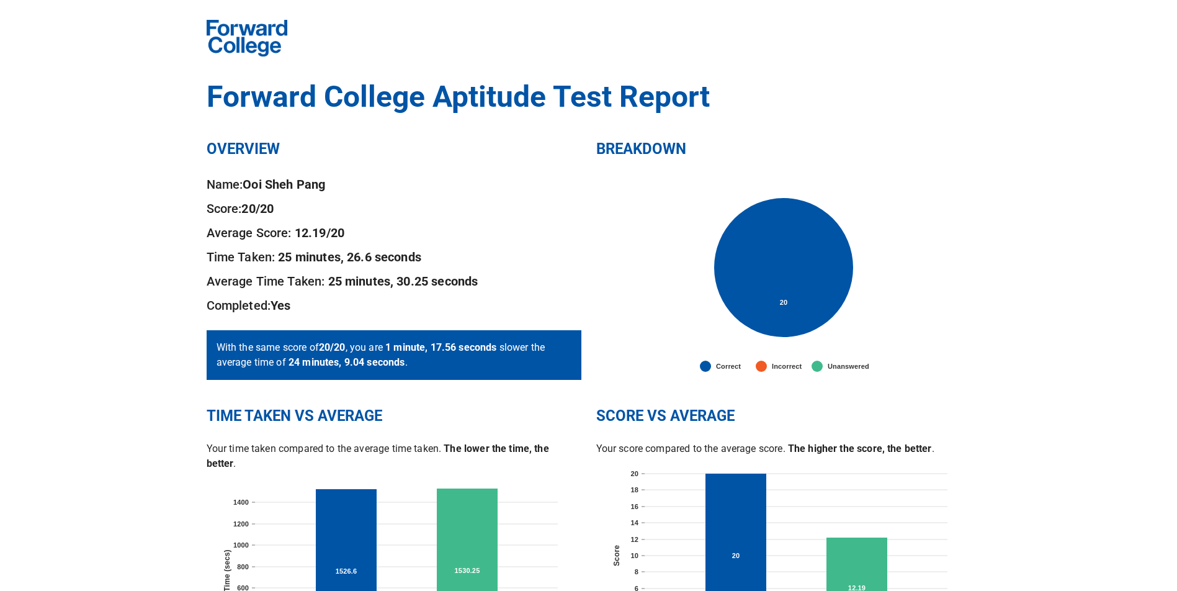
click at [468, 369] on p "With the same score of 20 /20 , you are 1 minute, 17.56 seconds slower the aver…" at bounding box center [394, 355] width 355 height 30
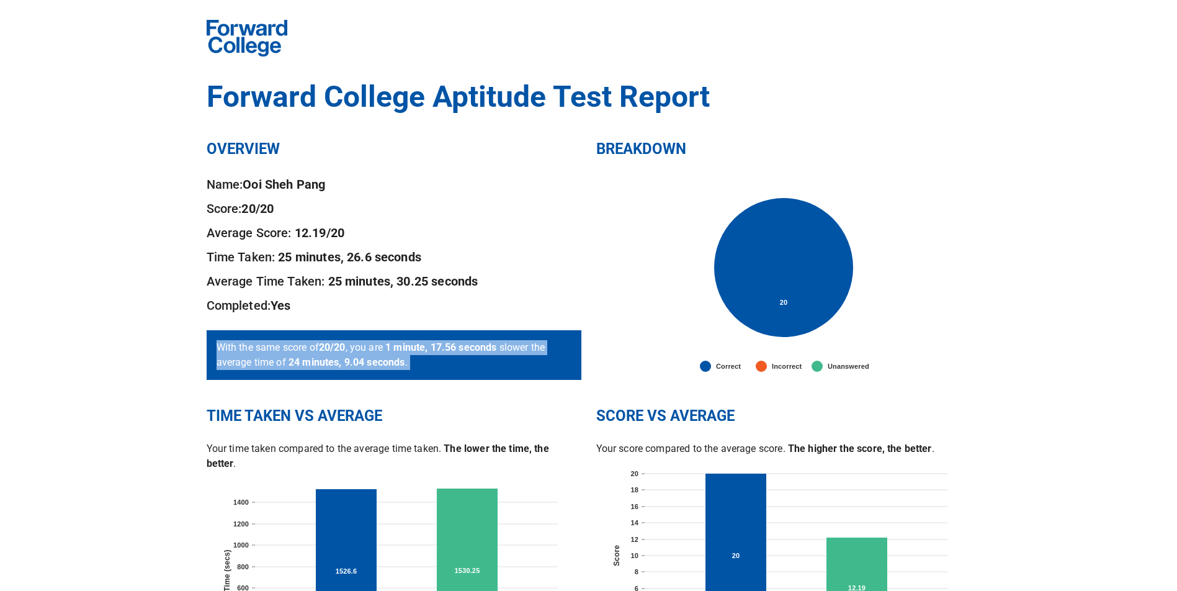
click at [468, 369] on p "With the same score of 20 /20 , you are 1 minute, 17.56 seconds slower the aver…" at bounding box center [394, 355] width 355 height 30
click at [463, 346] on b "1 minute, 17.56 seconds" at bounding box center [440, 347] width 111 height 12
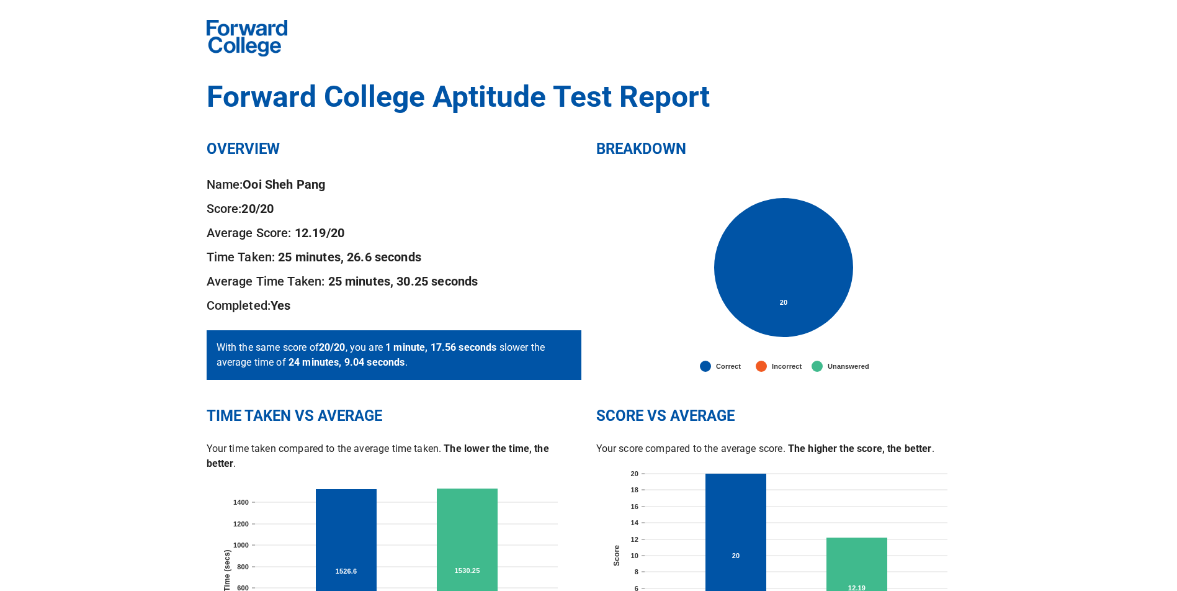
drag, startPoint x: 586, startPoint y: 198, endPoint x: 607, endPoint y: 246, distance: 52.8
click at [587, 198] on div "OVERVIEW Name: [PERSON_NAME] [PERSON_NAME] Score: 20 /20 Average Score: 12.19 /…" at bounding box center [394, 258] width 390 height 282
drag, startPoint x: 952, startPoint y: 241, endPoint x: 1091, endPoint y: -56, distance: 328.6
